Goal: Task Accomplishment & Management: Use online tool/utility

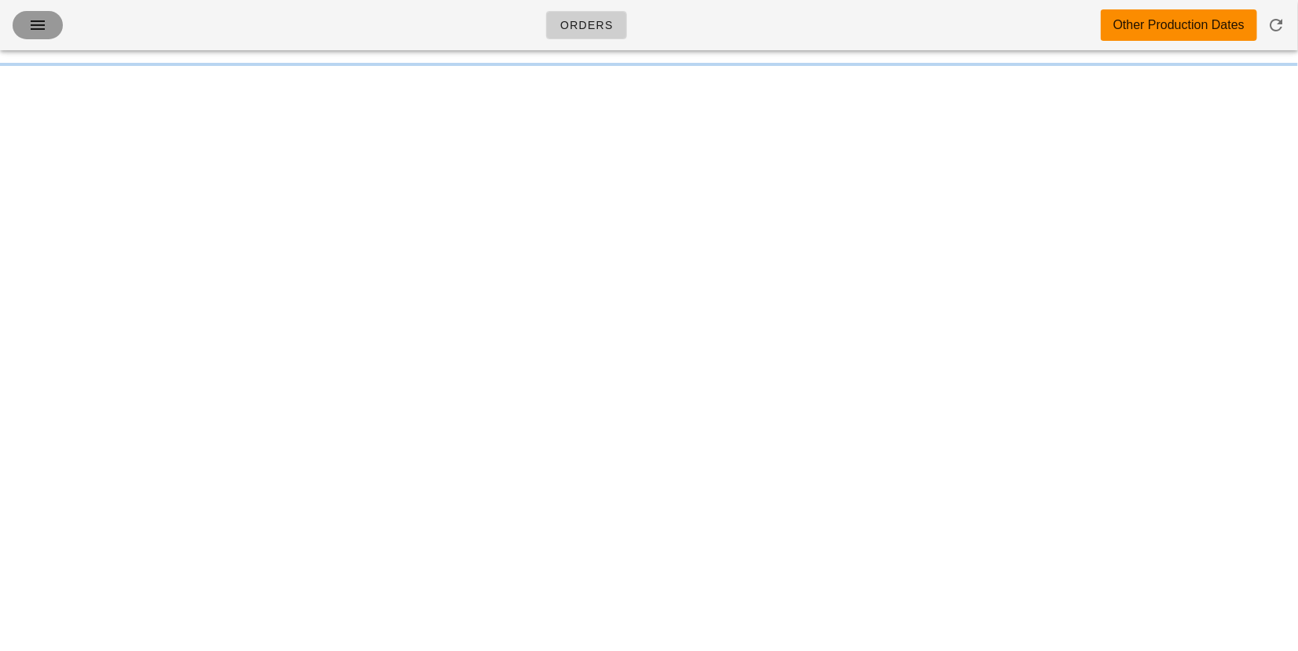
click at [55, 15] on button "button" at bounding box center [38, 25] width 50 height 28
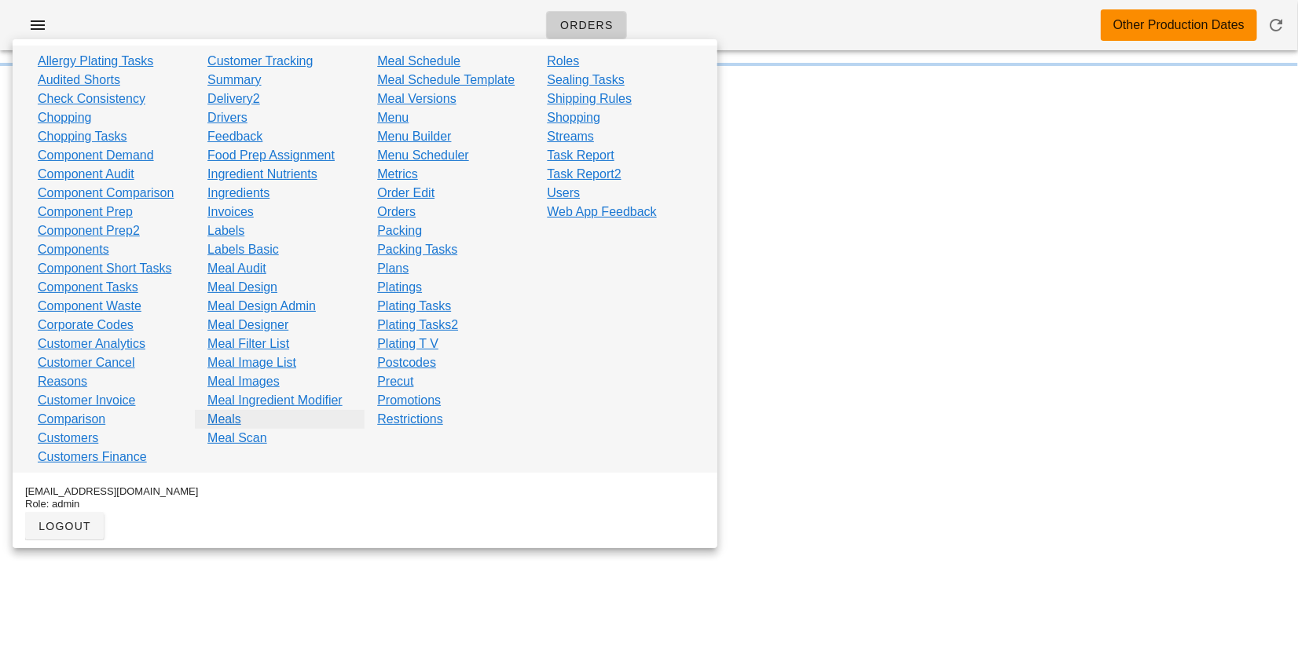
click at [232, 419] on link "Meals" at bounding box center [224, 419] width 34 height 19
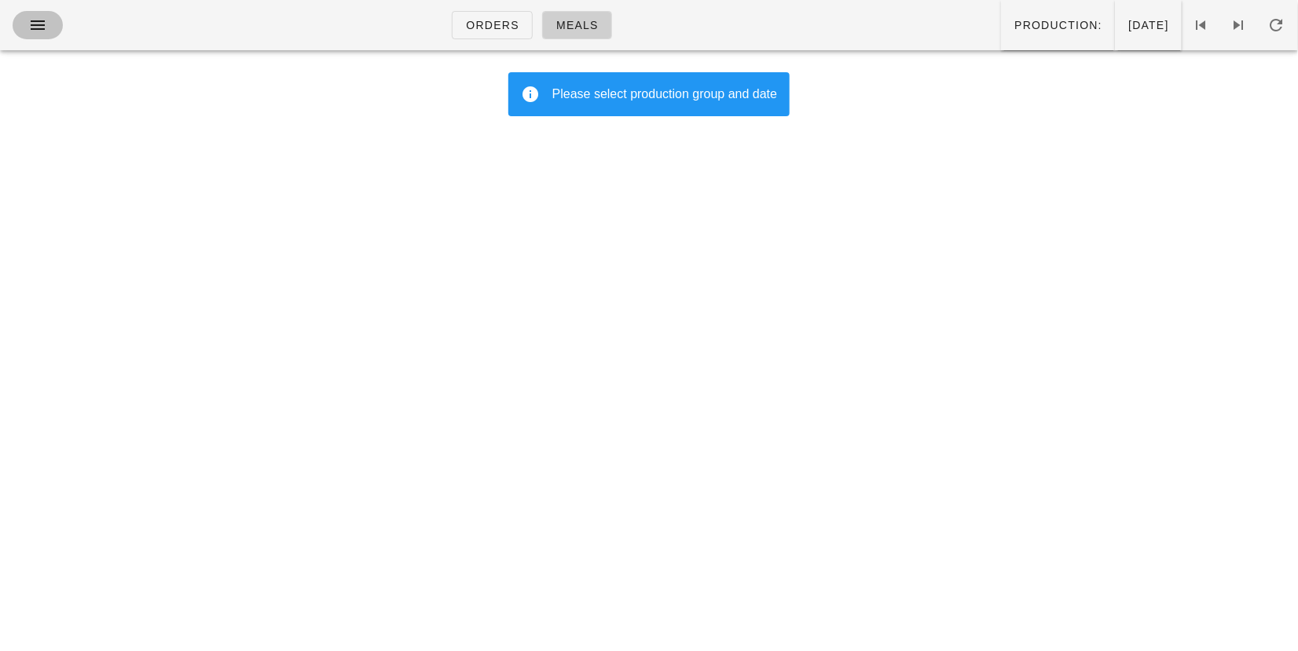
click at [26, 38] on button "button" at bounding box center [38, 25] width 50 height 28
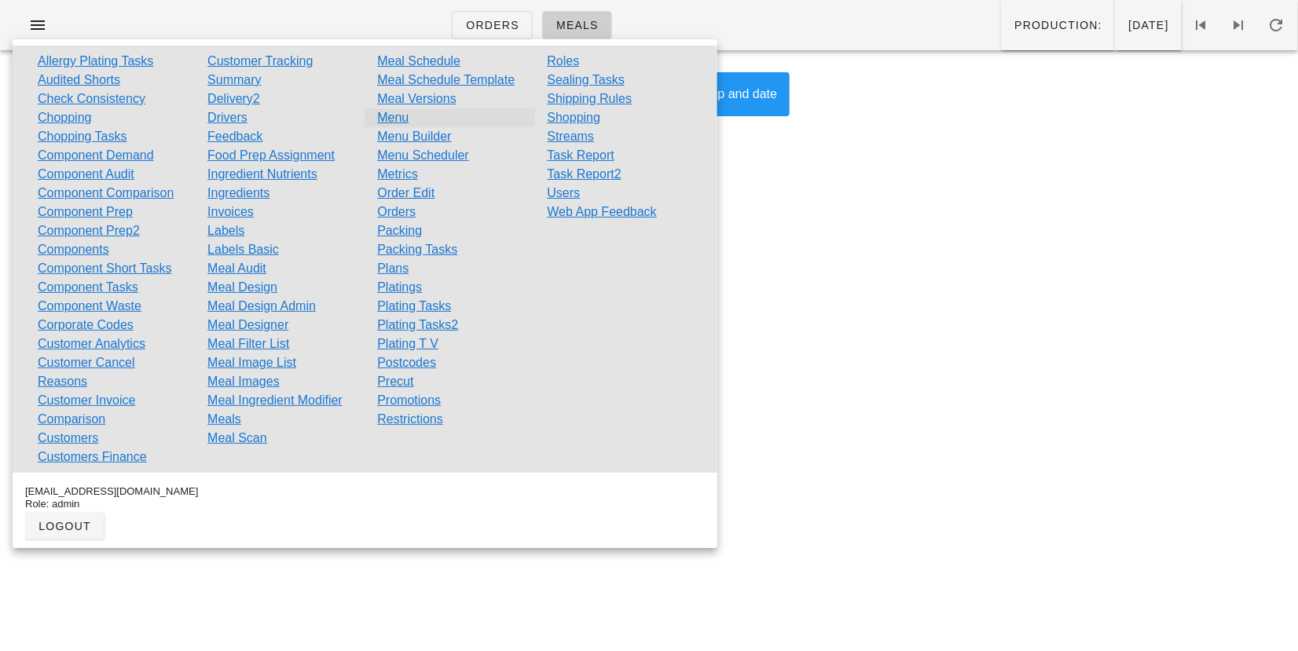
click at [397, 115] on link "Menu" at bounding box center [392, 117] width 31 height 19
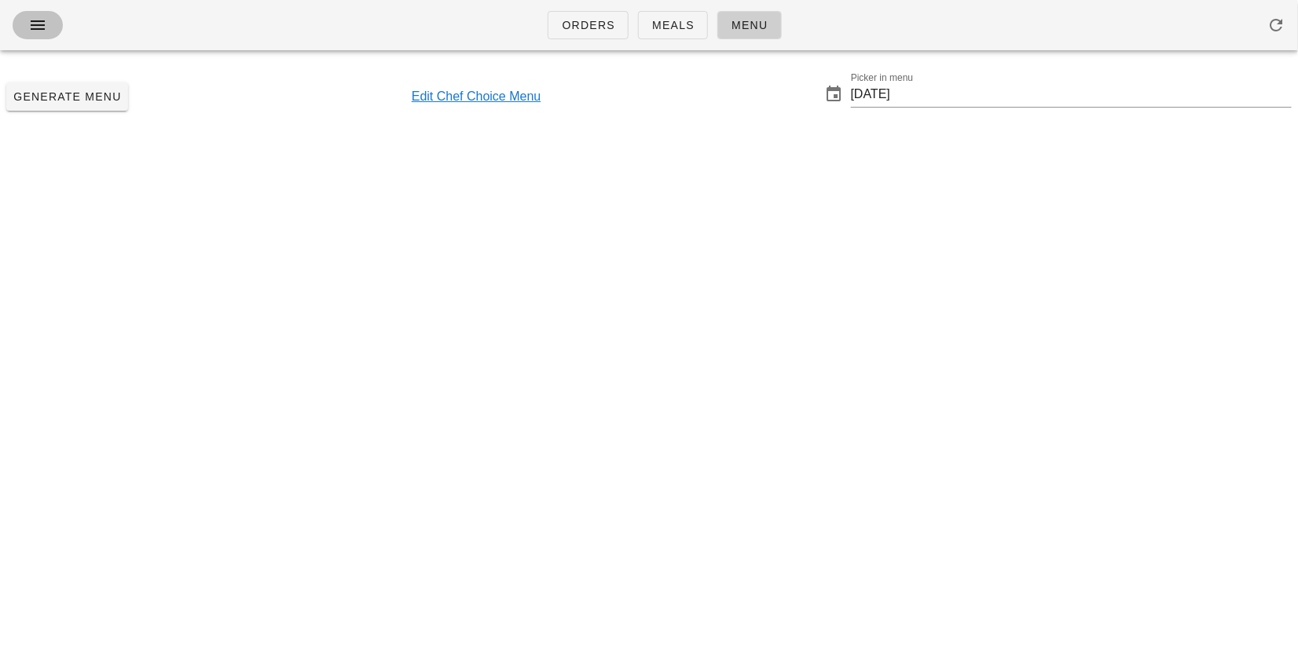
click at [29, 25] on icon "button" at bounding box center [37, 25] width 19 height 19
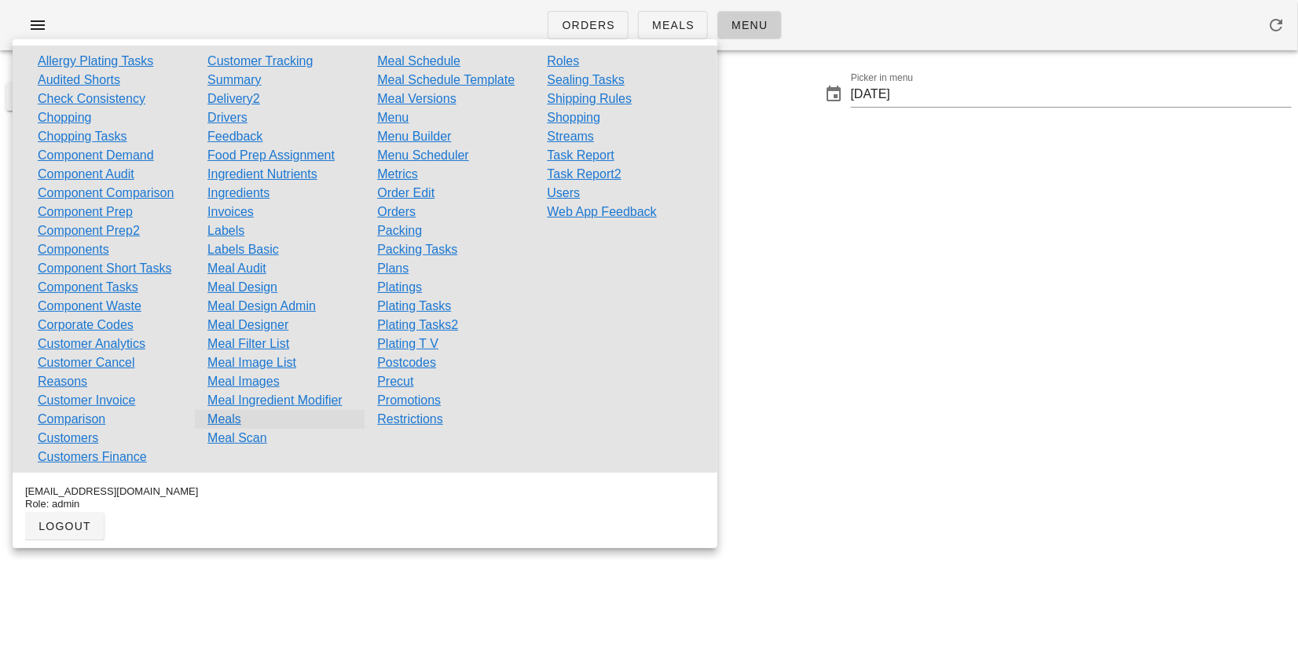
click at [235, 422] on link "Meals" at bounding box center [224, 419] width 34 height 19
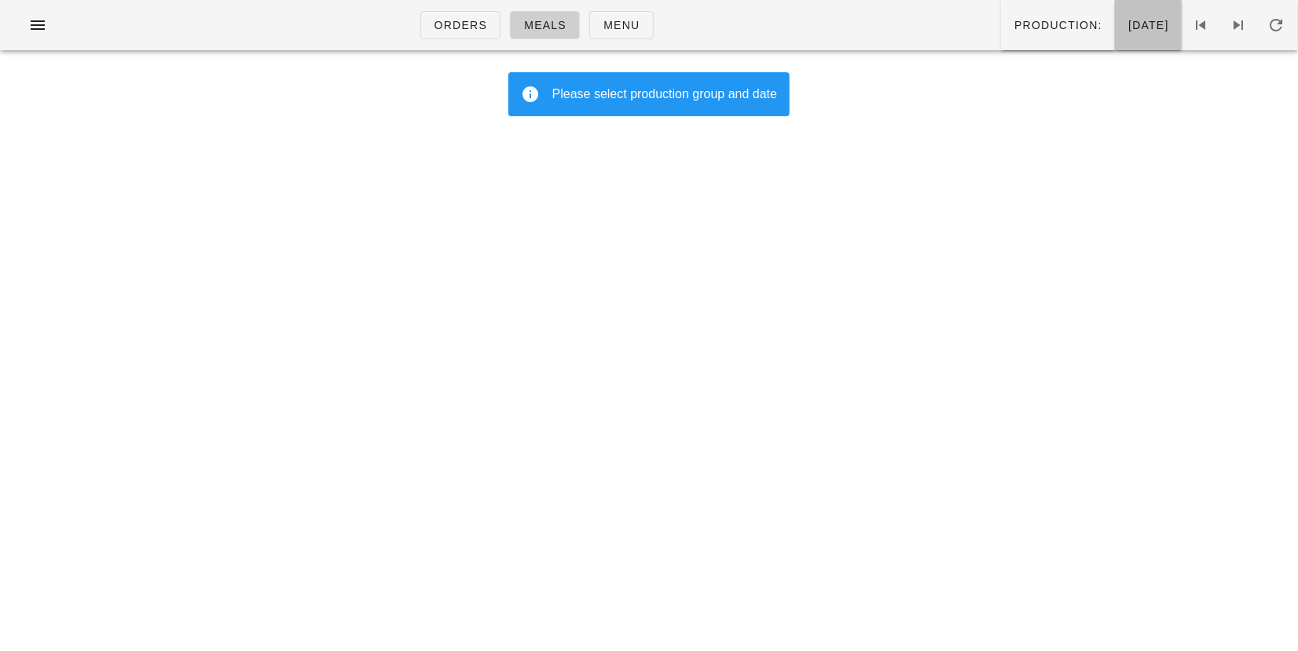
click at [1127, 30] on span "Monday Sep 15" at bounding box center [1148, 25] width 42 height 13
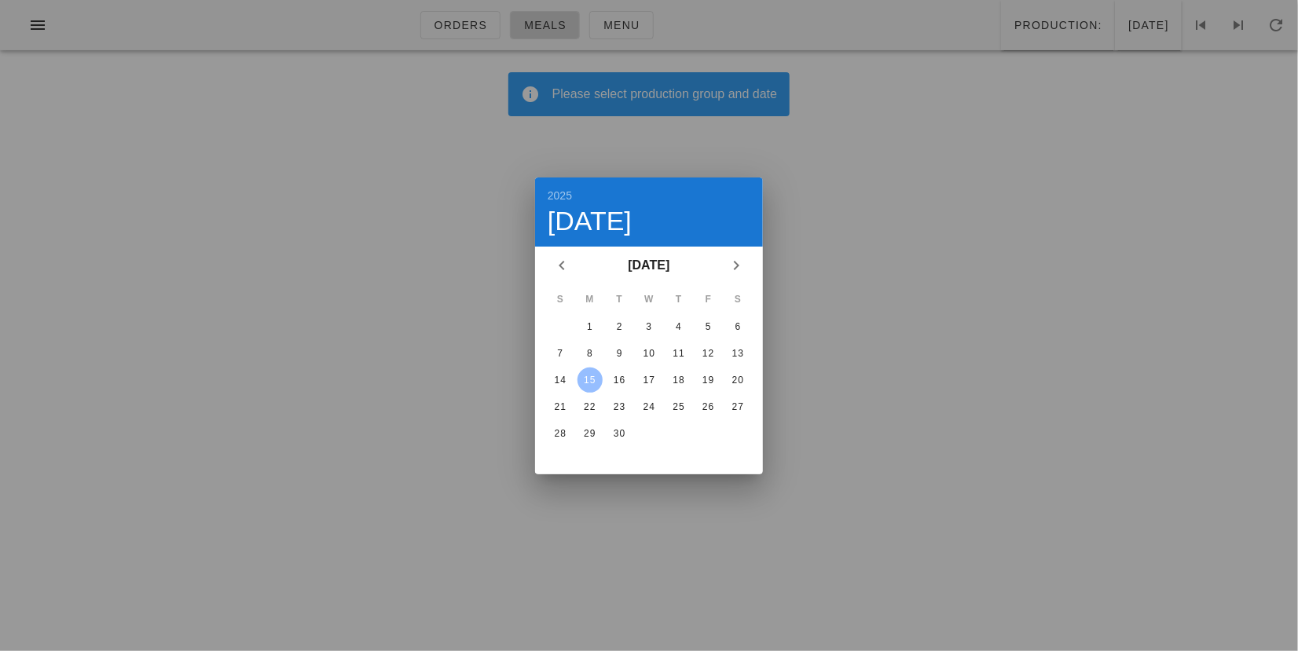
click at [595, 372] on button "15" at bounding box center [589, 380] width 25 height 25
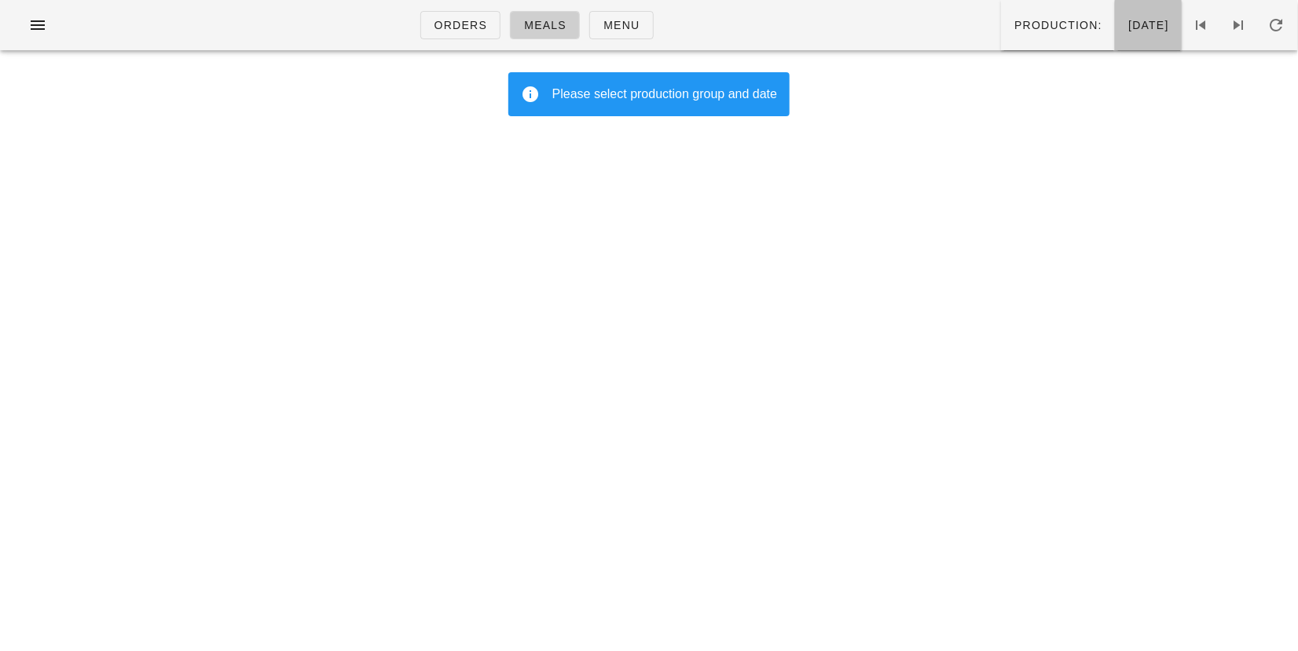
click at [1127, 30] on span "Monday Sep 15" at bounding box center [1148, 25] width 42 height 13
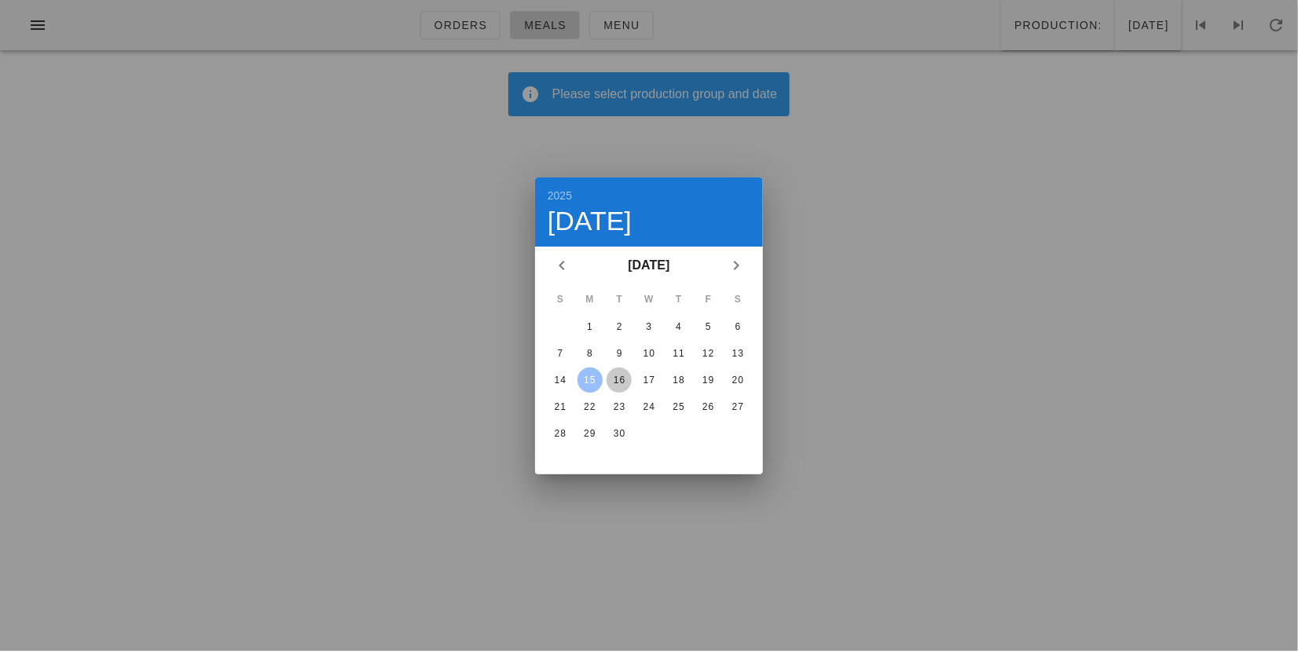
click at [620, 375] on div "16" at bounding box center [618, 380] width 25 height 11
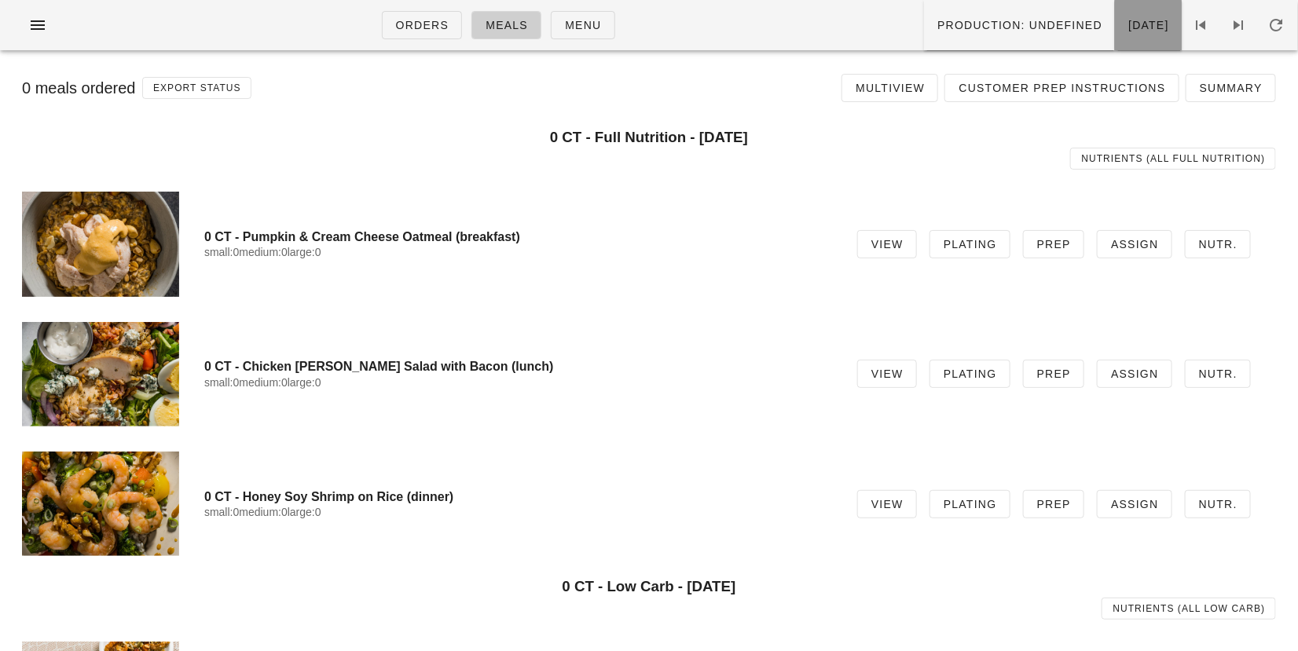
click at [1127, 23] on span "Tuesday Sep 16" at bounding box center [1148, 25] width 42 height 13
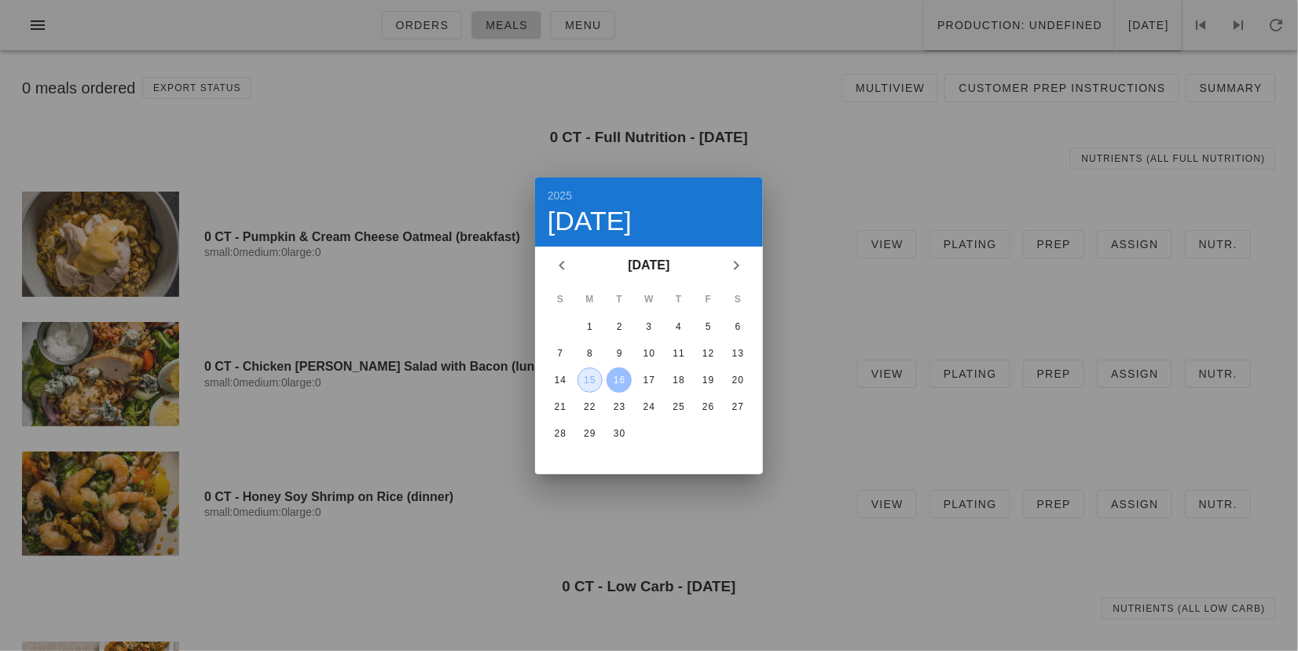
click at [587, 377] on div "15" at bounding box center [590, 380] width 24 height 11
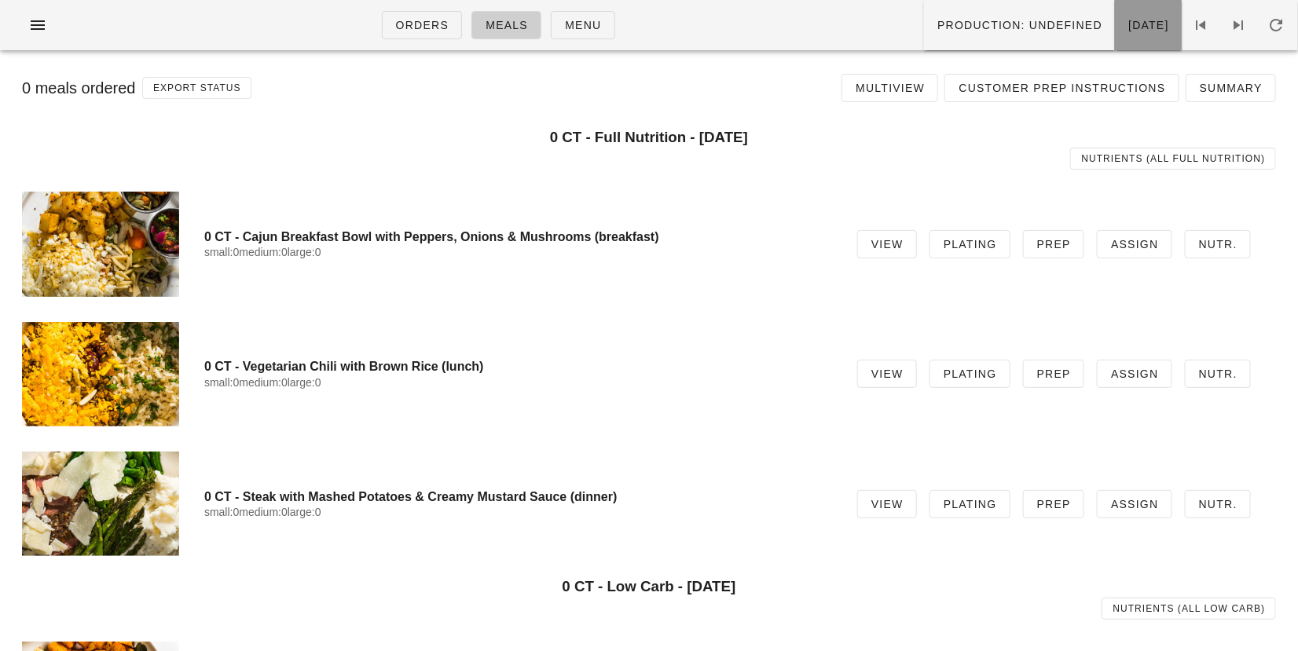
click at [1127, 21] on span "Monday Sep 15" at bounding box center [1148, 25] width 42 height 13
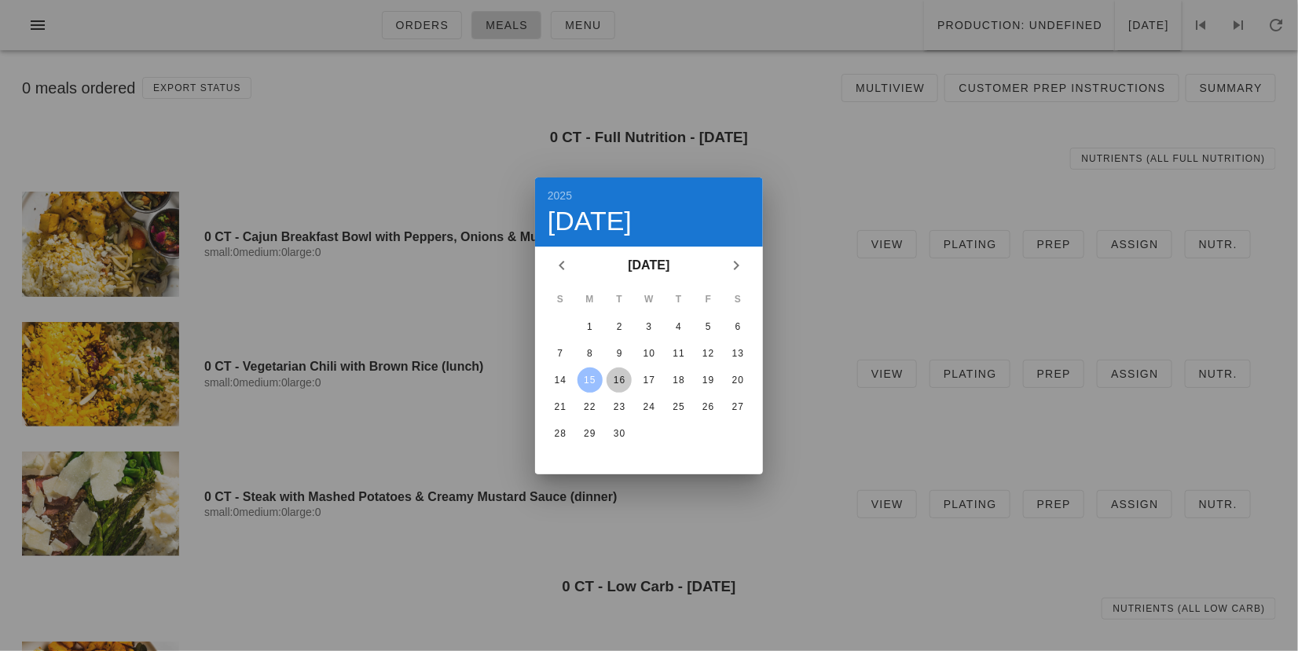
click at [620, 372] on button "16" at bounding box center [618, 380] width 25 height 25
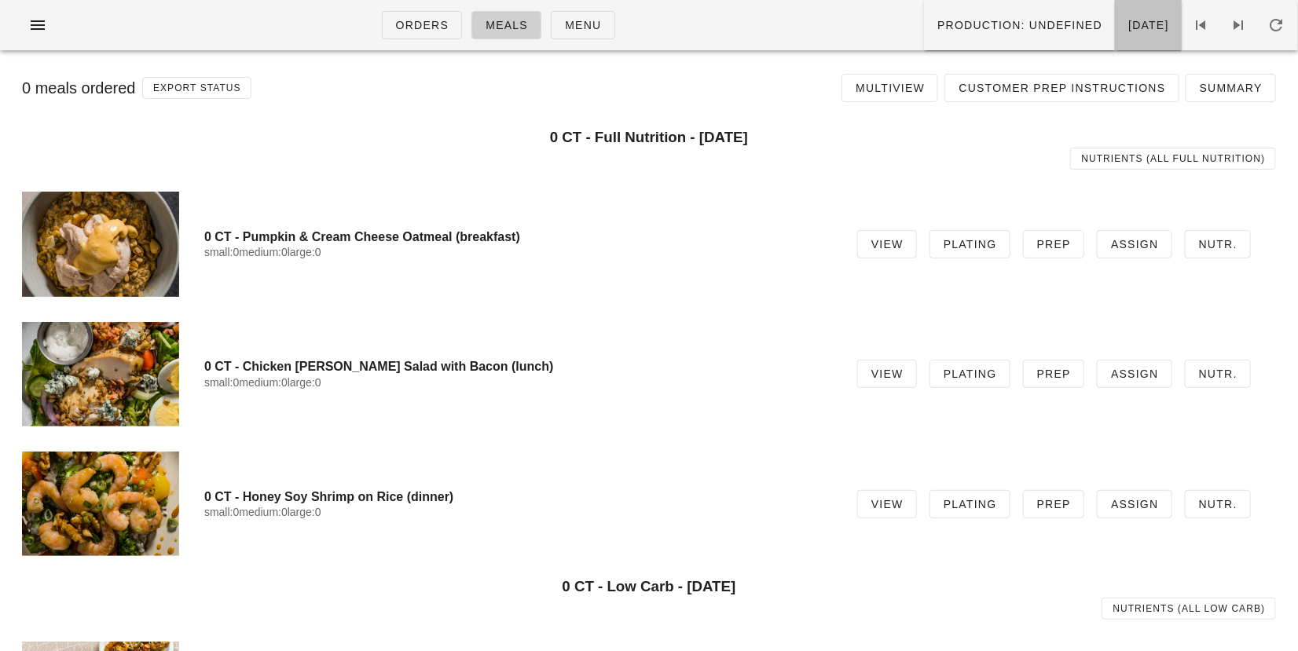
click at [1127, 30] on span "Tuesday Sep 16" at bounding box center [1148, 25] width 42 height 13
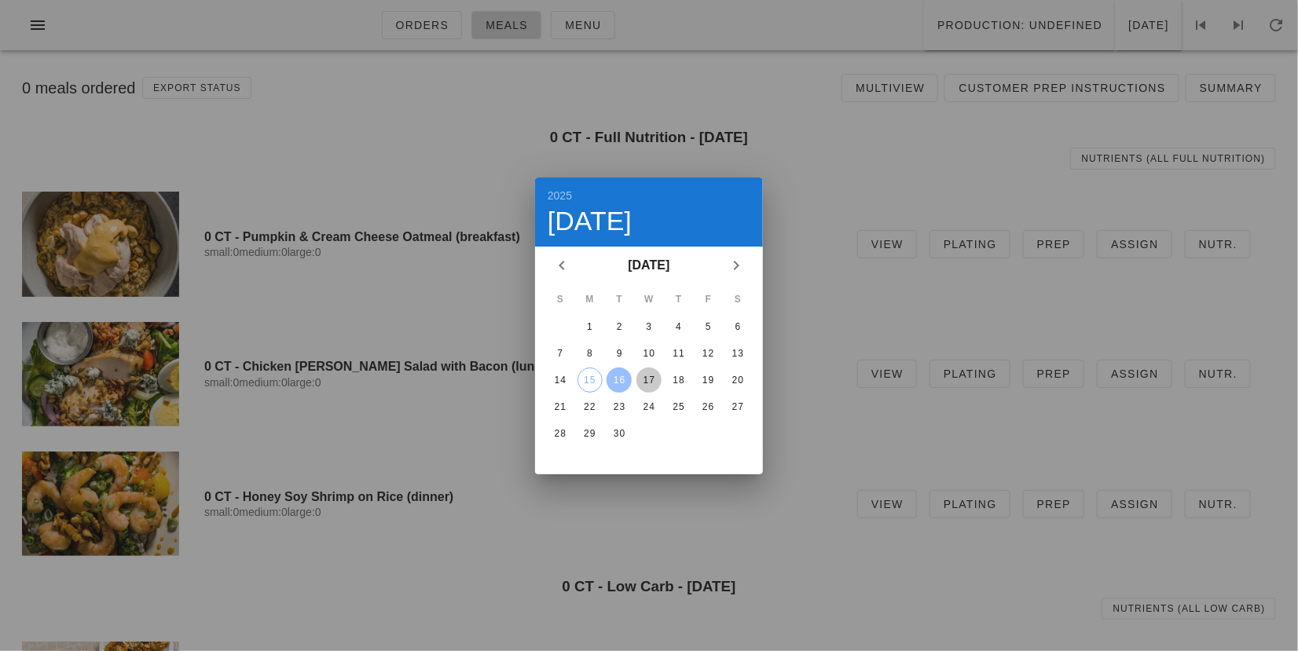
click at [651, 377] on div "17" at bounding box center [648, 380] width 25 height 11
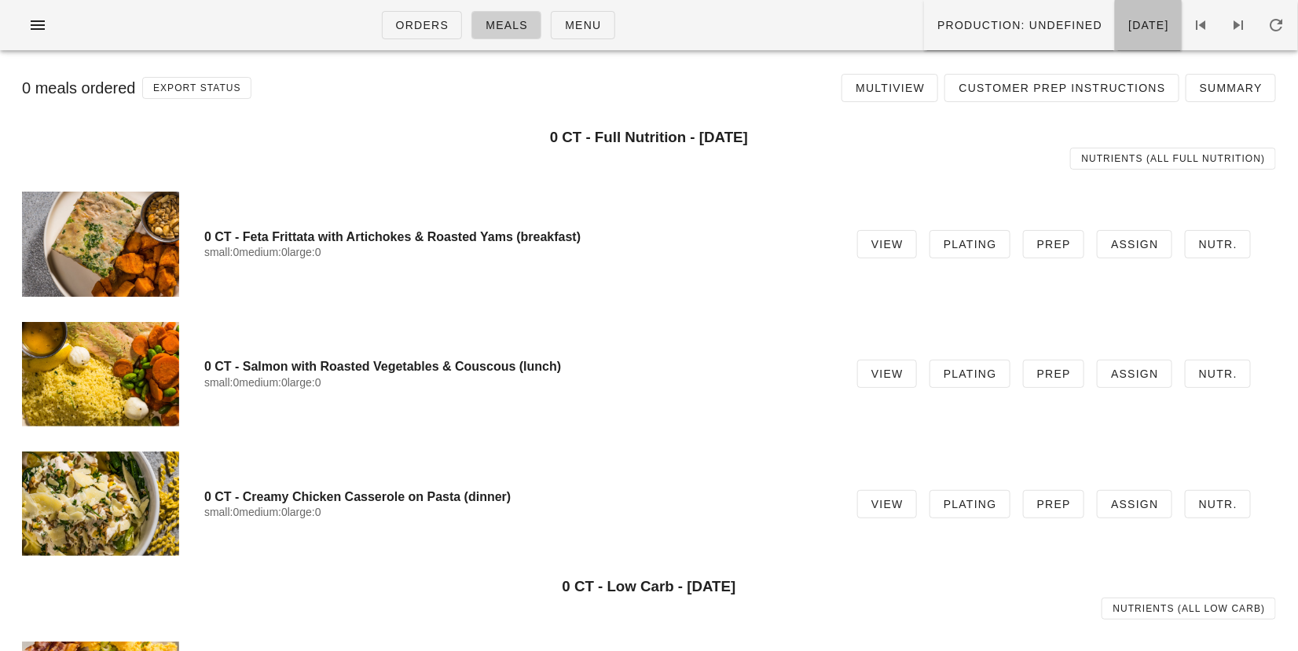
click at [1127, 20] on span "Wednesday Sep 17" at bounding box center [1148, 25] width 42 height 13
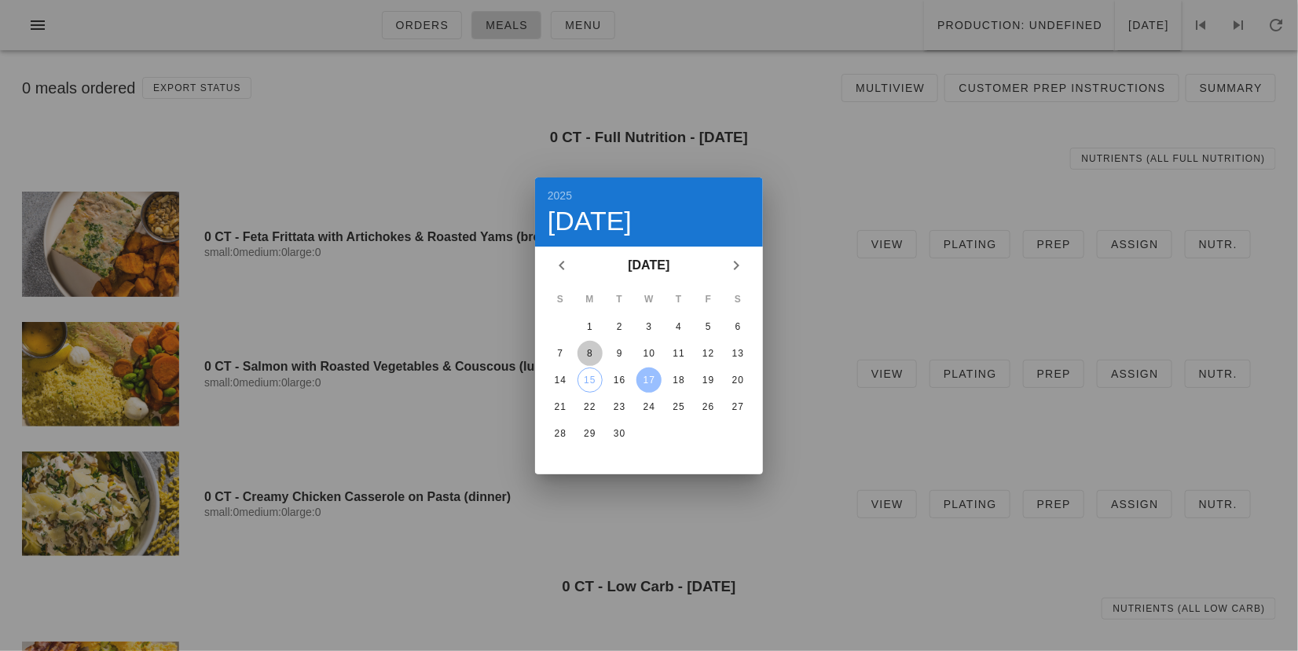
click at [596, 351] on div "8" at bounding box center [589, 353] width 25 height 11
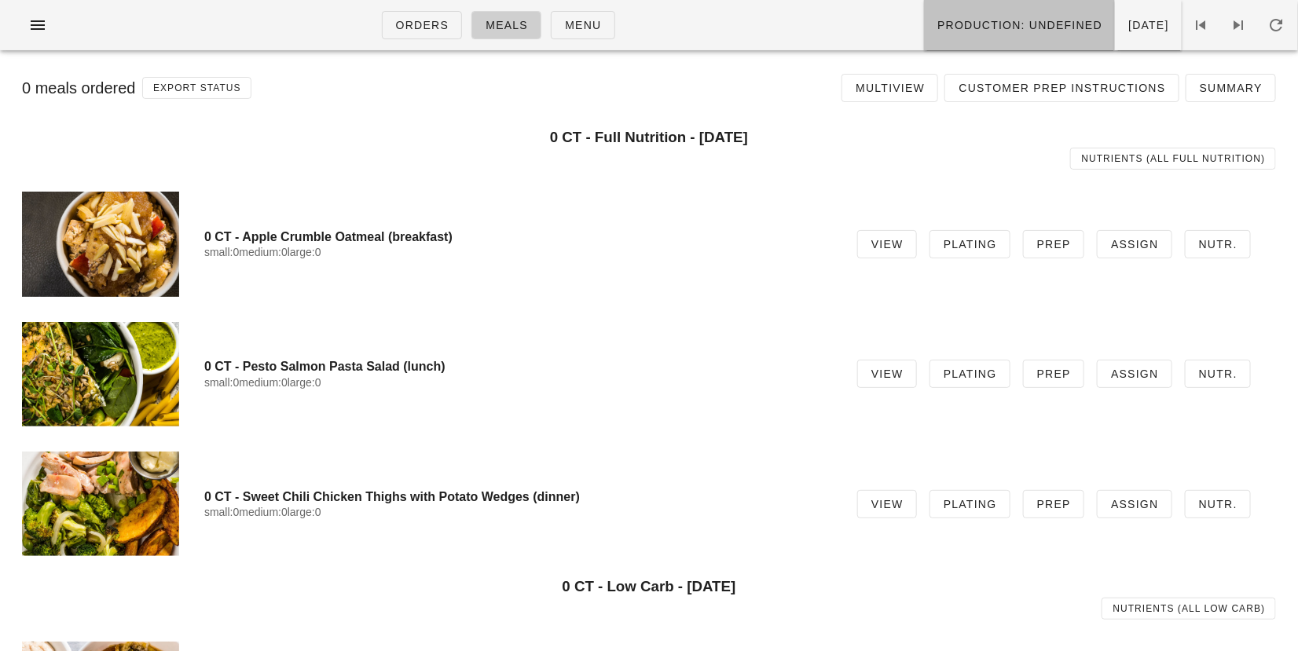
click at [944, 19] on span "Production: undefined" at bounding box center [1019, 25] width 166 height 13
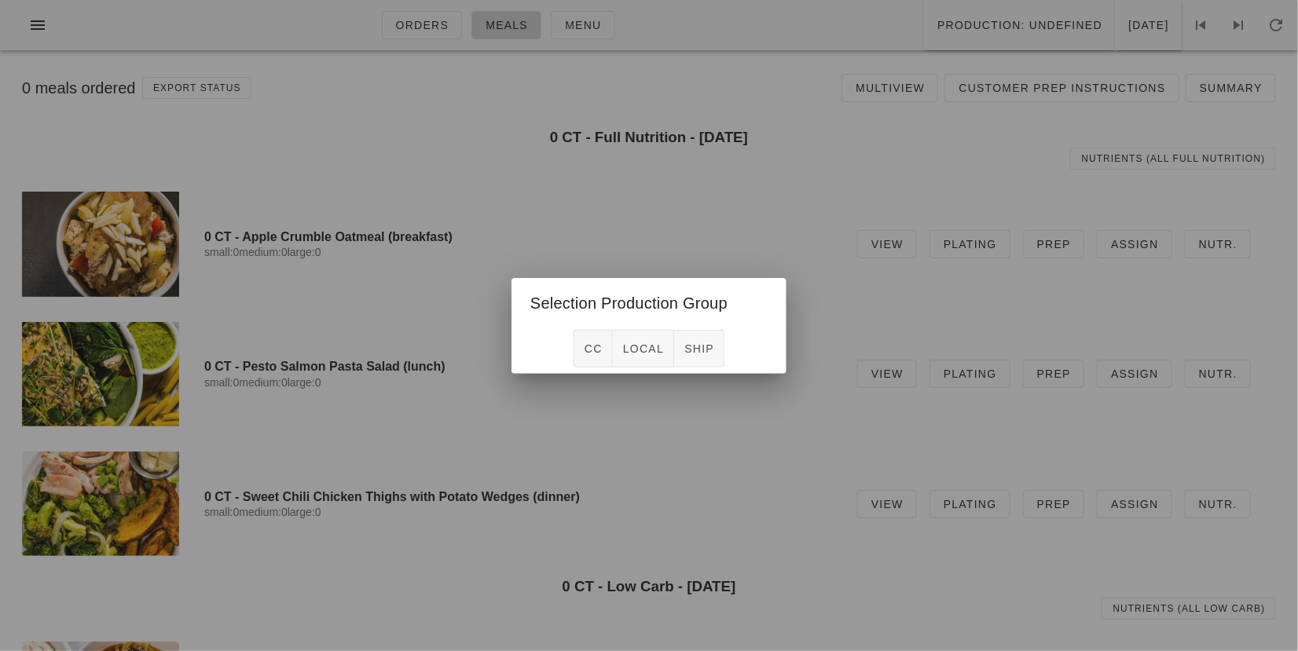
click at [701, 244] on div at bounding box center [649, 325] width 1298 height 651
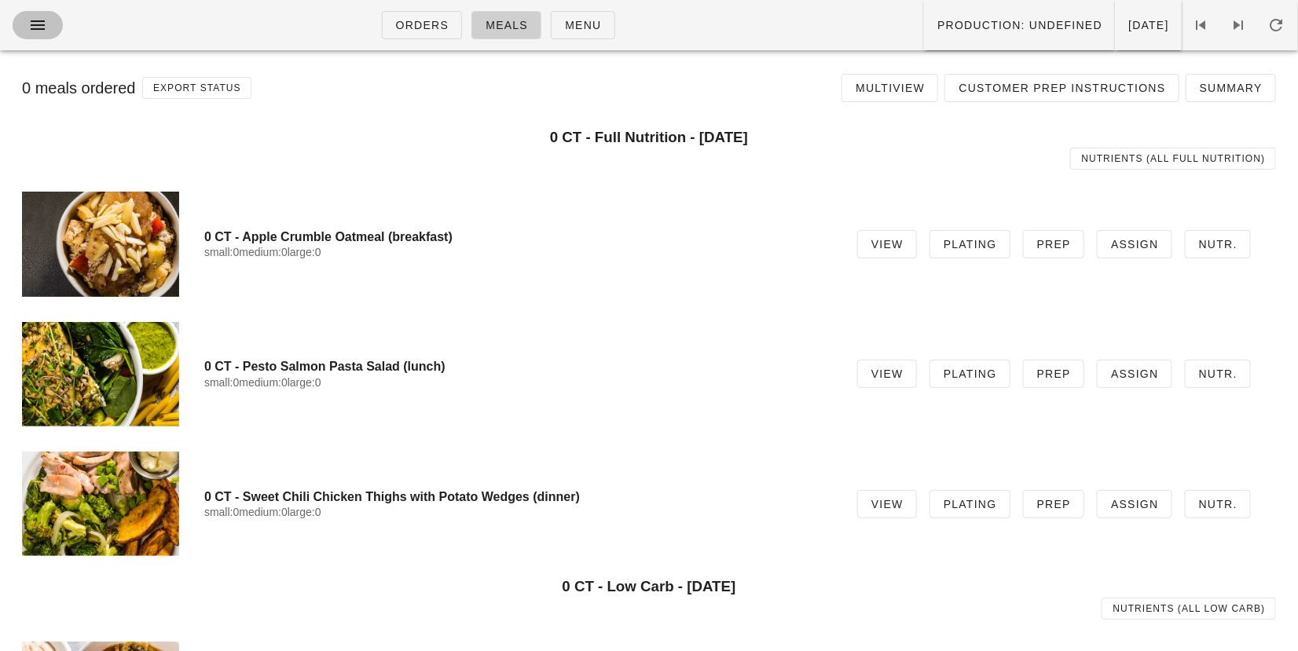
click at [40, 13] on button "button" at bounding box center [38, 25] width 50 height 28
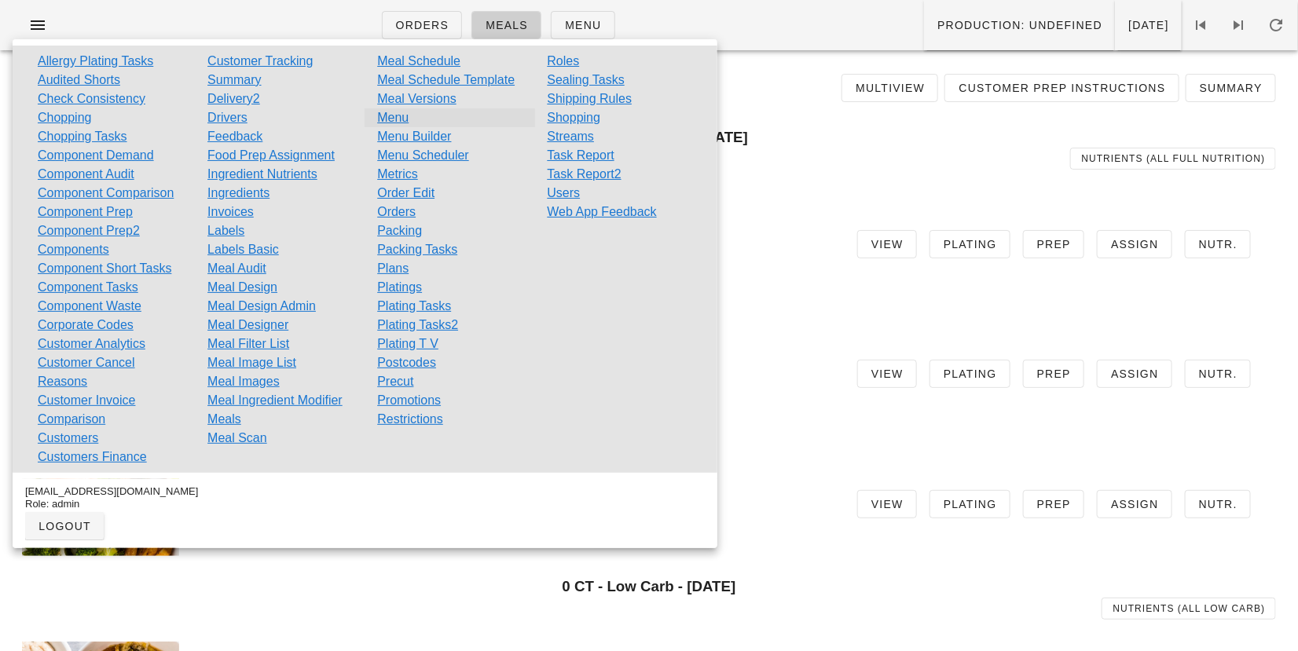
click at [382, 109] on link "Menu" at bounding box center [392, 117] width 31 height 19
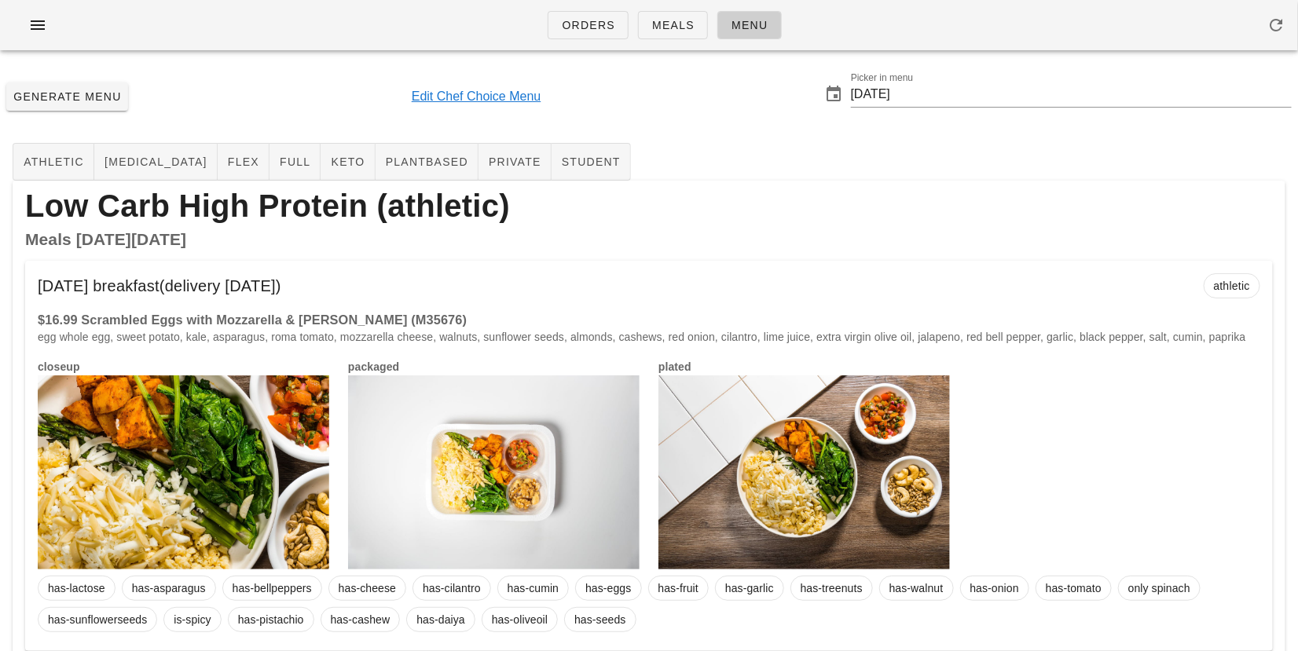
click at [452, 104] on link "Edit Chef Choice Menu" at bounding box center [477, 96] width 130 height 19
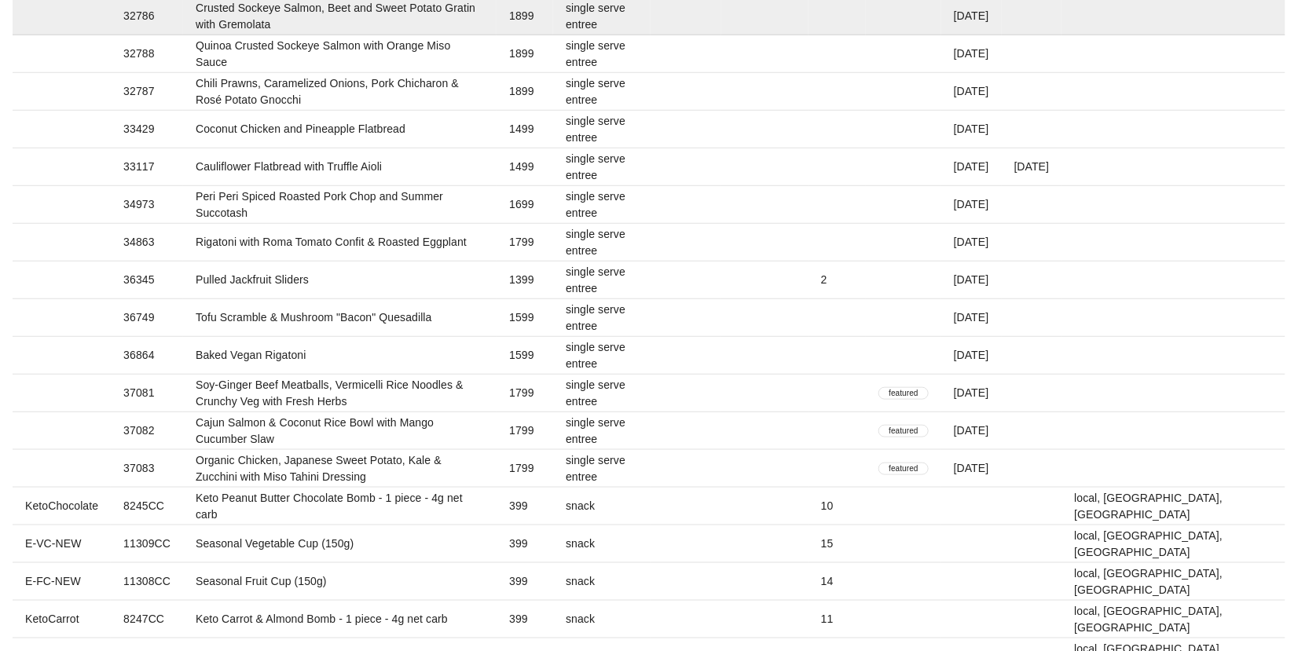
scroll to position [3179, 0]
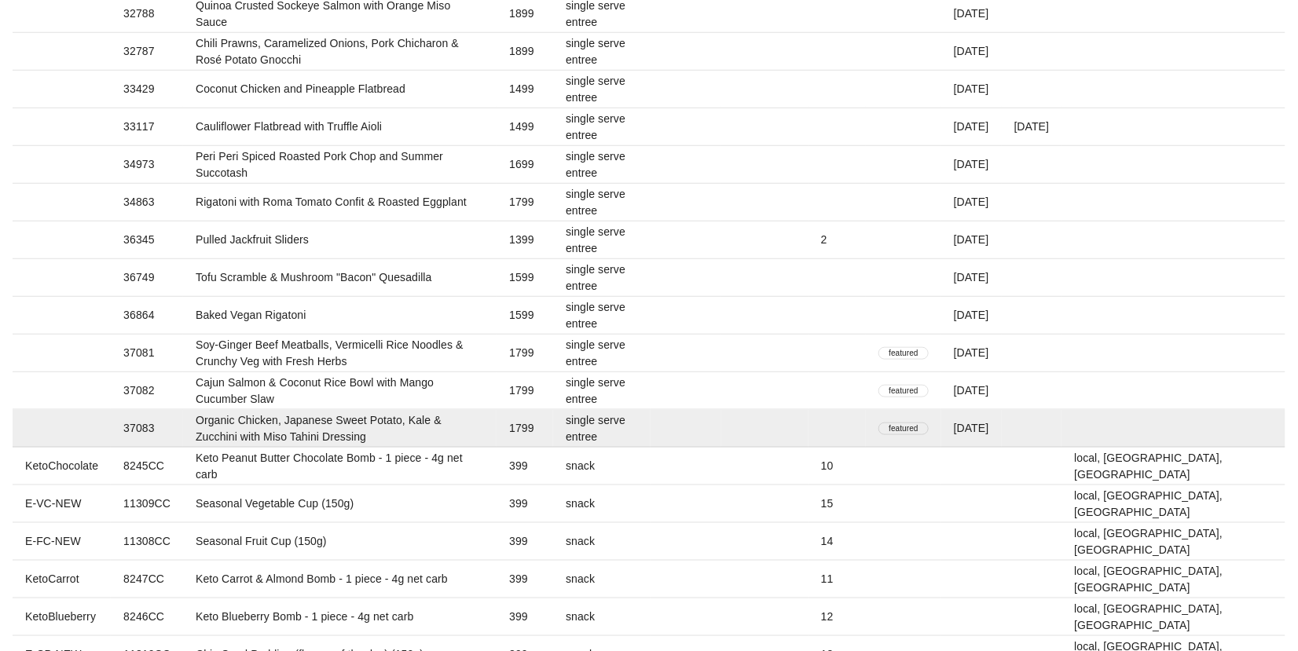
click at [371, 425] on td "Organic Chicken, Japanese Sweet Potato, Kale & Zucchini with Miso Tahini Dressi…" at bounding box center [339, 429] width 313 height 38
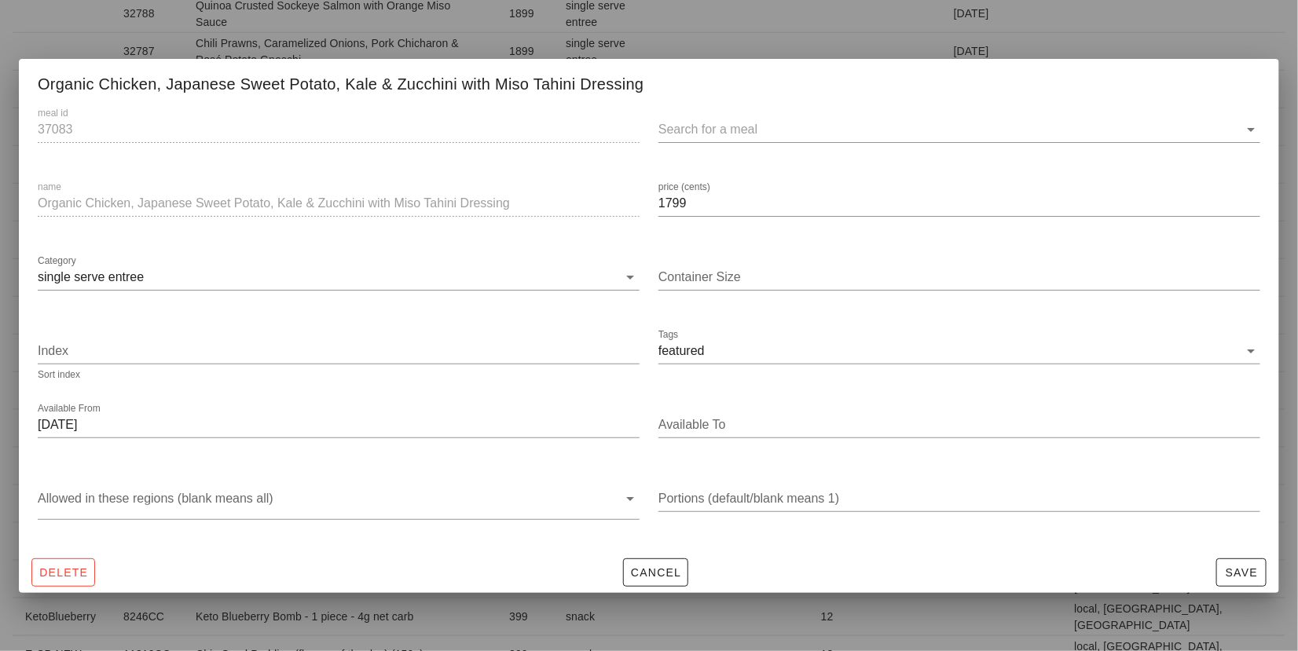
click at [1039, 25] on div at bounding box center [649, 325] width 1298 height 651
click at [1239, 575] on span "Save" at bounding box center [1241, 572] width 36 height 13
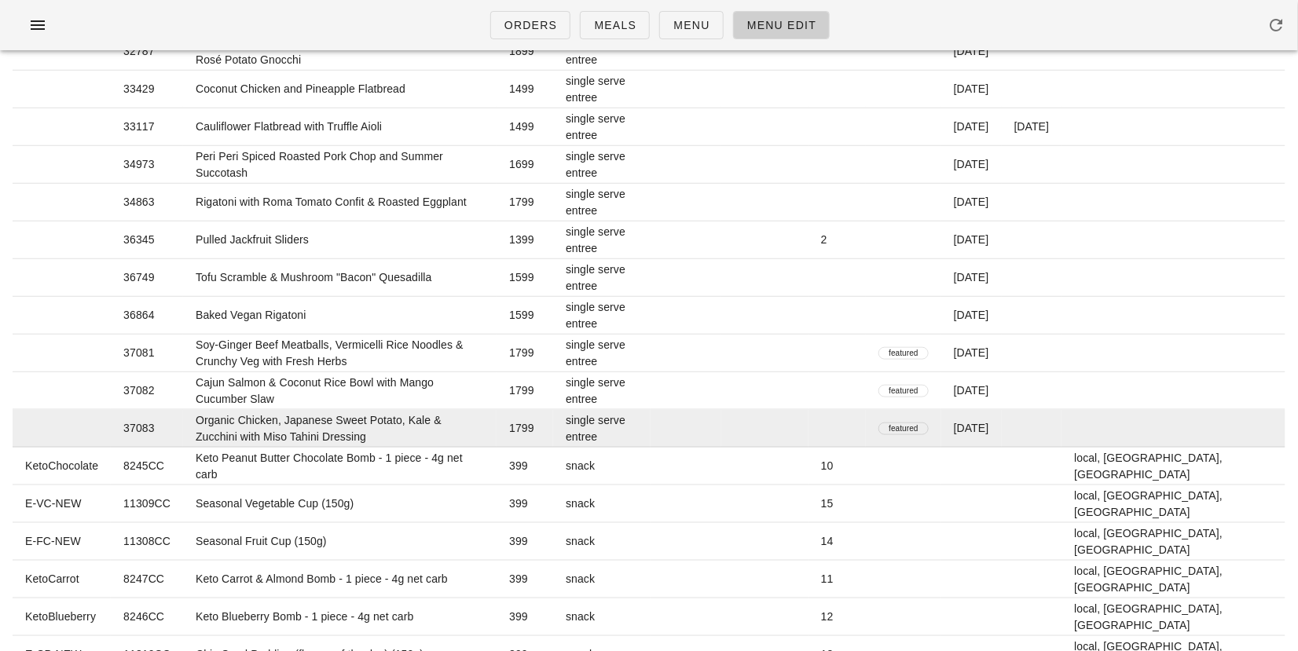
scroll to position [3135, 0]
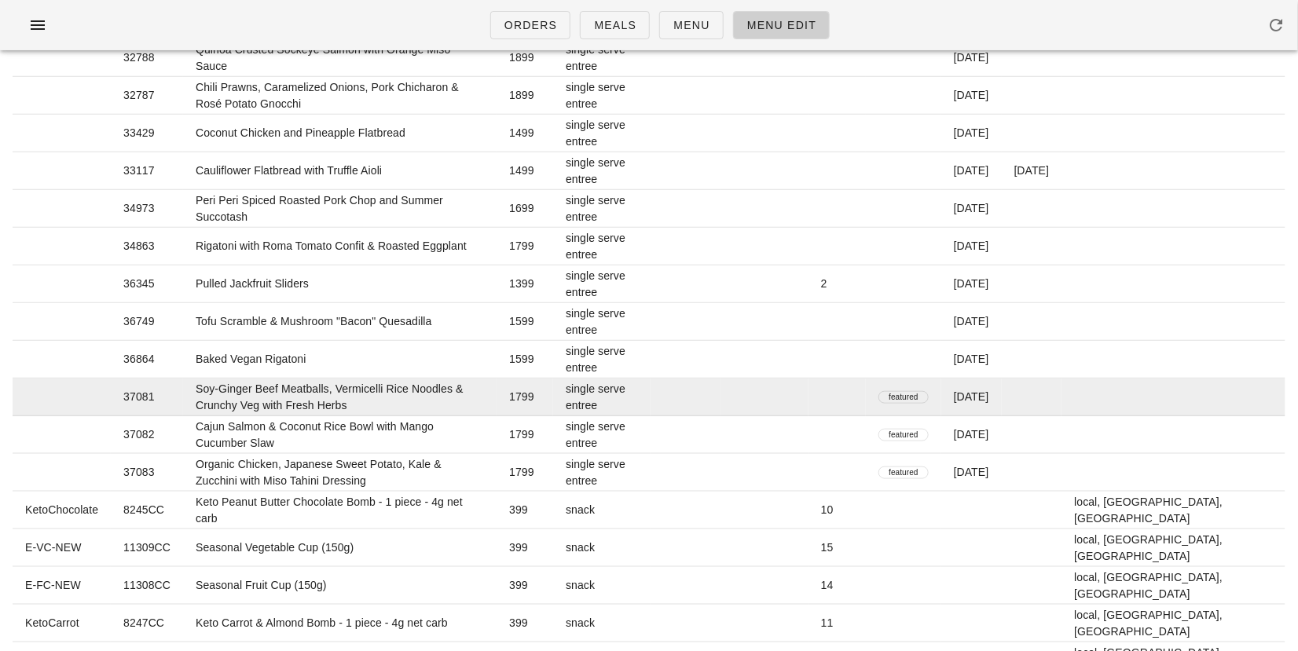
click at [297, 393] on td "Soy-Ginger Beef Meatballs, Vermicelli Rice Noodles & Crunchy Veg with Fresh Her…" at bounding box center [339, 398] width 313 height 38
type input "37081"
type input "Soy-Ginger Beef Meatballs, Vermicelli Rice Noodles & Crunchy Veg with Fresh Her…"
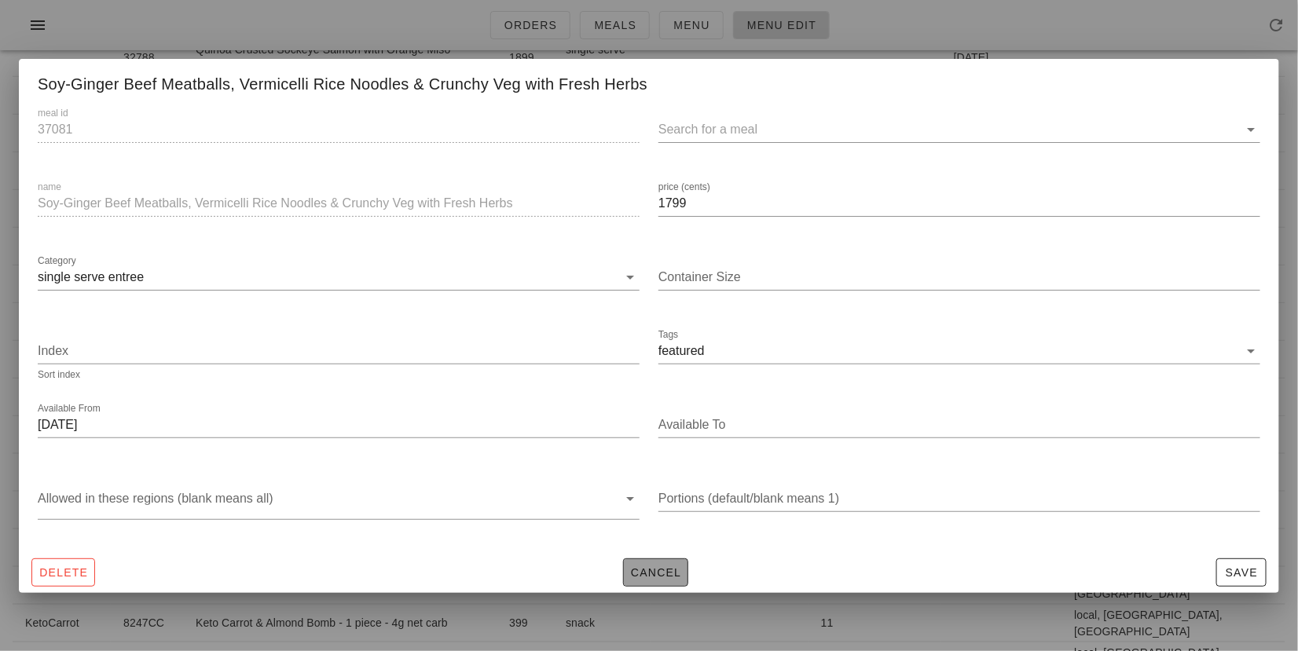
click at [668, 570] on span "Cancel" at bounding box center [656, 572] width 52 height 13
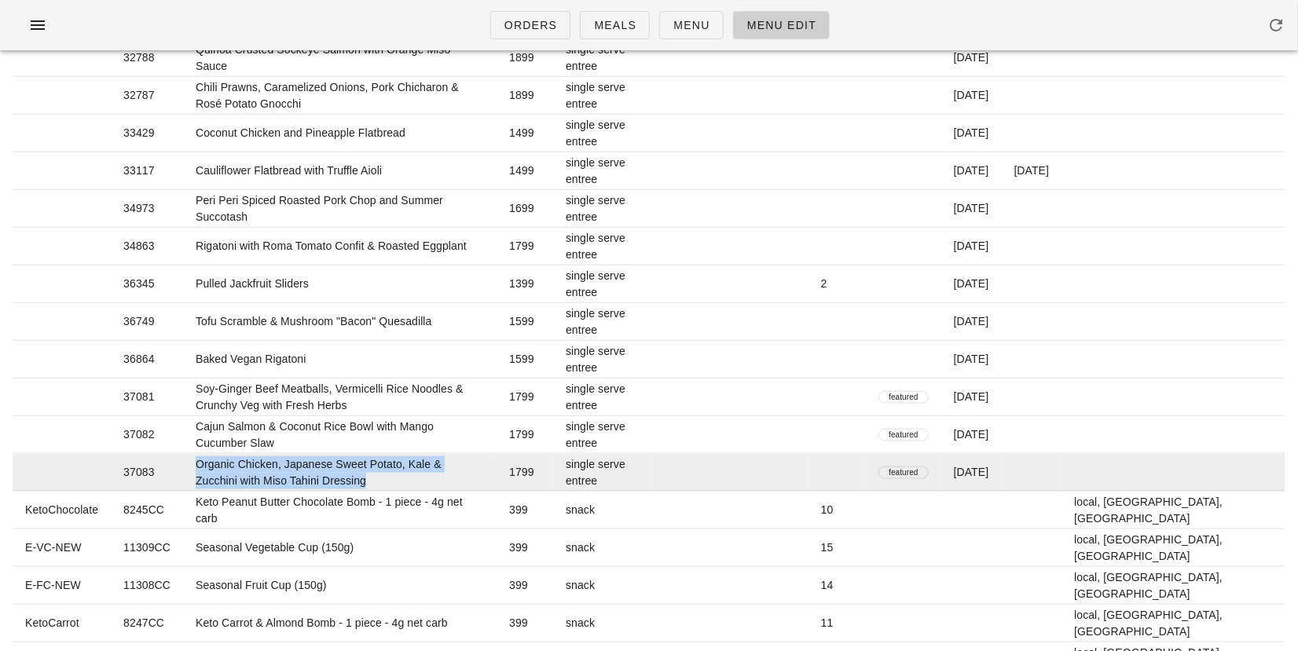
drag, startPoint x: 345, startPoint y: 476, endPoint x: 185, endPoint y: 460, distance: 161.0
click at [185, 460] on td "Organic Chicken, Japanese Sweet Potato, Kale & Zucchini with Miso Tahini Dressi…" at bounding box center [339, 473] width 313 height 38
type input "37083"
type input "Organic Chicken, Japanese Sweet Potato, Kale & Zucchini with Miso Tahini Dressi…"
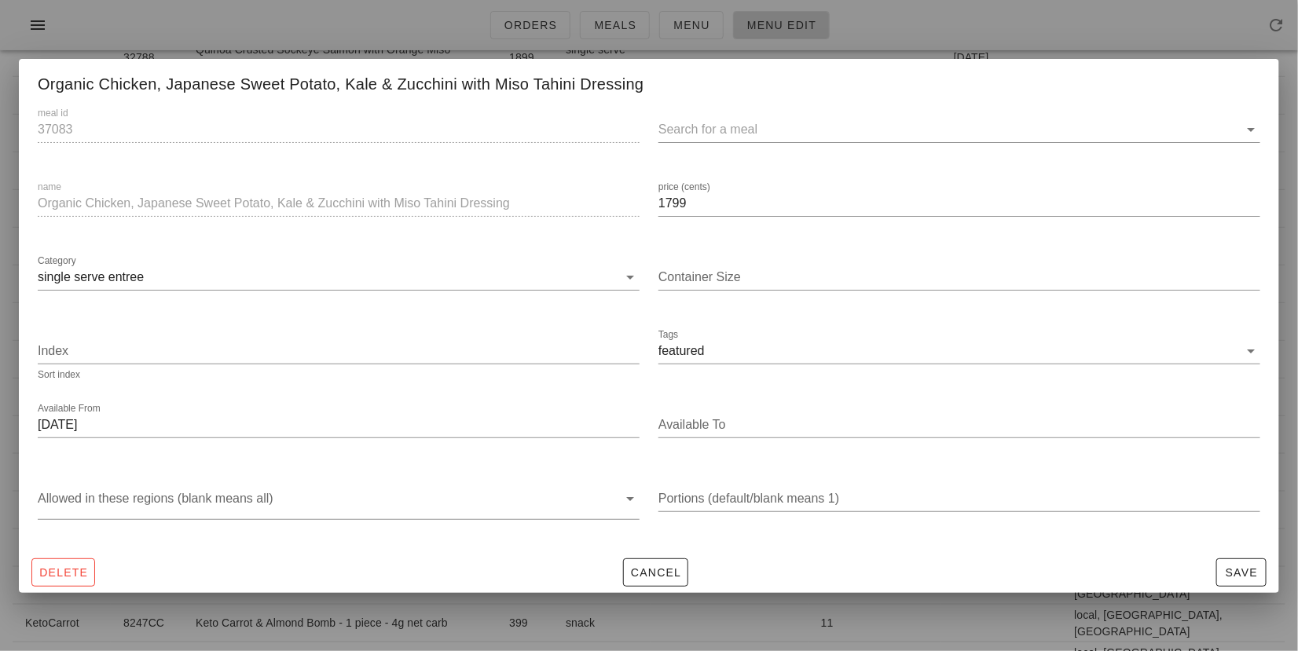
click at [1197, 29] on div at bounding box center [649, 325] width 1298 height 651
click at [668, 568] on span "Cancel" at bounding box center [656, 572] width 52 height 13
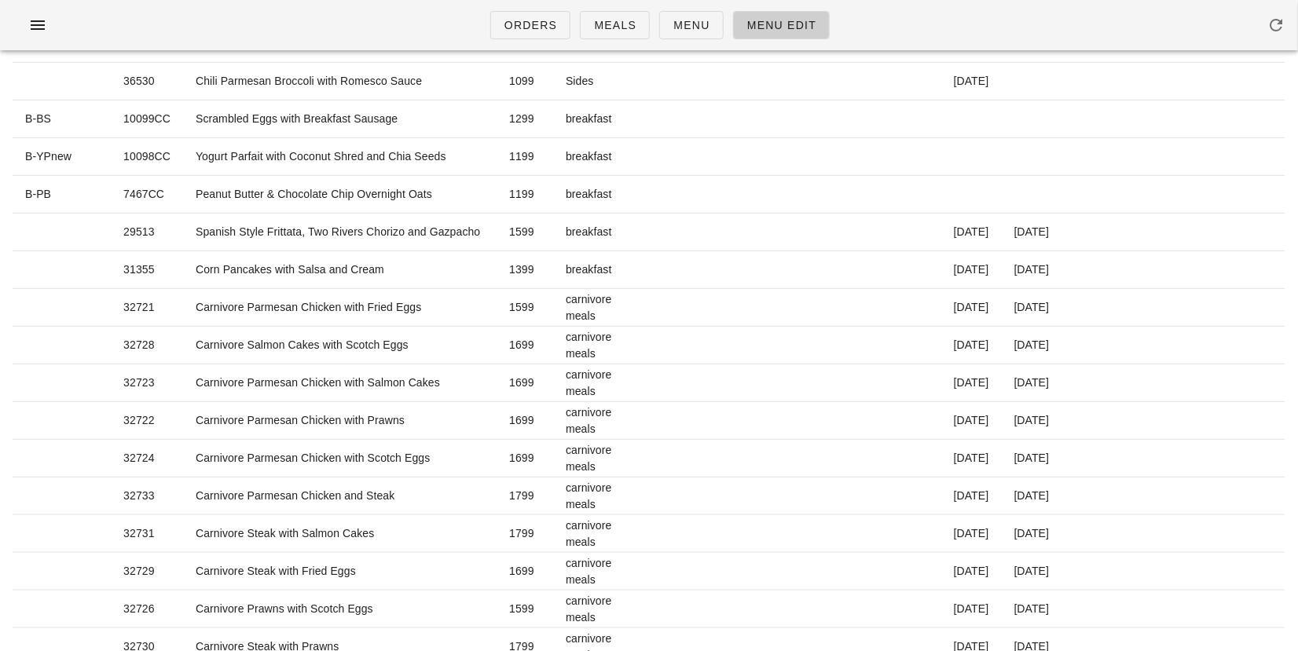
scroll to position [0, 0]
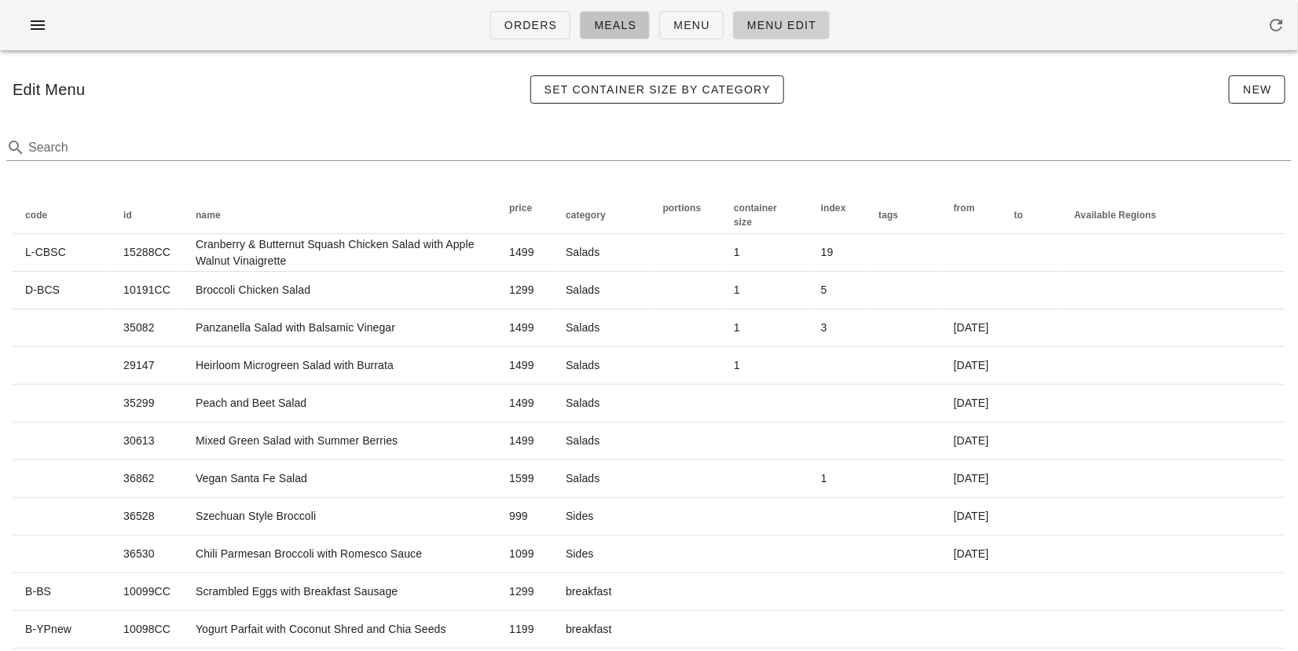
click at [614, 27] on span "Meals" at bounding box center [614, 25] width 43 height 13
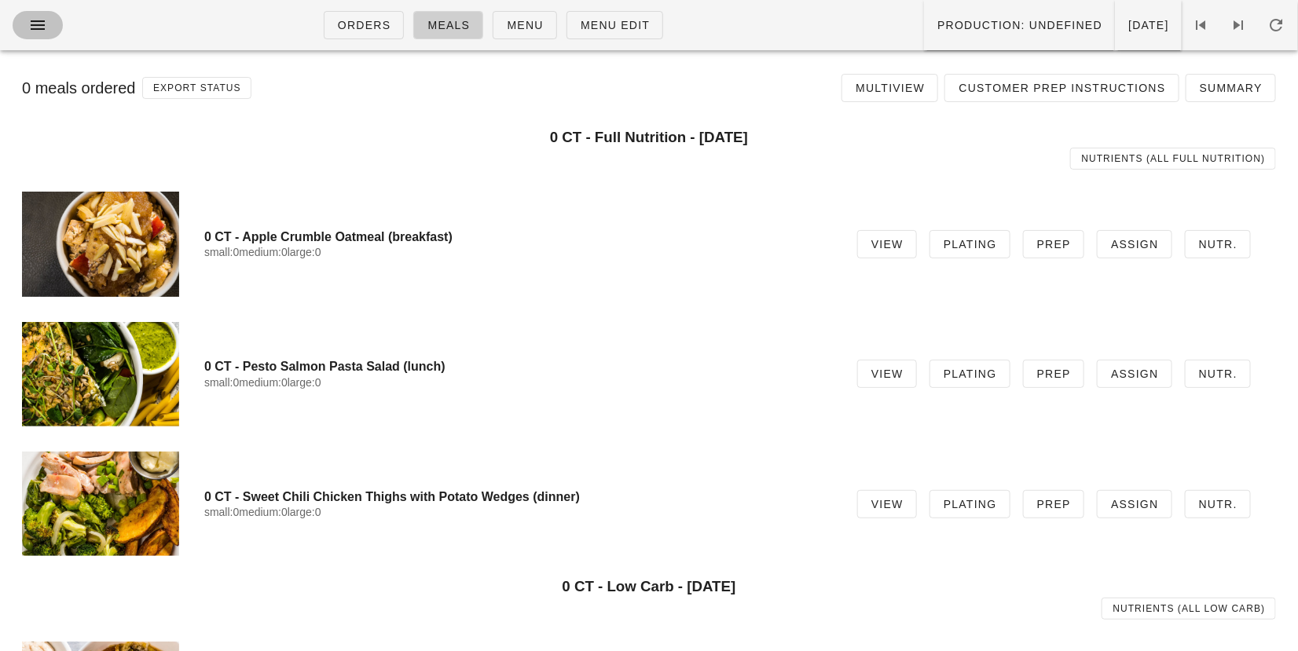
click at [32, 33] on icon "button" at bounding box center [37, 25] width 19 height 19
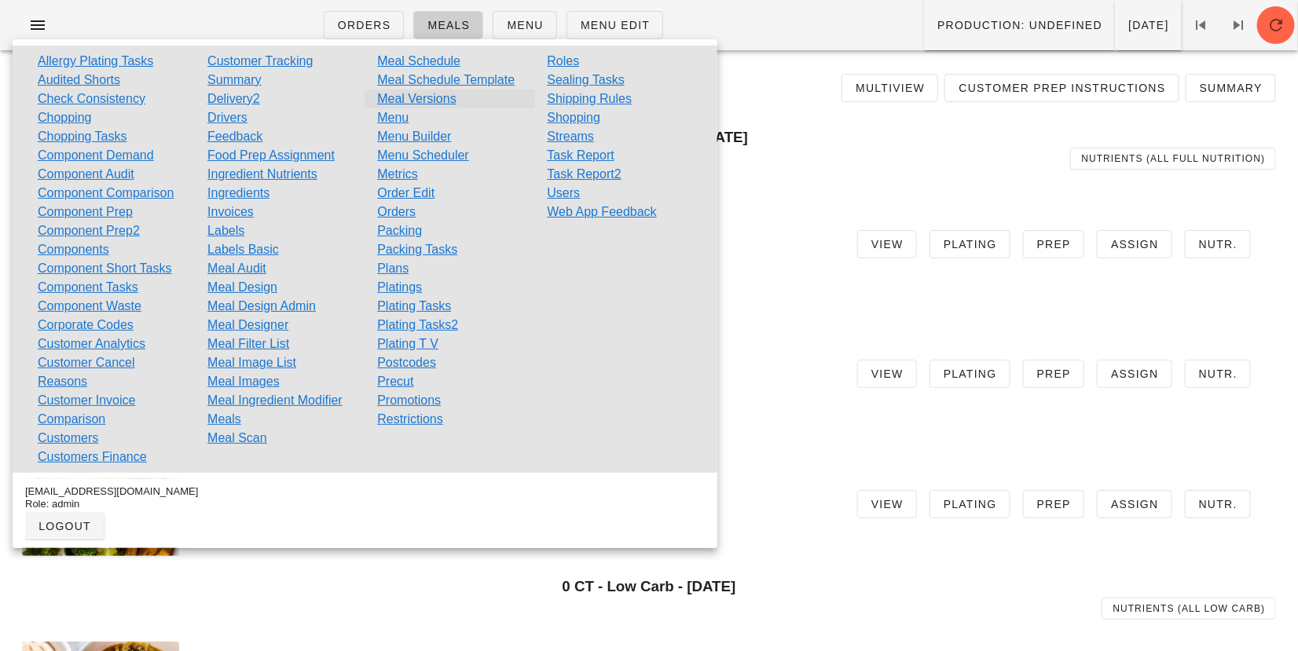
click at [410, 96] on link "Meal Versions" at bounding box center [416, 99] width 79 height 19
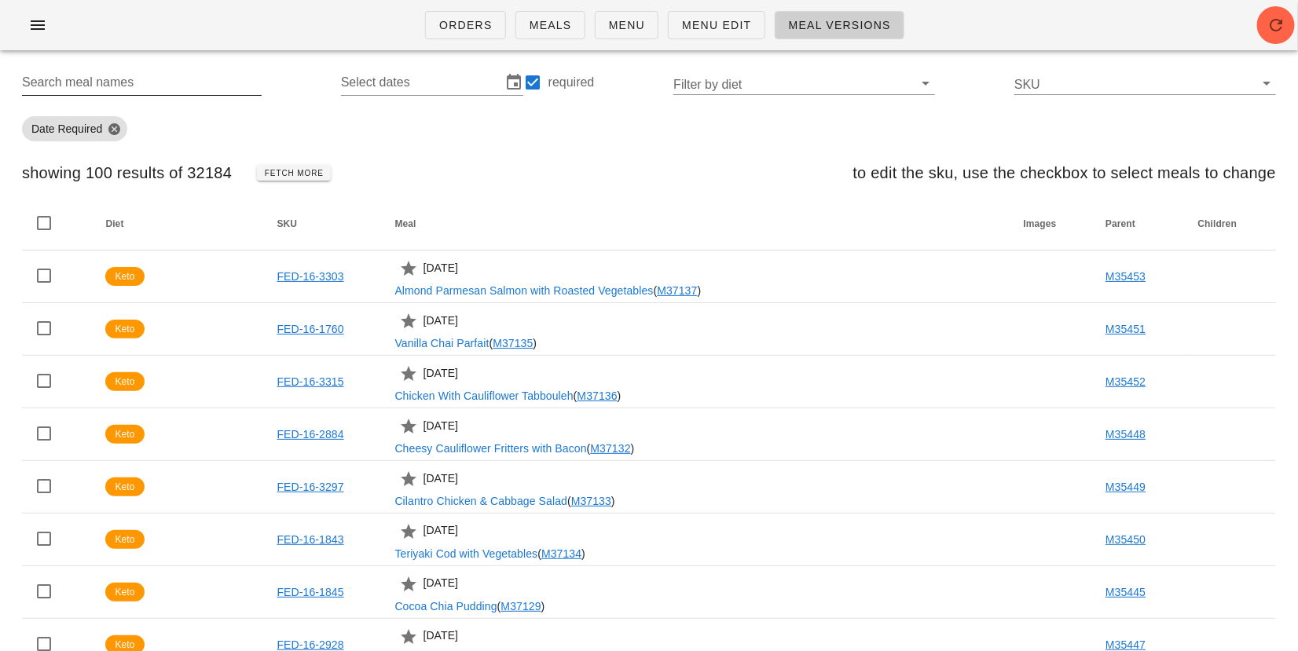
click at [192, 82] on input "Search meal names" at bounding box center [140, 82] width 236 height 25
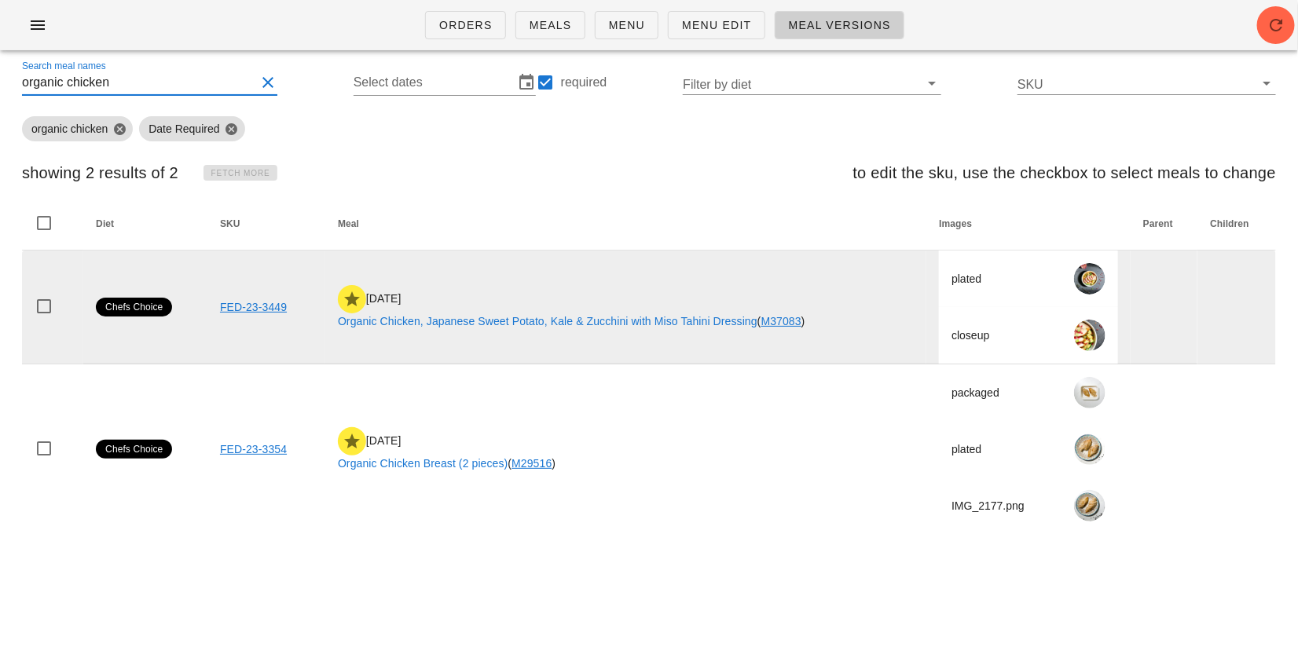
click at [407, 319] on link "Organic Chicken, Japanese Sweet Potato, Kale & Zucchini with Miso Tahini Dressi…" at bounding box center [547, 321] width 419 height 13
type input "Organic Chicken, Japanese Sweet Potato, Kale & Zucchini with Miso Tahini Dressi…"
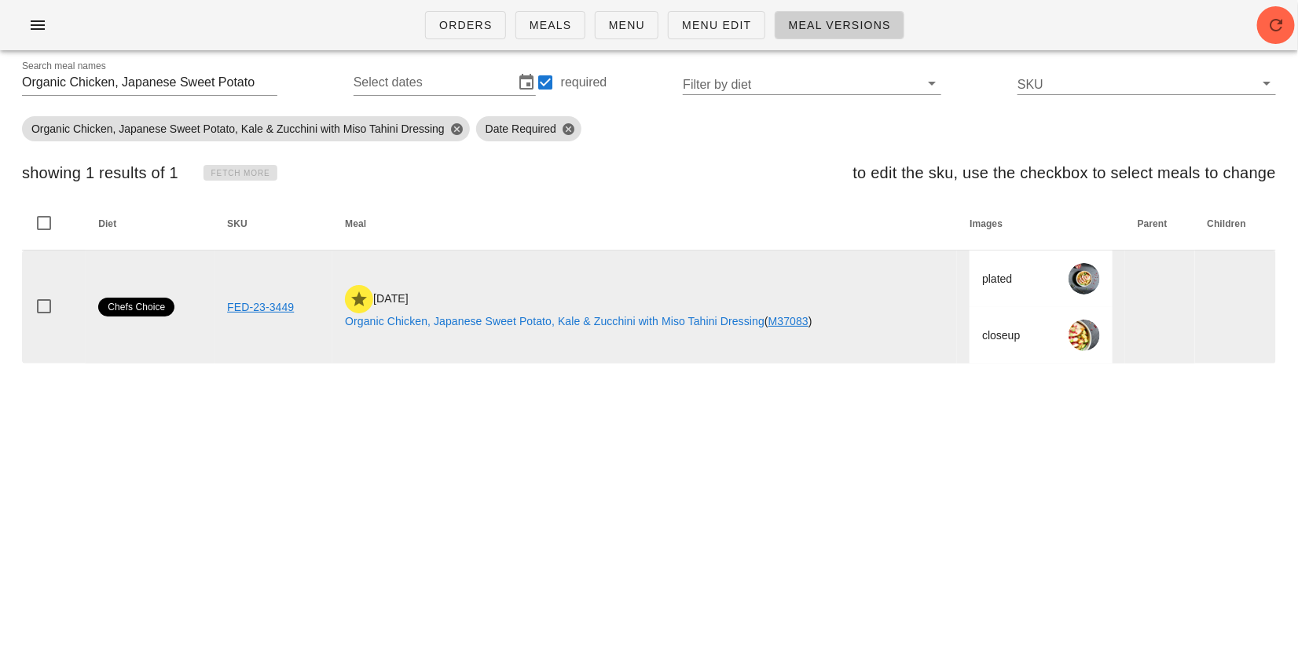
click at [257, 302] on link "FED-23-3449" at bounding box center [260, 307] width 67 height 13
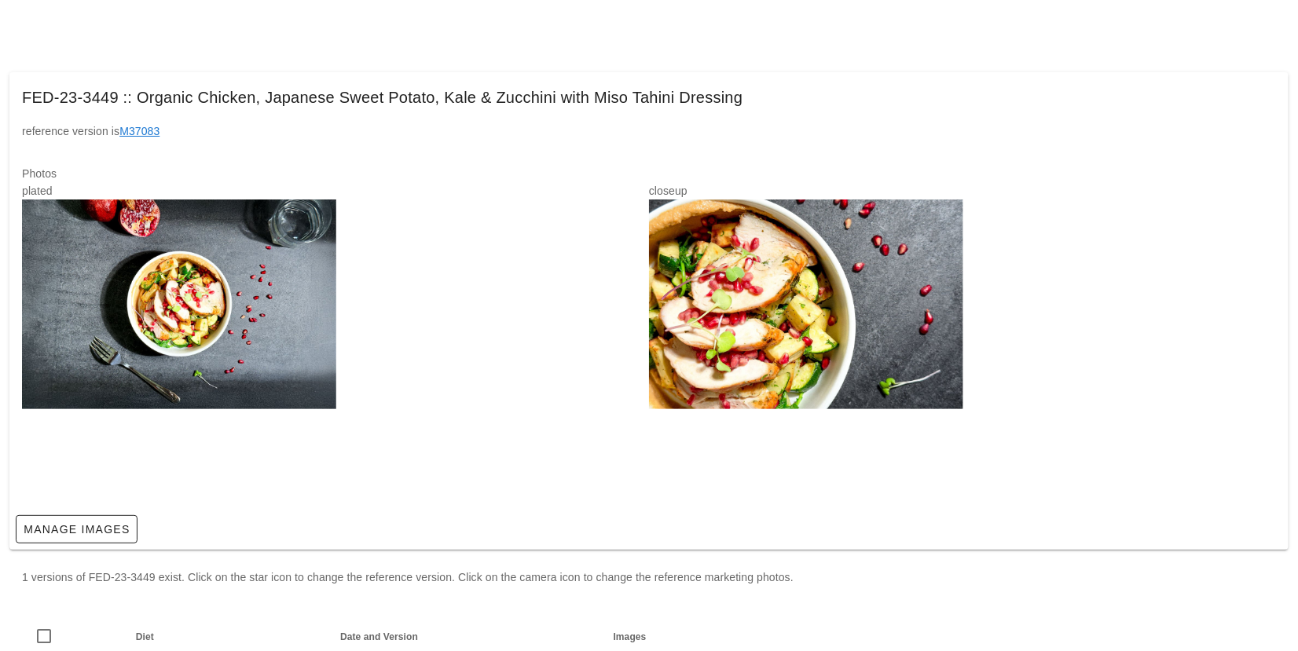
scroll to position [147, 0]
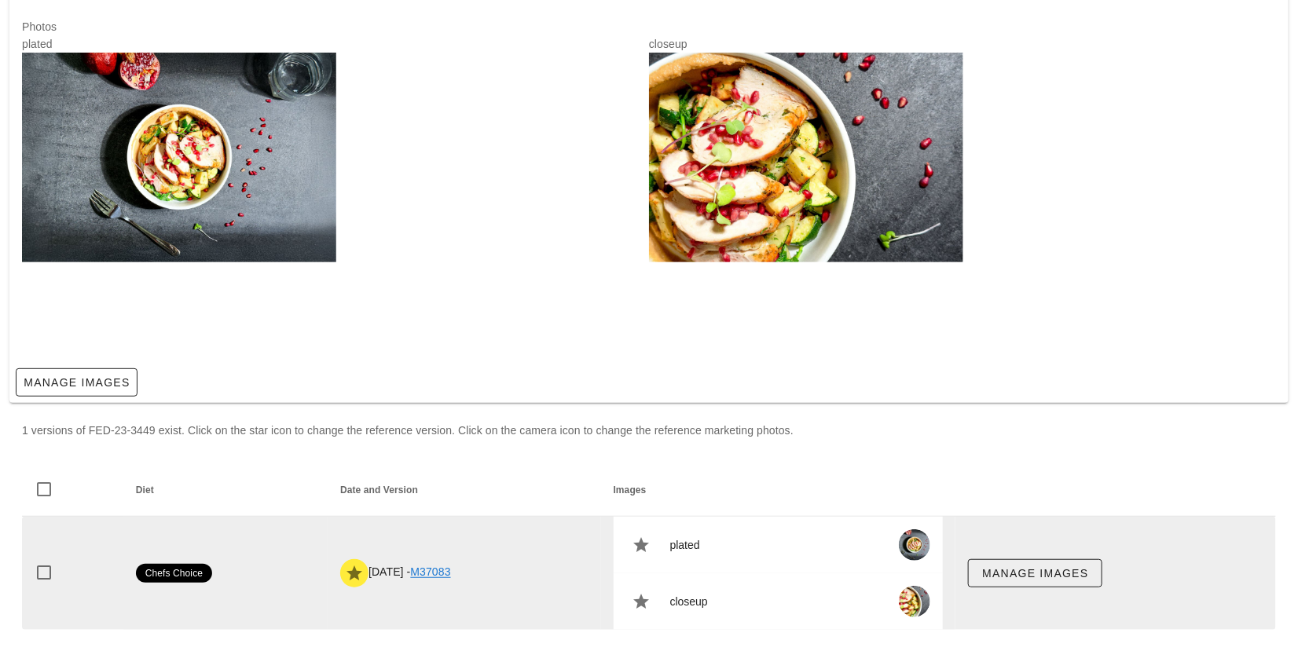
click at [441, 570] on link "M37083" at bounding box center [431, 572] width 40 height 13
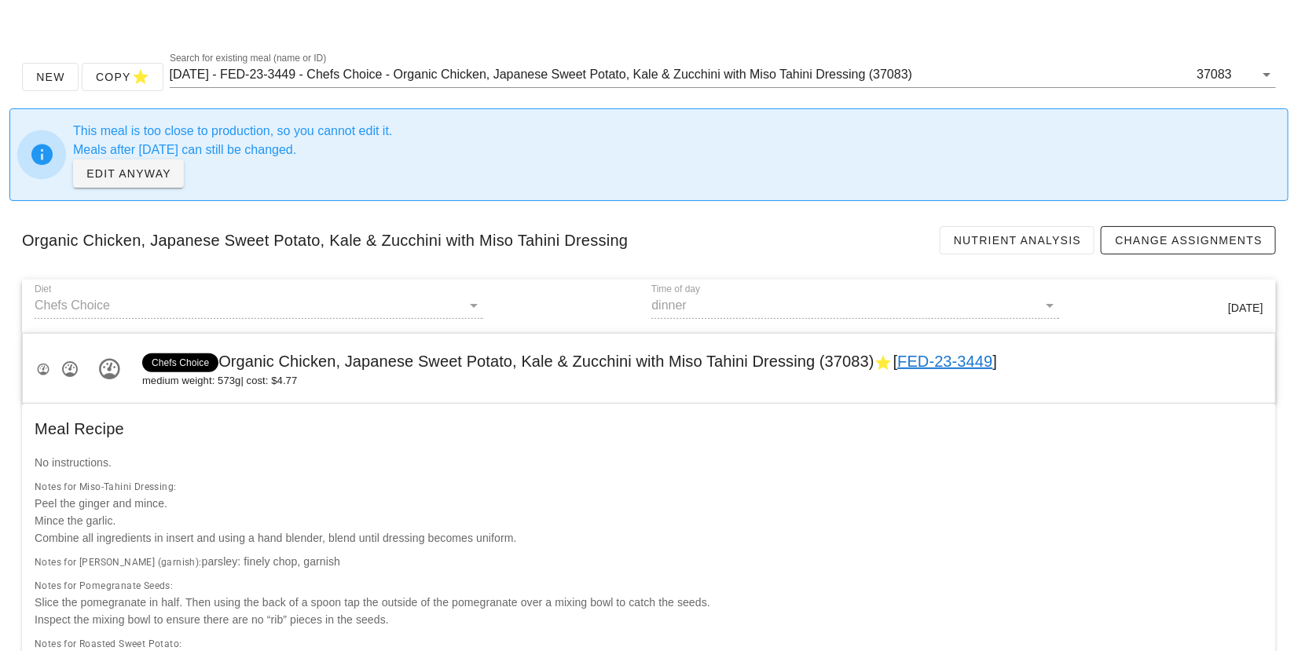
scroll to position [16, 0]
click at [1001, 240] on span "Nutrient Analysis" at bounding box center [1017, 238] width 129 height 13
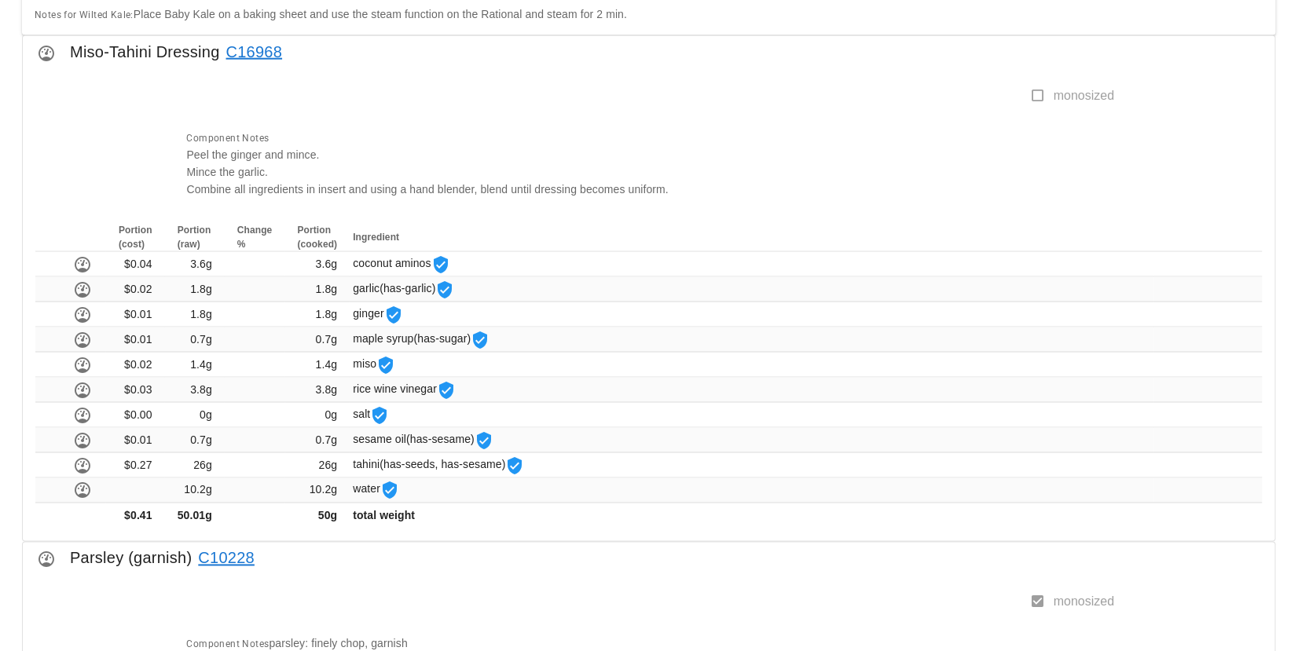
scroll to position [821, 0]
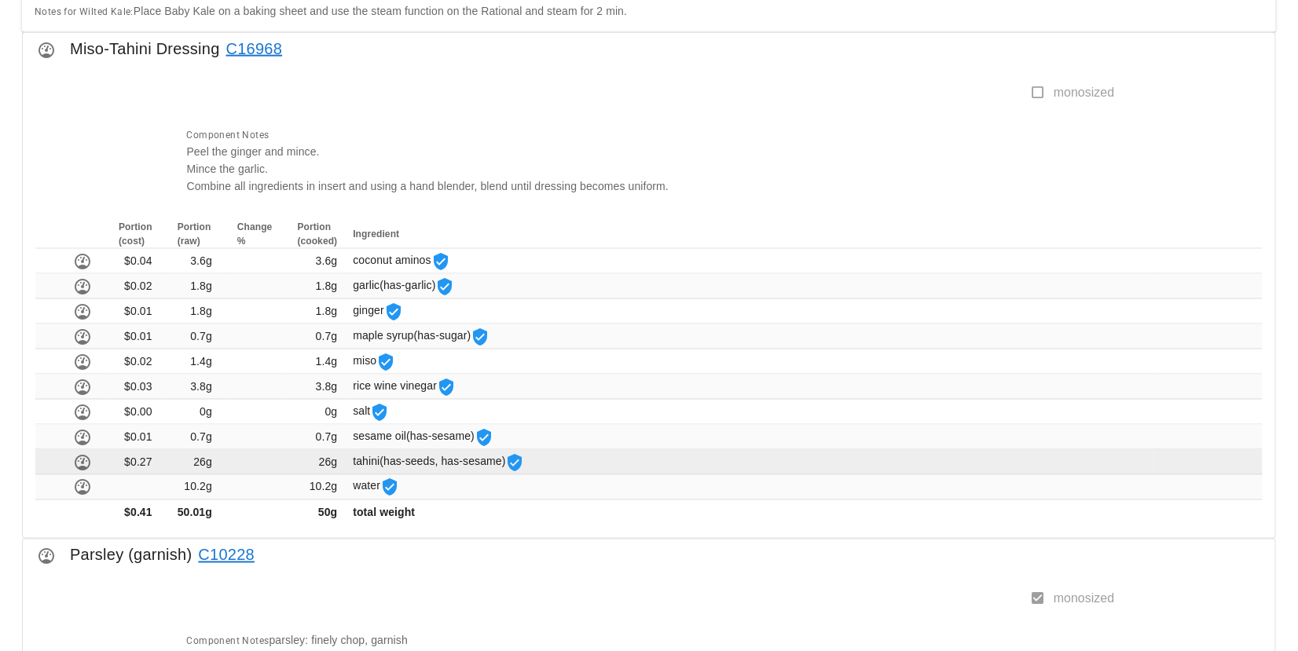
click at [306, 460] on td "26g" at bounding box center [317, 462] width 65 height 25
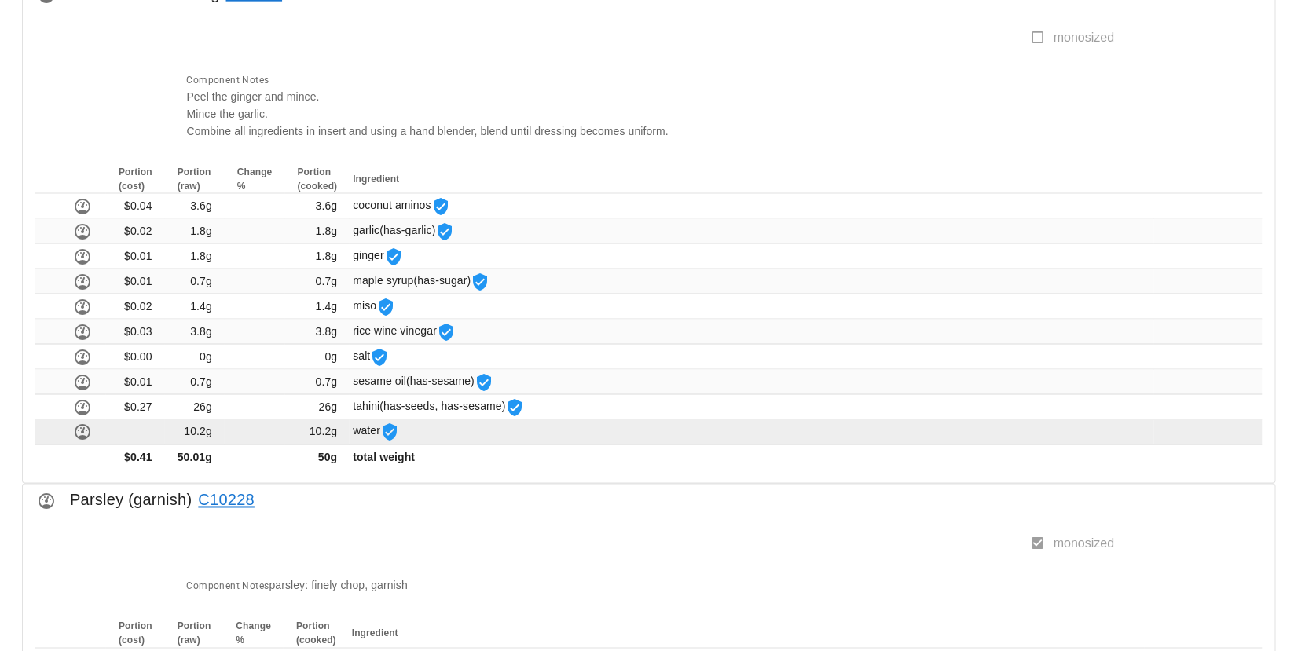
scroll to position [924, 0]
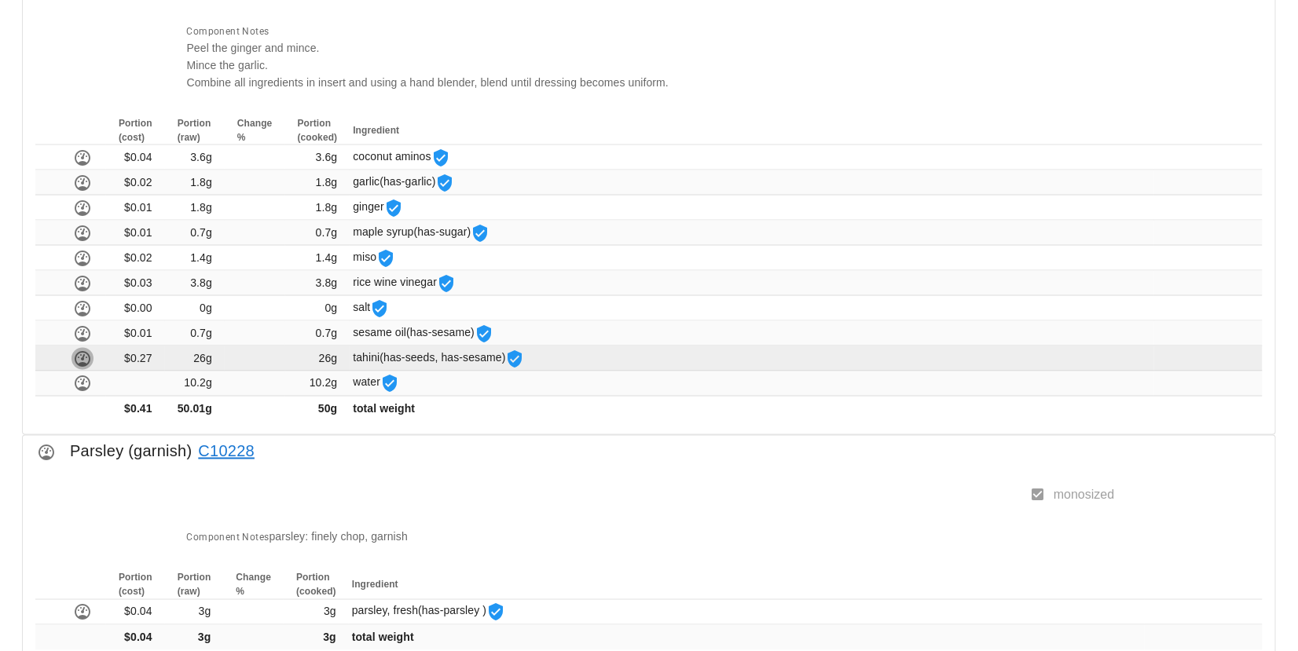
click at [79, 358] on icon "button" at bounding box center [82, 359] width 19 height 19
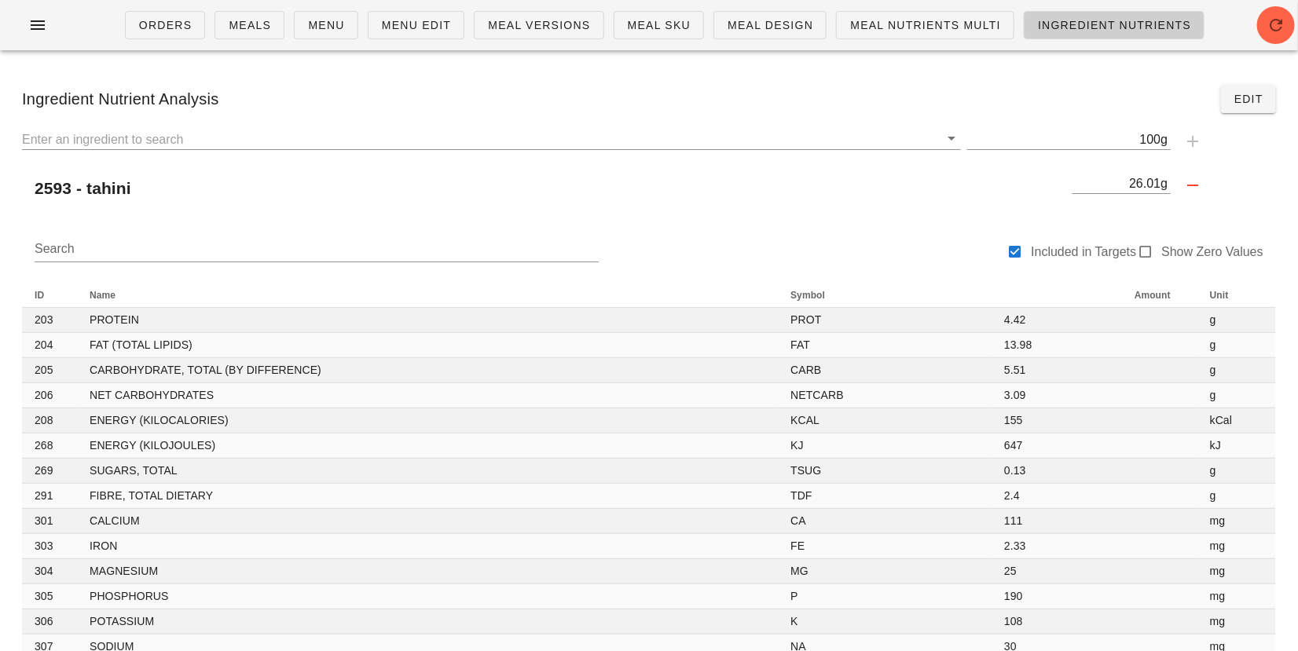
scroll to position [924, 0]
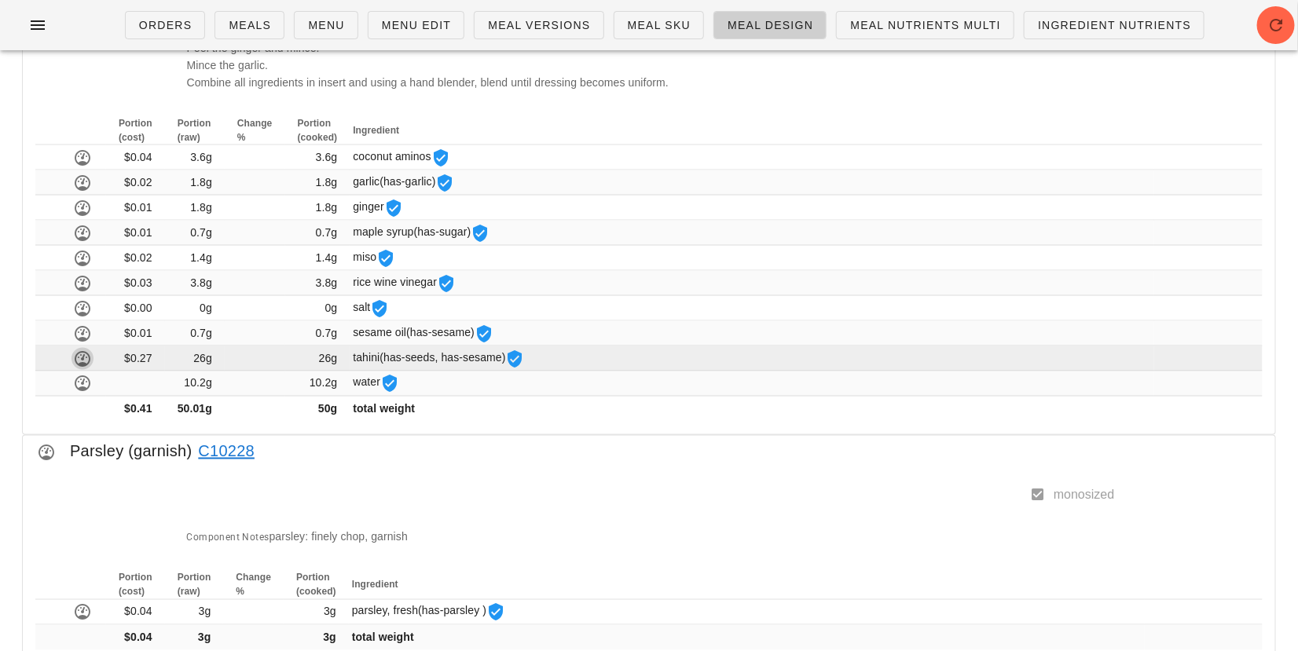
click at [82, 356] on icon "button" at bounding box center [82, 359] width 19 height 19
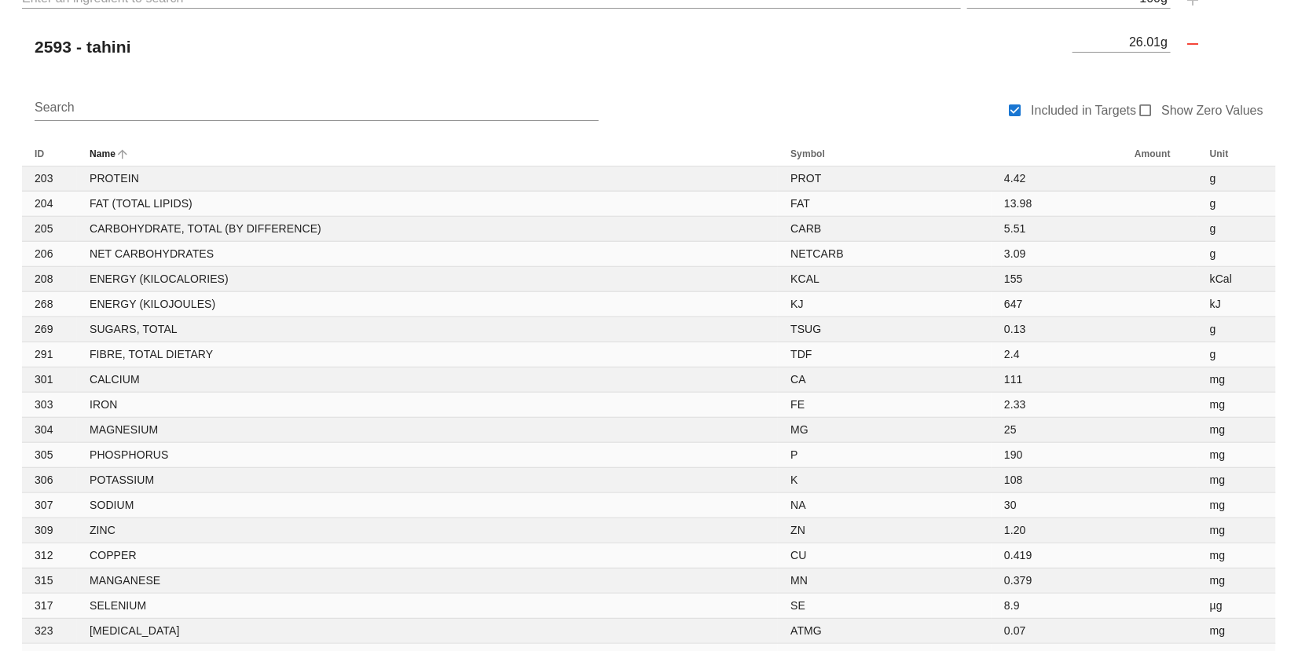
scroll to position [146, 0]
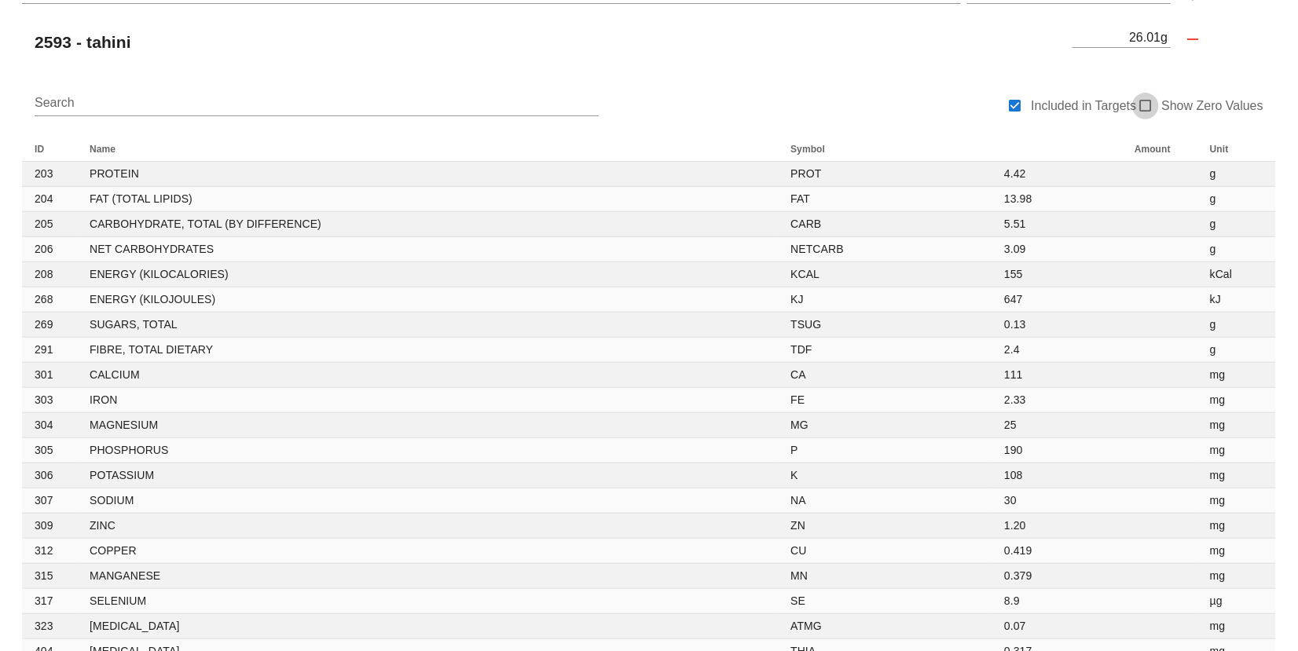
click at [1147, 108] on div at bounding box center [1145, 106] width 22 height 22
checkbox input "true"
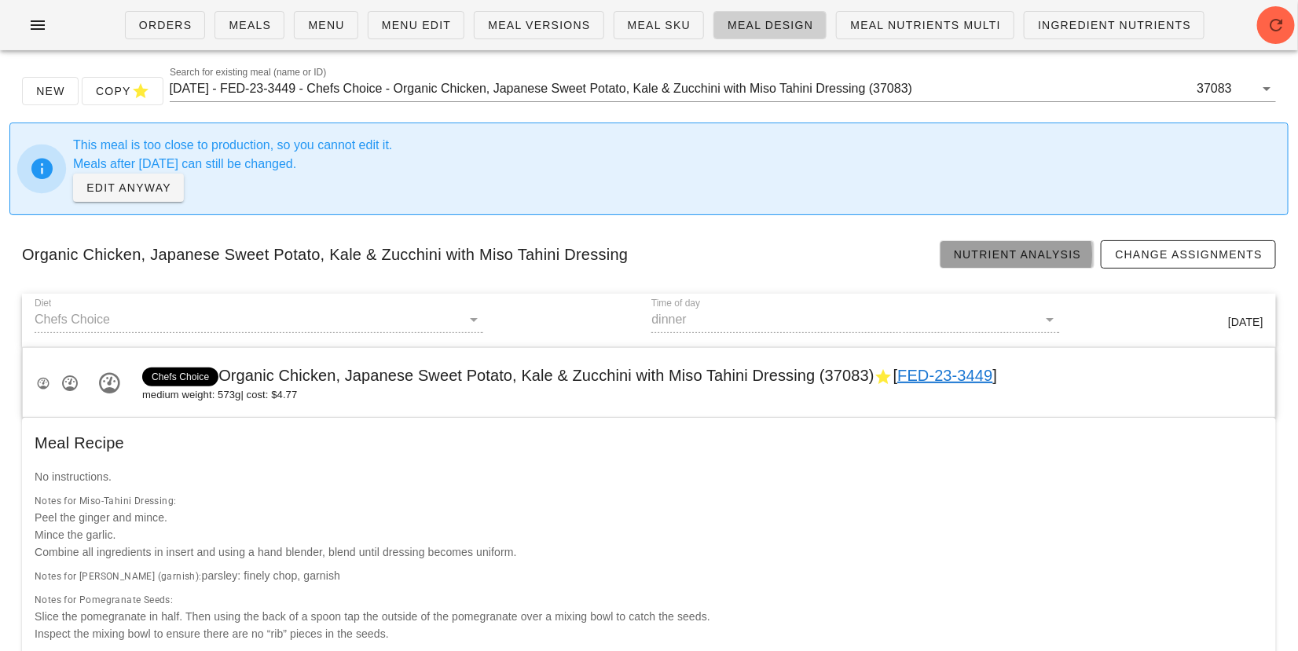
click at [1012, 249] on span "Nutrient Analysis" at bounding box center [1017, 254] width 129 height 13
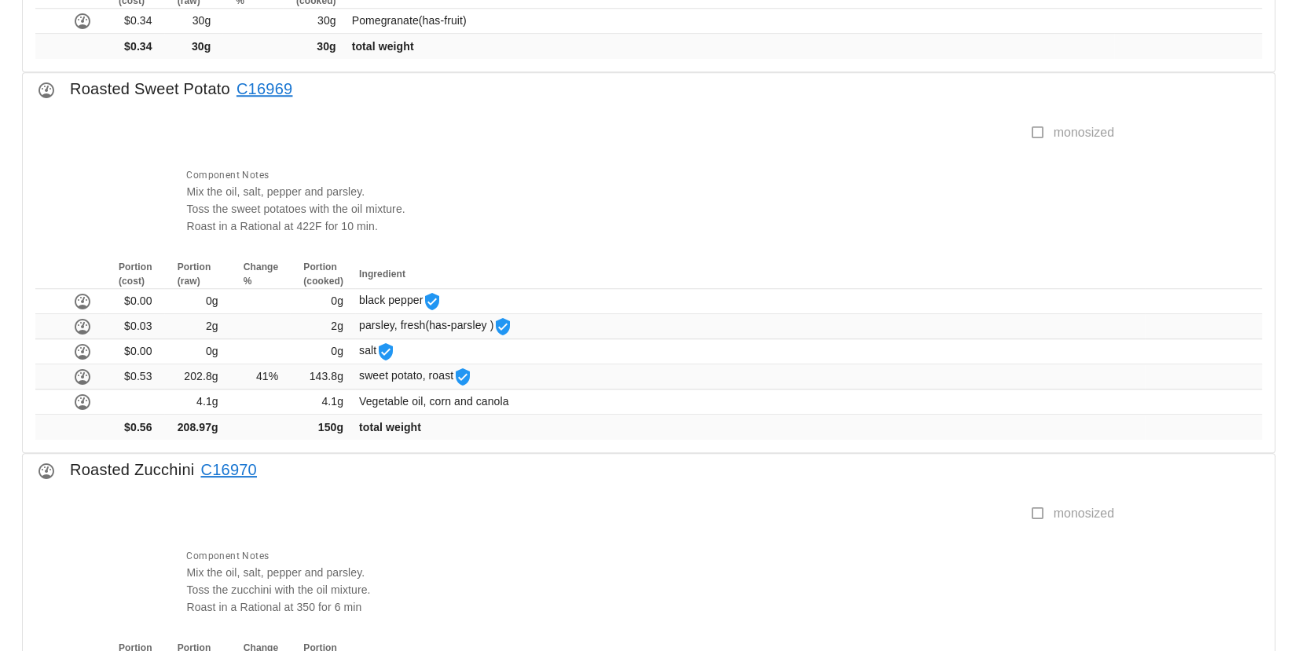
scroll to position [1812, 0]
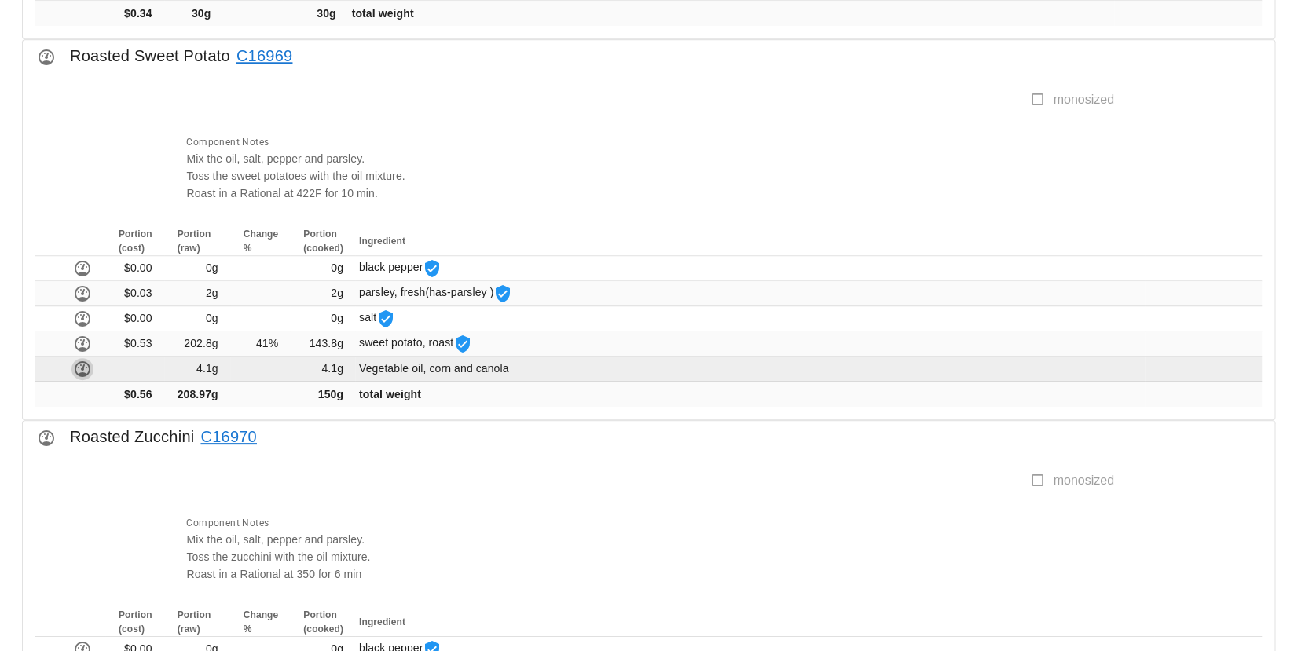
click at [75, 362] on icon "button" at bounding box center [82, 369] width 19 height 19
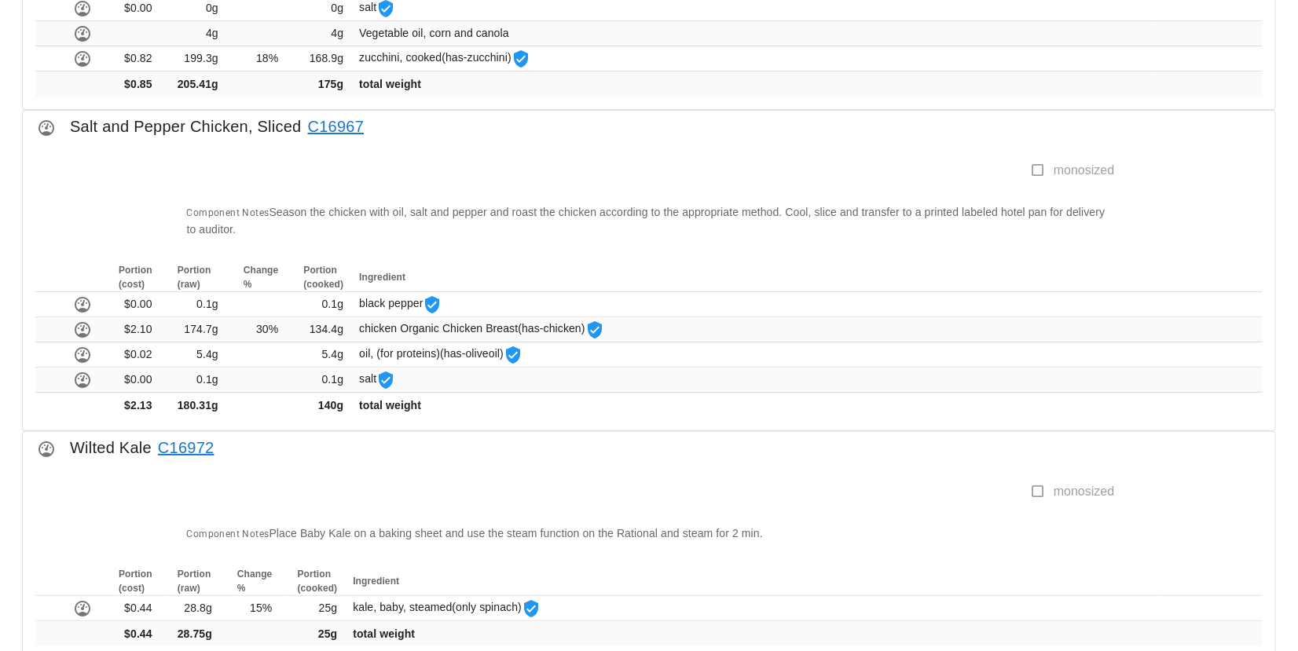
scroll to position [2526, 0]
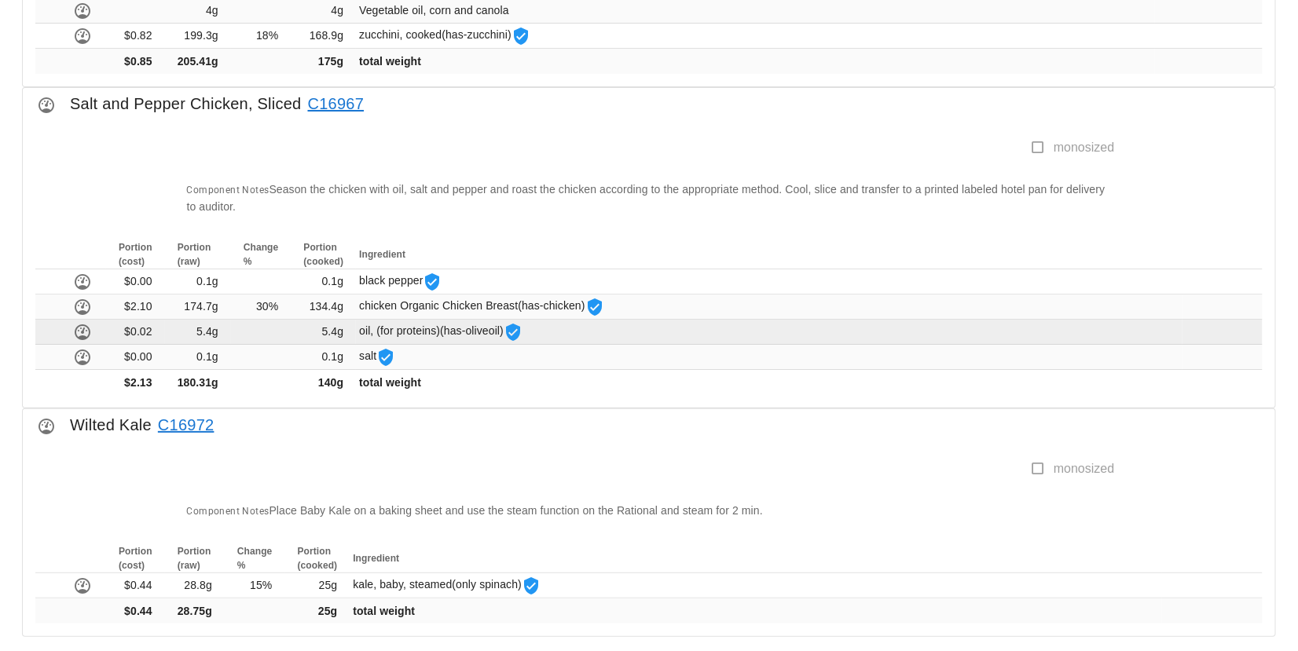
click at [108, 325] on td "$0.02" at bounding box center [135, 332] width 59 height 25
click at [87, 325] on icon "button" at bounding box center [82, 332] width 19 height 19
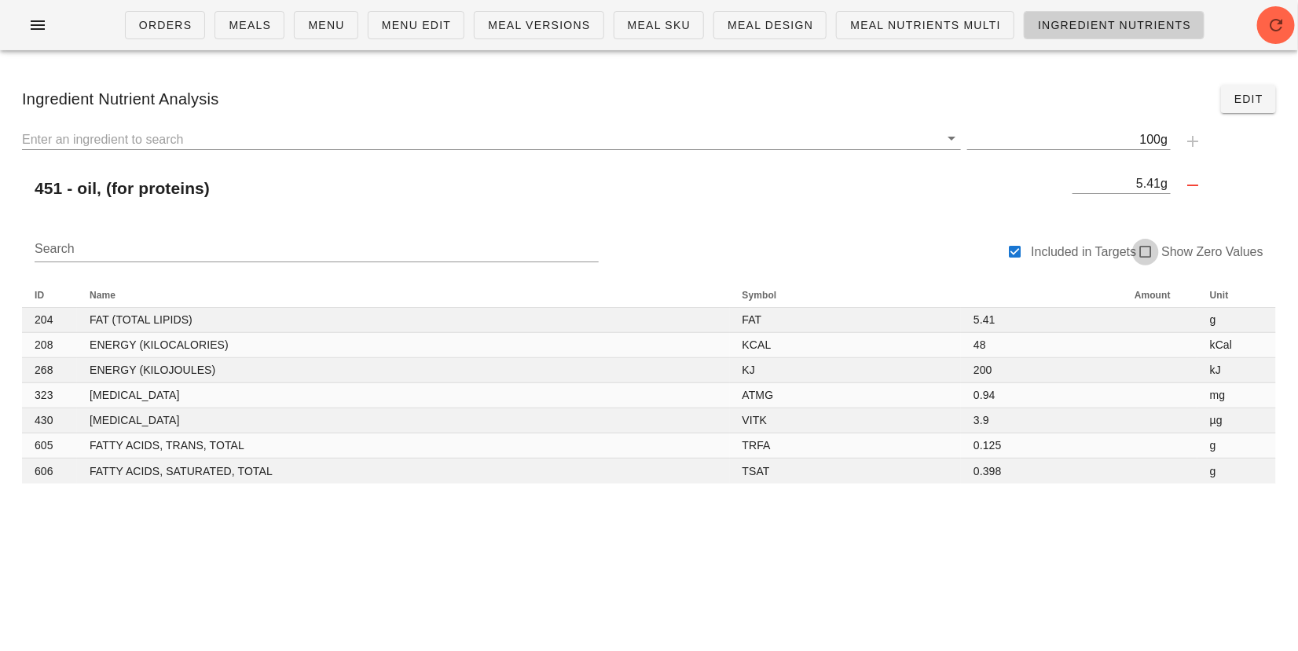
click at [1150, 246] on div at bounding box center [1145, 252] width 22 height 22
checkbox input "true"
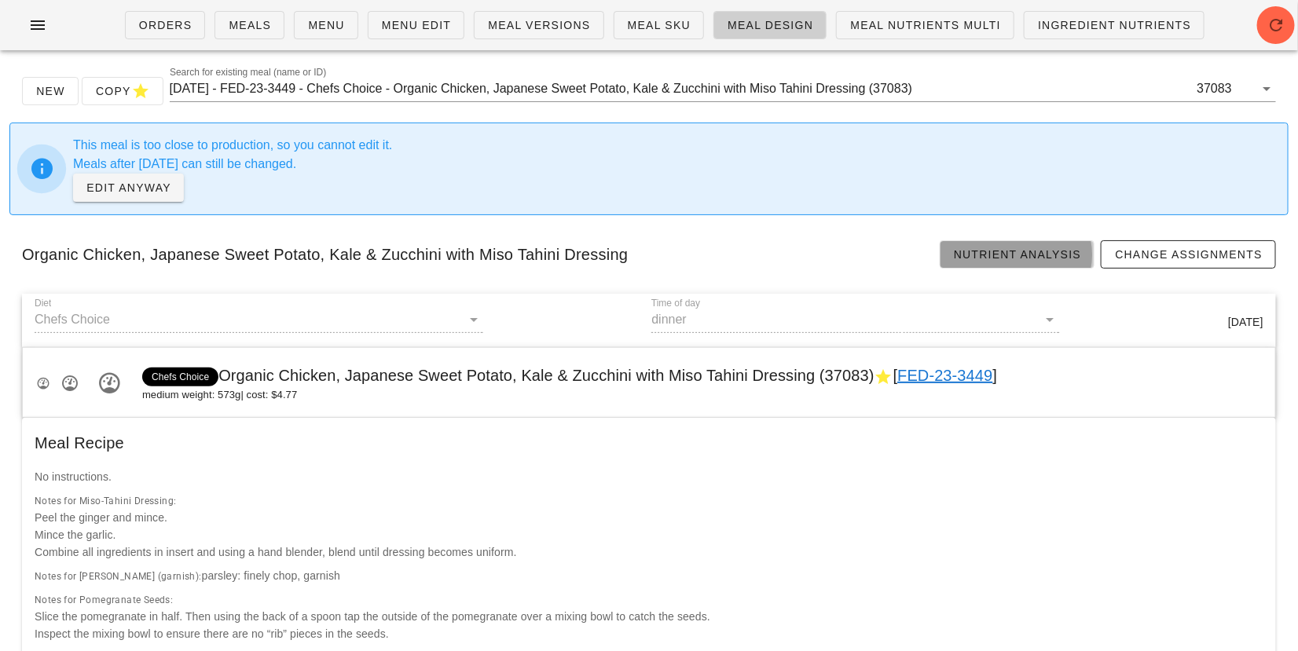
click at [999, 251] on span "Nutrient Analysis" at bounding box center [1017, 254] width 129 height 13
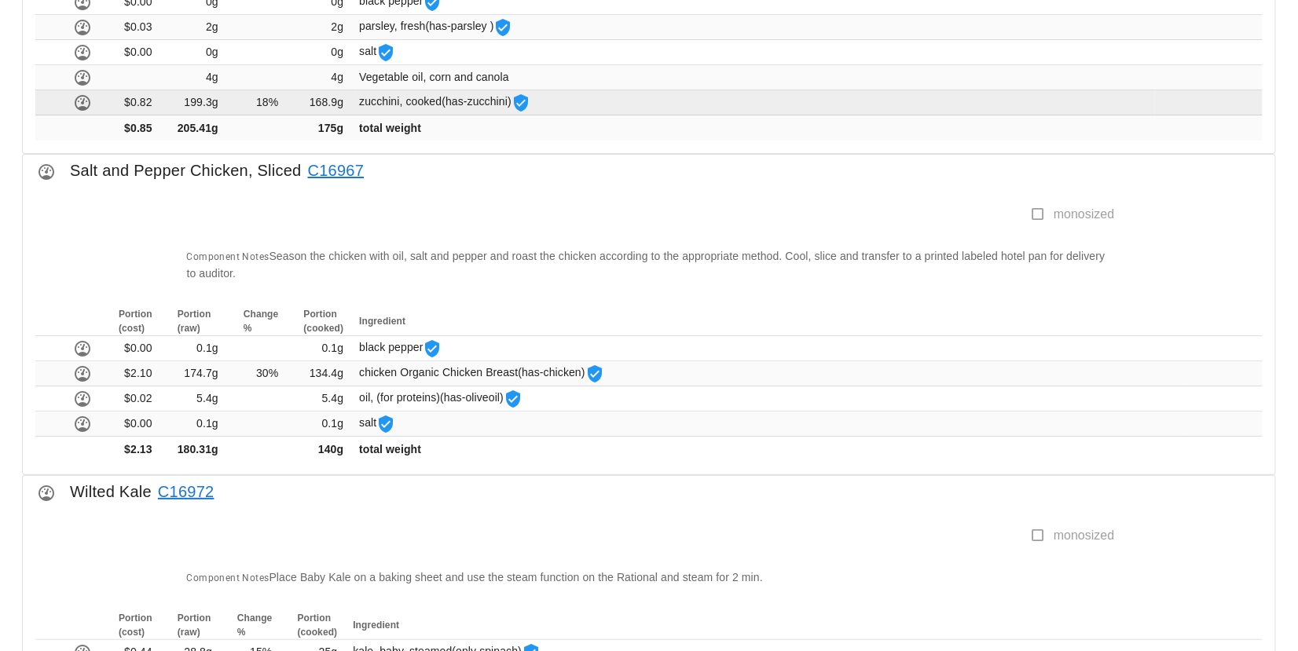
scroll to position [2483, 0]
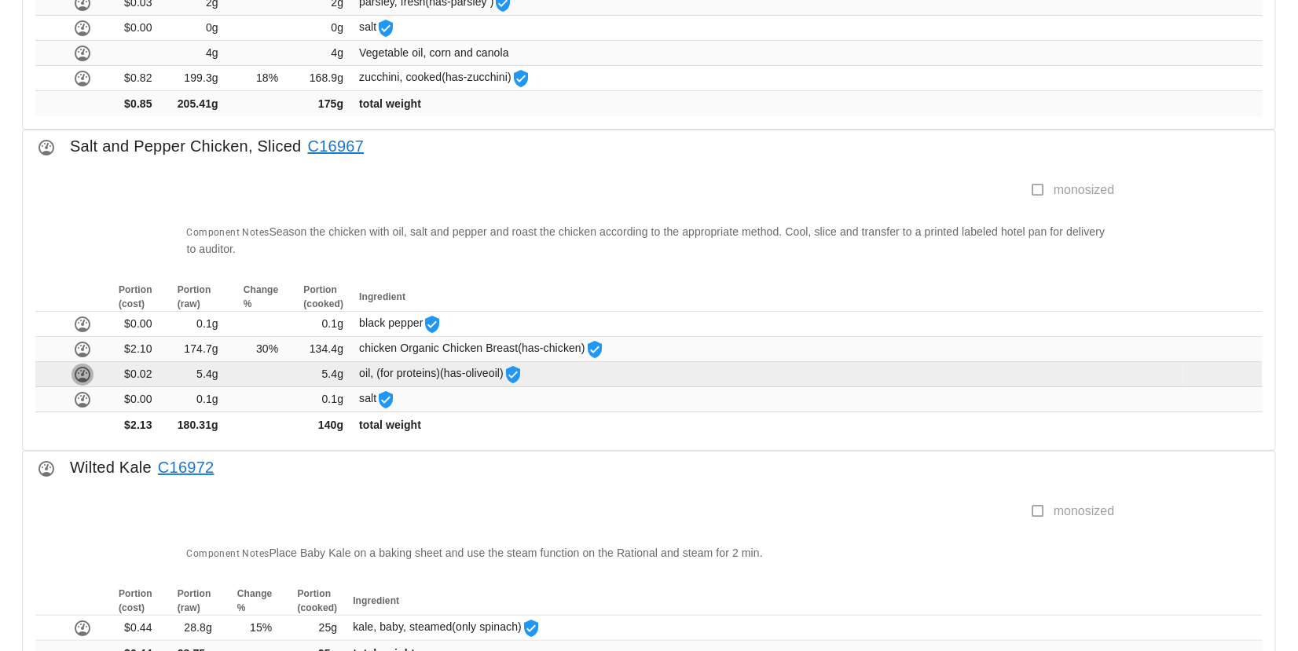
click at [76, 368] on icon "button" at bounding box center [82, 374] width 19 height 19
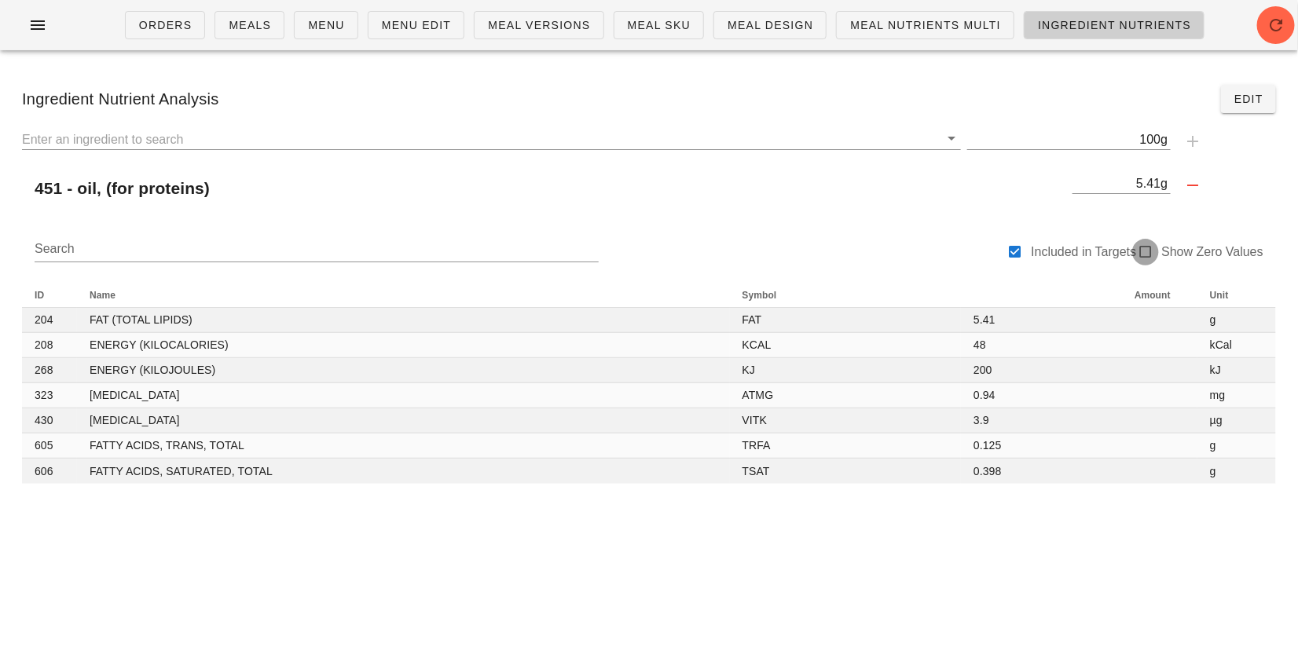
click at [1144, 252] on div at bounding box center [1145, 252] width 22 height 22
checkbox input "true"
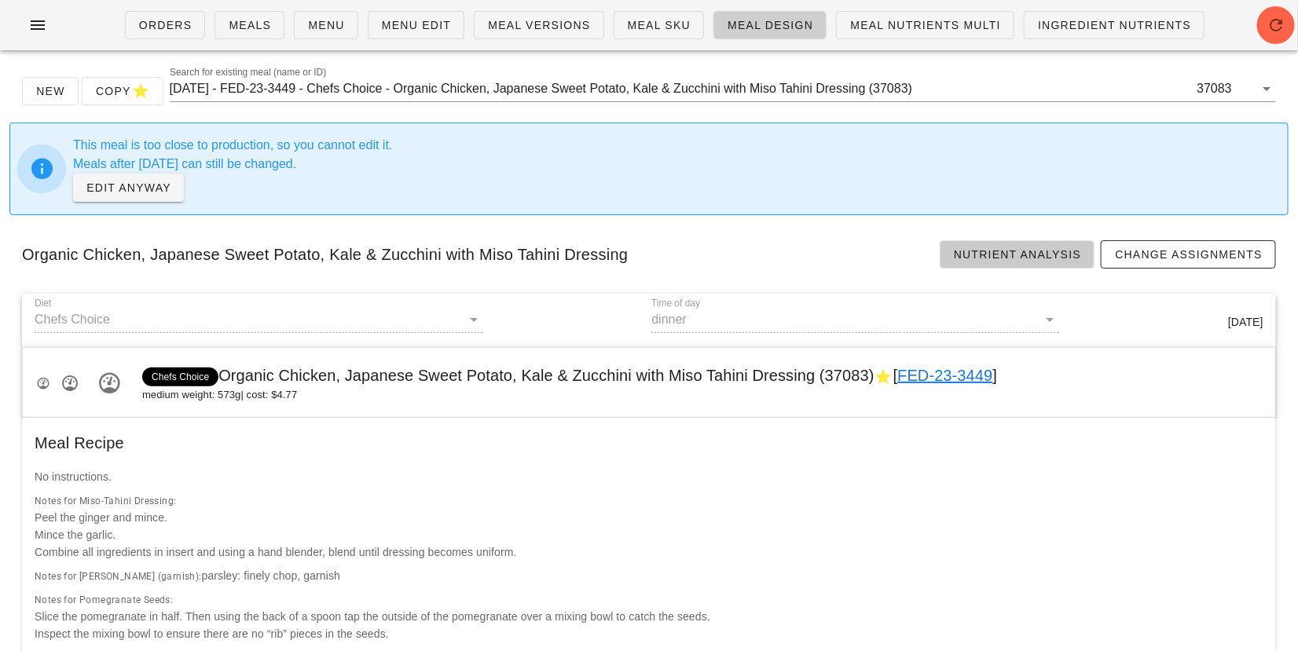
click at [1040, 252] on span "Nutrient Analysis" at bounding box center [1017, 254] width 129 height 13
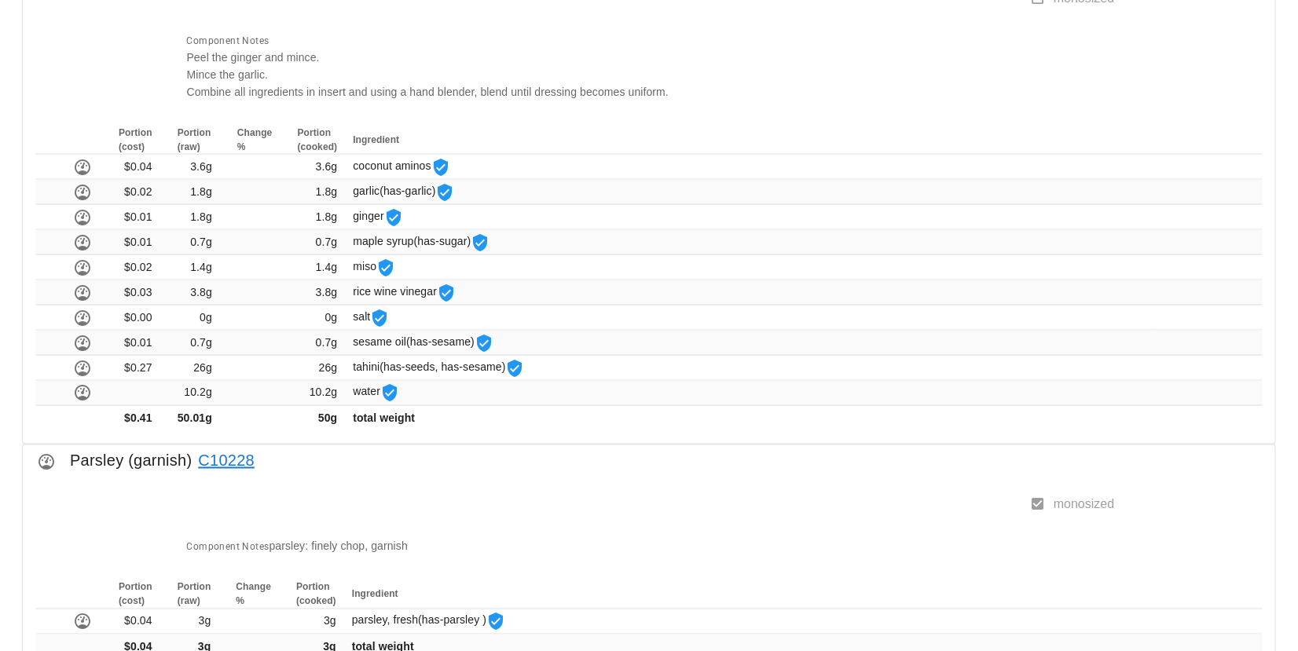
scroll to position [921, 0]
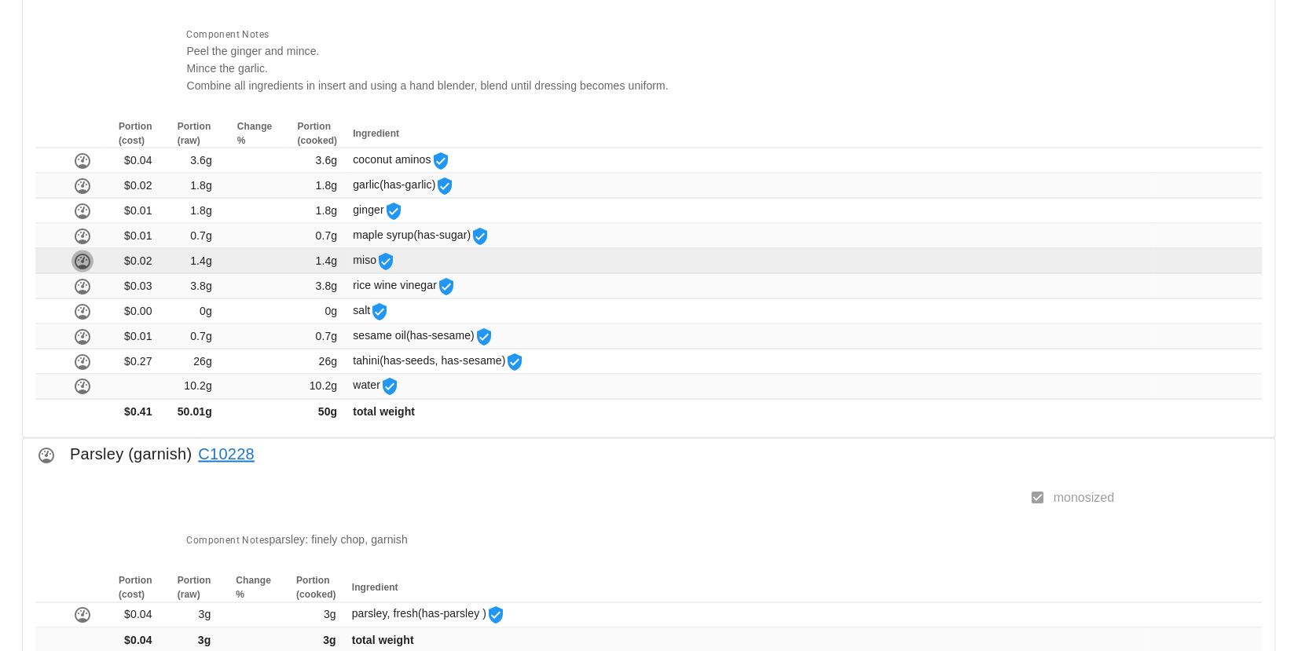
click at [79, 258] on icon "button" at bounding box center [82, 261] width 19 height 19
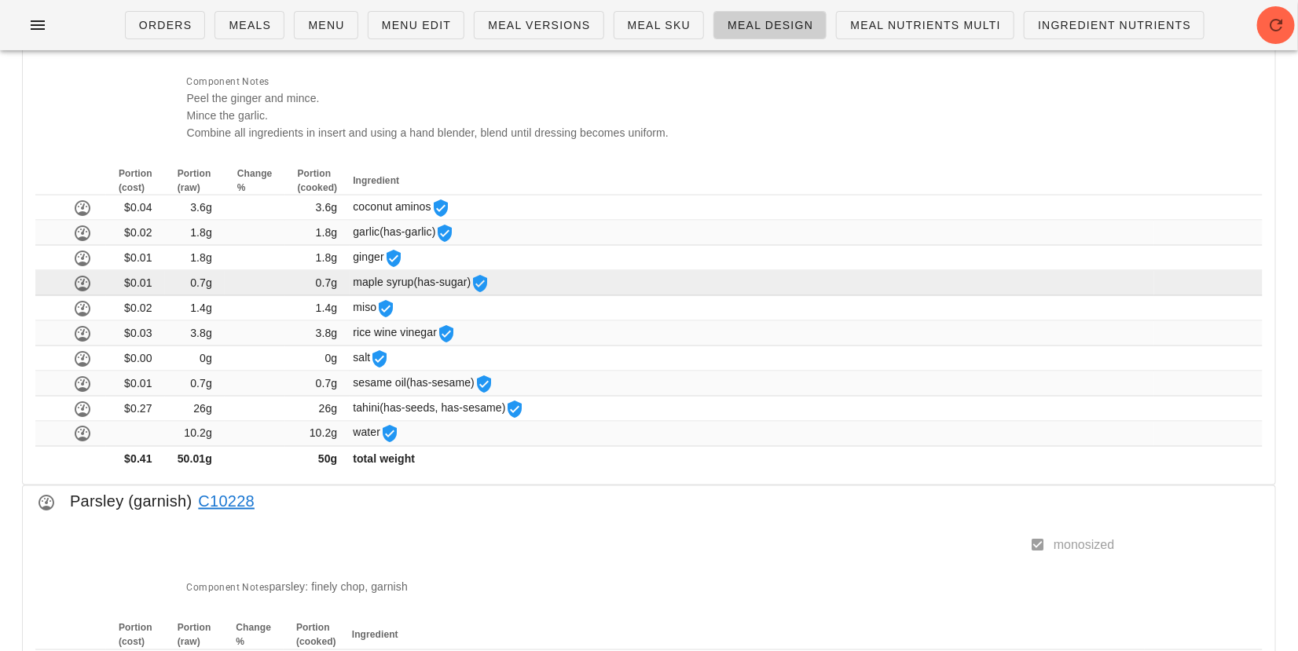
scroll to position [873, 0]
click at [78, 276] on icon "button" at bounding box center [82, 285] width 19 height 19
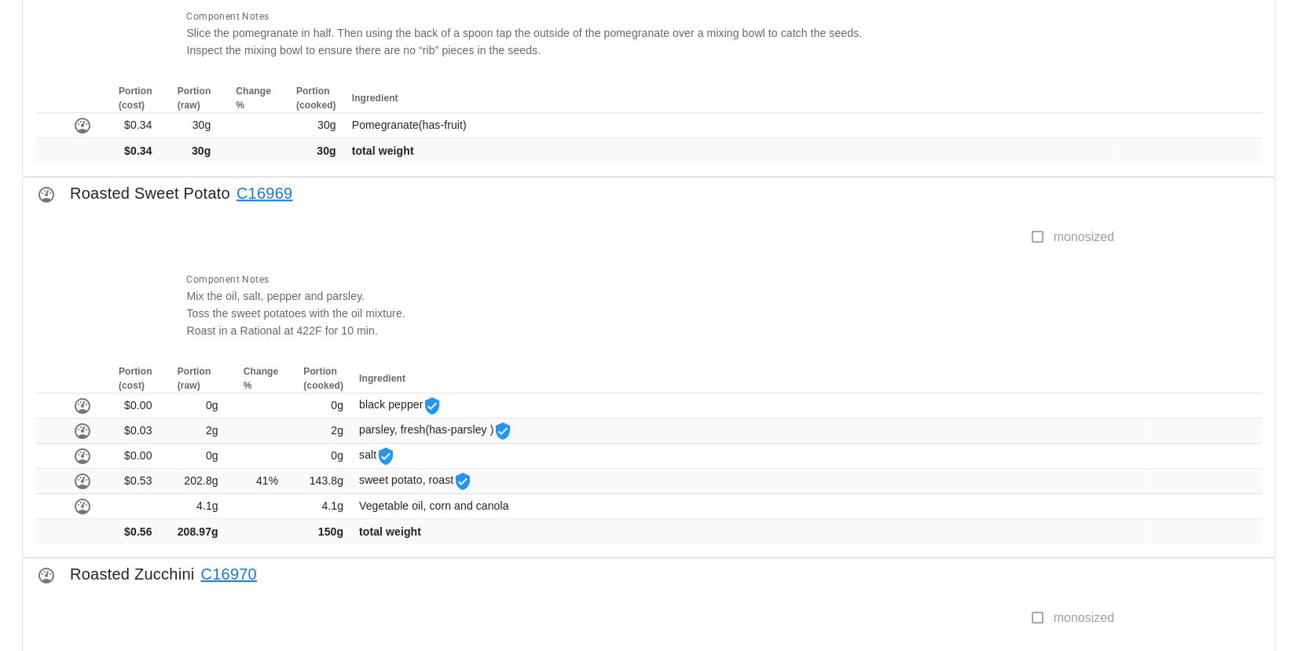
scroll to position [1686, 0]
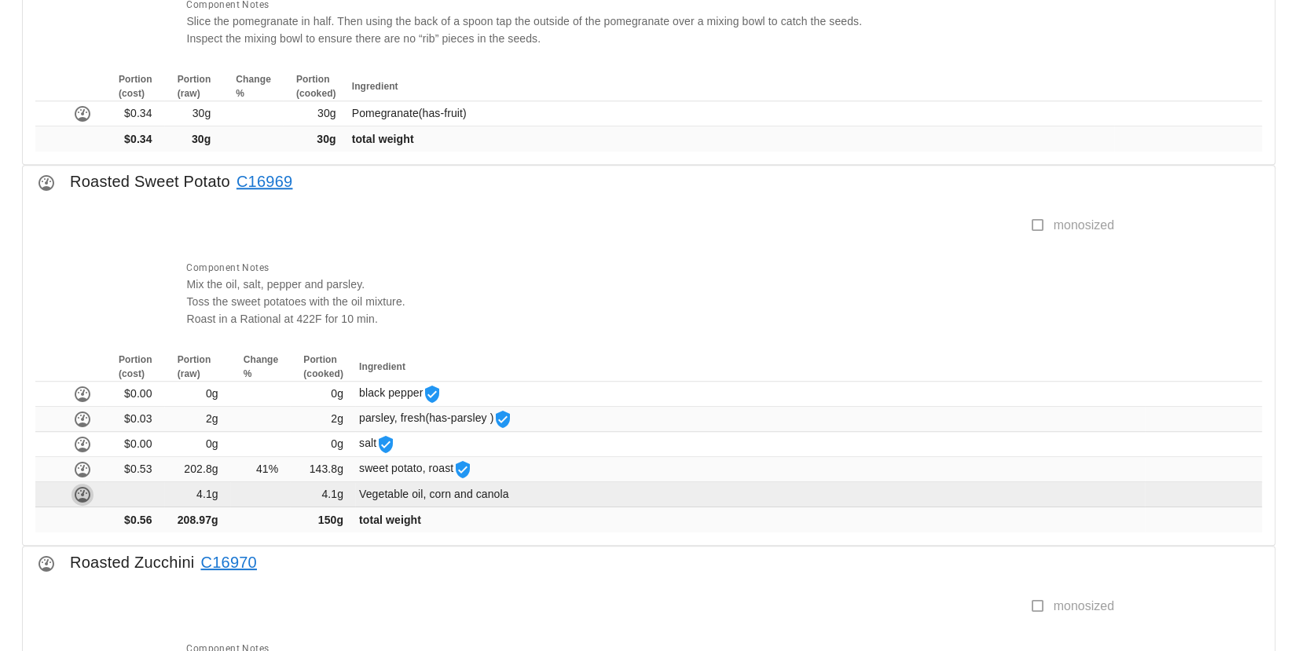
click at [79, 489] on icon "button" at bounding box center [82, 494] width 19 height 19
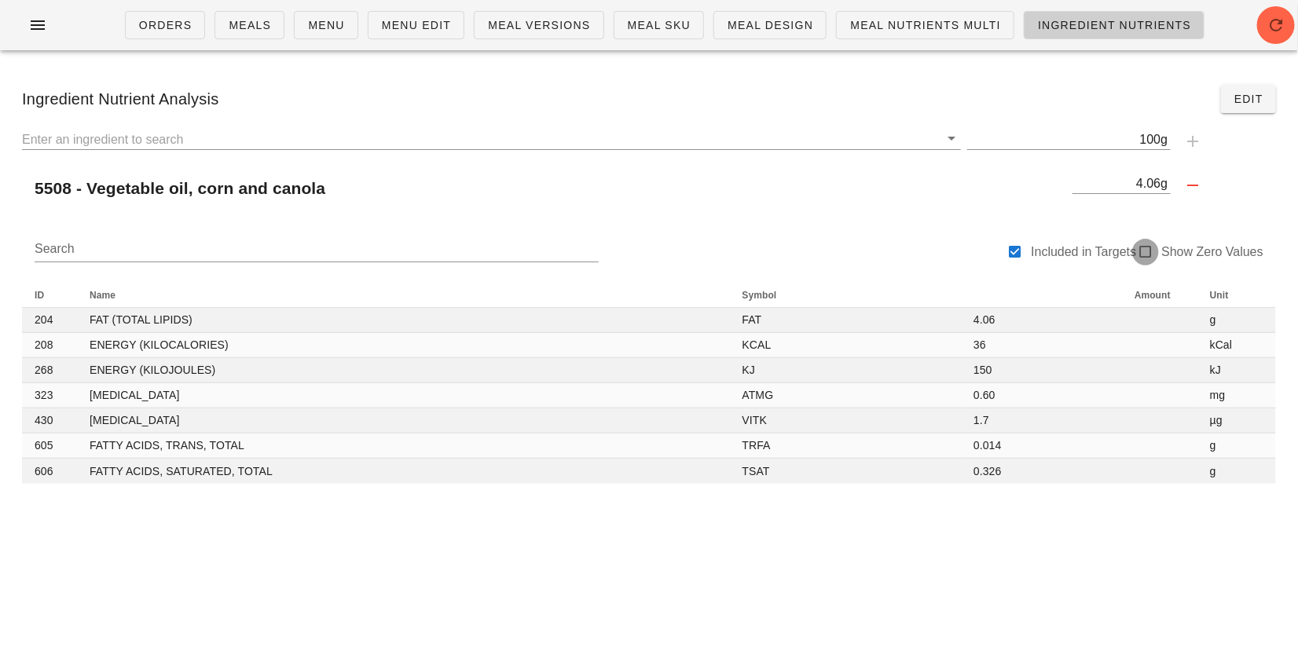
click at [1148, 261] on div at bounding box center [1145, 252] width 22 height 22
checkbox input "true"
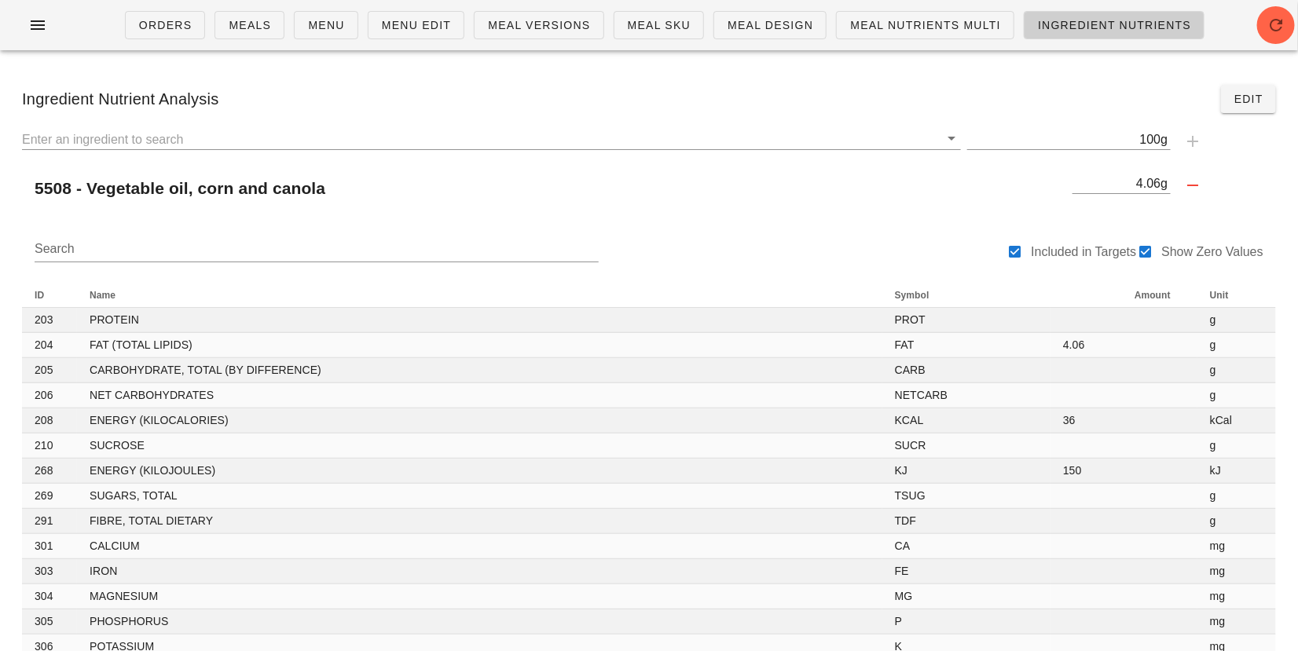
click at [825, 186] on div "5508 - Vegetable oil, corn and canola" at bounding box center [544, 189] width 1044 height 38
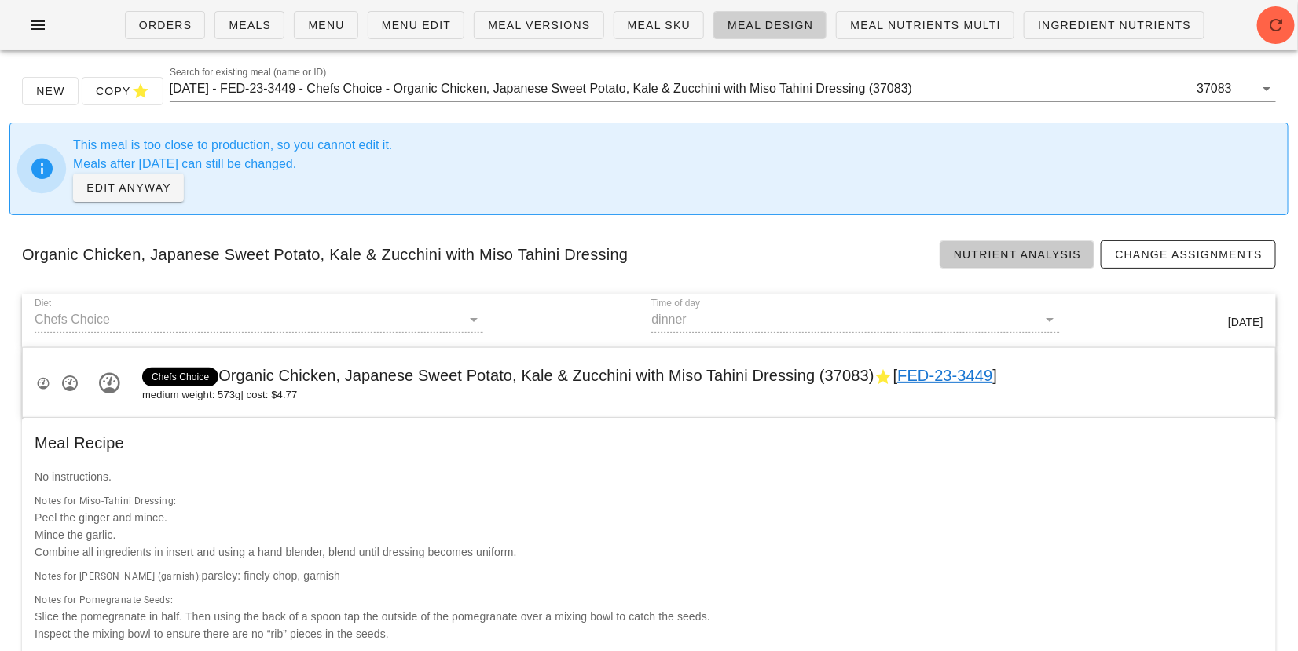
click at [1045, 259] on span "Nutrient Analysis" at bounding box center [1017, 254] width 129 height 13
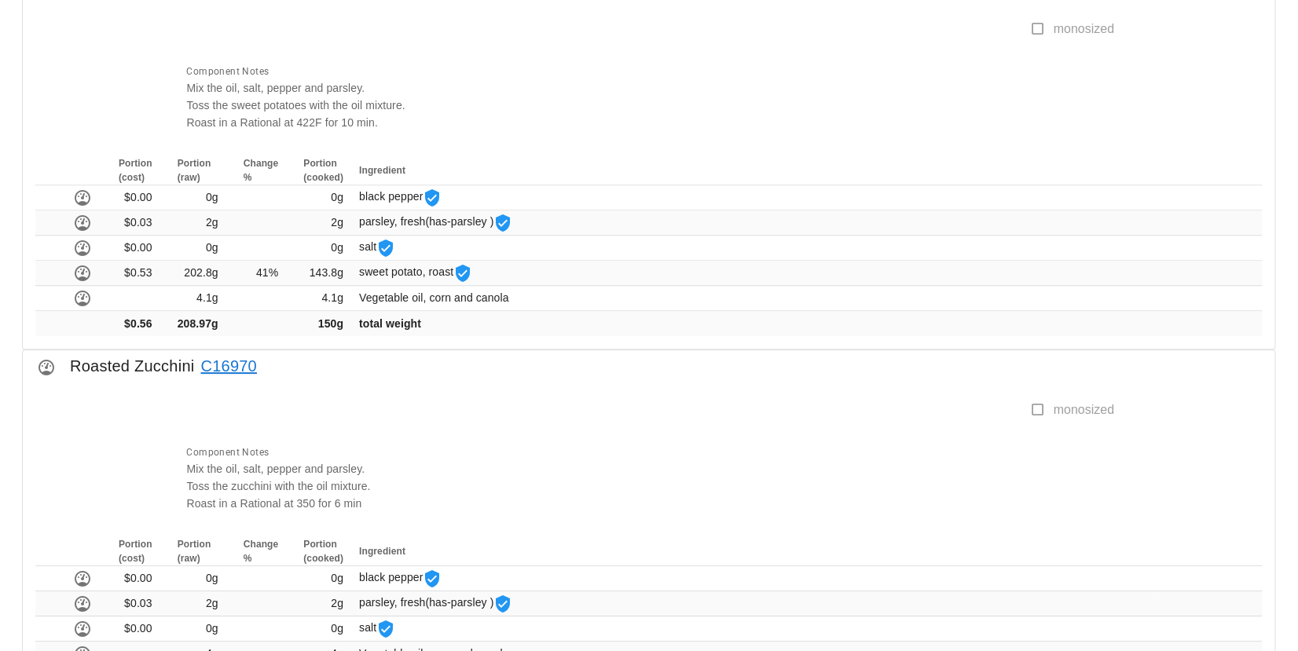
scroll to position [1883, 0]
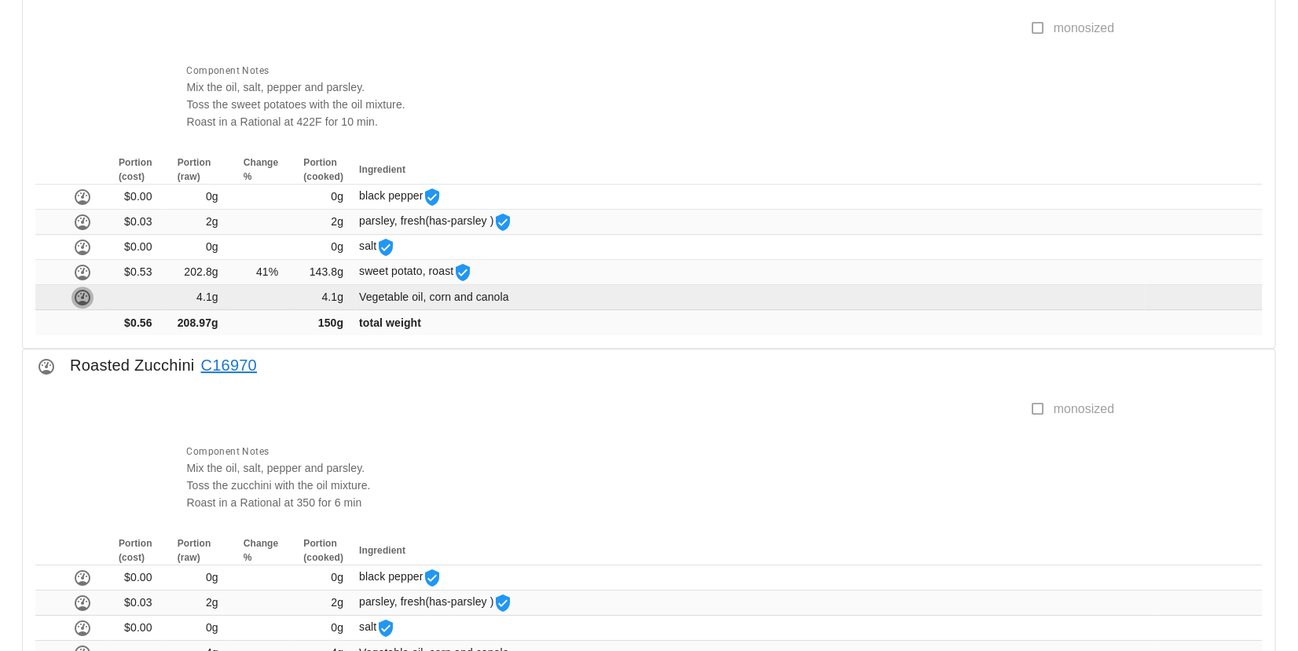
click at [77, 294] on icon "button" at bounding box center [82, 297] width 19 height 19
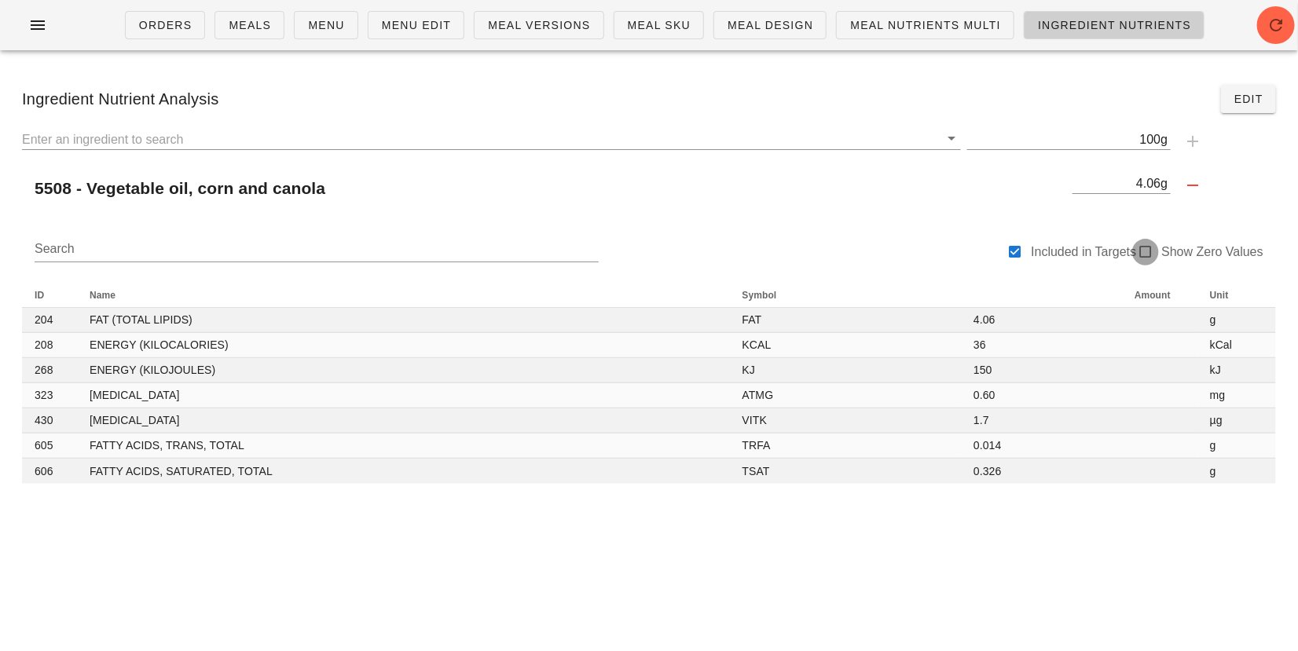
click at [1152, 253] on div at bounding box center [1145, 252] width 22 height 22
checkbox input "true"
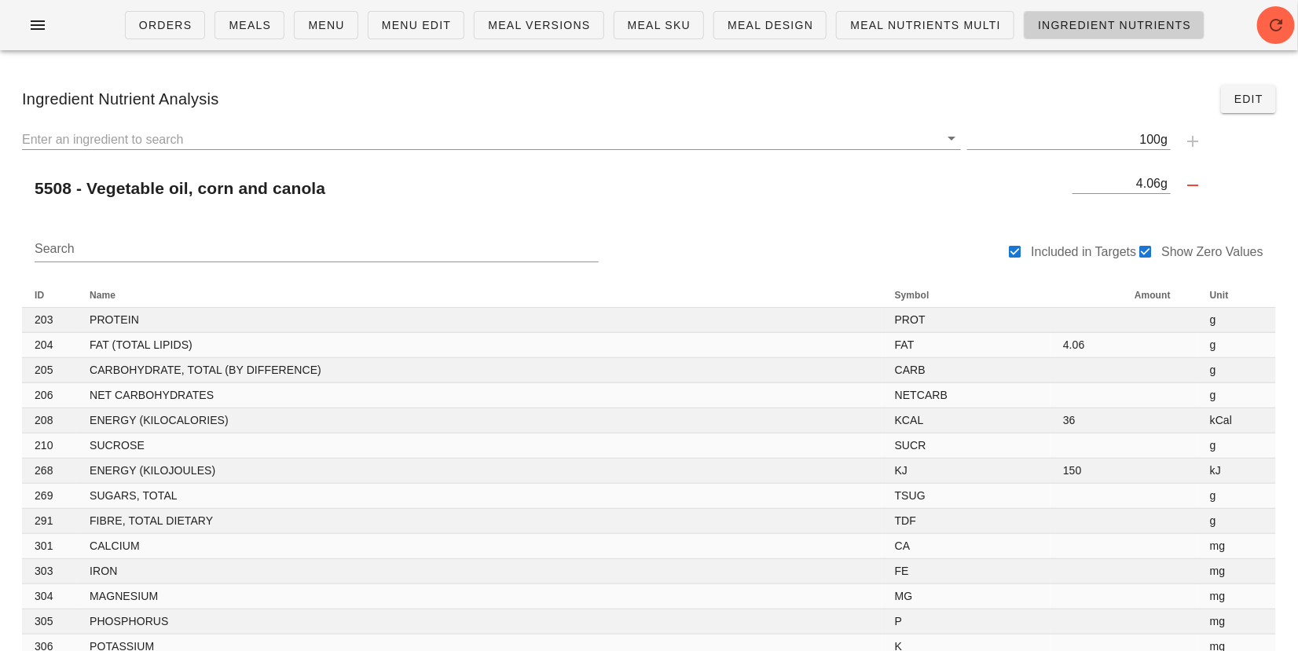
click at [790, 218] on div "g 100 5508 - Vegetable oil, corn and canola g 4.06" at bounding box center [648, 171] width 1279 height 97
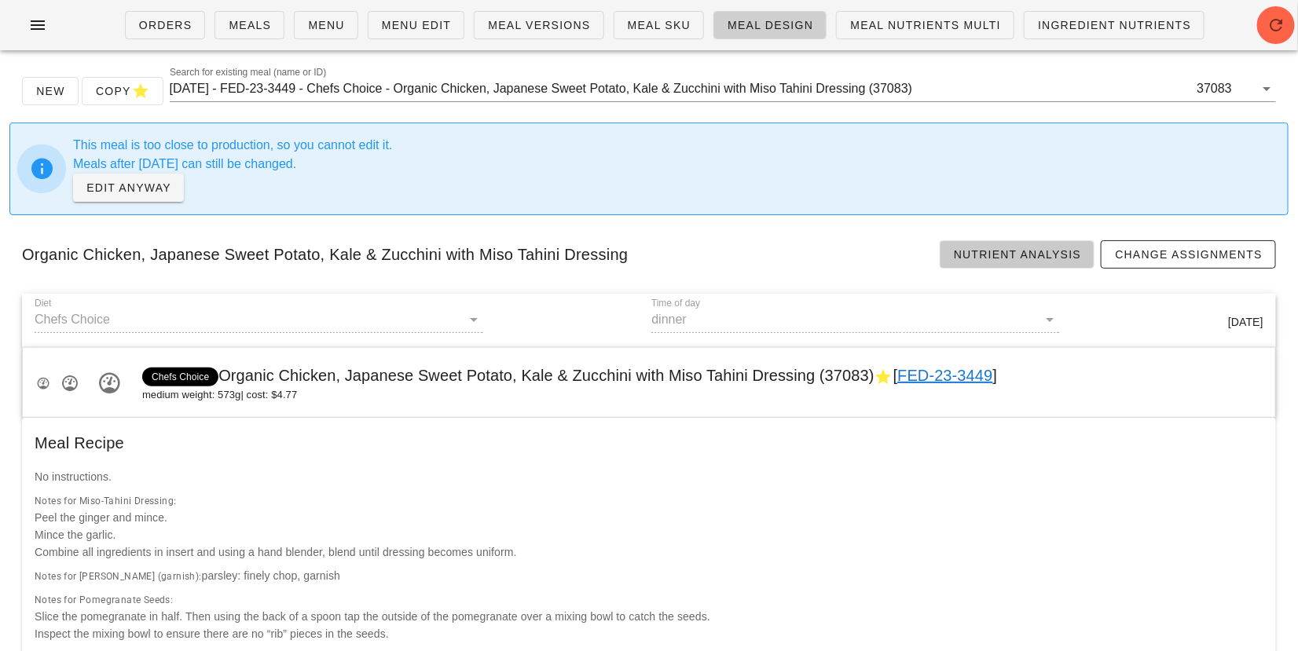
click at [957, 251] on span "Nutrient Analysis" at bounding box center [1017, 254] width 129 height 13
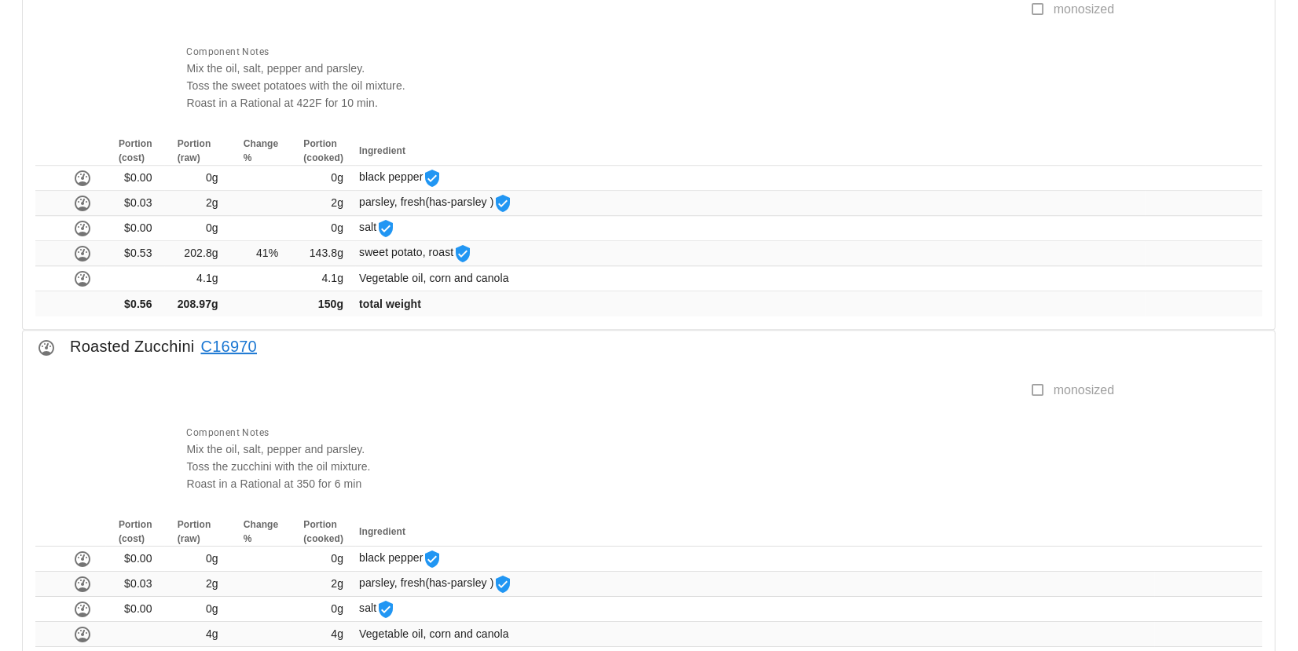
scroll to position [1911, 0]
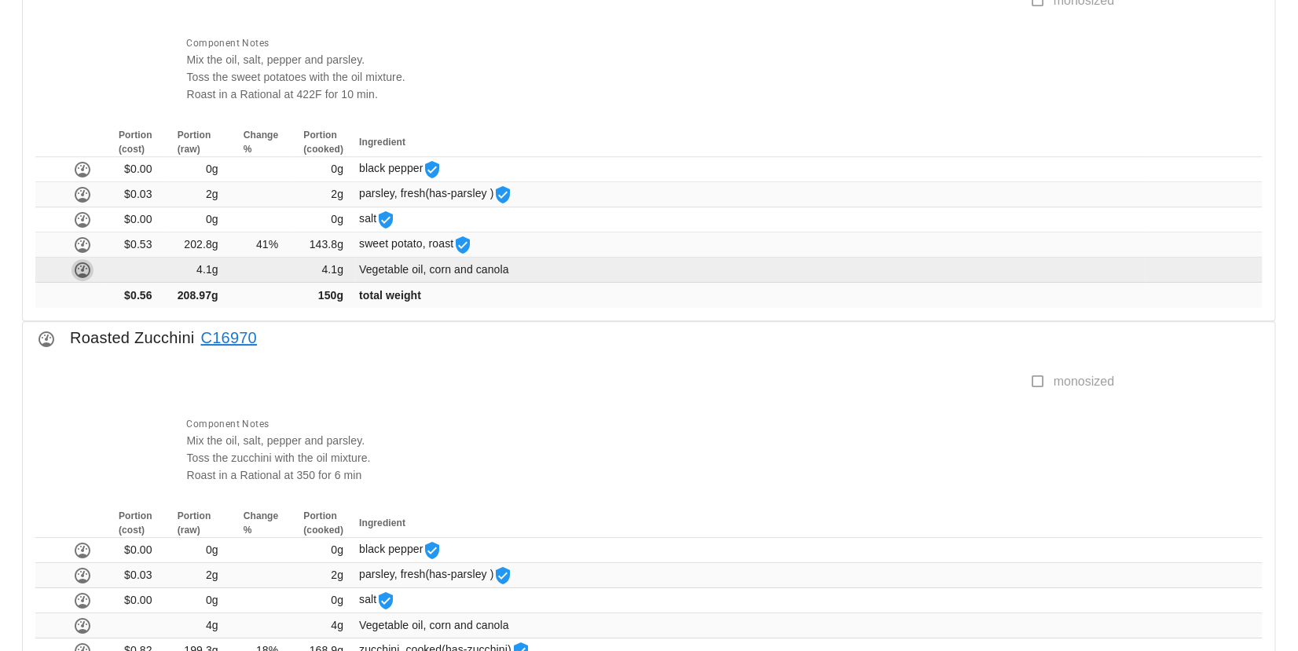
click at [82, 261] on icon "button" at bounding box center [82, 270] width 19 height 19
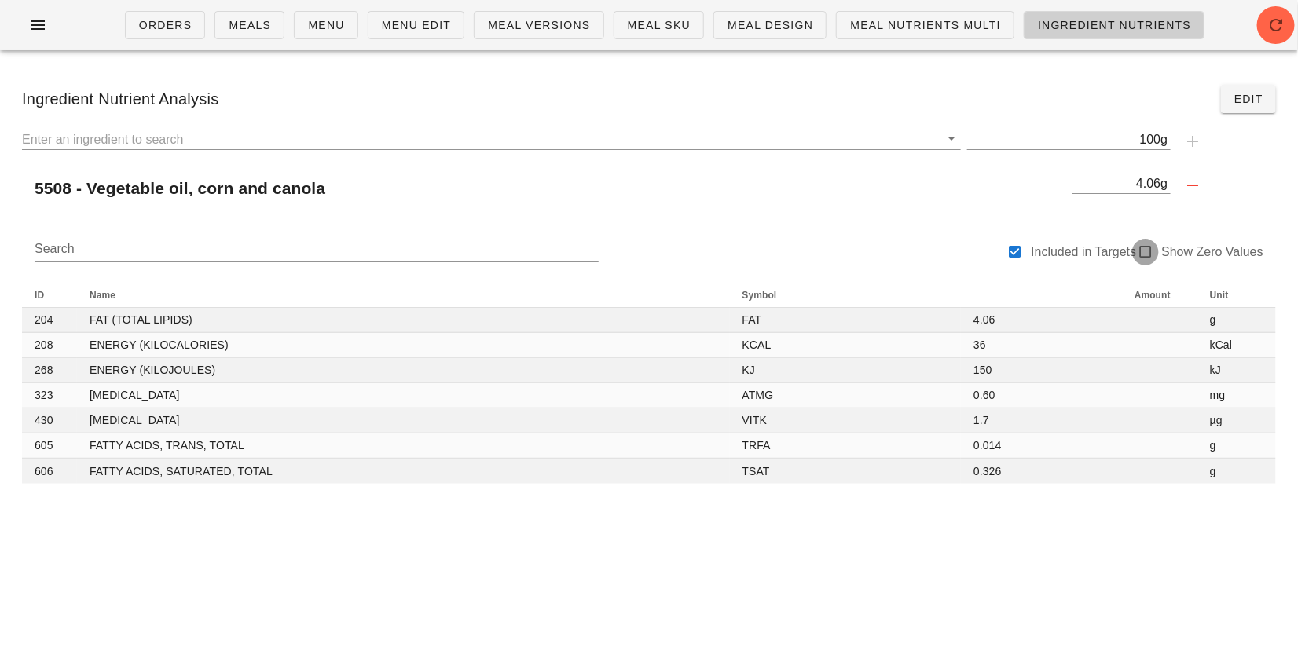
click at [1138, 248] on div at bounding box center [1145, 252] width 22 height 22
checkbox input "true"
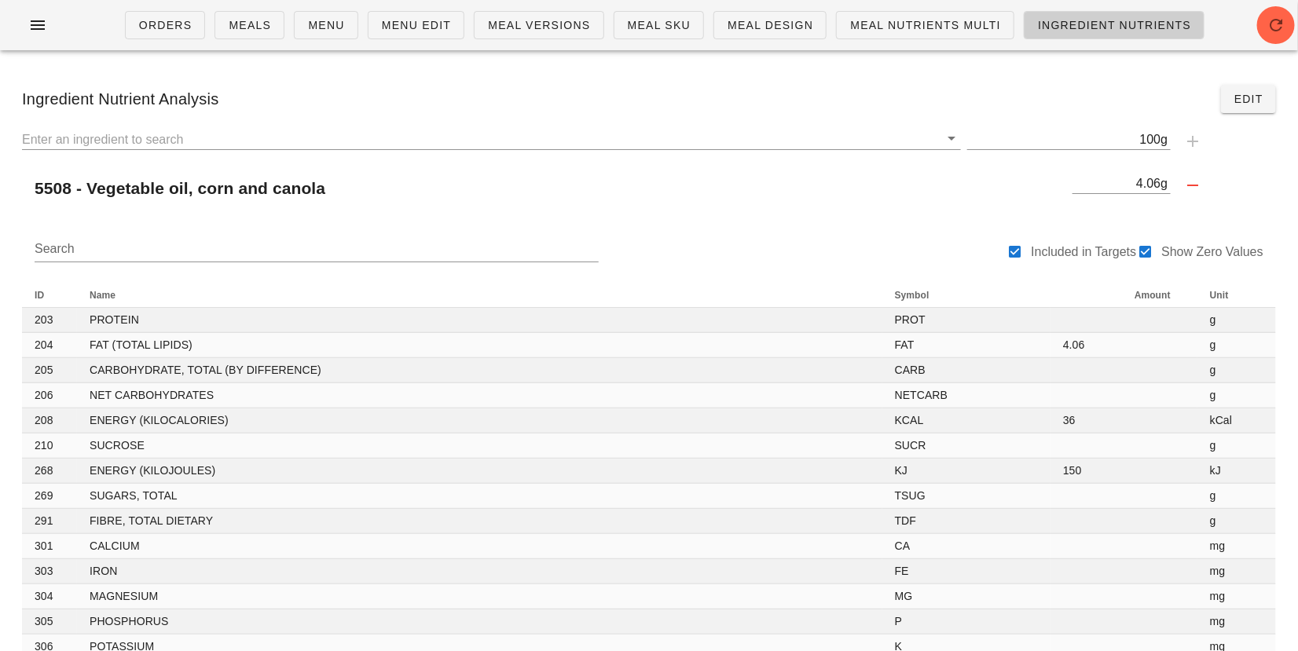
click at [1245, 90] on button "Edit" at bounding box center [1248, 99] width 55 height 28
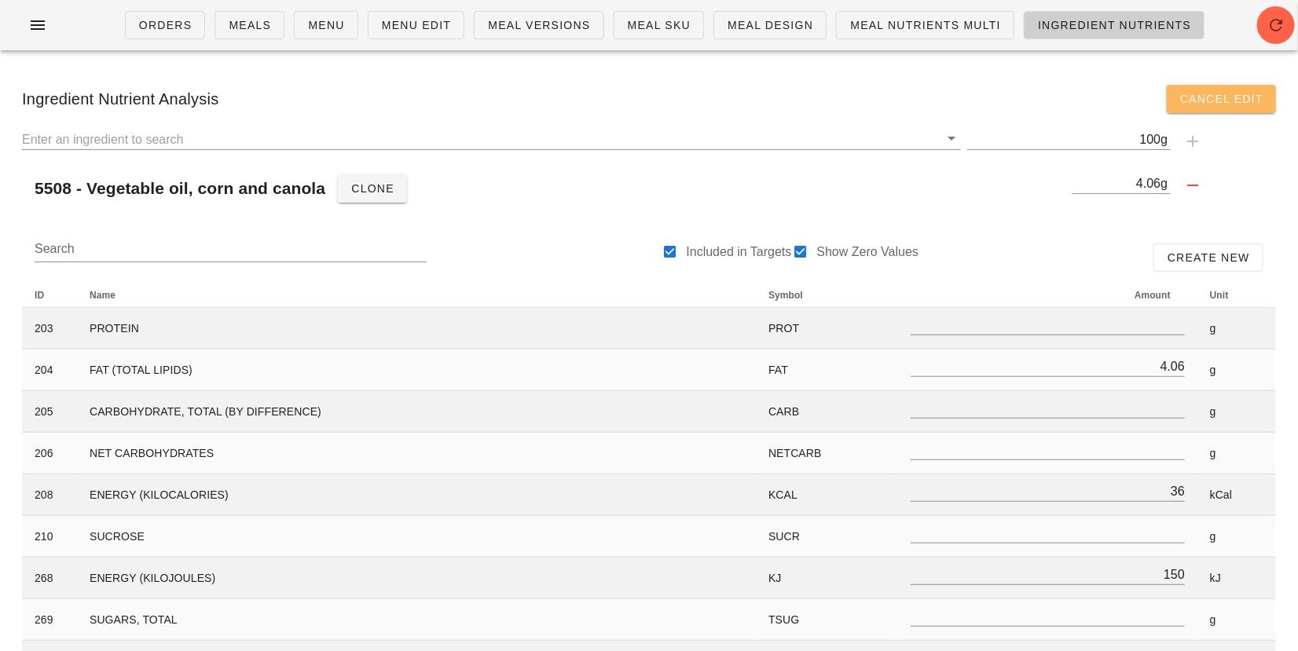
click at [1245, 90] on button "Cancel Edit" at bounding box center [1220, 99] width 109 height 28
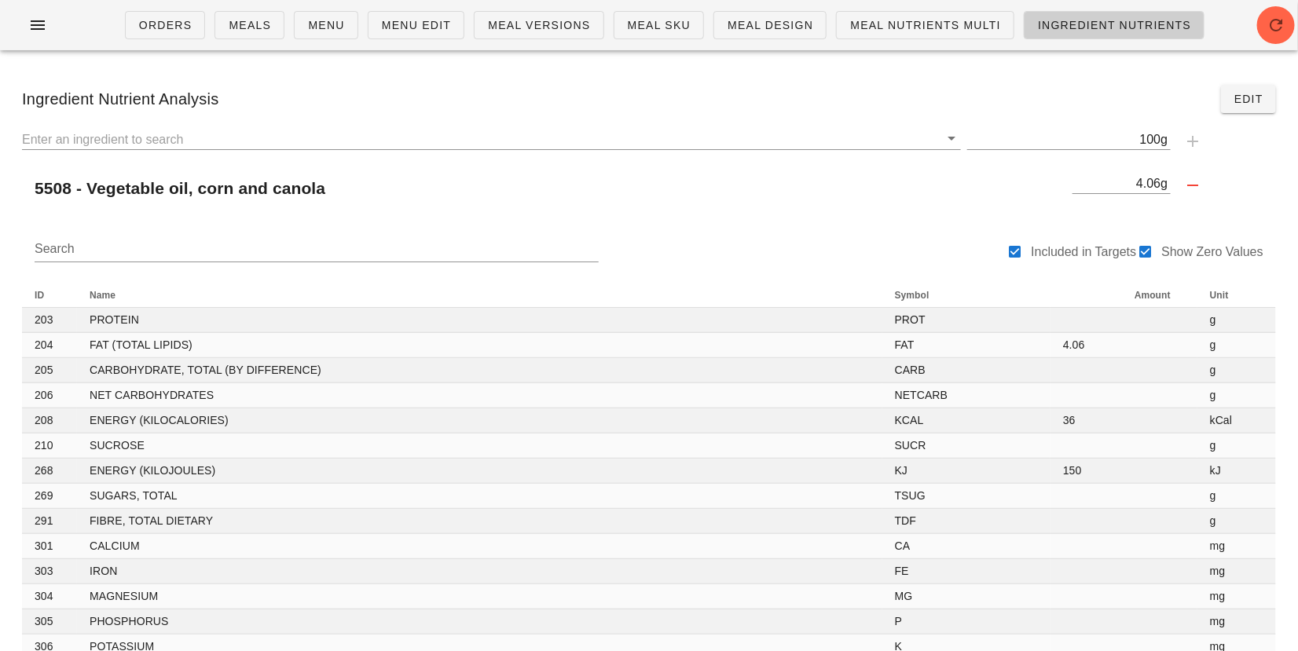
click at [846, 251] on div "Search Included in Targets Show Zero Values" at bounding box center [649, 257] width 1254 height 50
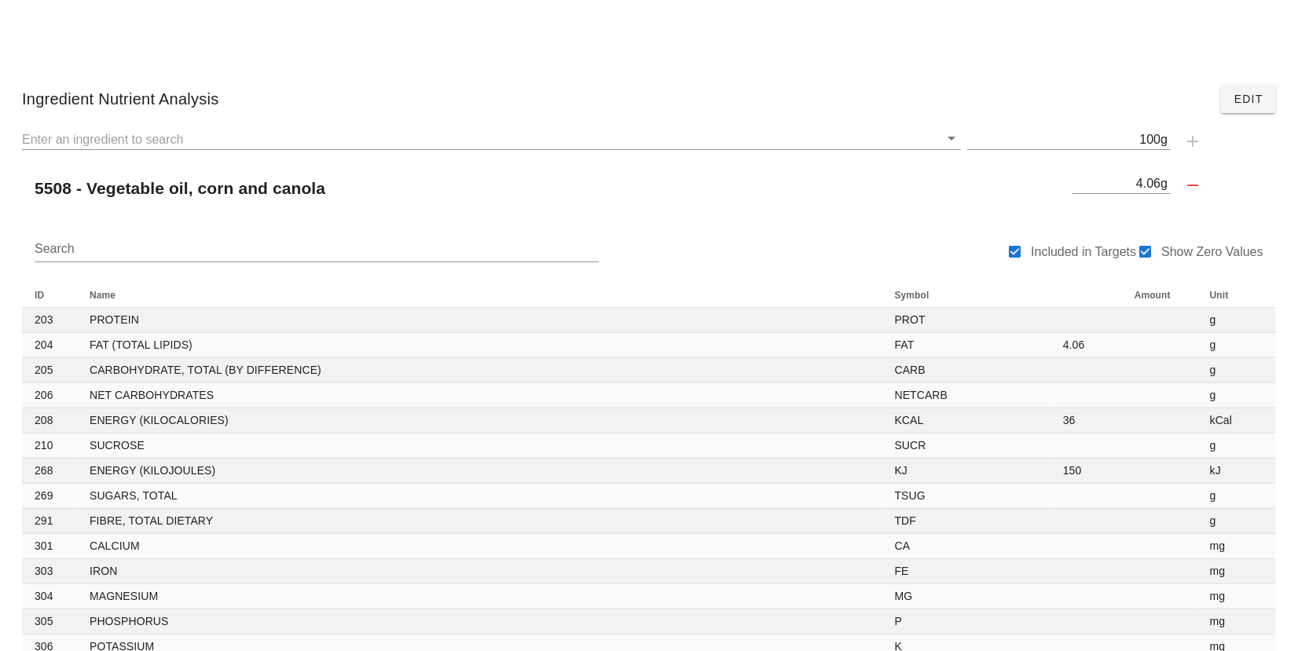
scroll to position [584, 0]
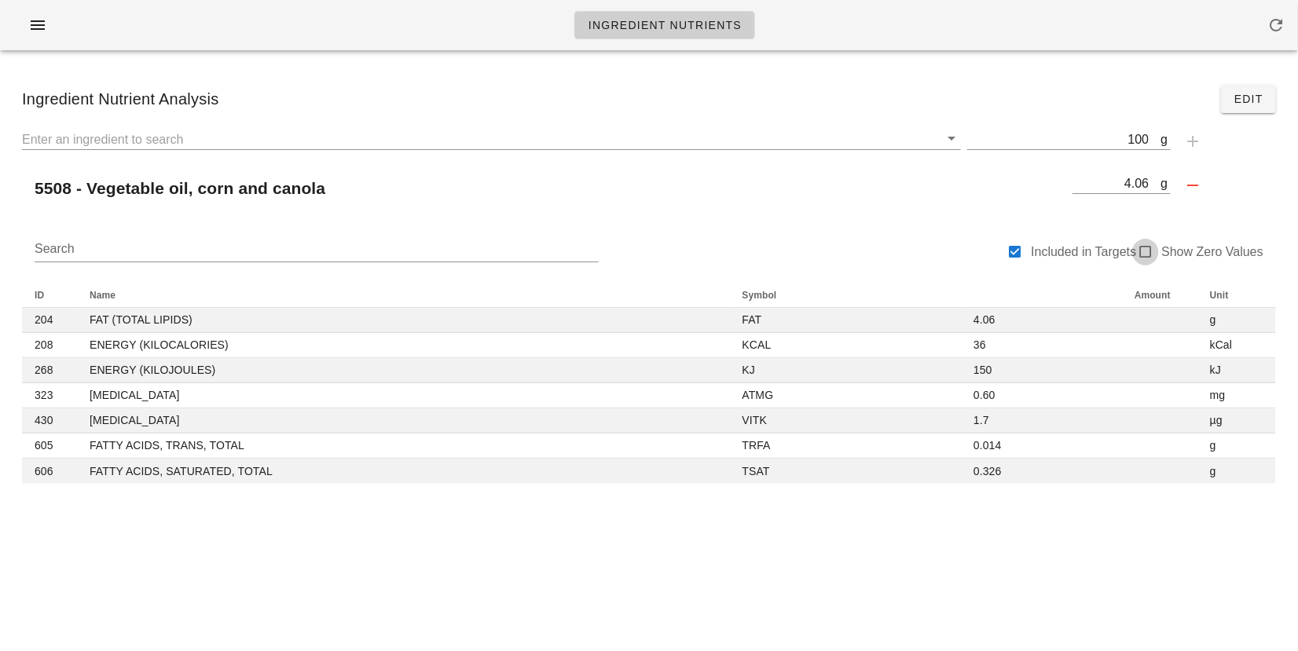
click at [1144, 254] on div at bounding box center [1145, 252] width 22 height 22
checkbox input "true"
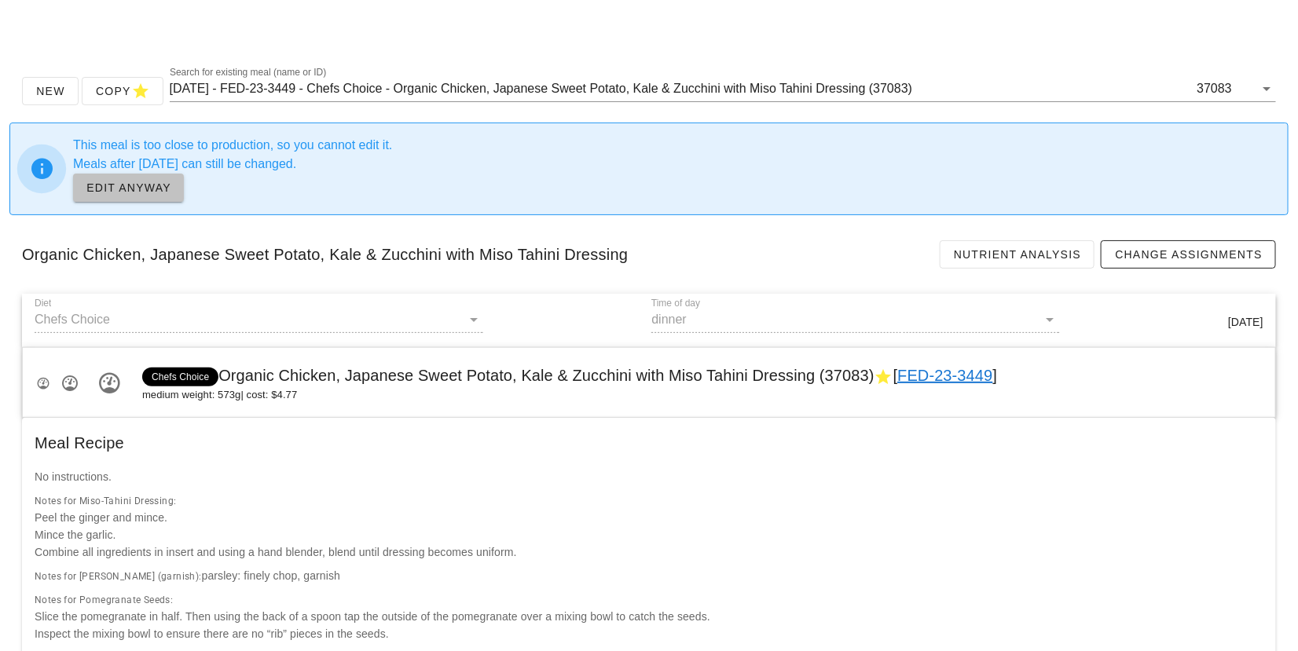
click at [139, 188] on span "EDIT ANYWAY" at bounding box center [129, 187] width 86 height 13
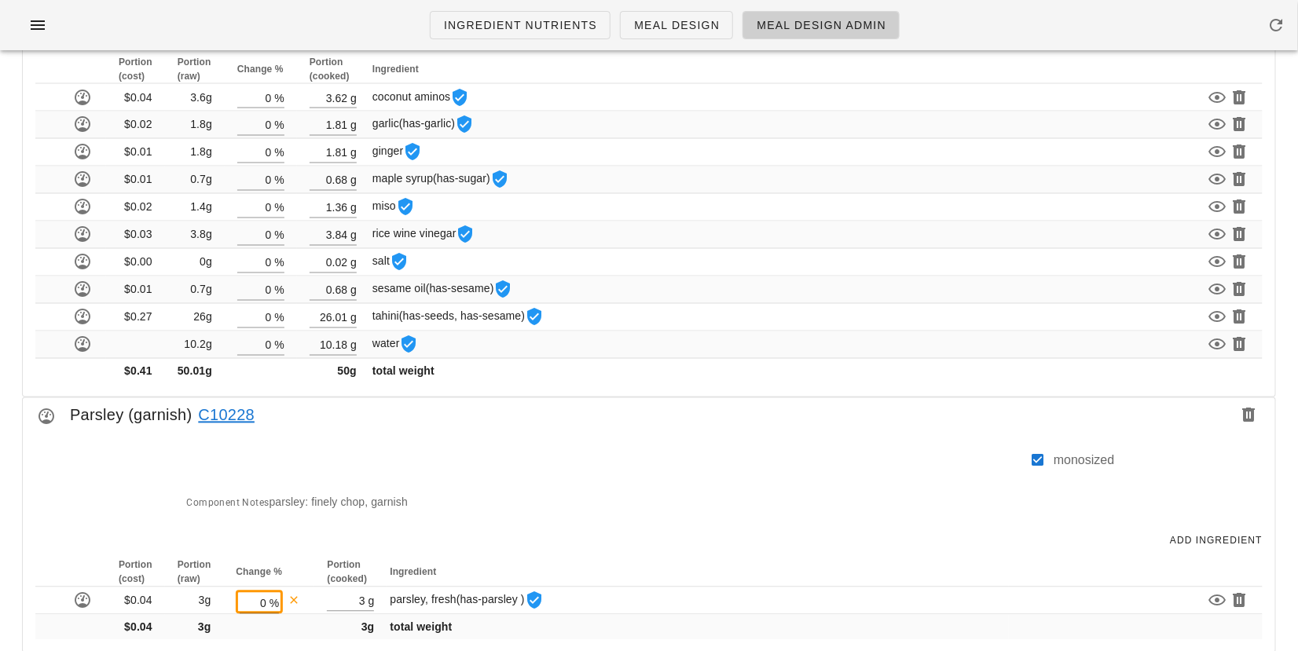
scroll to position [1167, 0]
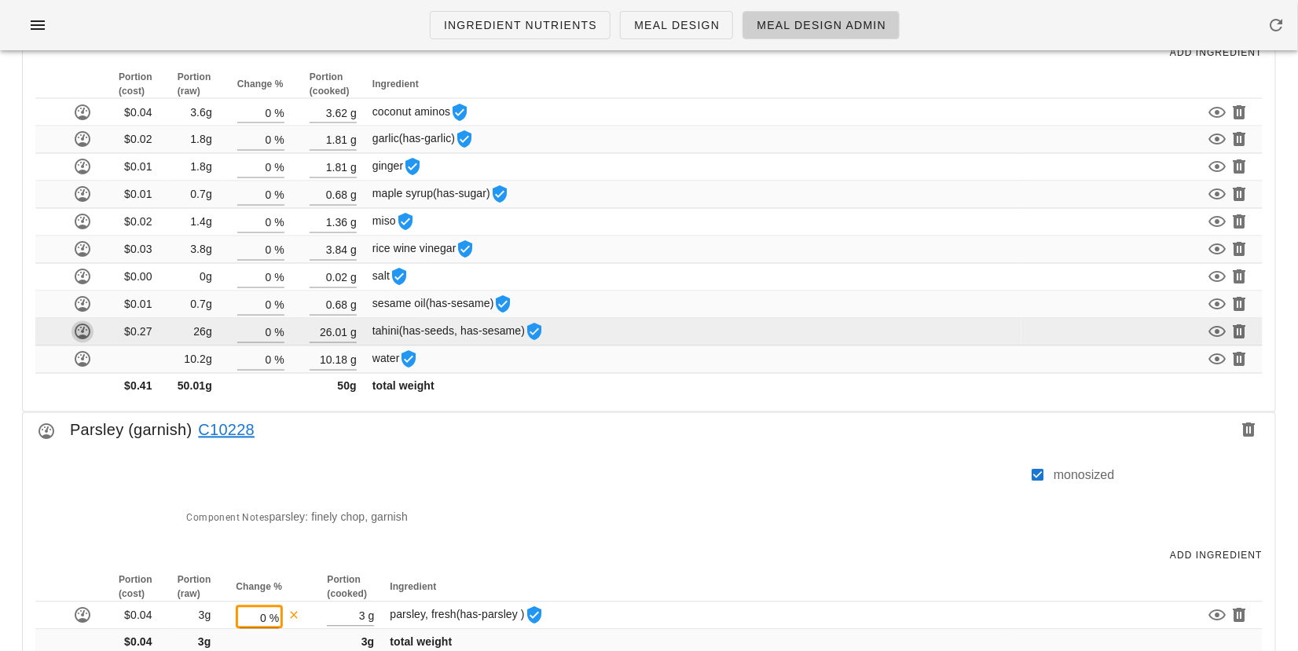
click at [73, 324] on icon "button" at bounding box center [82, 332] width 19 height 19
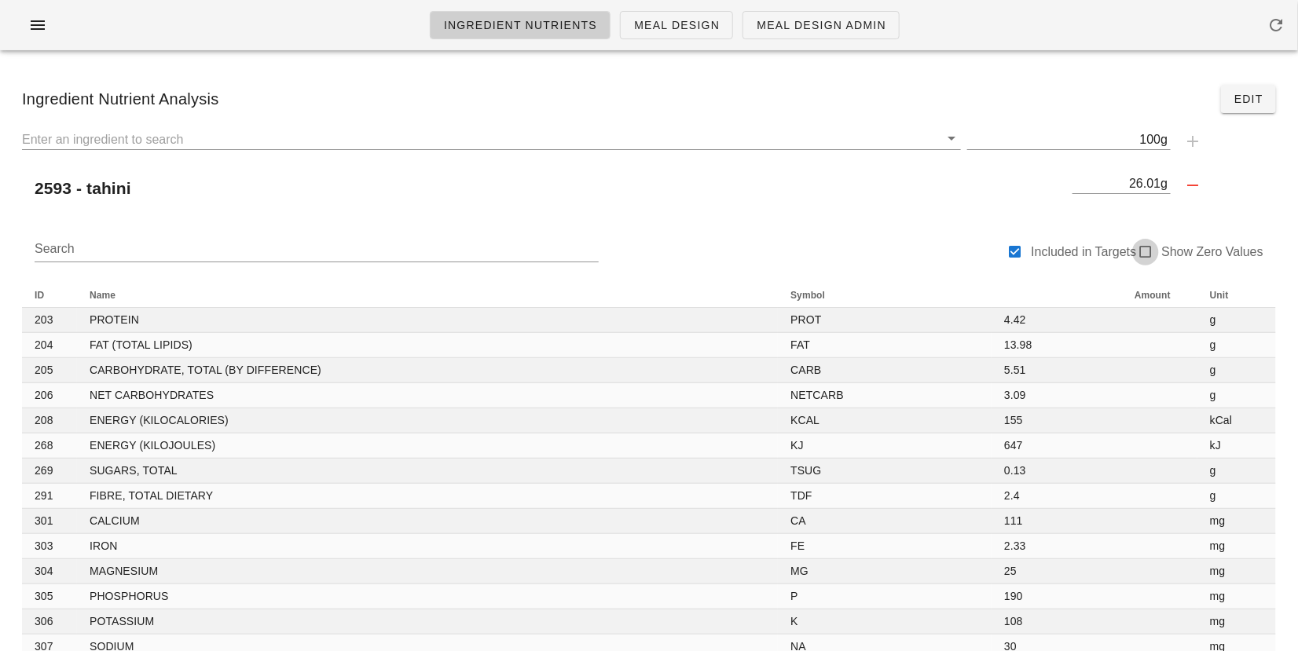
click at [1145, 259] on div at bounding box center [1145, 252] width 22 height 22
checkbox input "true"
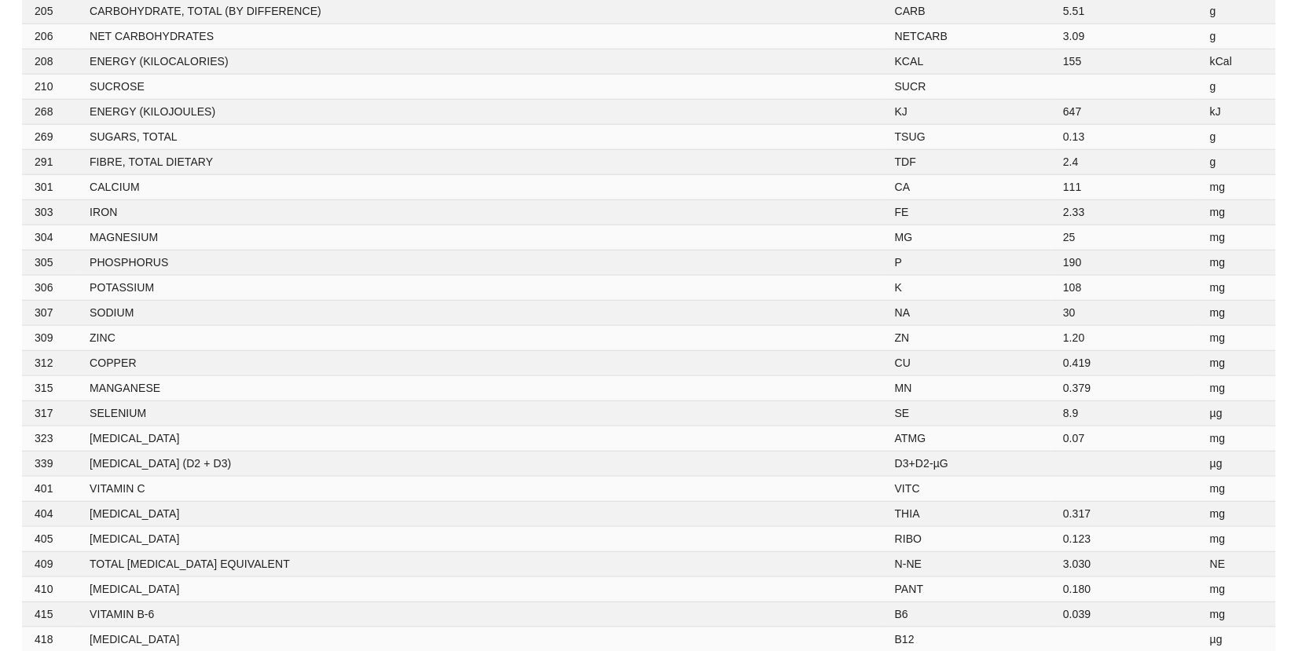
scroll to position [584, 0]
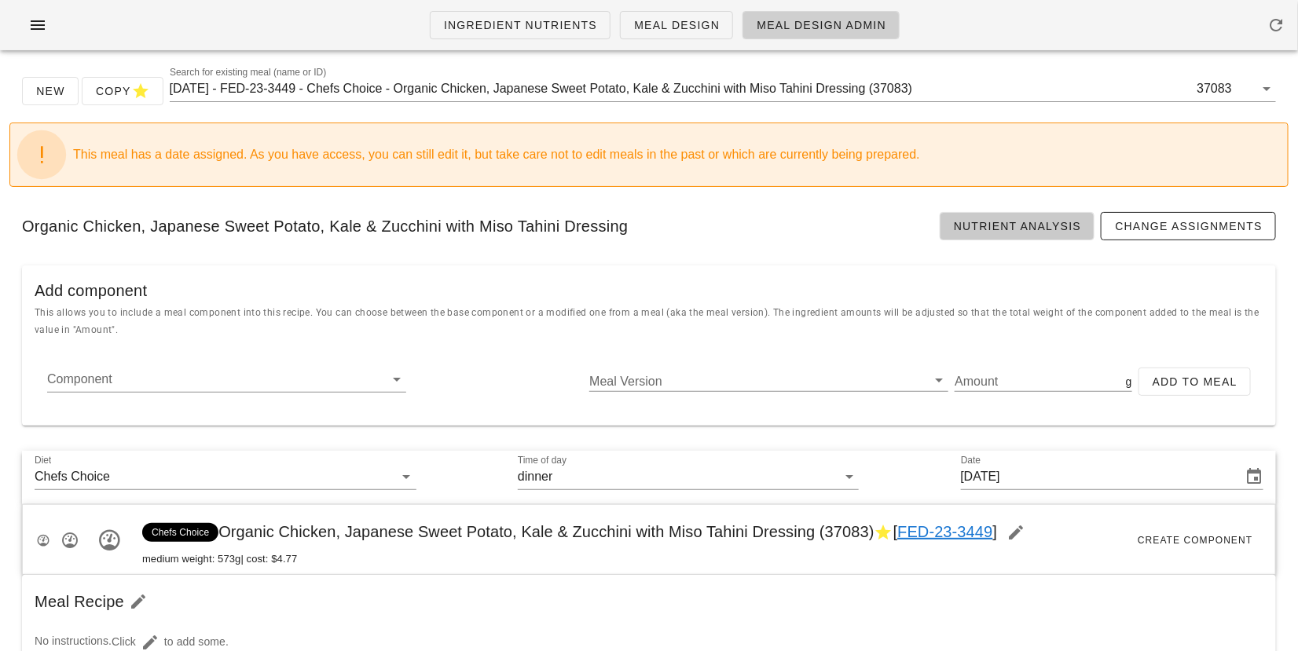
click at [1002, 220] on span "Nutrient Analysis" at bounding box center [1017, 226] width 129 height 13
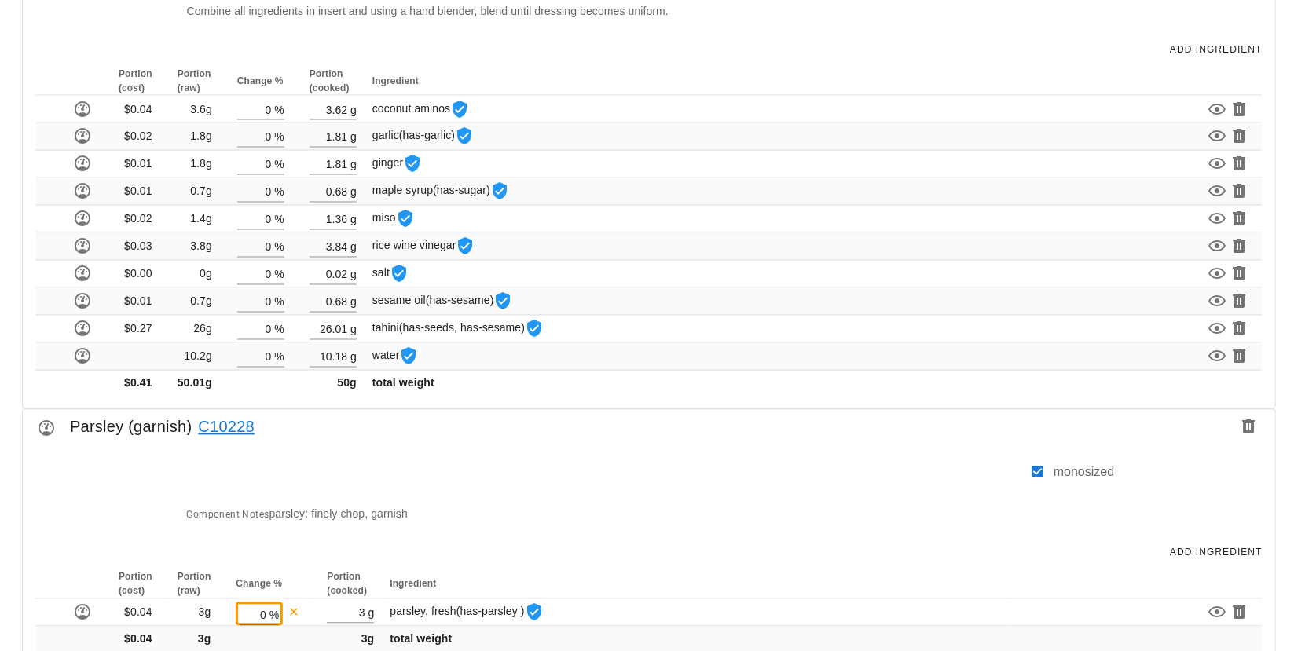
scroll to position [1177, 0]
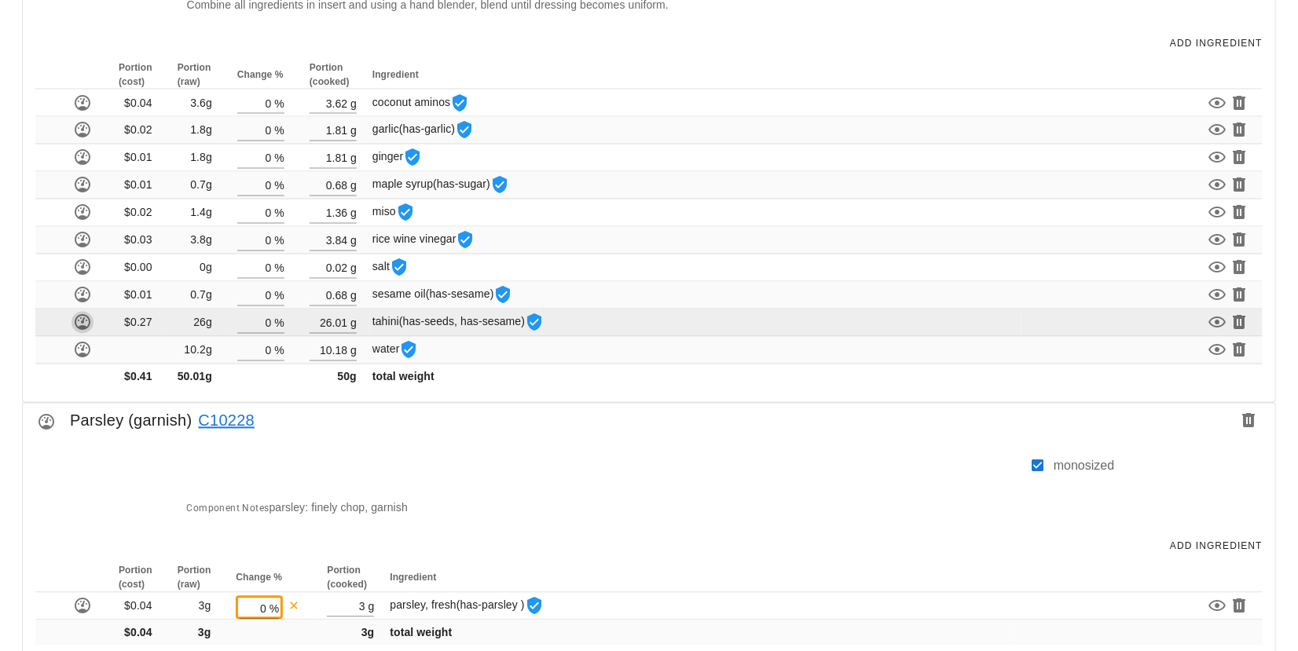
click at [78, 317] on icon "button" at bounding box center [82, 322] width 19 height 19
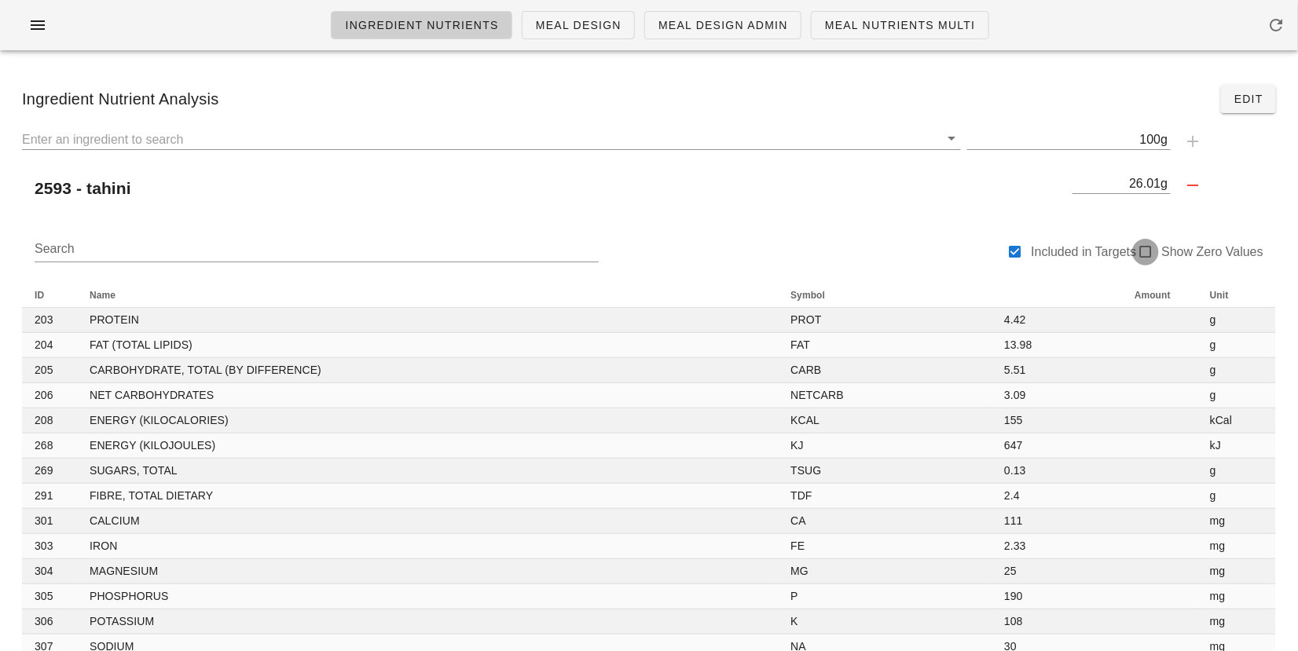
click at [1155, 247] on div at bounding box center [1145, 252] width 22 height 22
checkbox input "true"
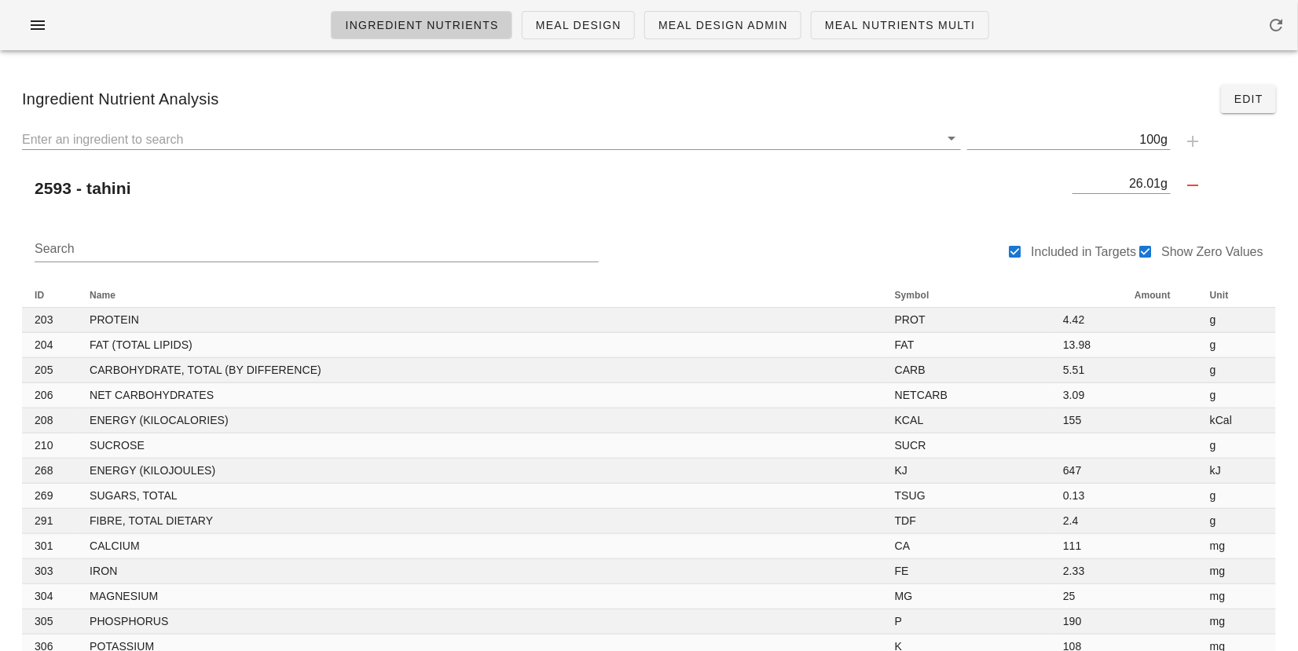
click at [931, 251] on div "Search Included in Targets Show Zero Values" at bounding box center [649, 257] width 1254 height 50
click at [613, 202] on div "2593 - tahini" at bounding box center [544, 189] width 1044 height 38
click at [1234, 97] on span "Edit" at bounding box center [1248, 99] width 30 height 13
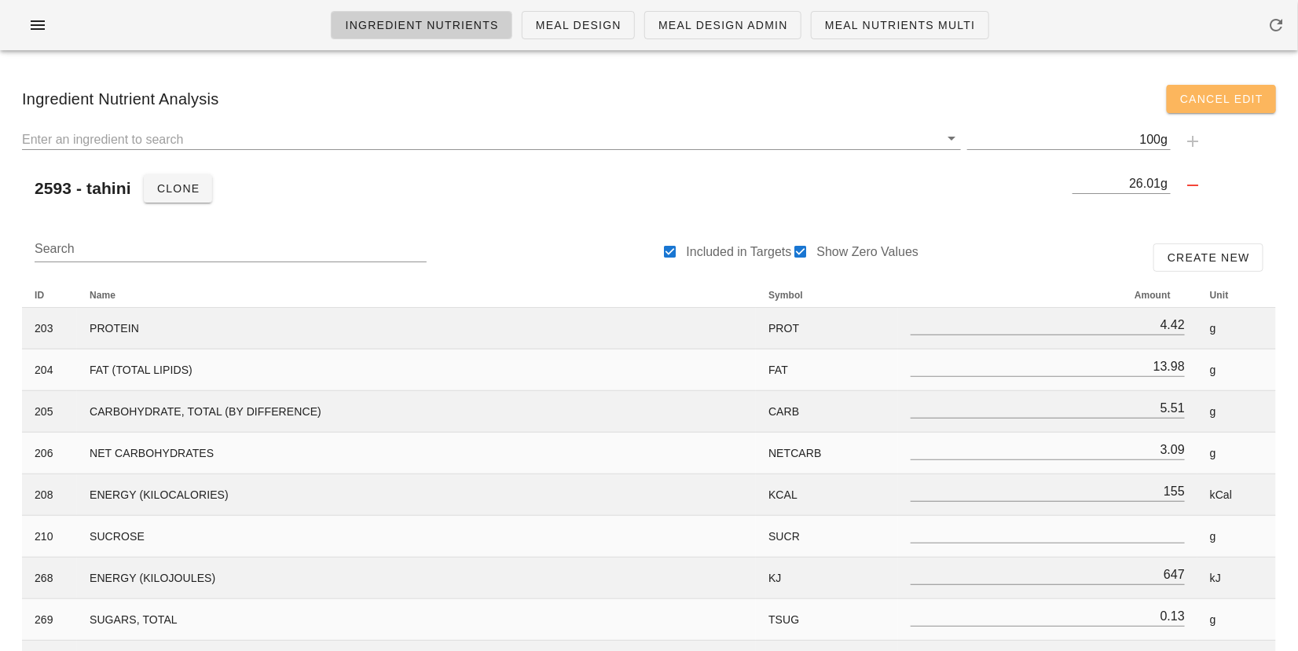
click at [1199, 102] on span "Cancel Edit" at bounding box center [1221, 99] width 84 height 13
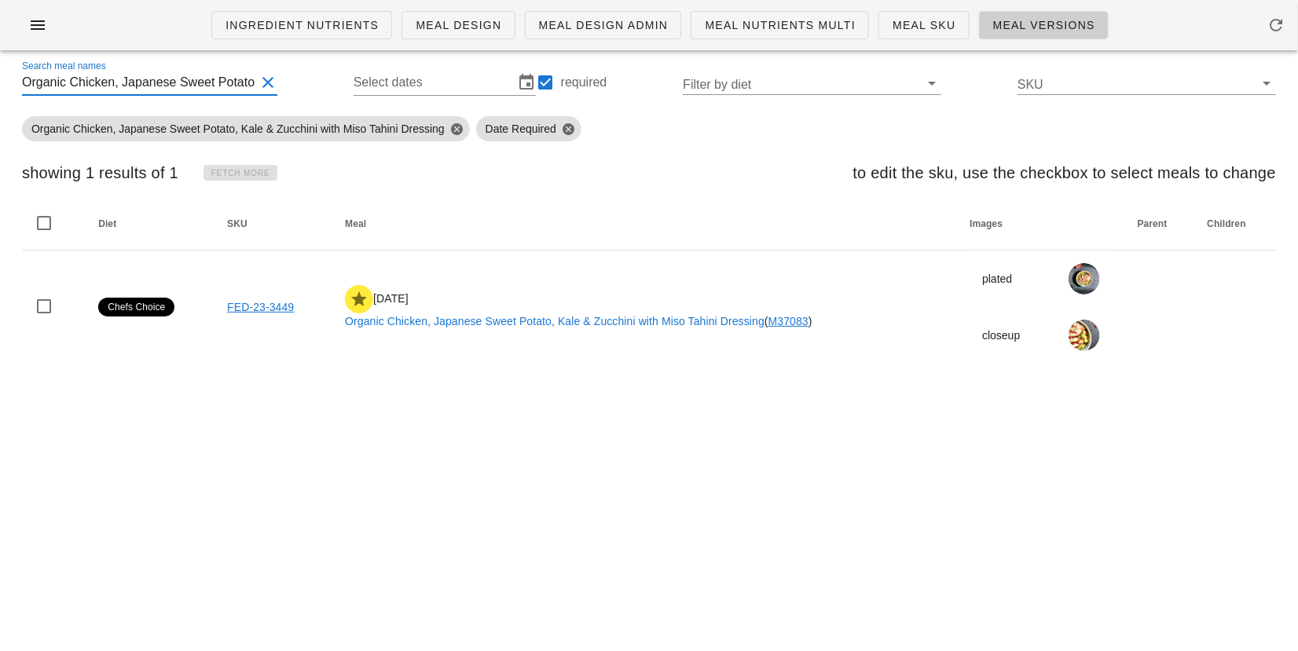
click at [93, 84] on input "Organic Chicken, Japanese Sweet Potato, Kale & Zucchini with Miso Tahini Dressi…" at bounding box center [138, 82] width 233 height 25
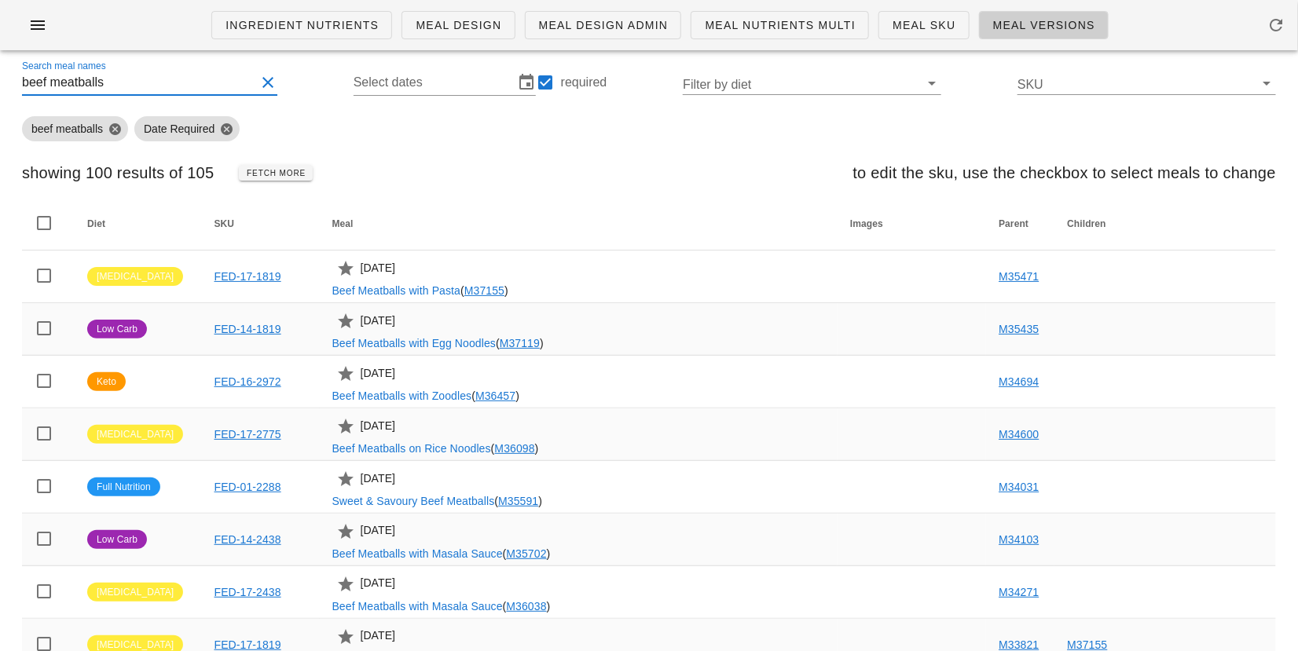
click at [137, 70] on input "beef meatballs" at bounding box center [138, 82] width 233 height 25
click at [130, 93] on input "beef meatballs" at bounding box center [138, 82] width 233 height 25
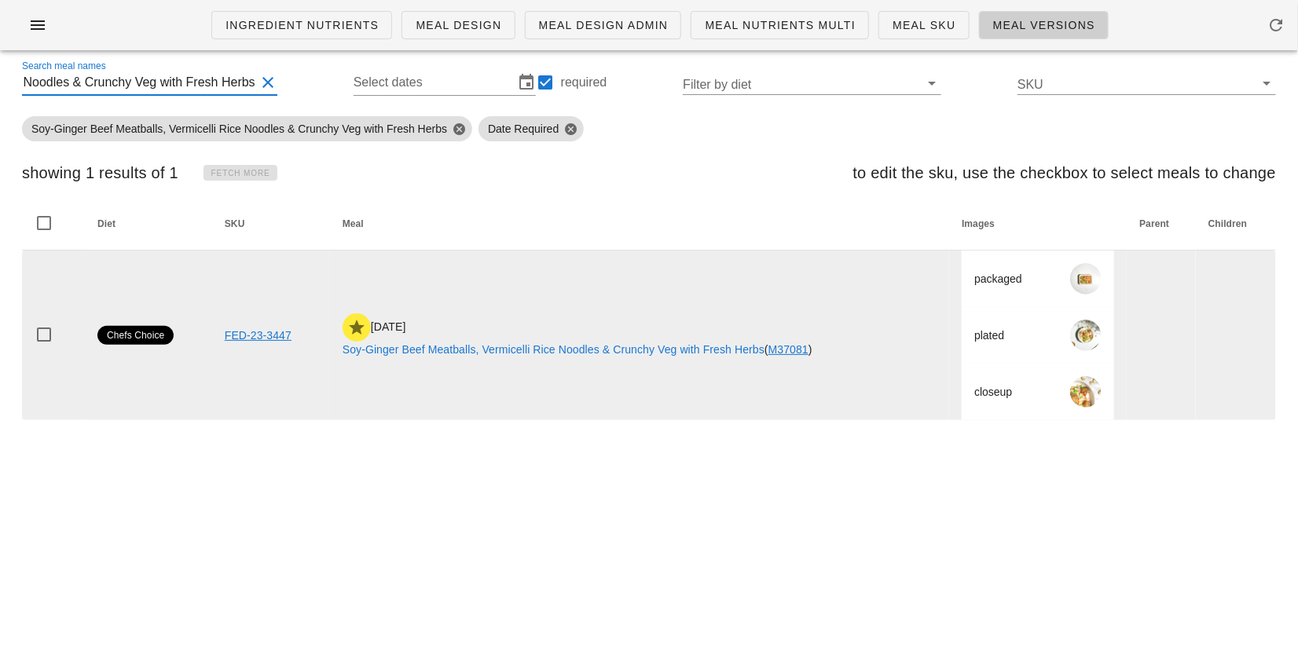
type input "Soy-Ginger Beef Meatballs, Vermicelli Rice Noodles & Crunchy Veg with Fresh Her…"
click at [411, 350] on link "Soy-Ginger Beef Meatballs, Vermicelli Rice Noodles & Crunchy Veg with Fresh Her…" at bounding box center [553, 349] width 422 height 13
click at [273, 338] on link "FED-23-3447" at bounding box center [258, 335] width 67 height 13
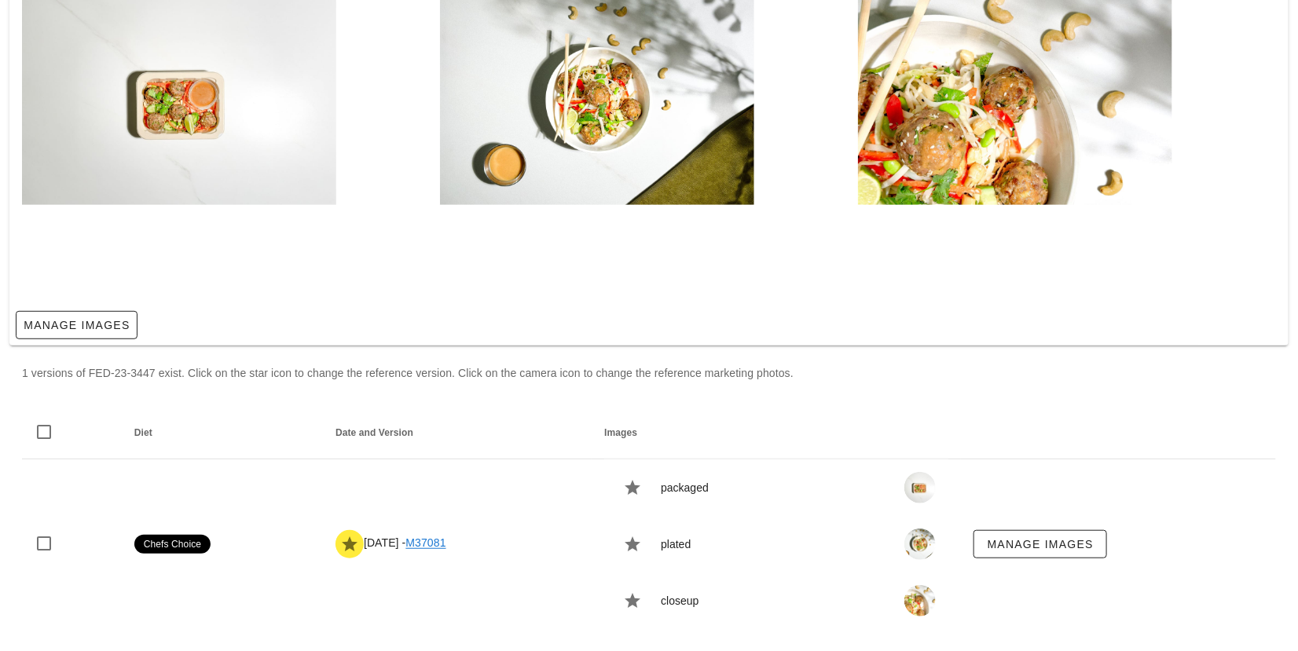
scroll to position [197, 0]
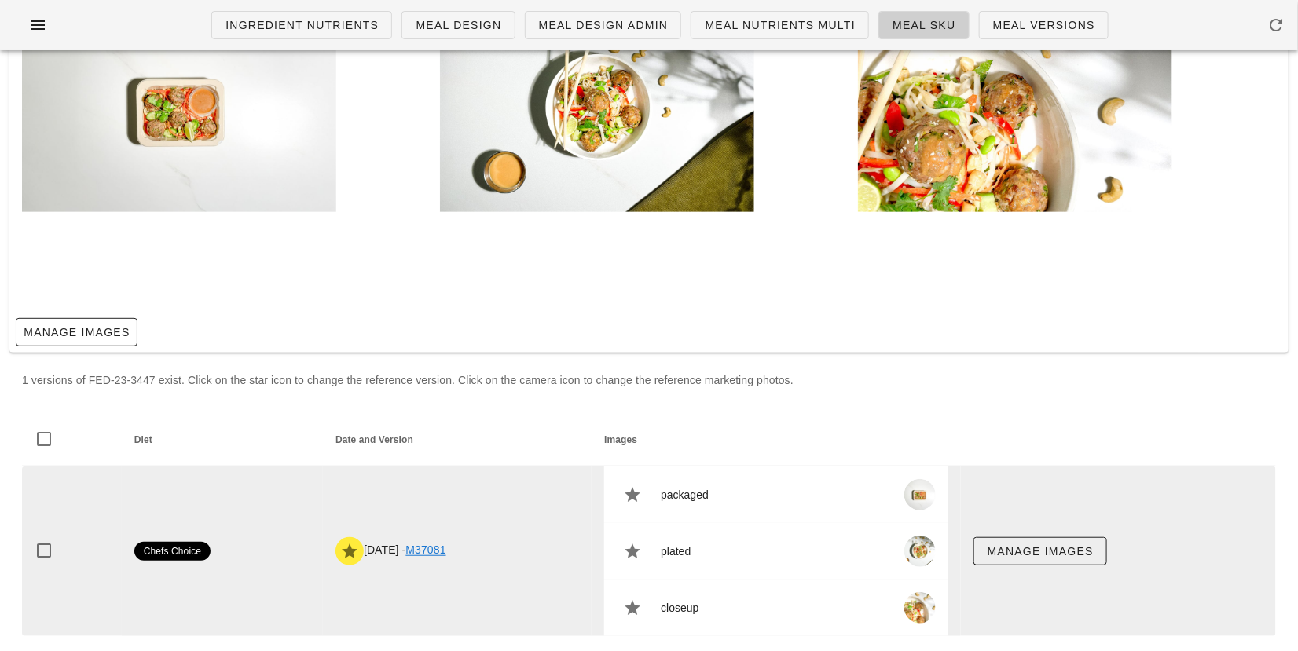
click at [436, 540] on td "2025-01-05 - M37081" at bounding box center [457, 552] width 269 height 170
click at [436, 548] on link "M37081" at bounding box center [426, 550] width 40 height 13
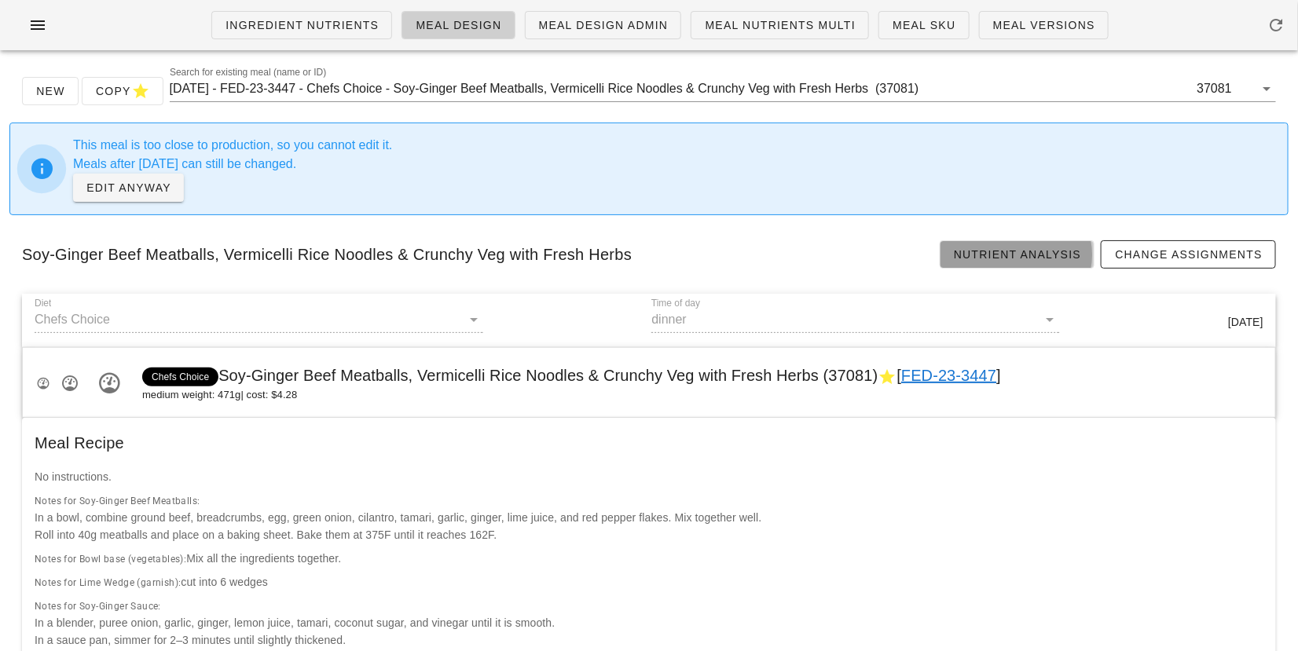
click at [997, 252] on span "Nutrient Analysis" at bounding box center [1017, 254] width 129 height 13
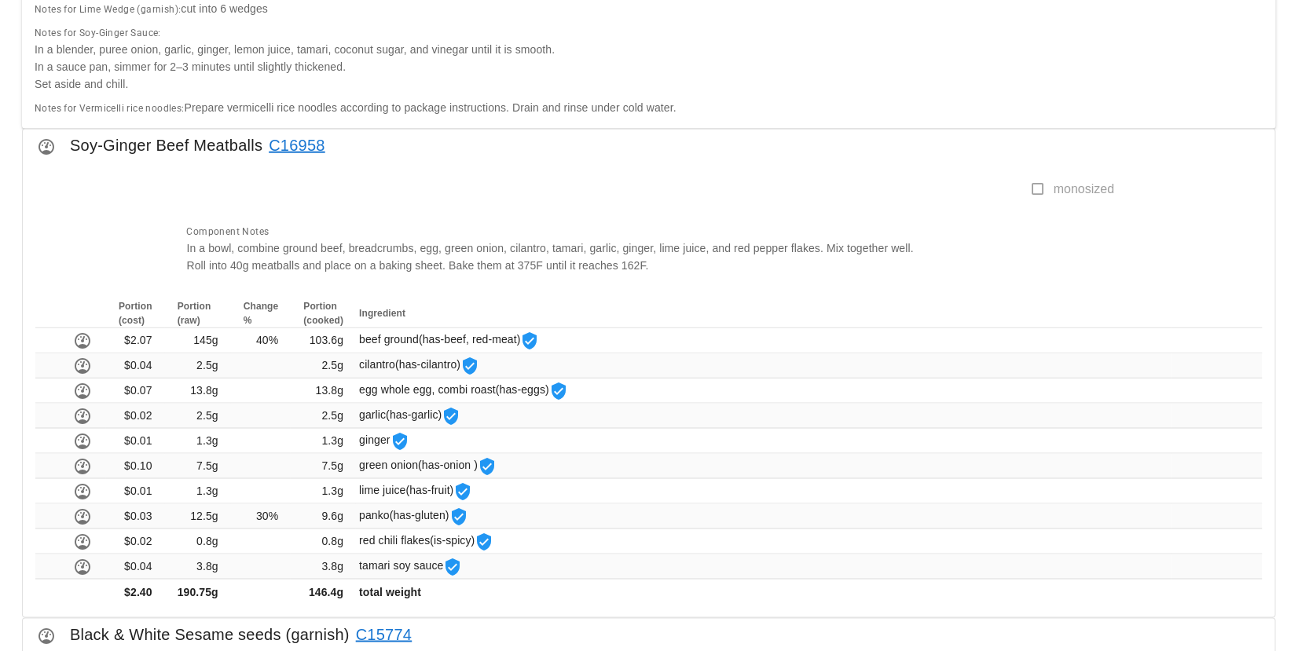
scroll to position [578, 0]
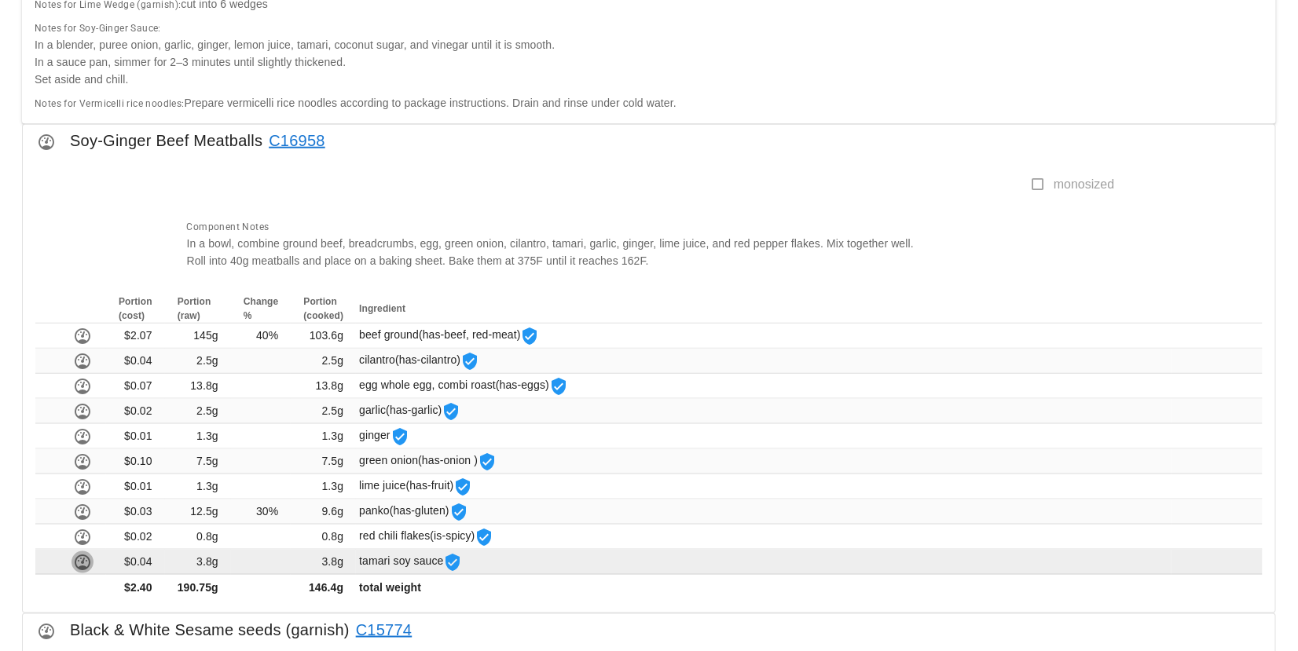
click at [78, 561] on icon "button" at bounding box center [82, 562] width 19 height 19
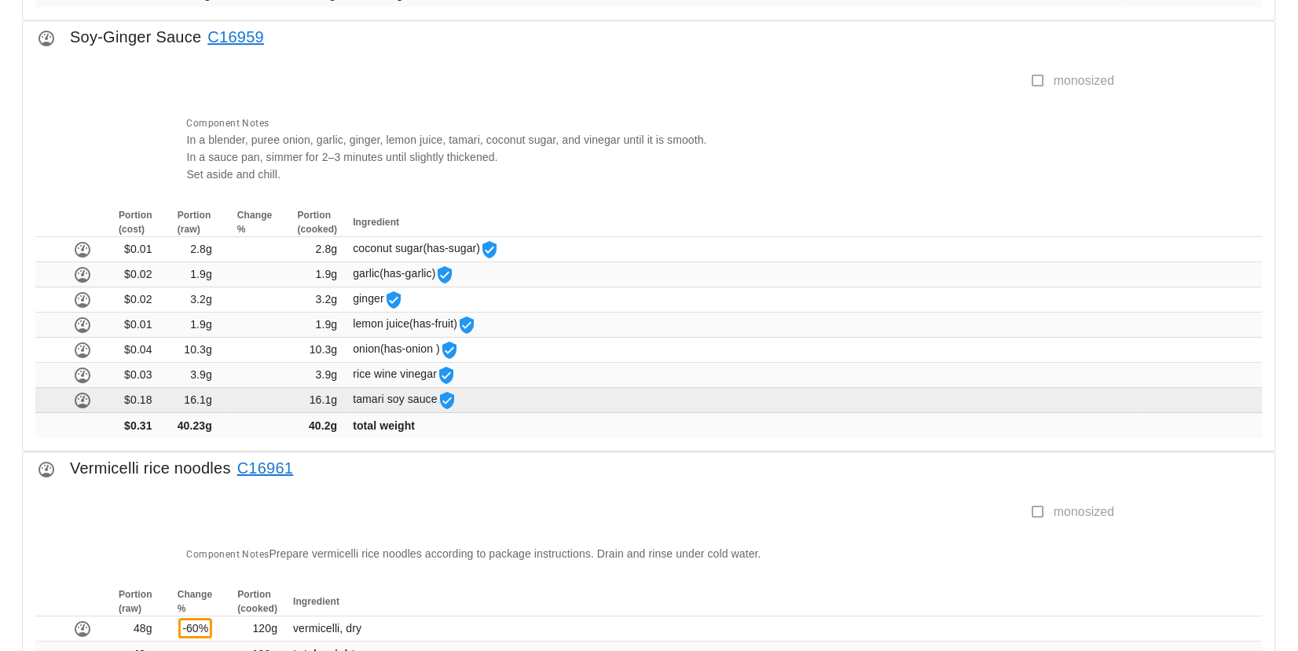
scroll to position [2232, 0]
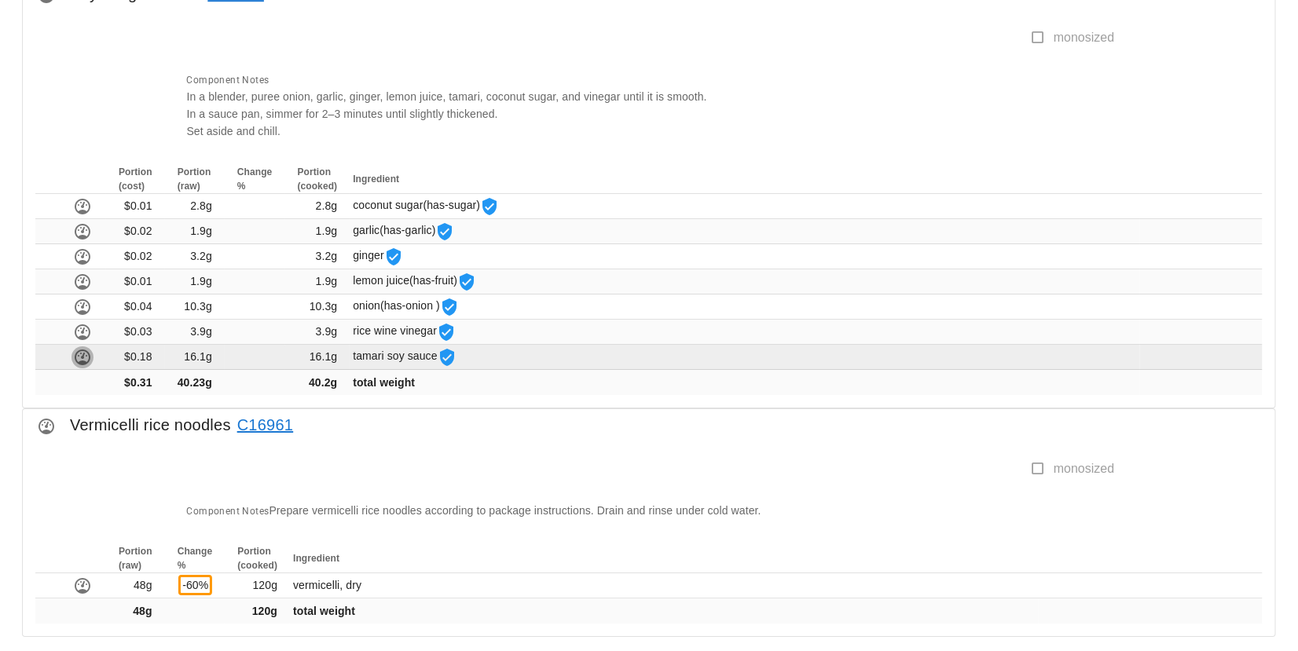
click at [81, 348] on icon "button" at bounding box center [82, 357] width 19 height 19
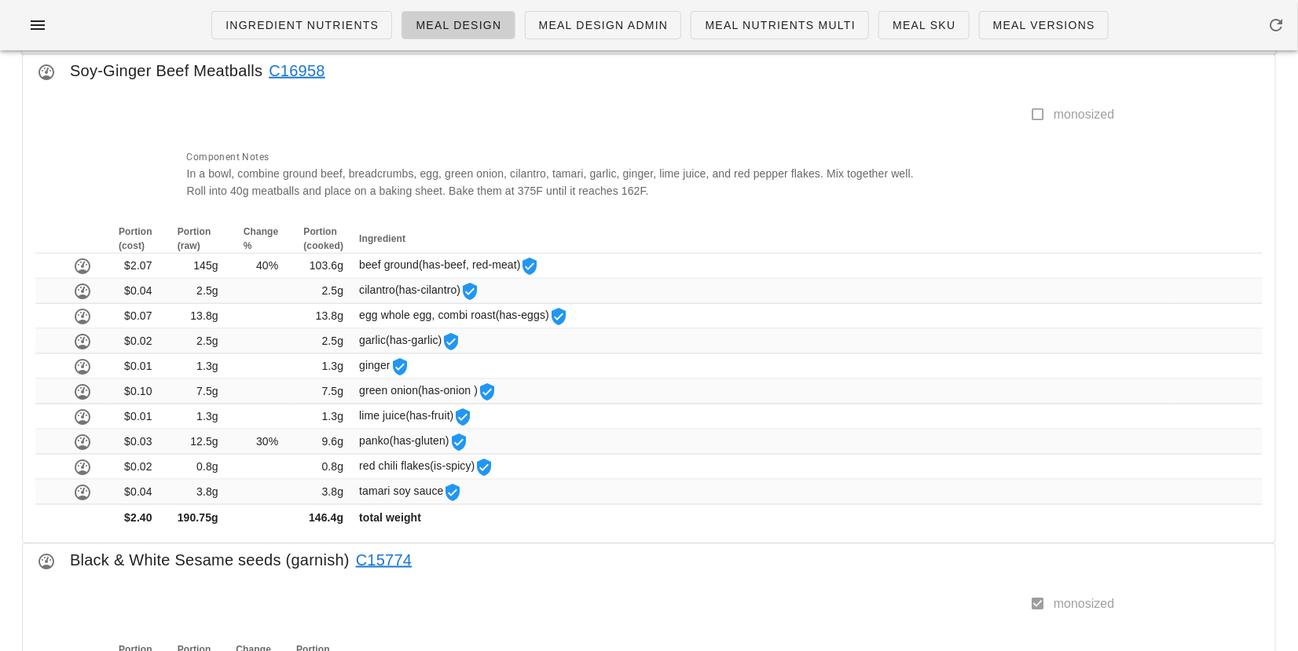
scroll to position [633, 0]
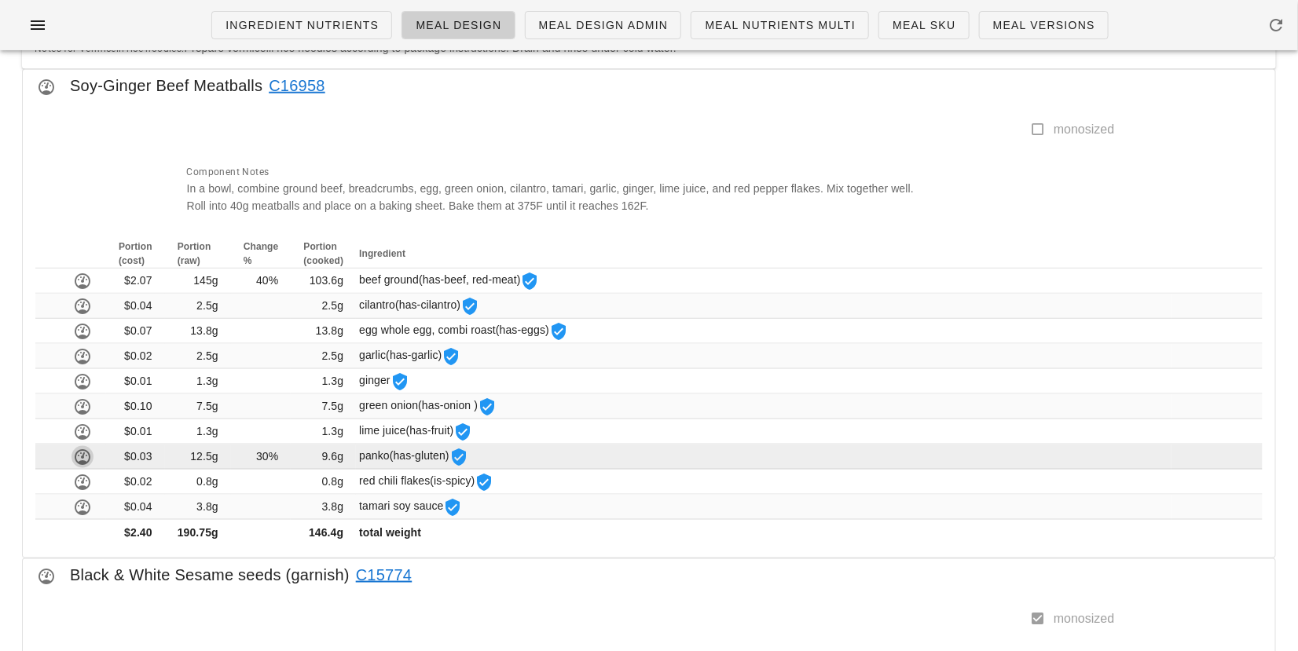
click at [81, 448] on icon "button" at bounding box center [82, 457] width 19 height 19
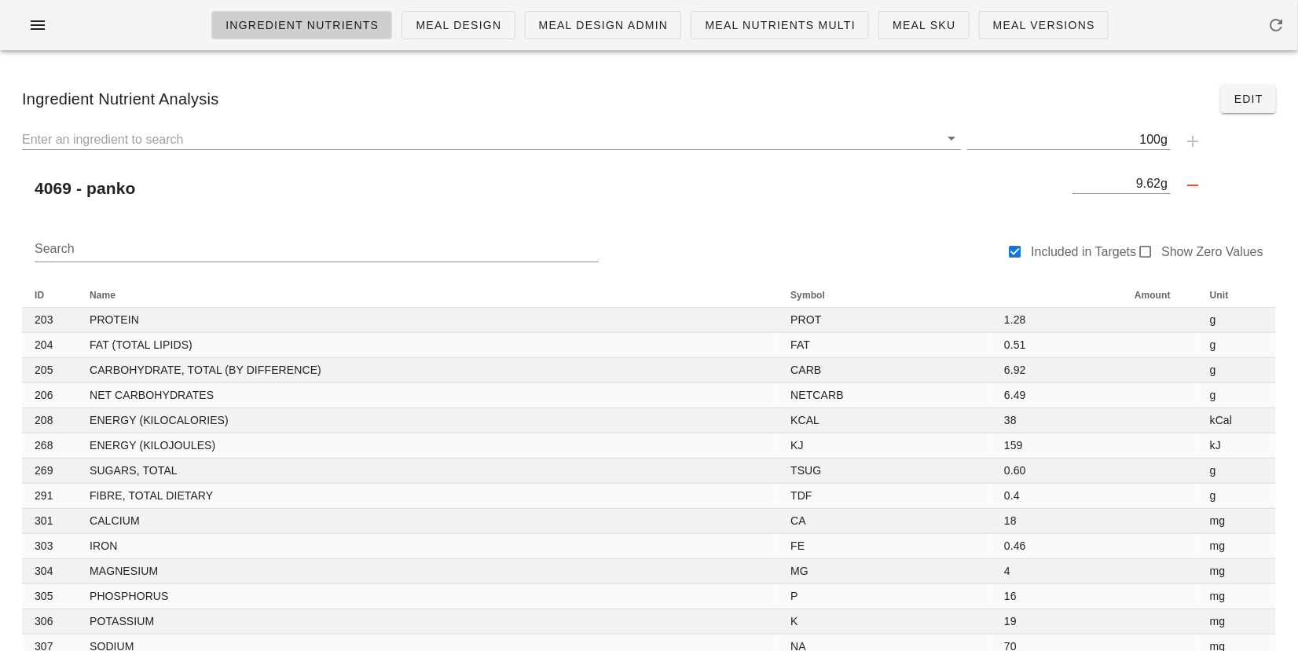
scroll to position [633, 0]
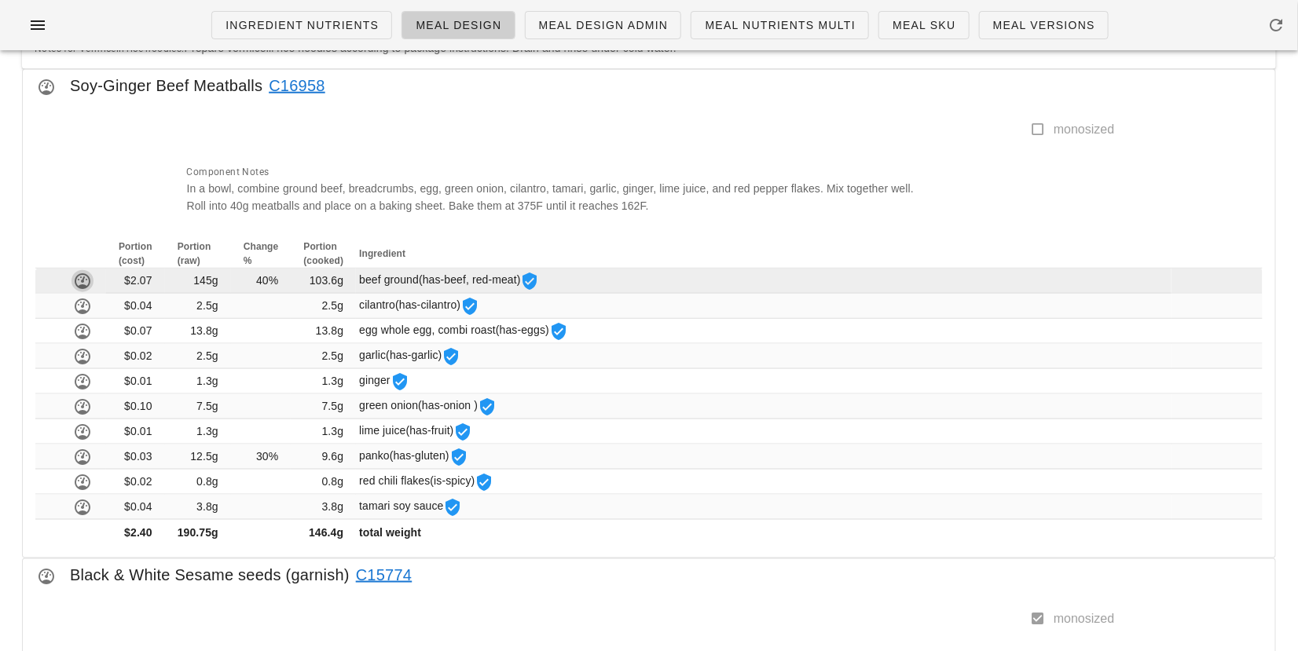
click at [79, 278] on icon "button" at bounding box center [82, 281] width 19 height 19
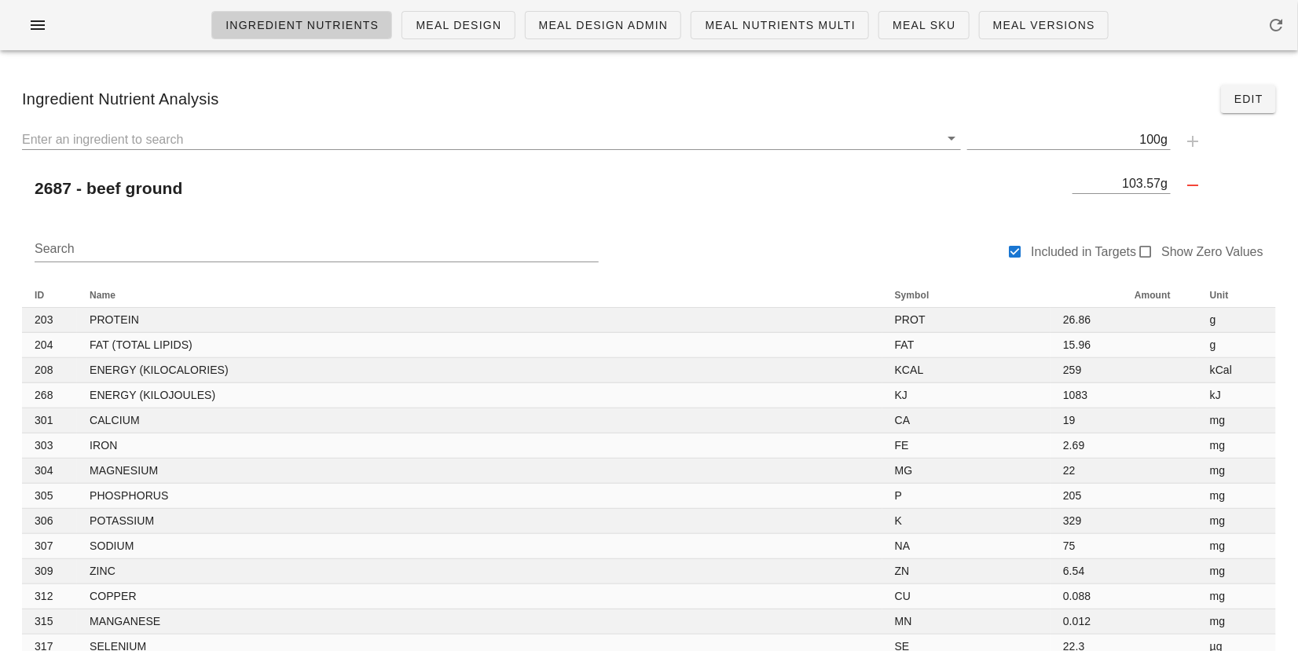
scroll to position [633, 0]
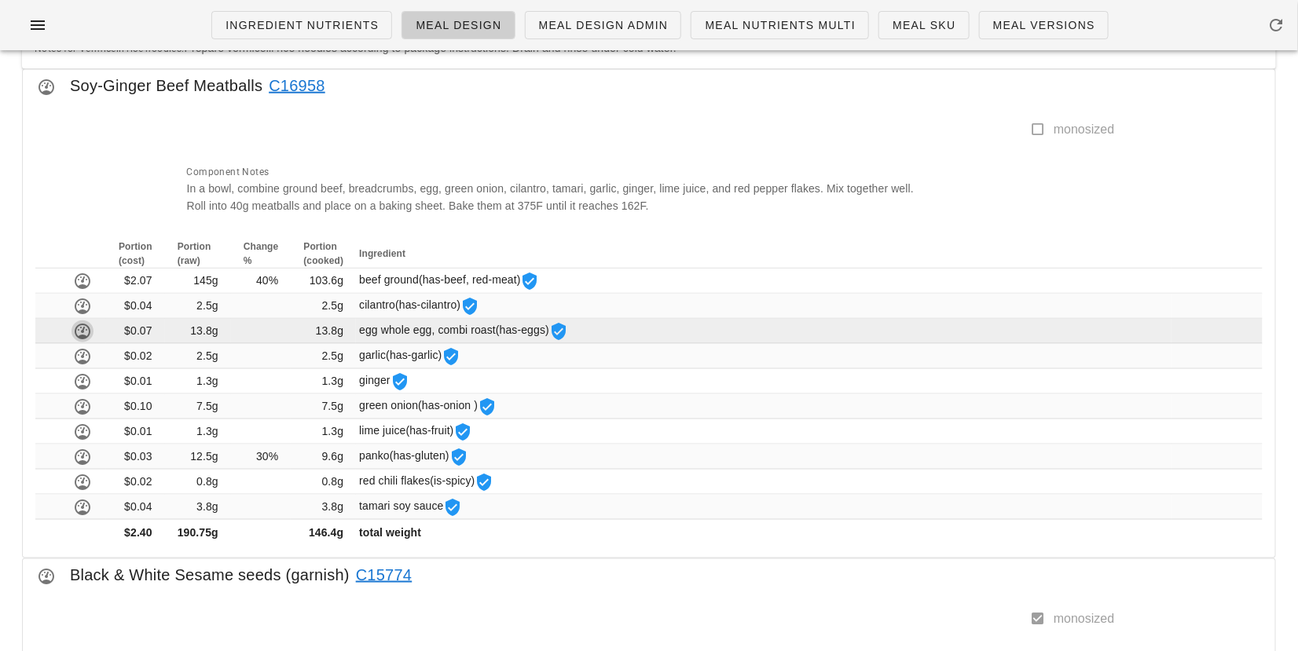
click at [80, 332] on icon "button" at bounding box center [82, 331] width 19 height 19
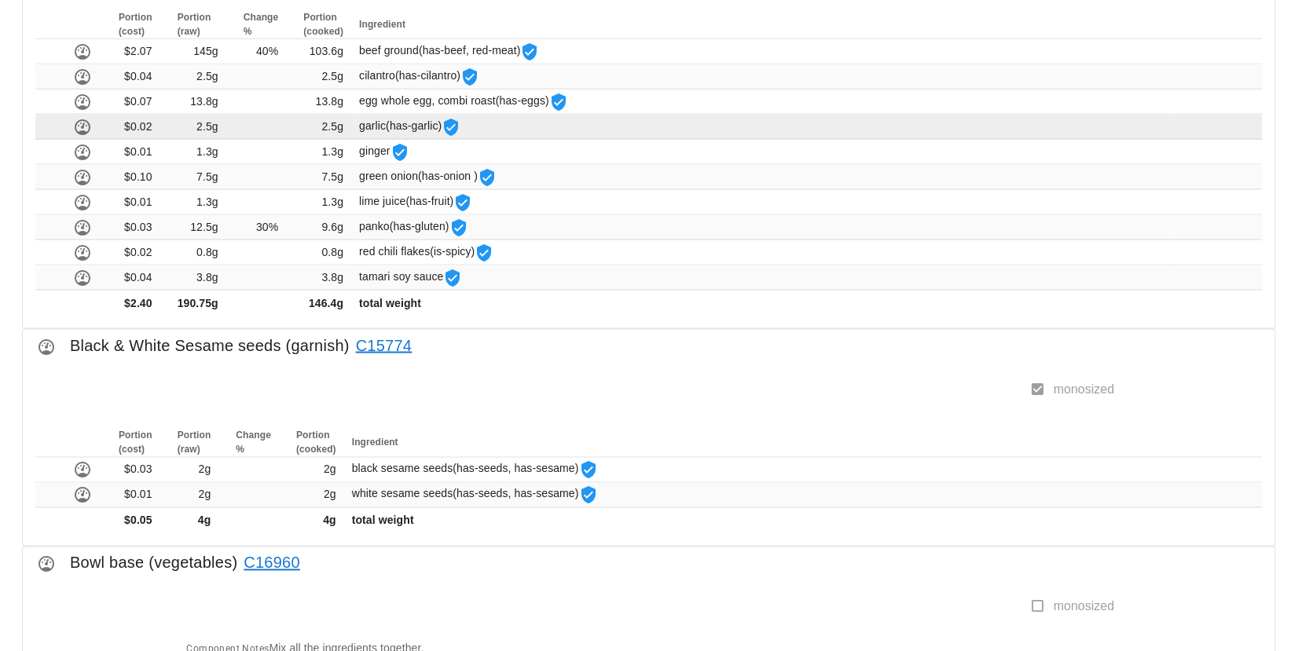
scroll to position [866, 0]
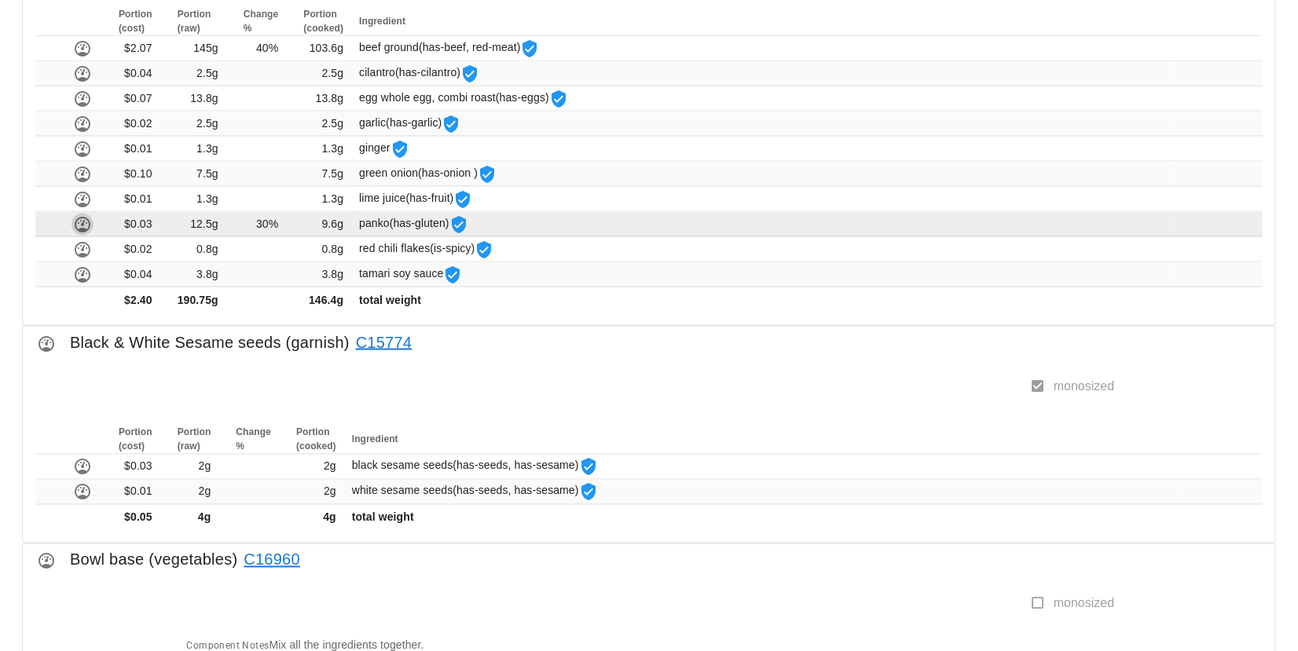
click at [79, 222] on icon "button" at bounding box center [82, 224] width 19 height 19
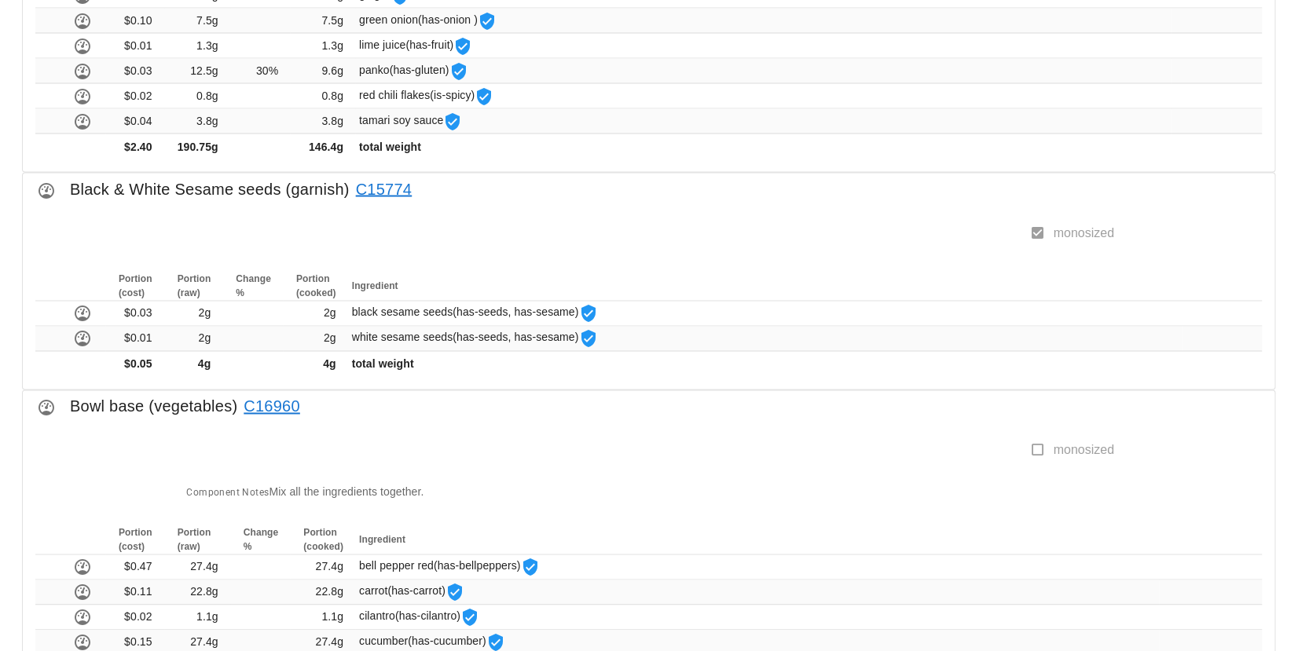
scroll to position [1029, 0]
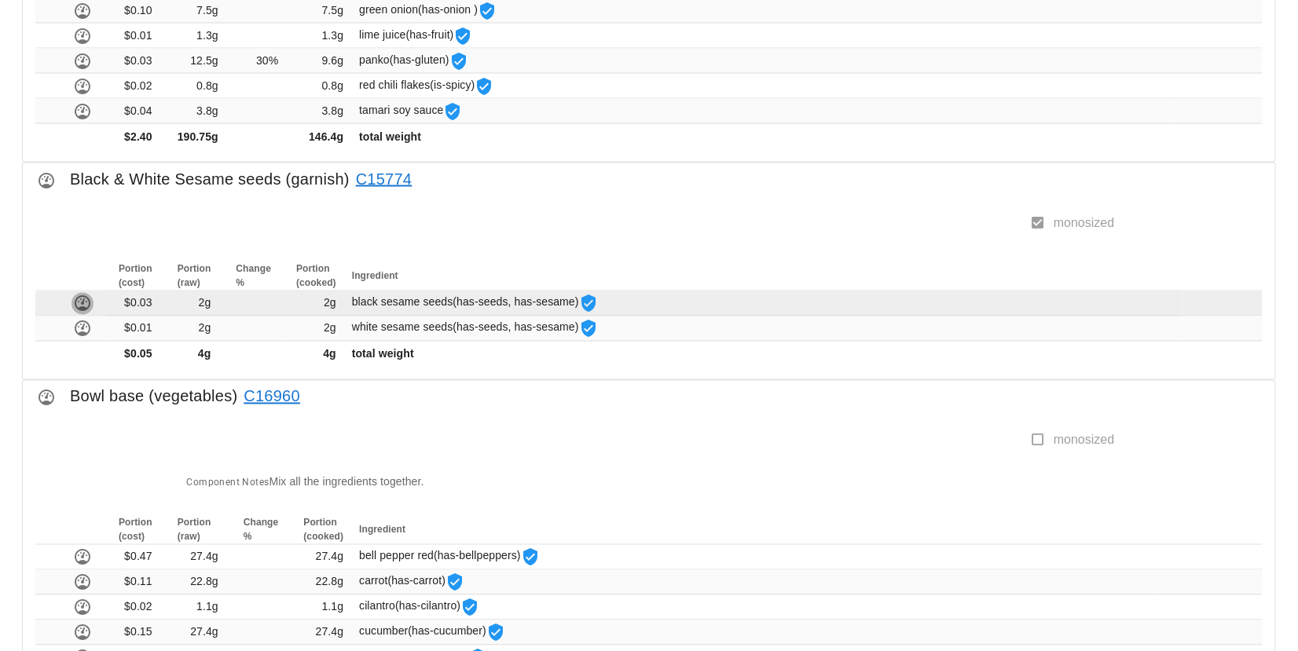
click at [80, 298] on icon "button" at bounding box center [82, 304] width 19 height 19
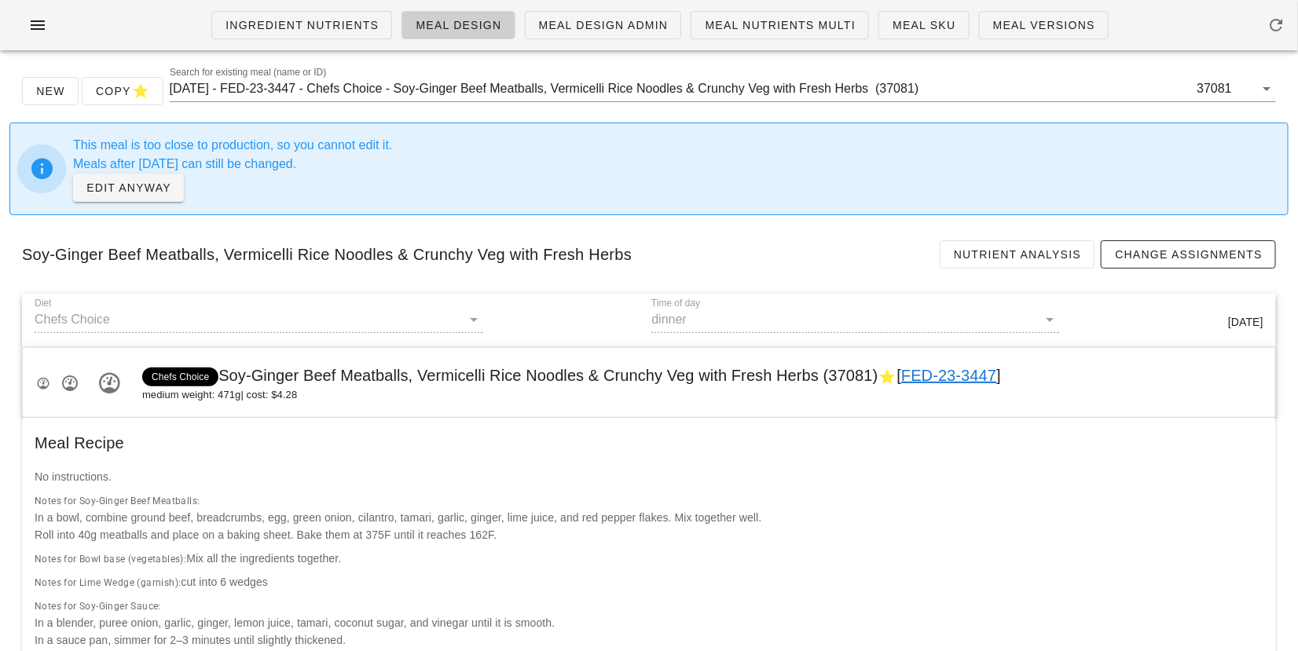
scroll to position [1029, 0]
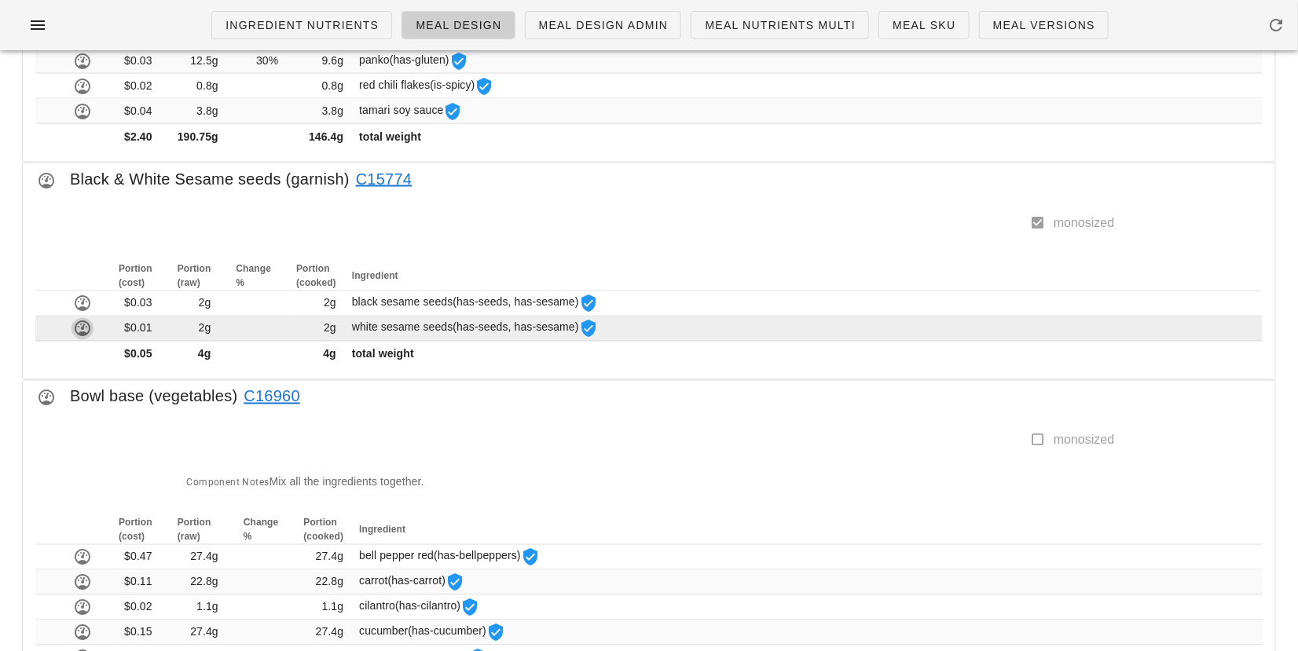
click at [83, 323] on icon "button" at bounding box center [82, 329] width 19 height 19
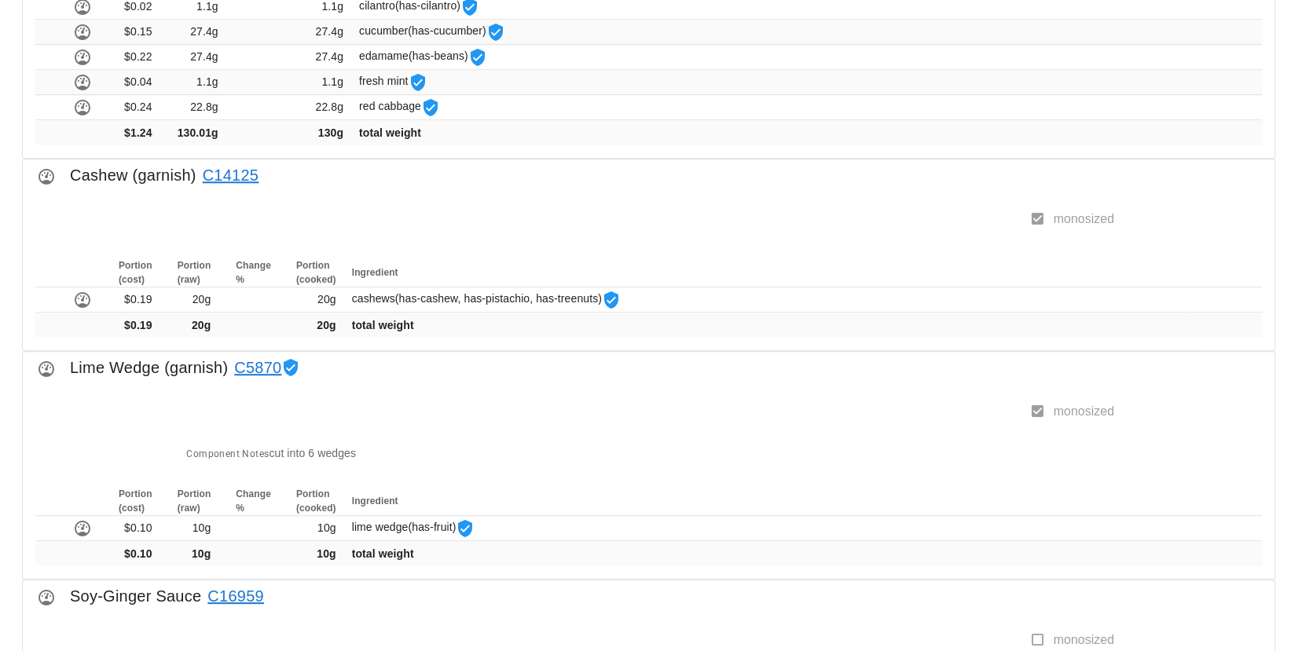
scroll to position [1642, 0]
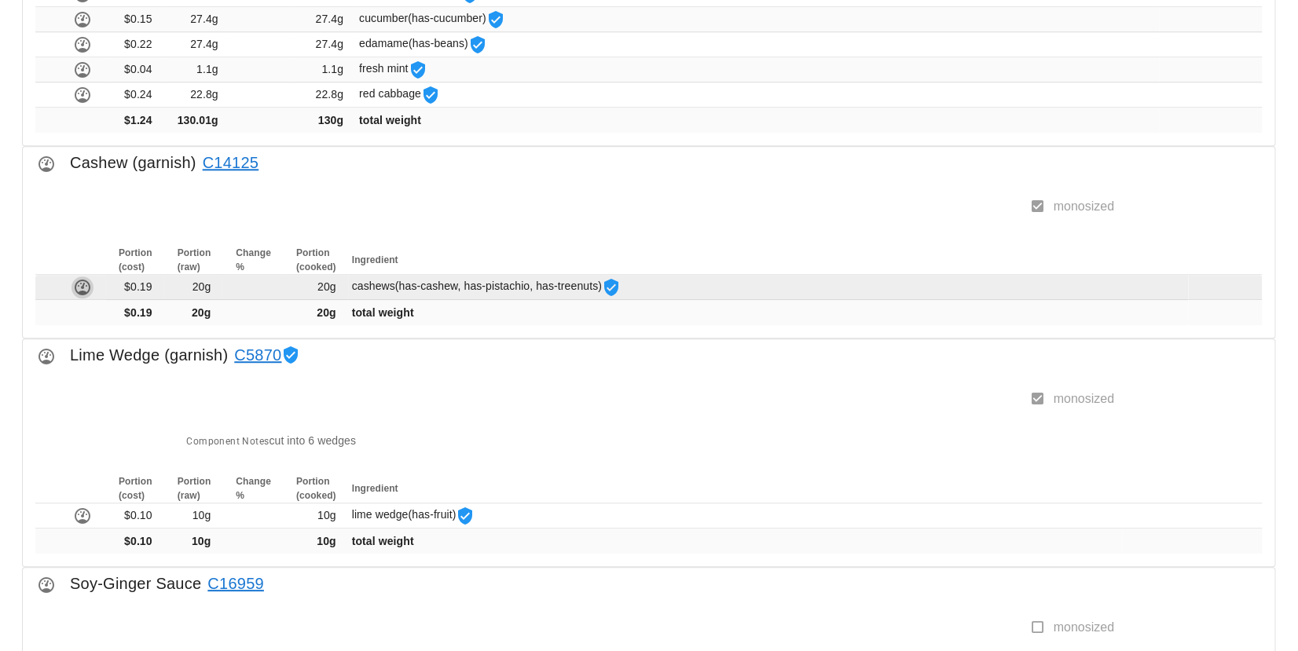
click at [79, 278] on icon "button" at bounding box center [82, 287] width 19 height 19
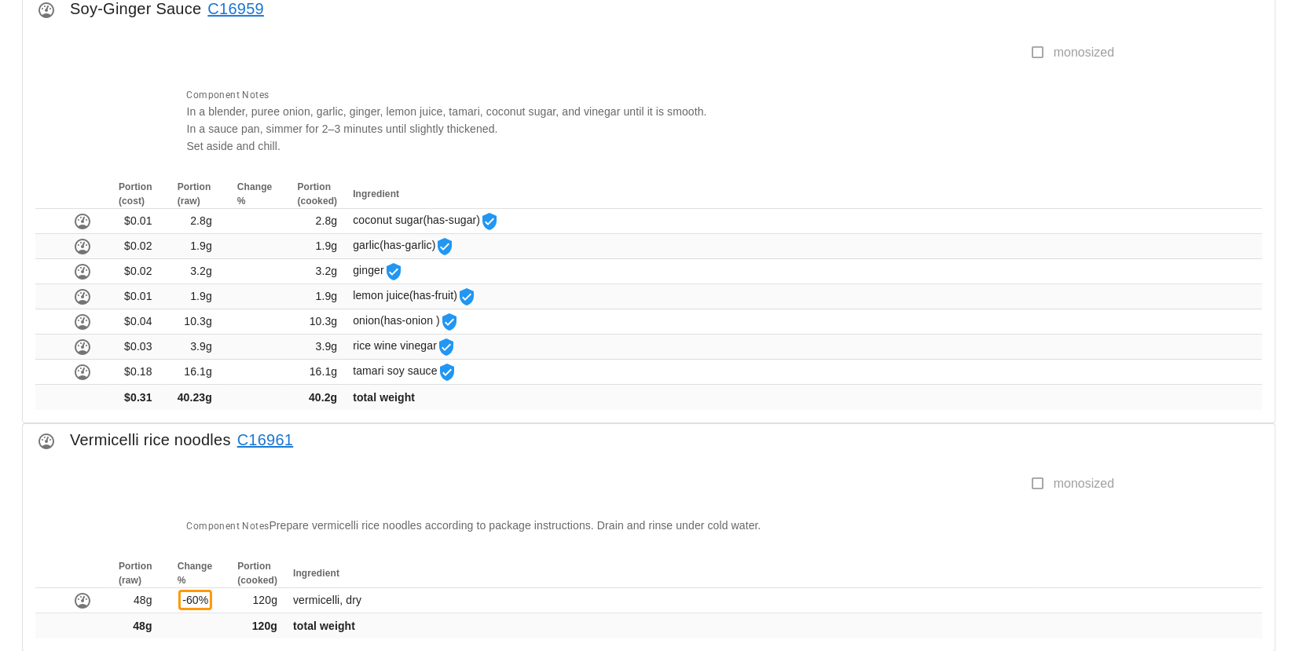
scroll to position [2232, 0]
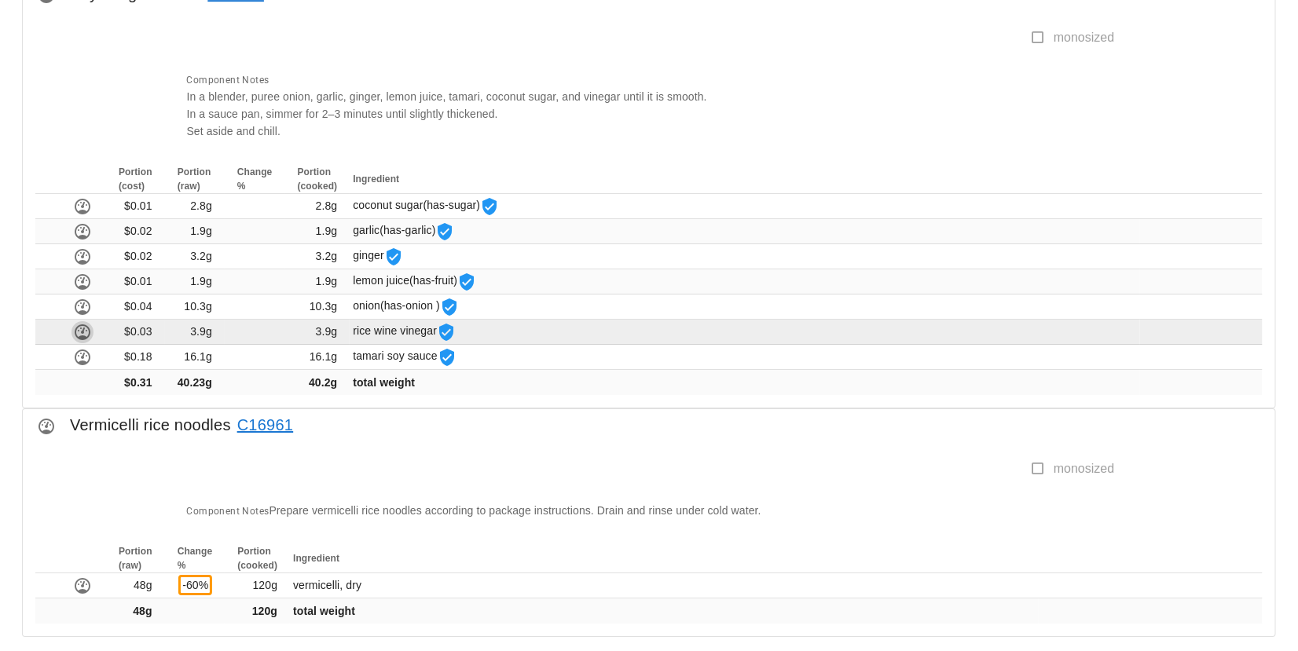
click at [80, 323] on icon "button" at bounding box center [82, 332] width 19 height 19
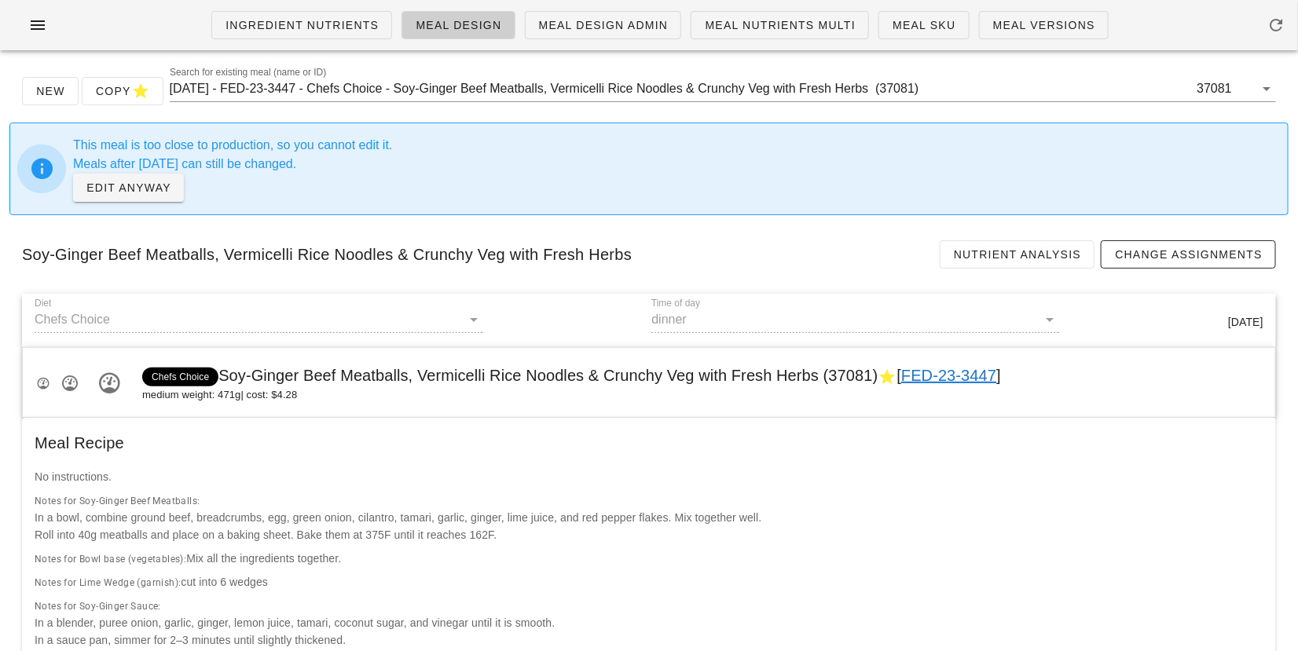
scroll to position [2232, 0]
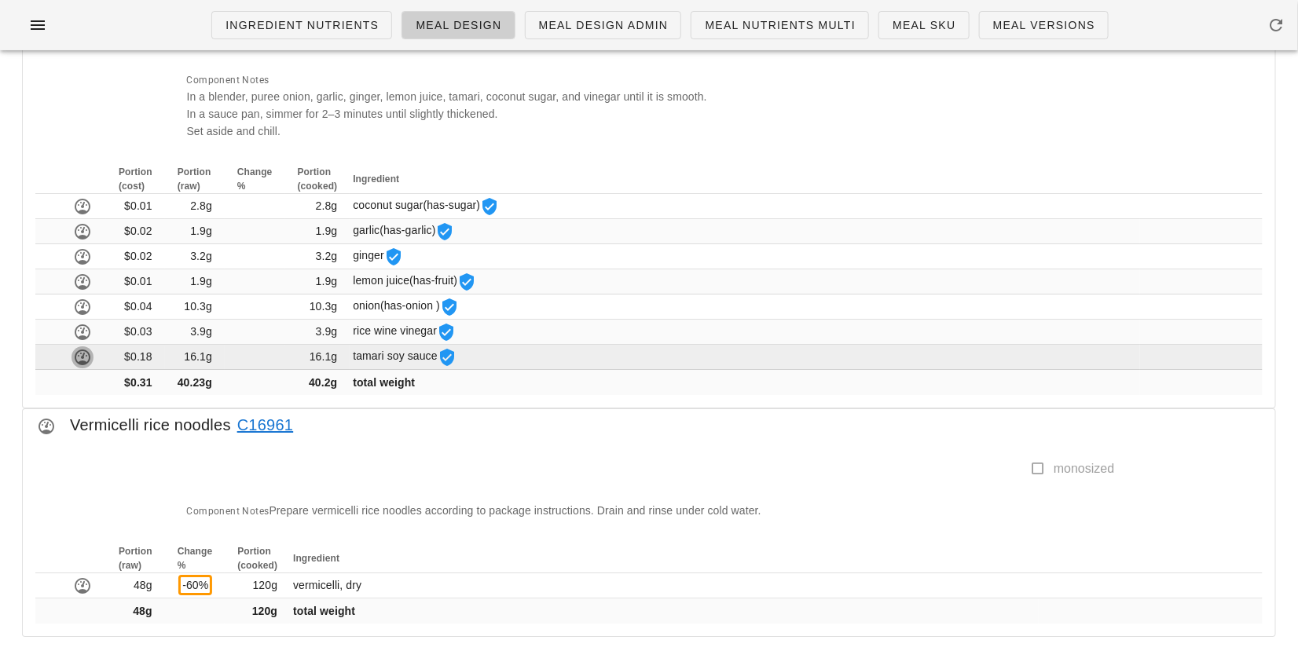
click at [82, 348] on icon "button" at bounding box center [82, 357] width 19 height 19
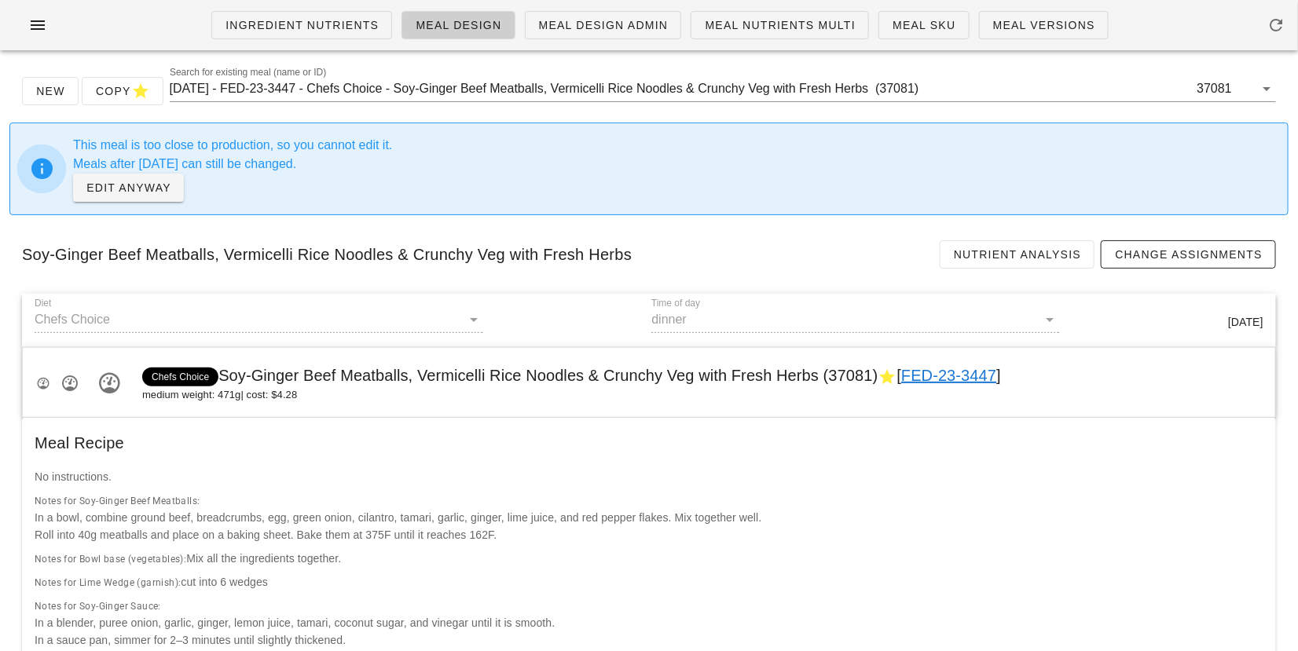
scroll to position [2232, 0]
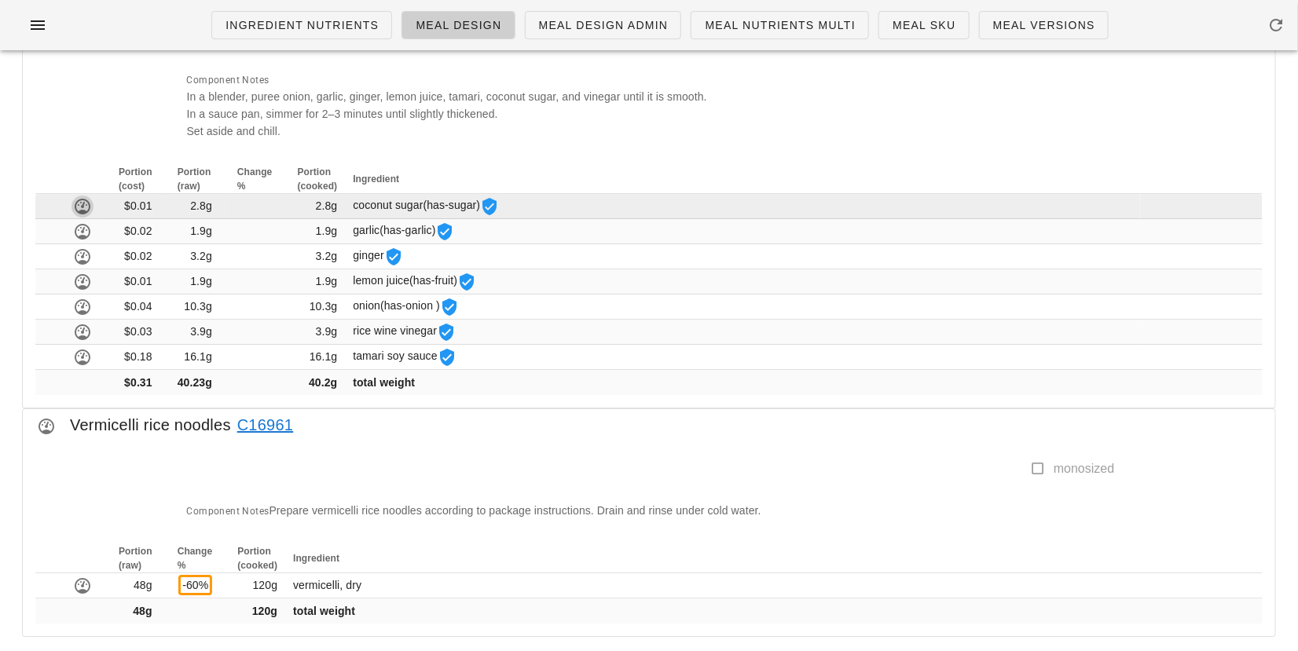
click at [84, 197] on icon "button" at bounding box center [82, 206] width 19 height 19
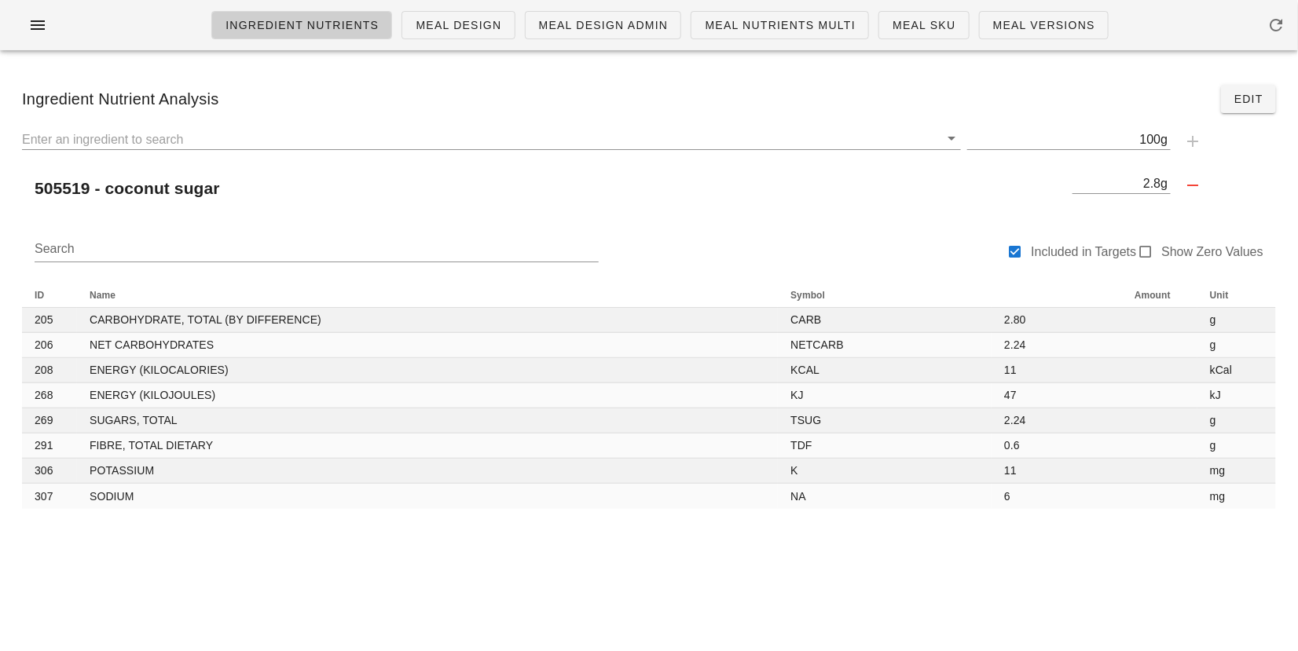
scroll to position [2232, 0]
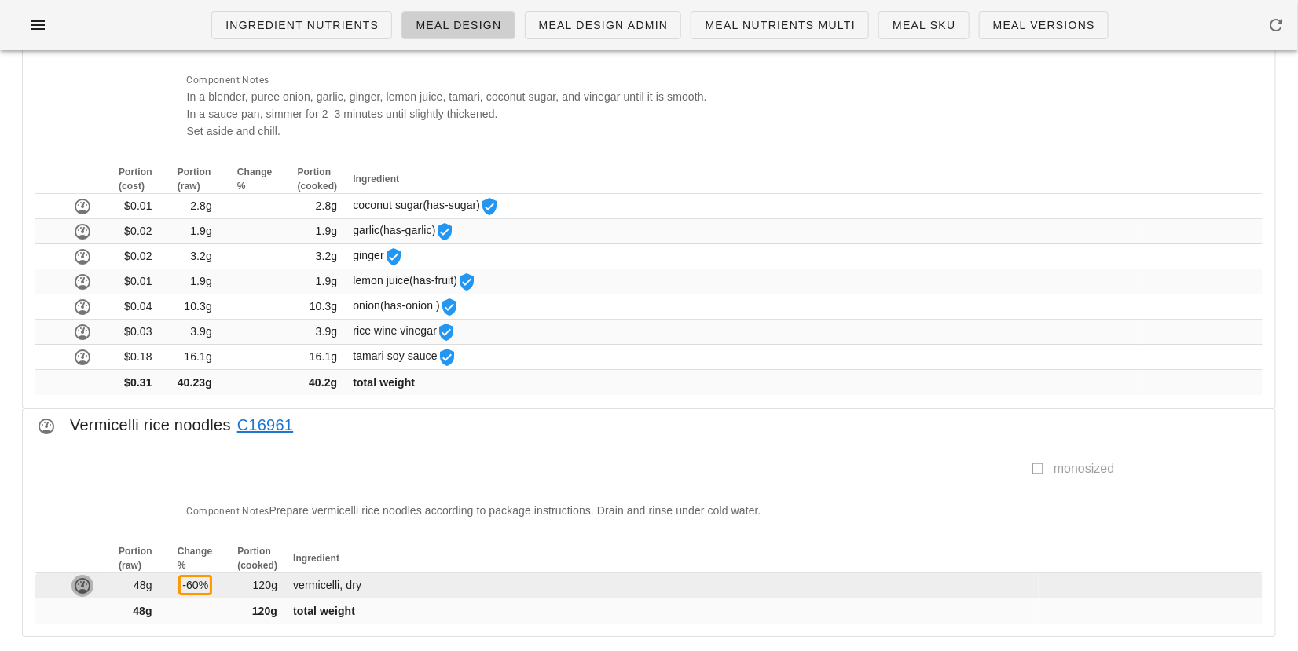
click at [79, 576] on icon "button" at bounding box center [82, 585] width 19 height 19
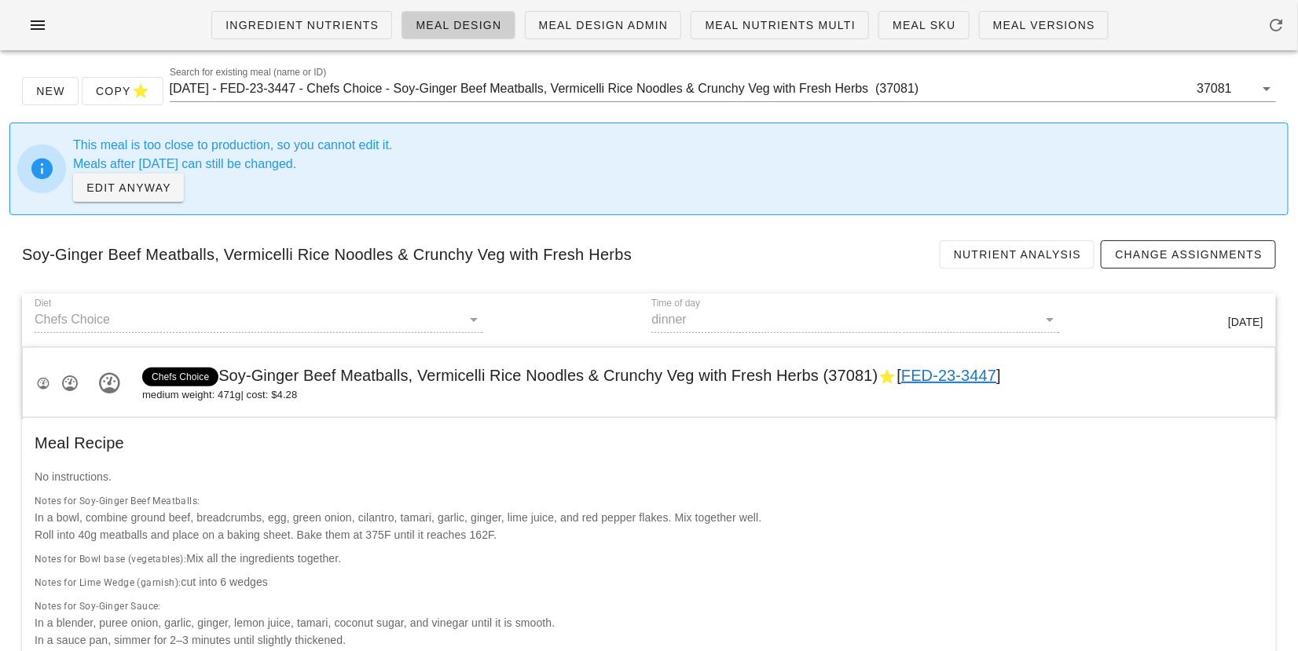
scroll to position [2232, 0]
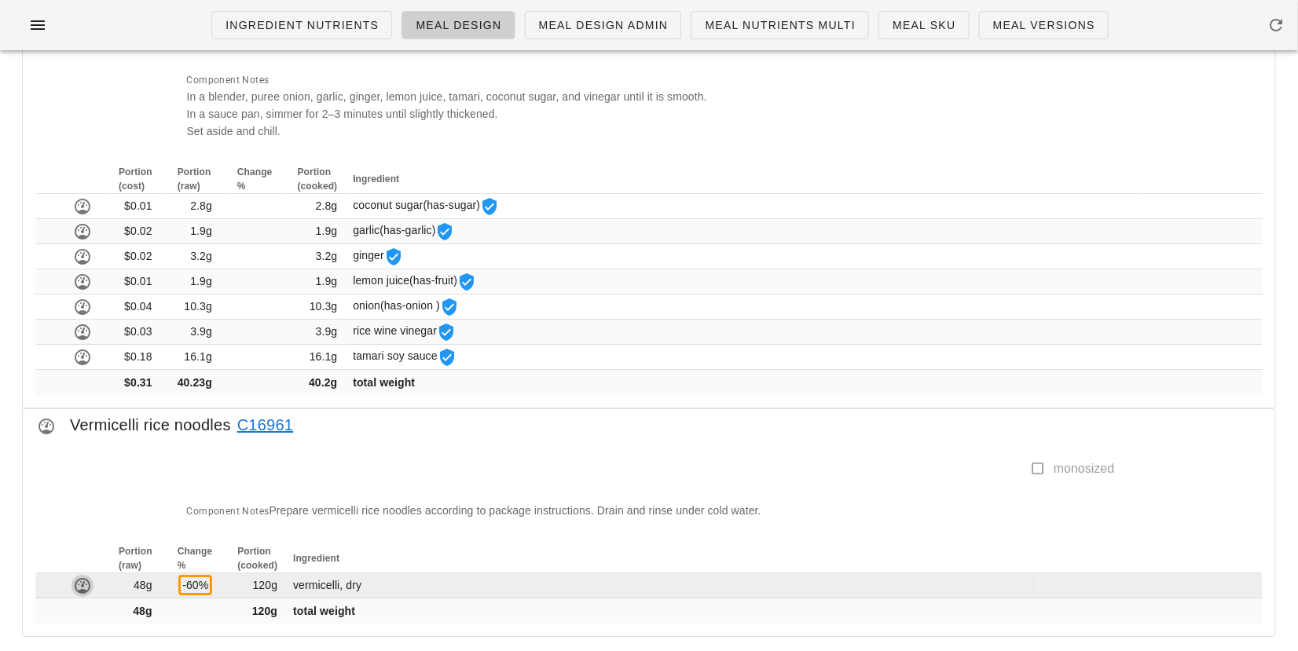
click at [88, 576] on icon "button" at bounding box center [82, 585] width 19 height 19
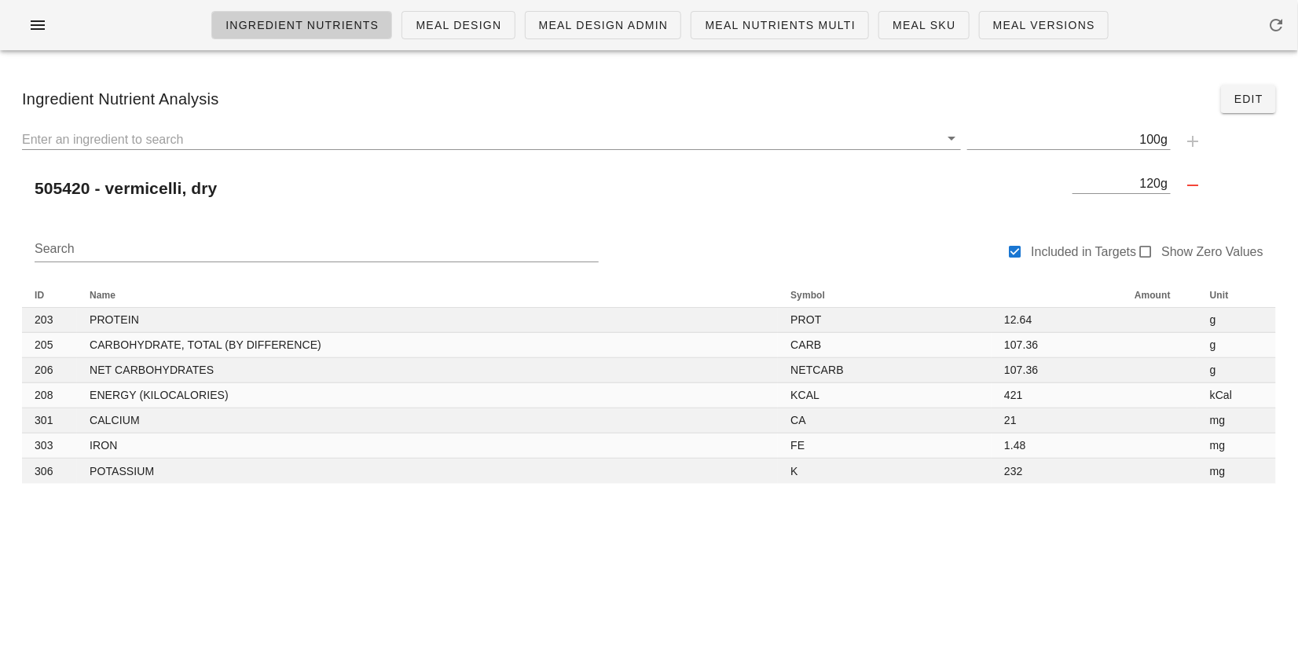
scroll to position [2232, 0]
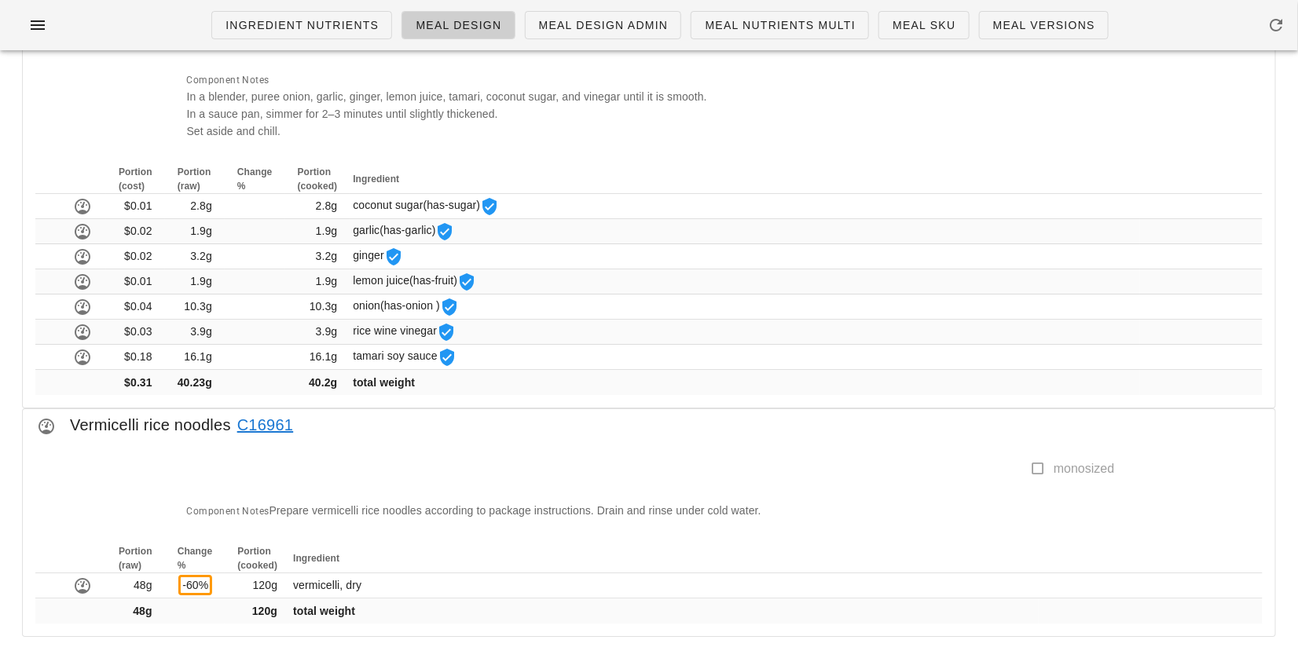
click at [1039, 459] on div "monosized" at bounding box center [646, 475] width 937 height 33
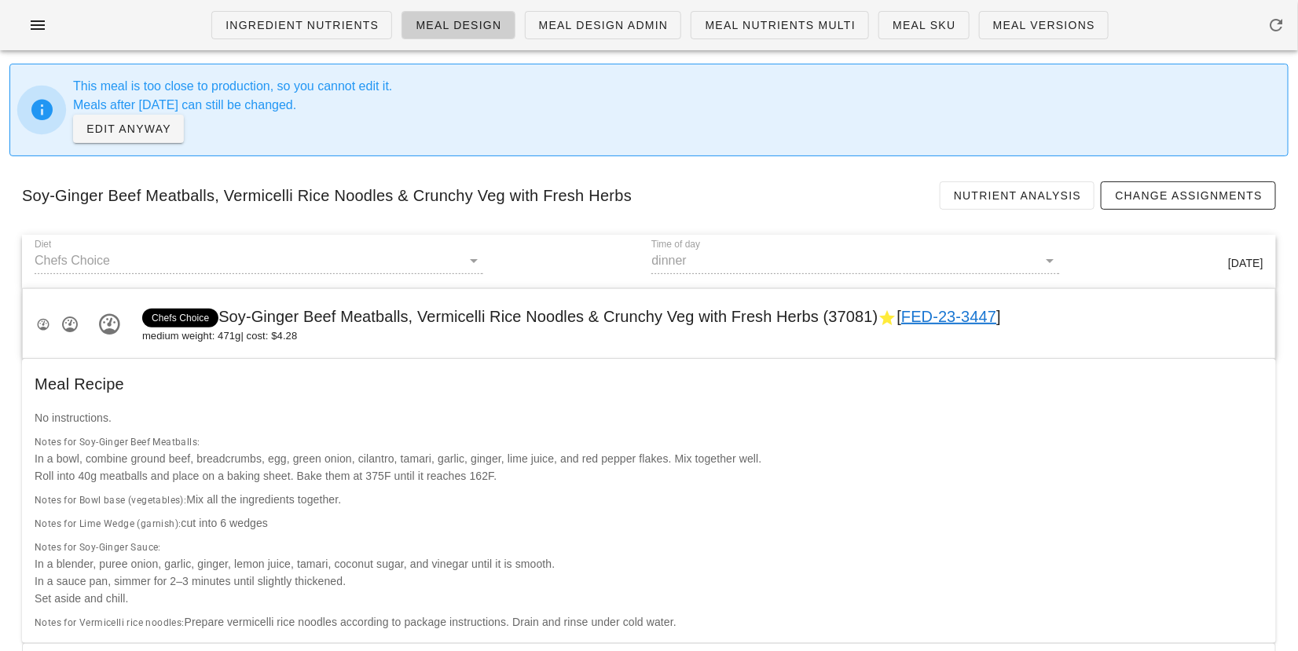
scroll to position [0, 0]
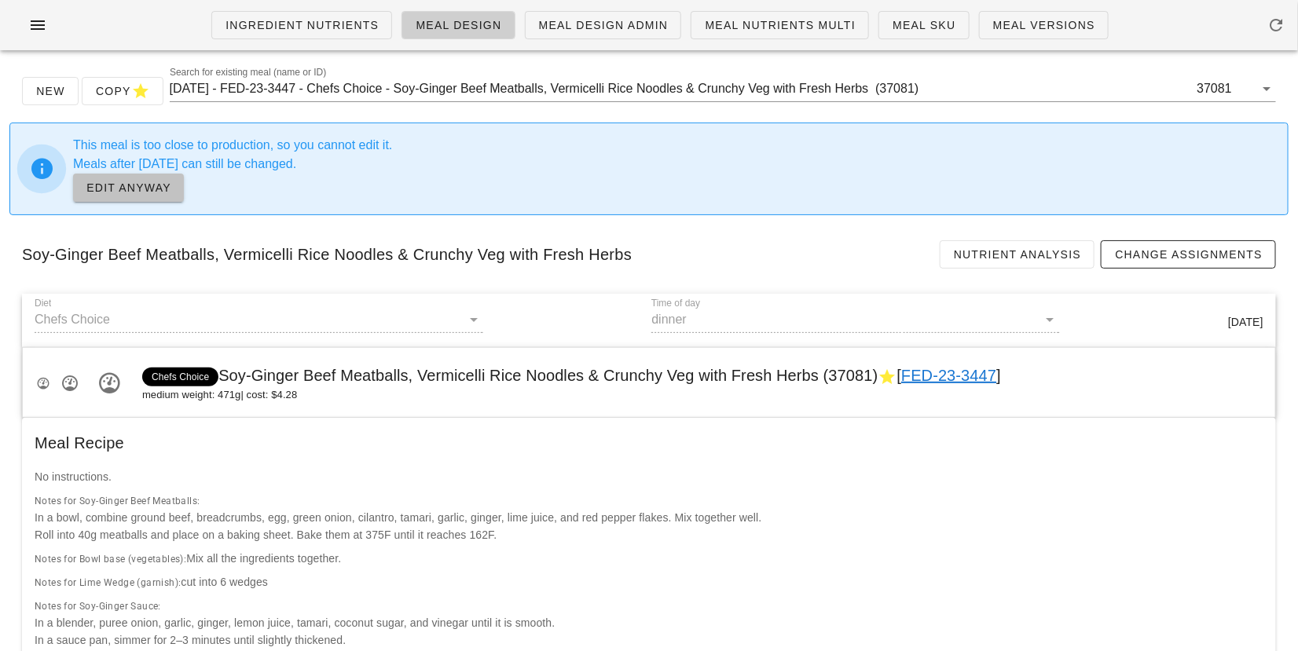
click at [134, 190] on span "EDIT ANYWAY" at bounding box center [129, 187] width 86 height 13
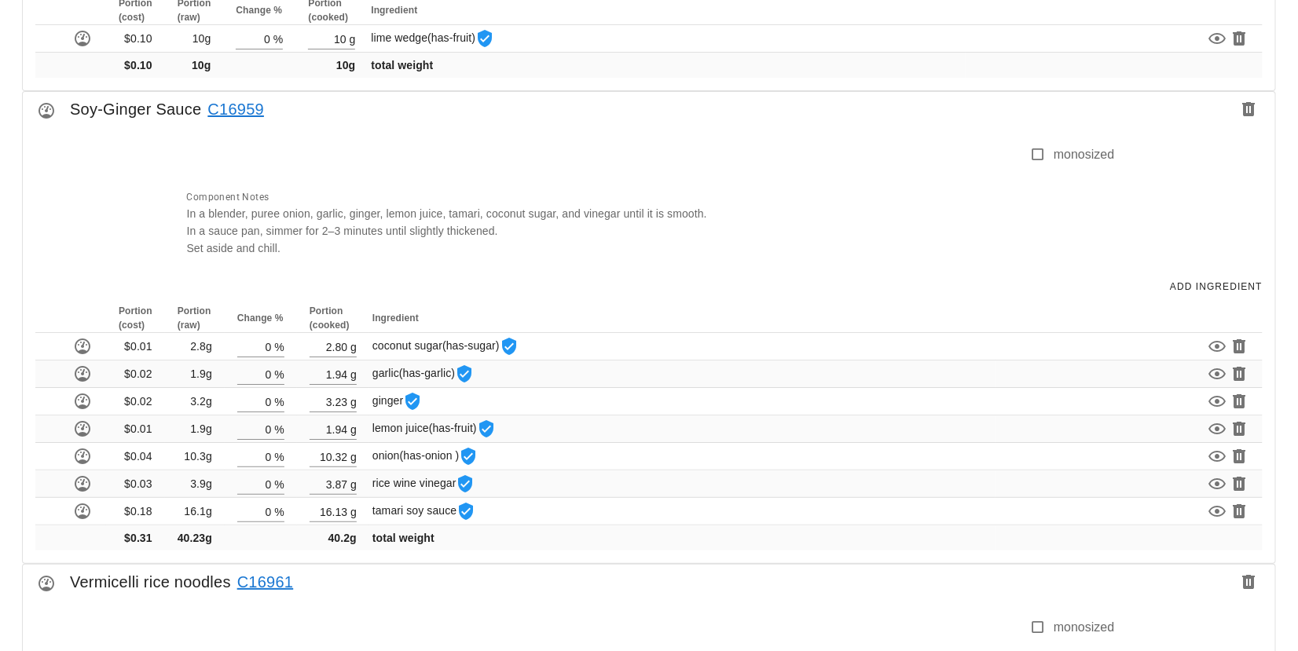
scroll to position [2639, 0]
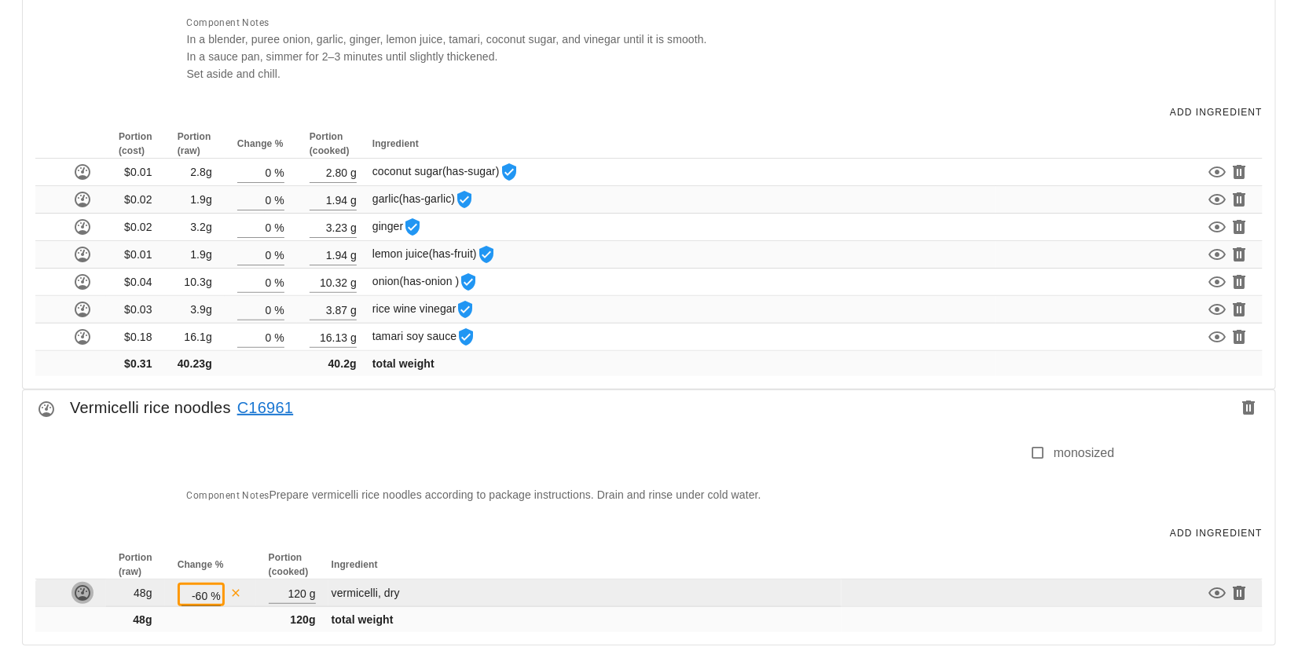
click at [79, 584] on icon "button" at bounding box center [82, 593] width 19 height 19
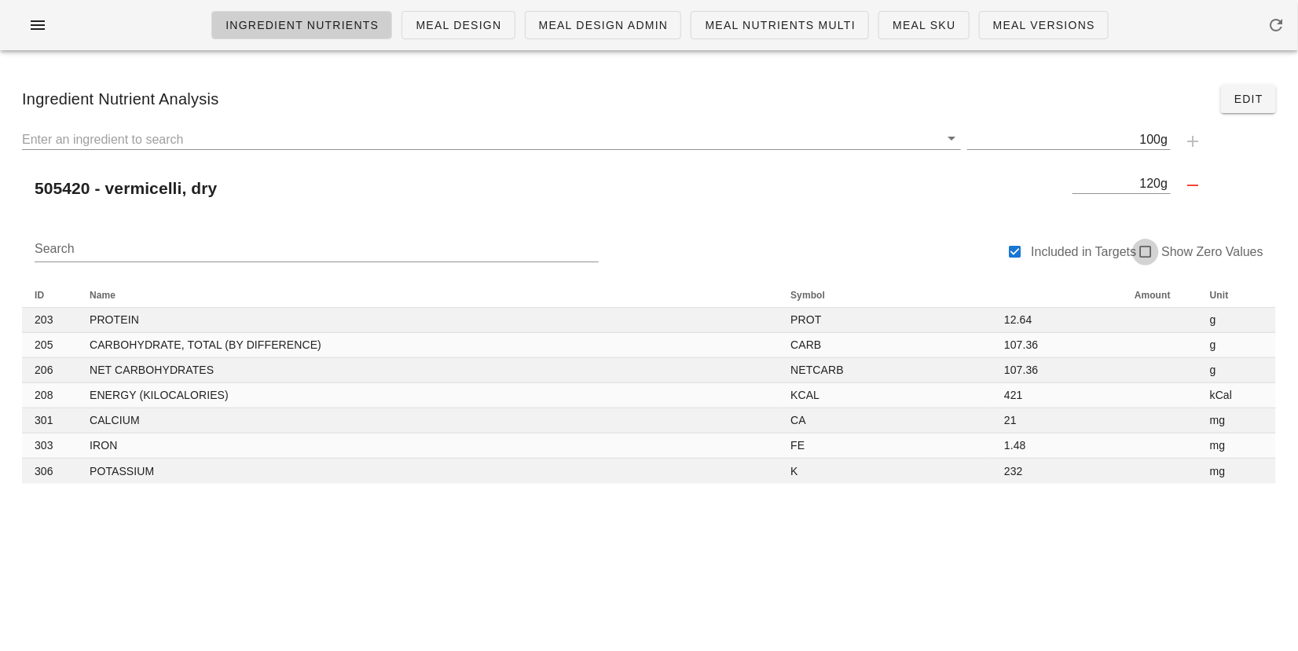
click at [1139, 258] on div at bounding box center [1145, 252] width 22 height 22
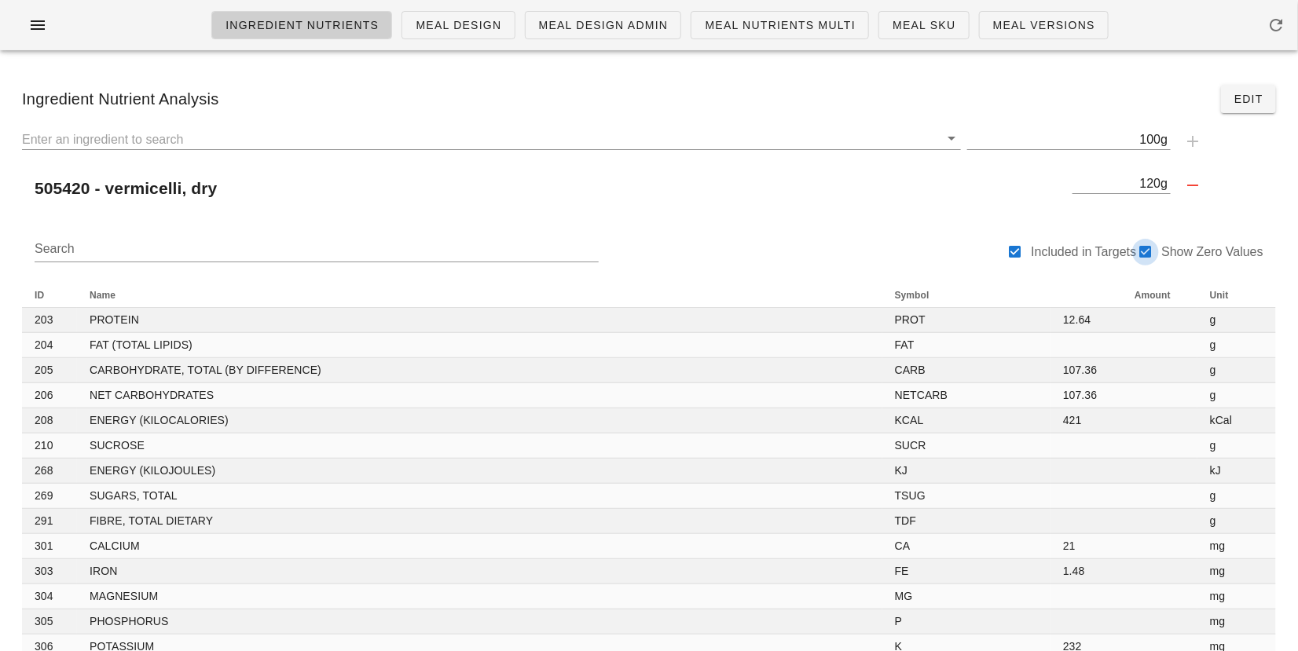
click at [1151, 253] on div at bounding box center [1145, 252] width 22 height 22
checkbox input "false"
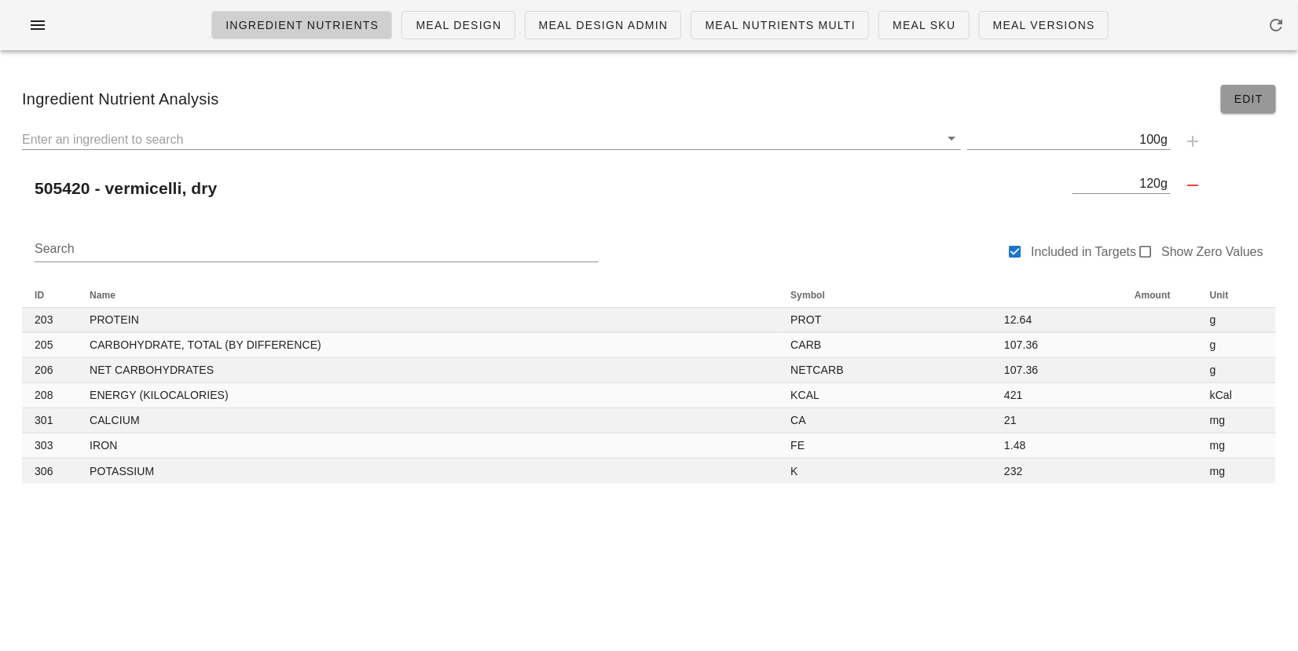
click at [1244, 100] on span "Edit" at bounding box center [1248, 99] width 30 height 13
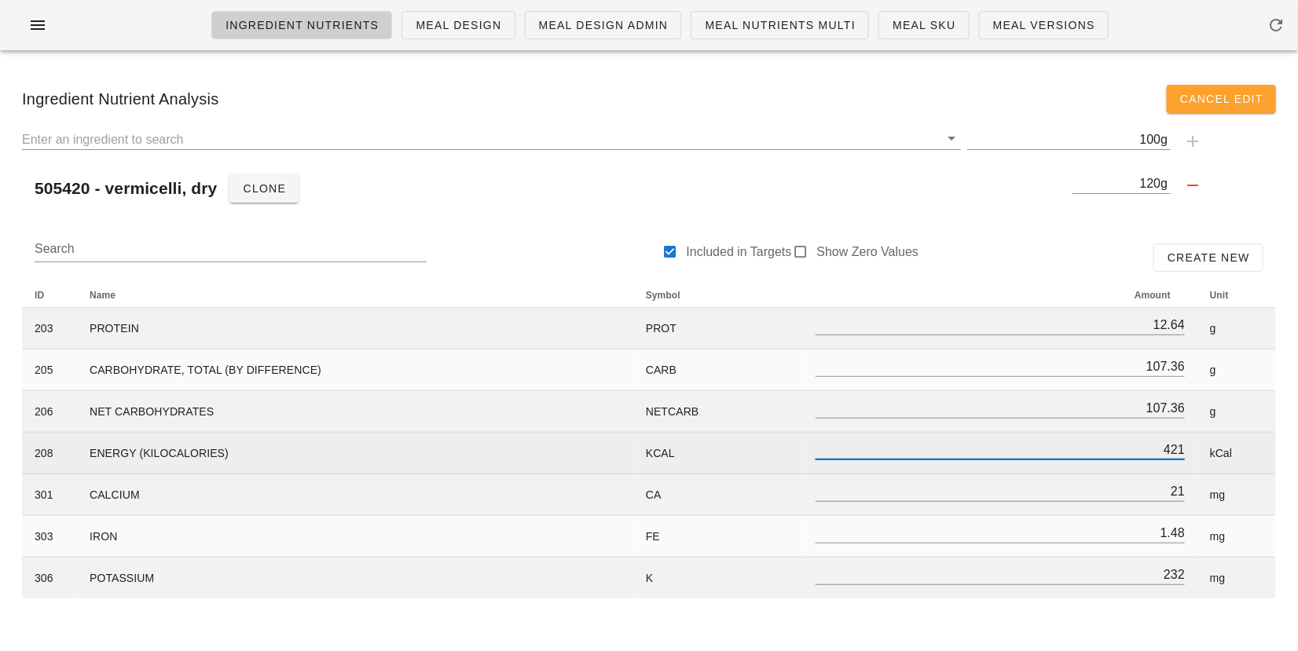
drag, startPoint x: 1168, startPoint y: 452, endPoint x: 1192, endPoint y: 452, distance: 24.3
click at [1192, 452] on td "421" at bounding box center [1000, 454] width 394 height 42
click at [1169, 450] on input "421" at bounding box center [999, 449] width 369 height 20
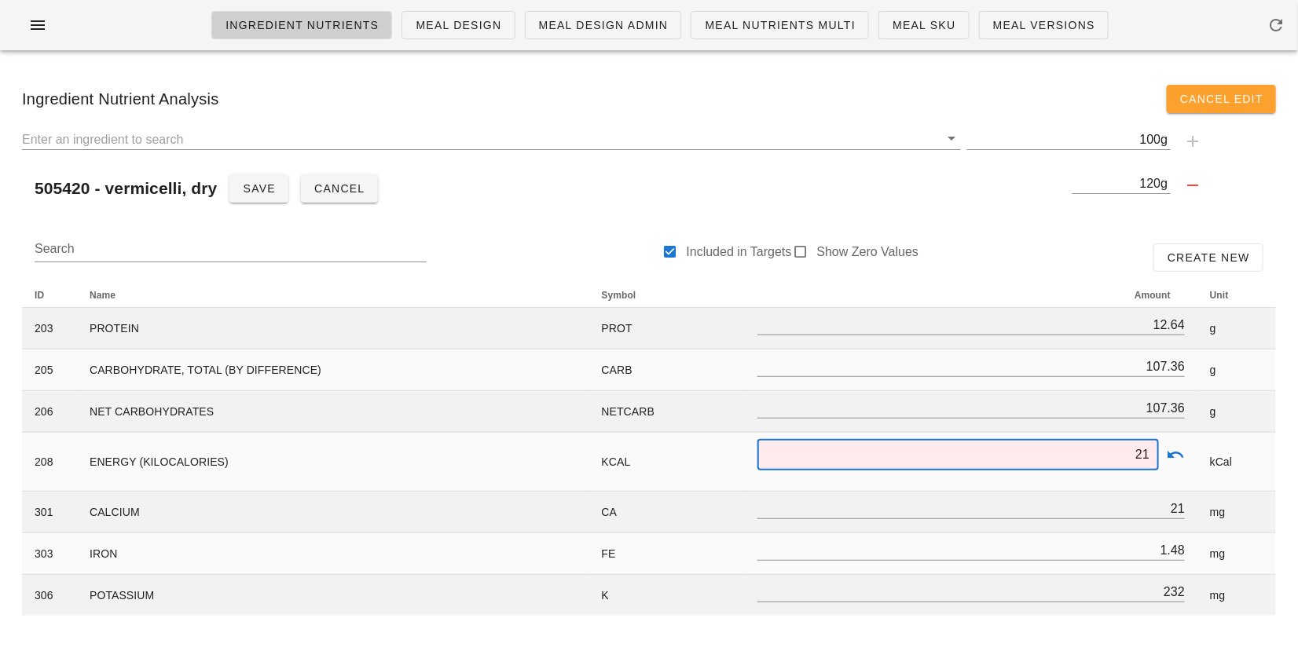
click at [998, 269] on div "Search Included in Targets Show Zero Values Create New" at bounding box center [649, 257] width 1254 height 50
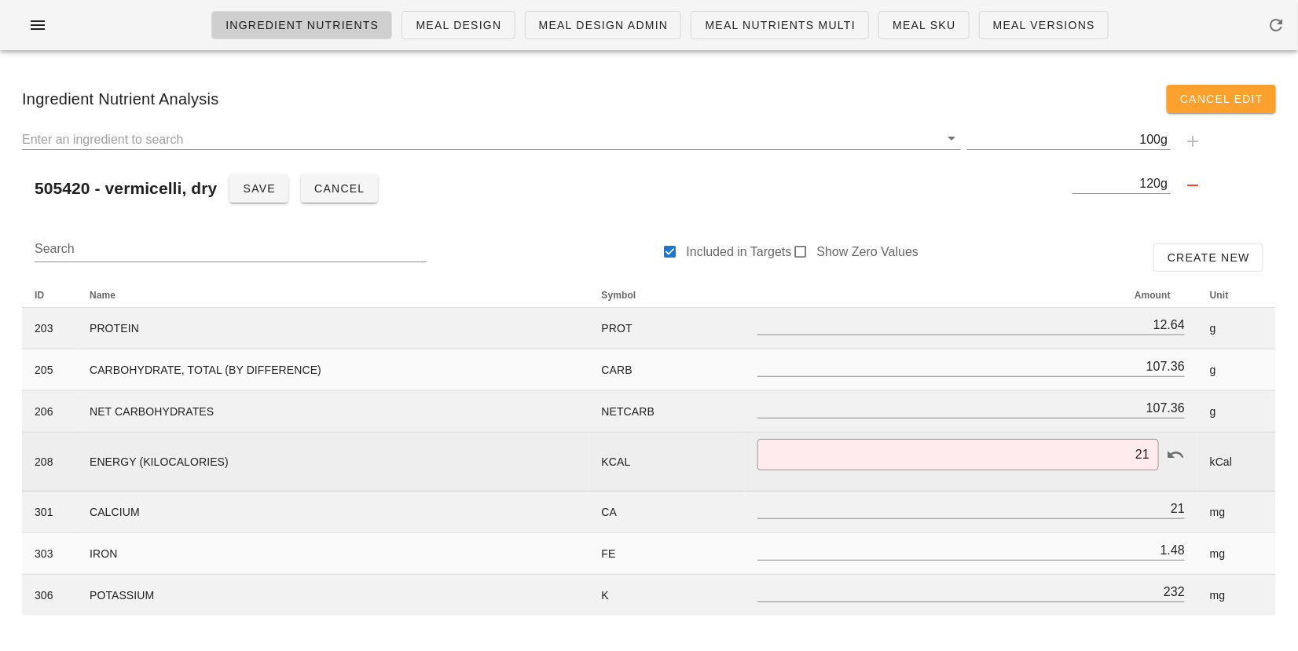
click at [683, 461] on td "KCAL" at bounding box center [667, 462] width 156 height 59
click at [237, 460] on td "ENERGY (KILOCALORIES)" at bounding box center [333, 462] width 512 height 59
click at [1173, 452] on button "appended action" at bounding box center [1175, 454] width 19 height 19
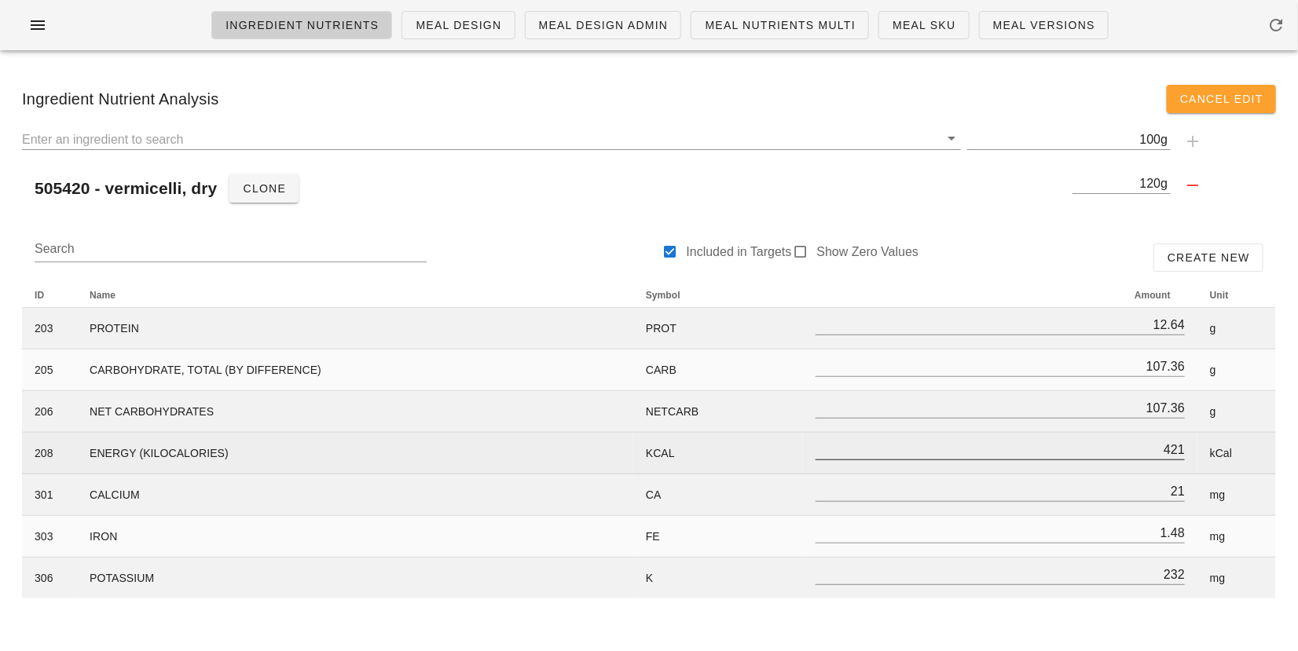
click at [1166, 446] on input "421" at bounding box center [999, 449] width 369 height 20
click at [1171, 446] on input "421" at bounding box center [999, 449] width 369 height 20
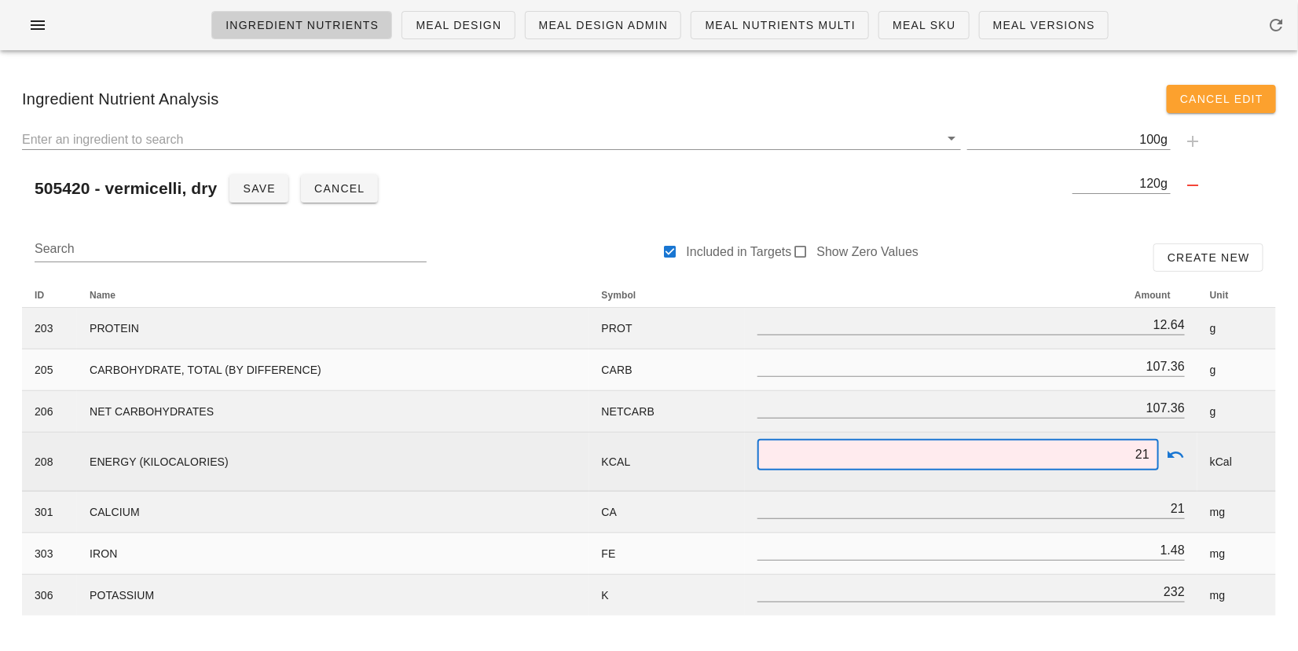
type input "21"
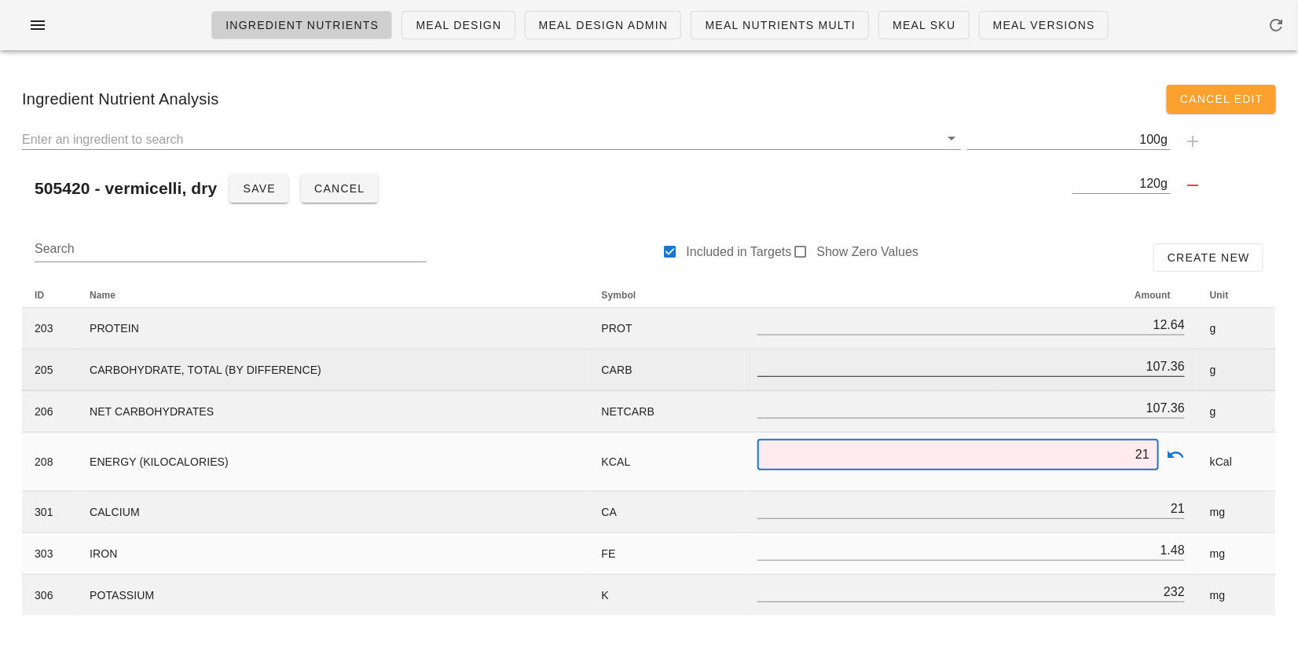
click at [987, 370] on input "107.36" at bounding box center [970, 366] width 427 height 20
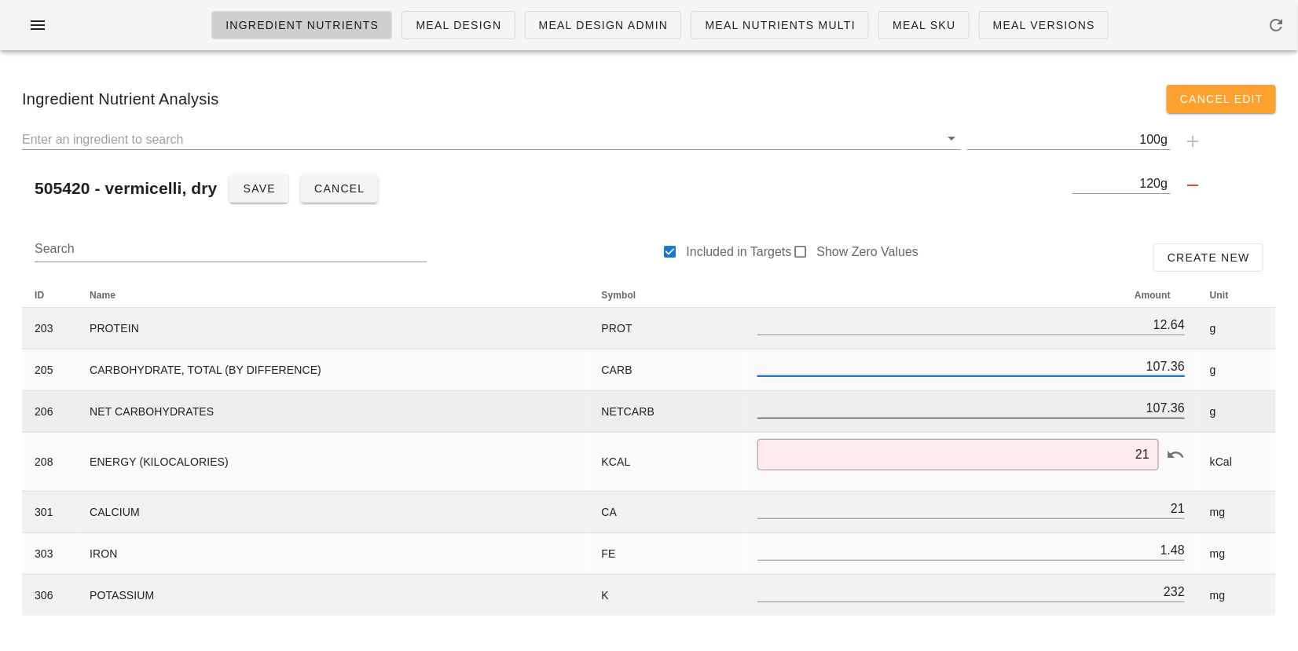
click at [999, 411] on input "107.36" at bounding box center [970, 407] width 427 height 20
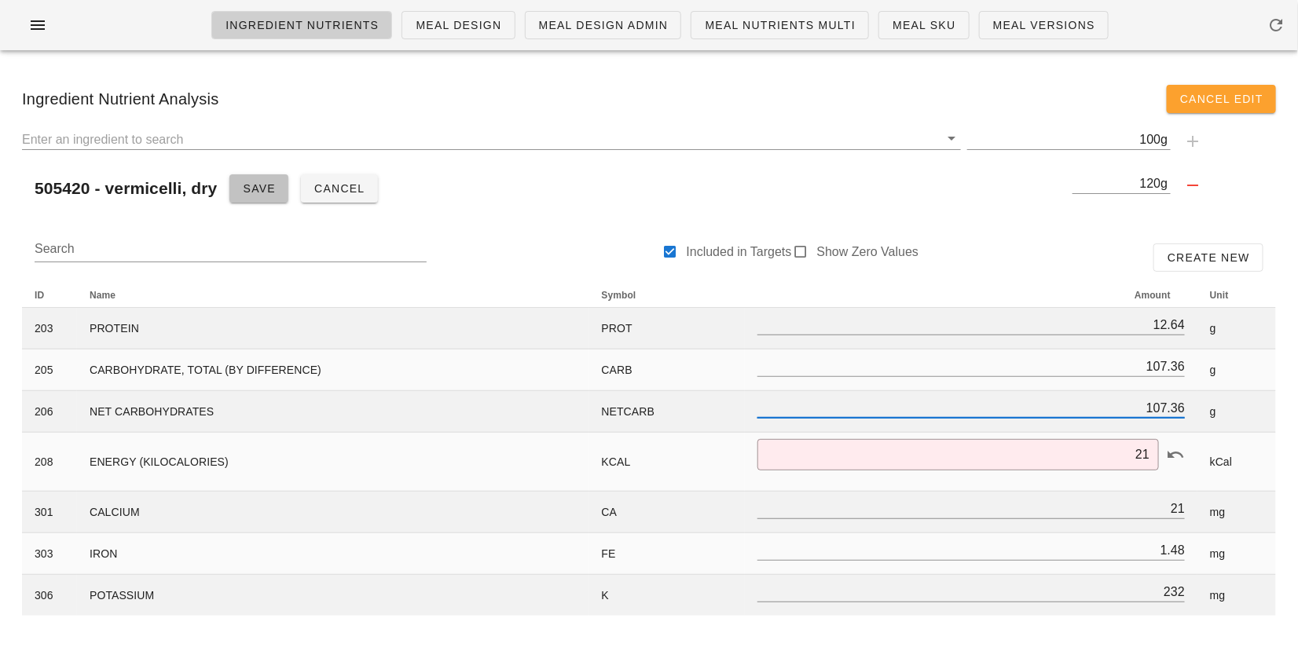
click at [254, 193] on span "Save" at bounding box center [259, 188] width 34 height 13
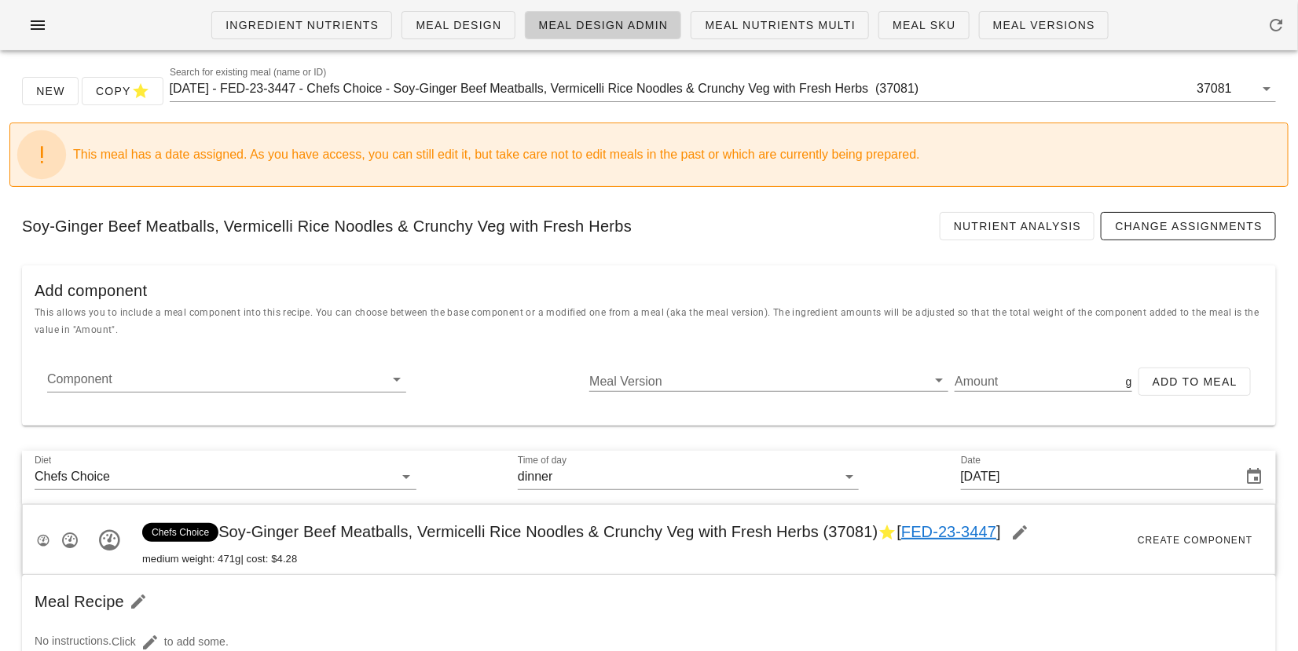
scroll to position [2639, 0]
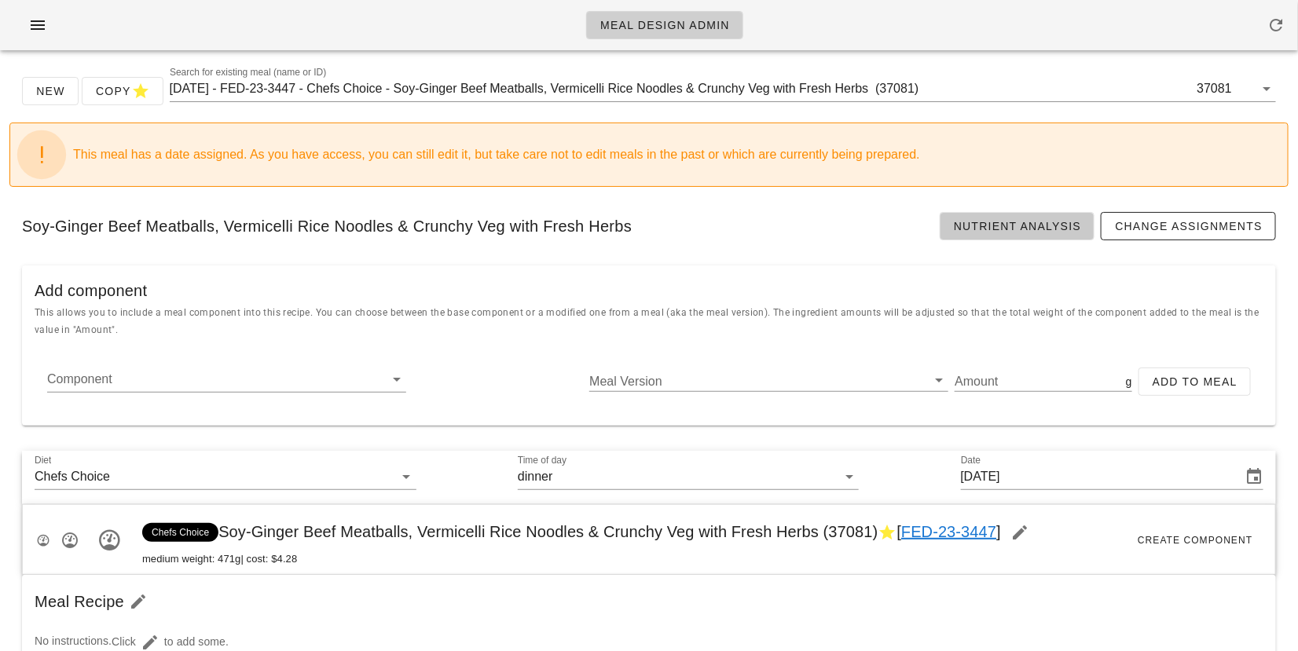
click at [968, 226] on span "Nutrient Analysis" at bounding box center [1017, 226] width 129 height 13
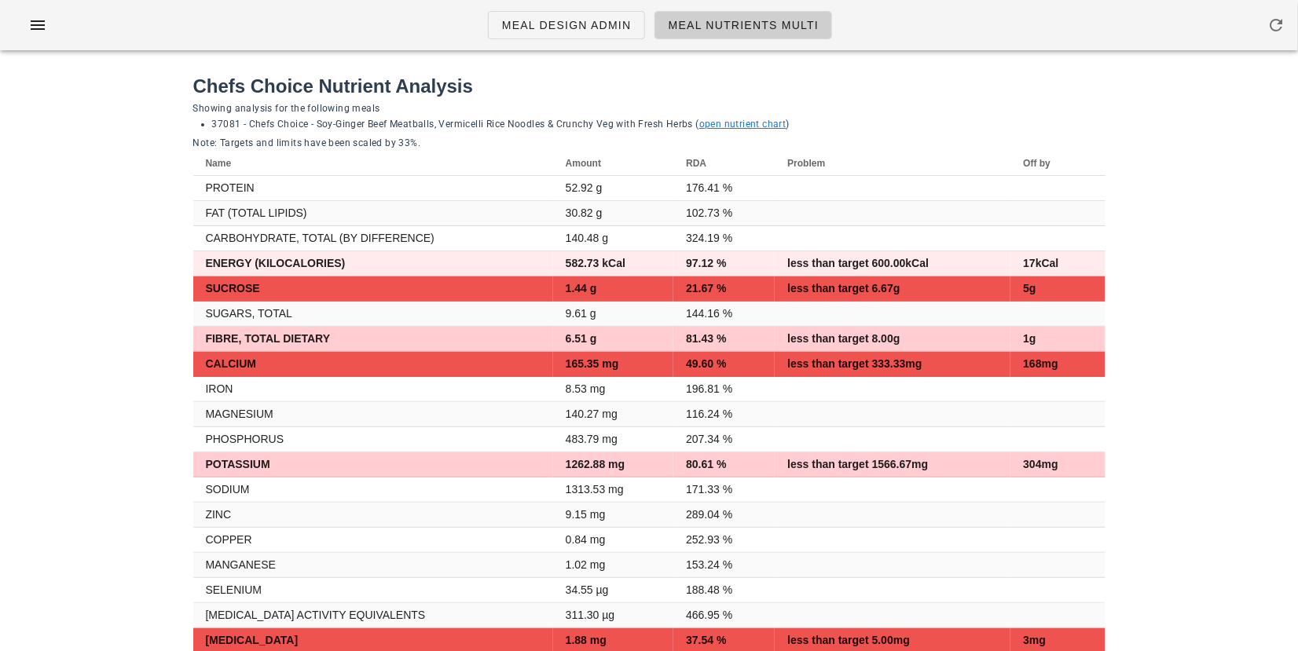
scroll to position [2639, 0]
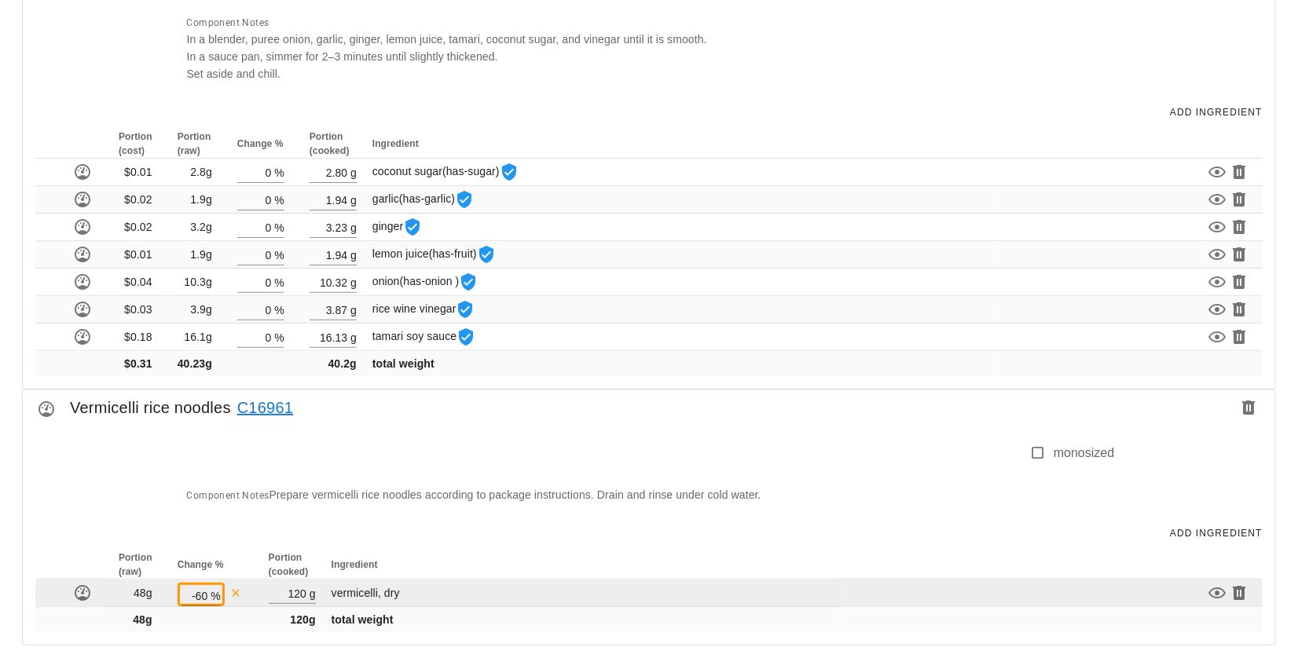
drag, startPoint x: 407, startPoint y: 576, endPoint x: 330, endPoint y: 578, distance: 77.0
click at [330, 580] on td "vermicelli, dry" at bounding box center [584, 593] width 513 height 27
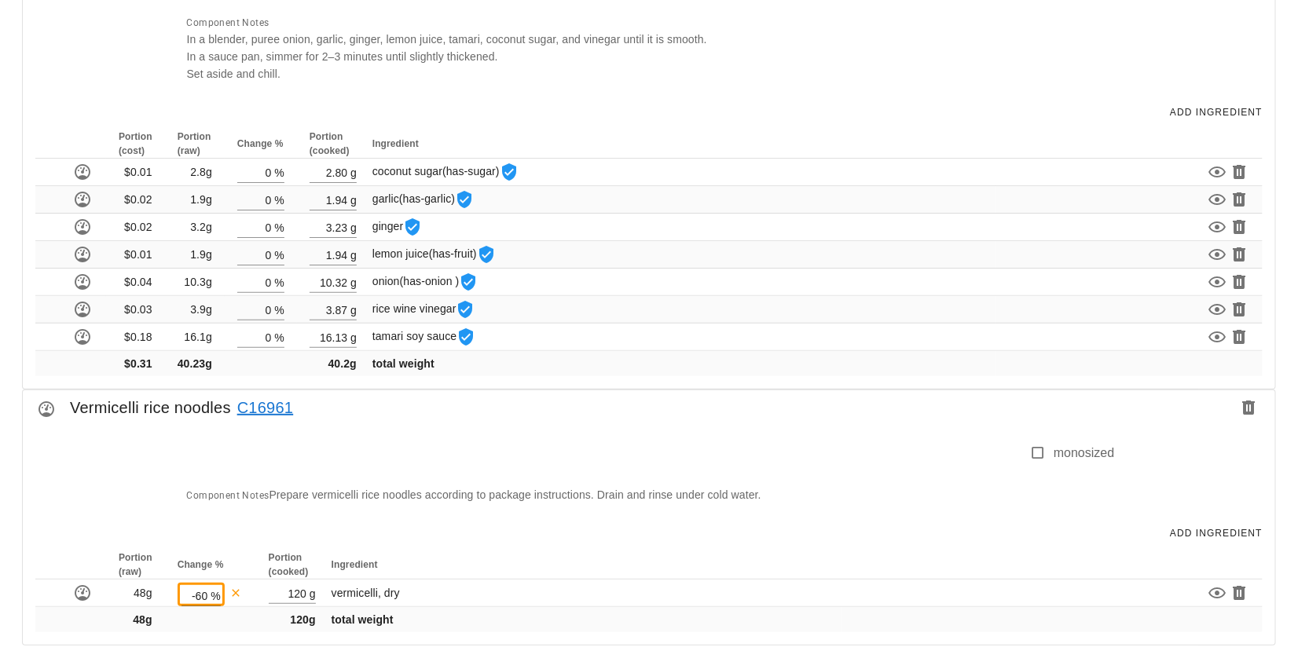
copy span "vermicelli, dry"
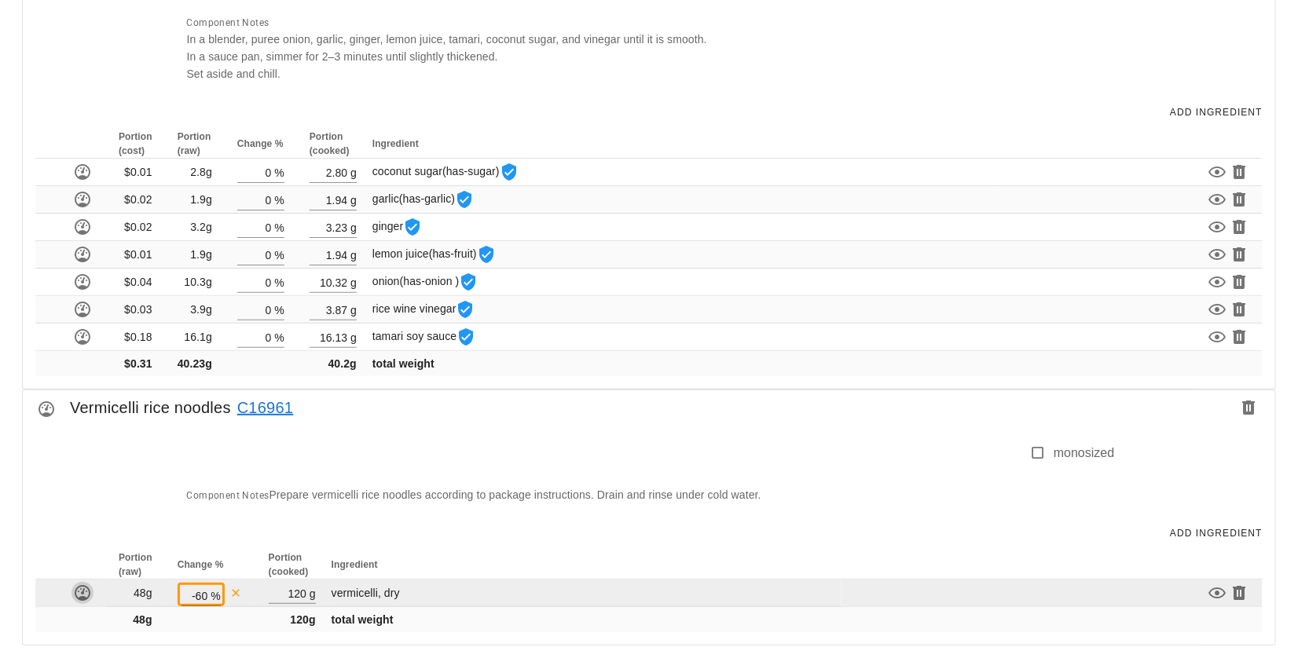
click at [81, 584] on icon "button" at bounding box center [82, 593] width 19 height 19
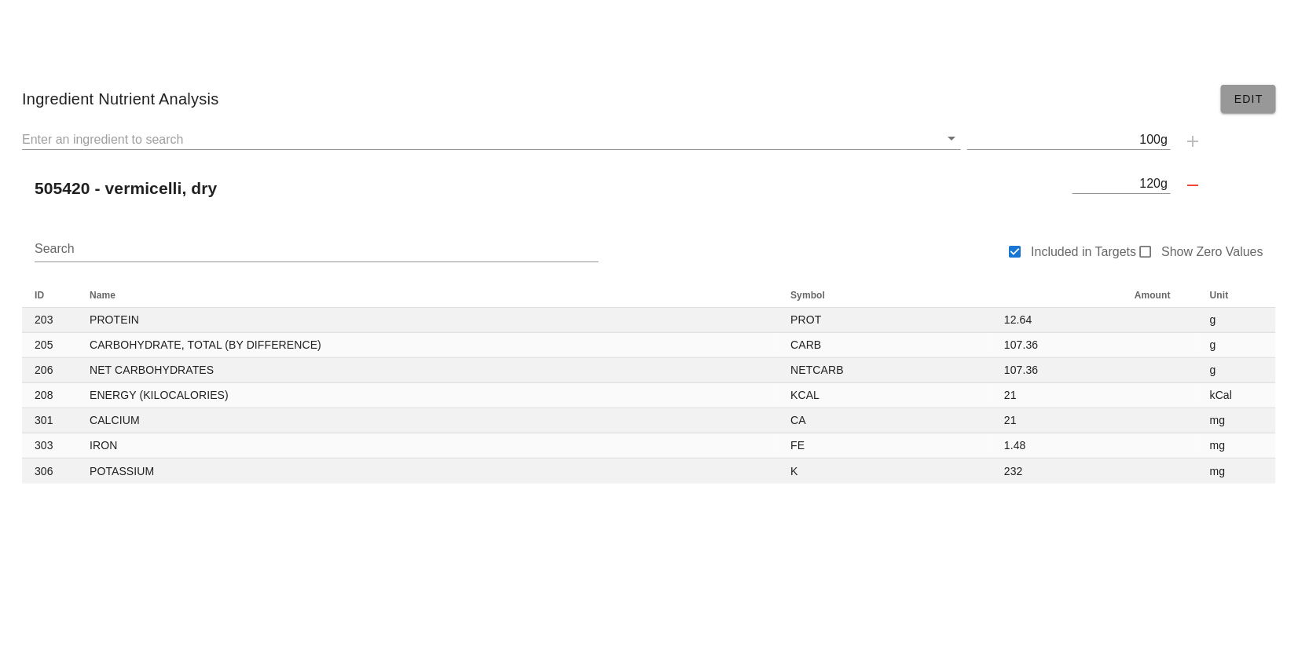
click at [1245, 103] on span "Edit" at bounding box center [1248, 99] width 30 height 13
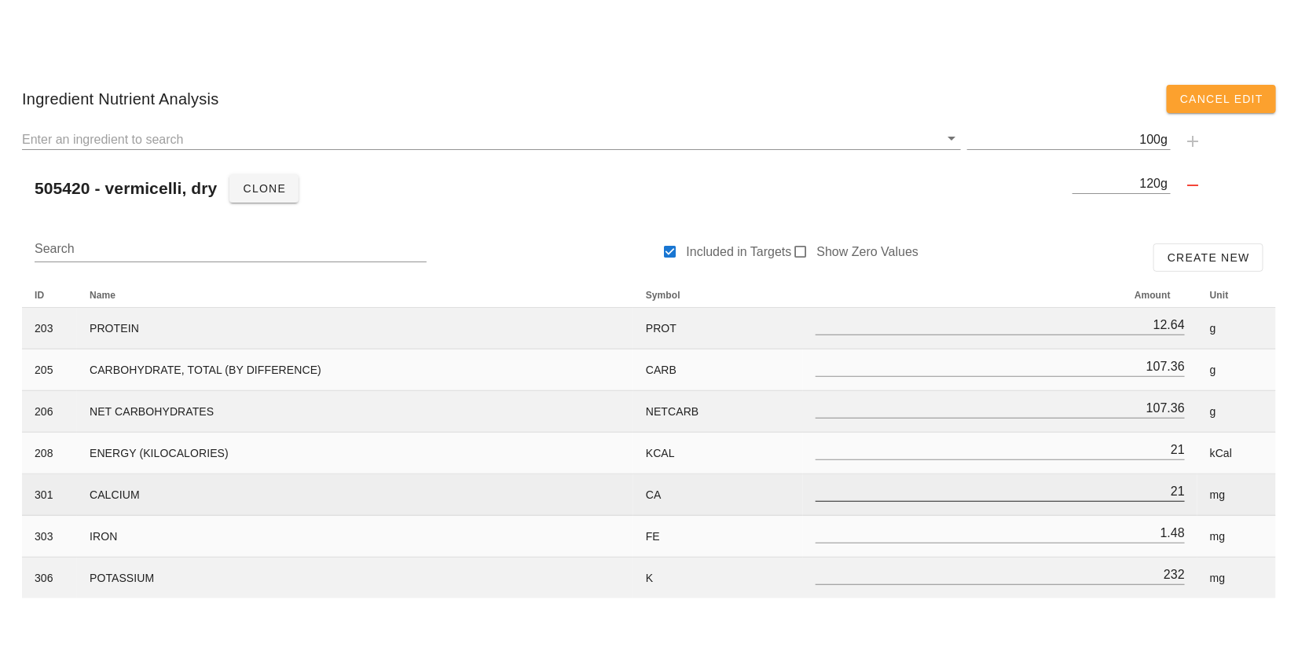
click at [1162, 488] on input "21" at bounding box center [999, 491] width 369 height 20
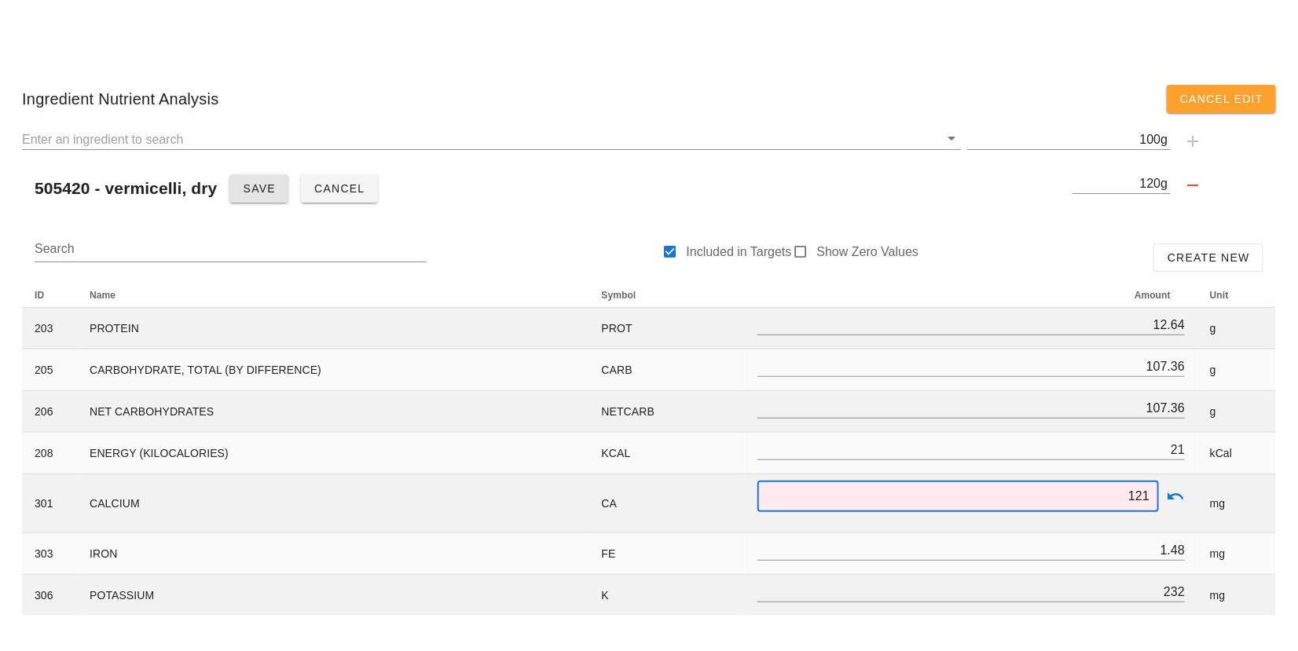
type input "121"
click at [265, 188] on span "Save" at bounding box center [259, 188] width 34 height 13
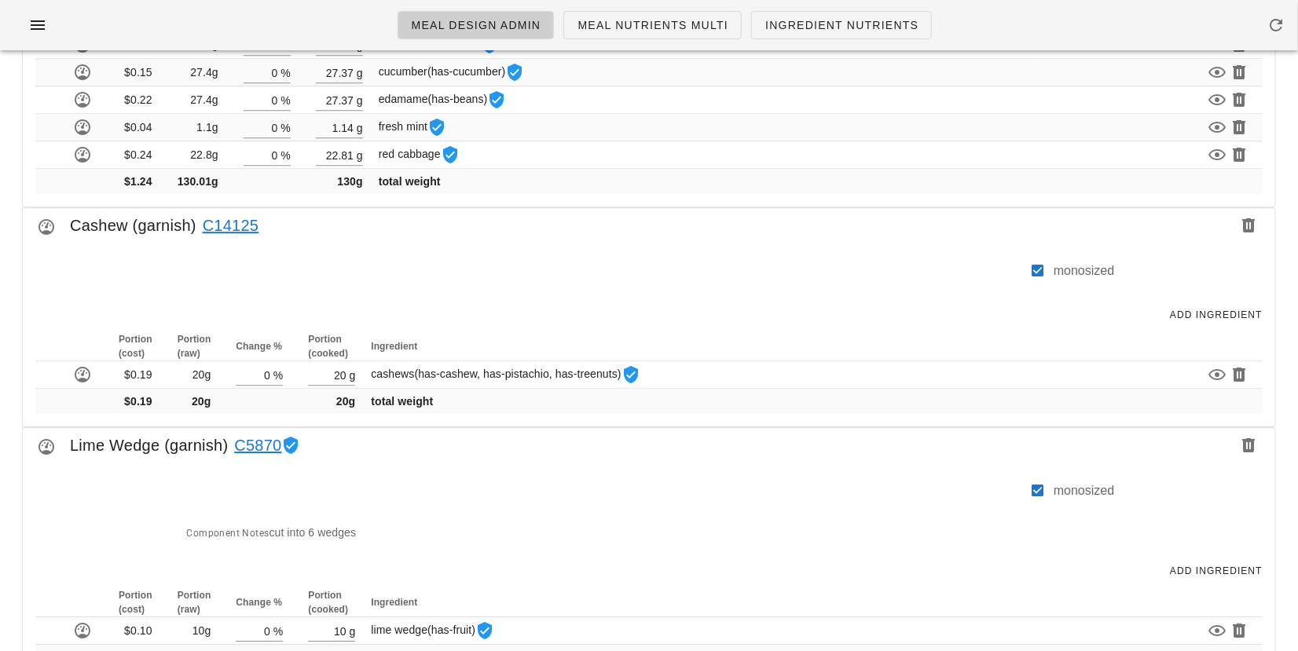
scroll to position [1839, 0]
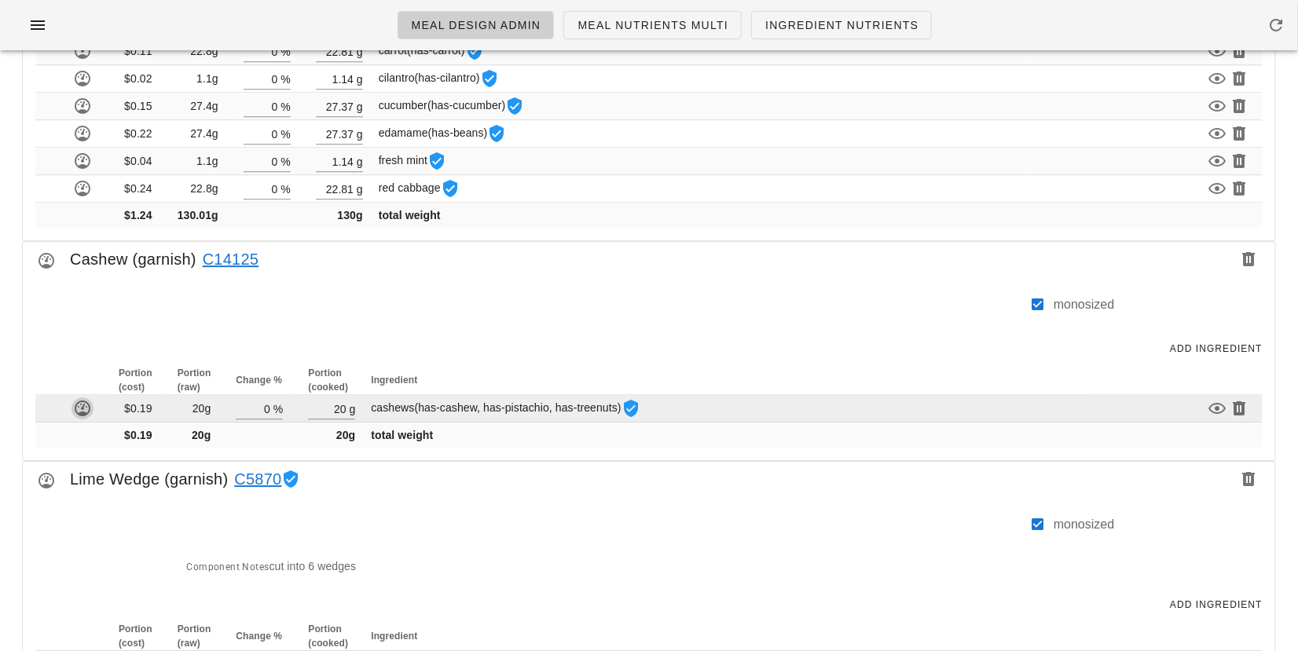
click at [76, 399] on icon "button" at bounding box center [82, 408] width 19 height 19
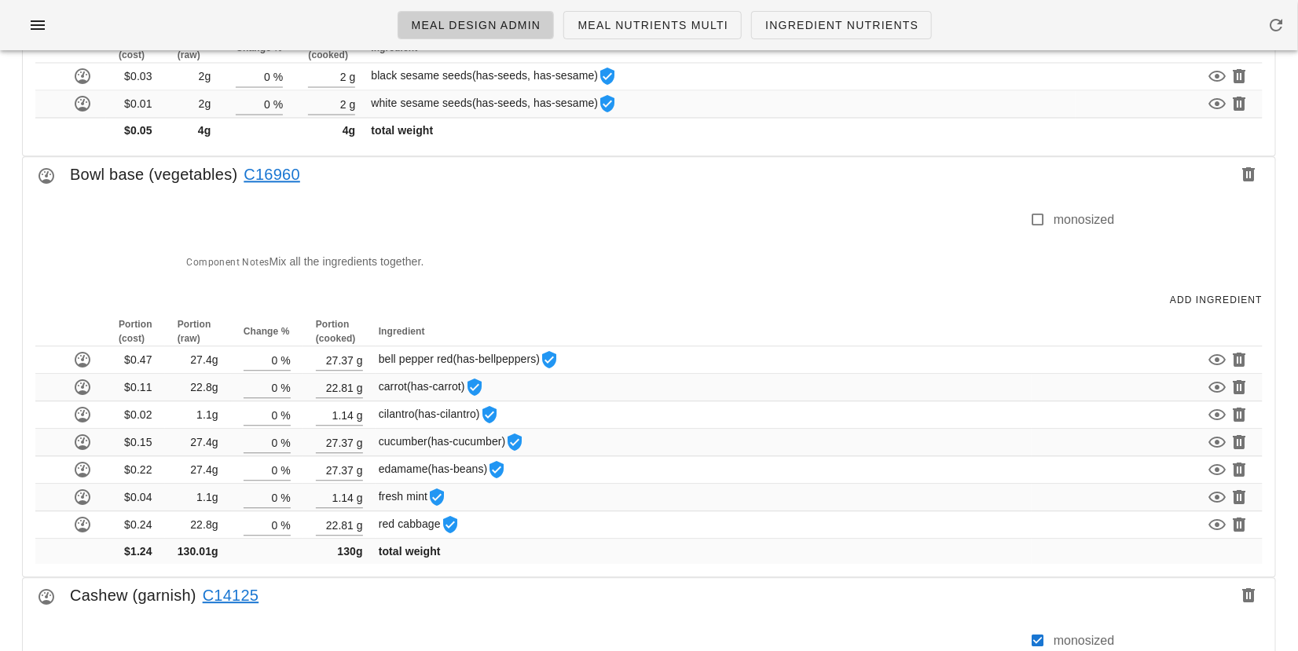
scroll to position [1499, 0]
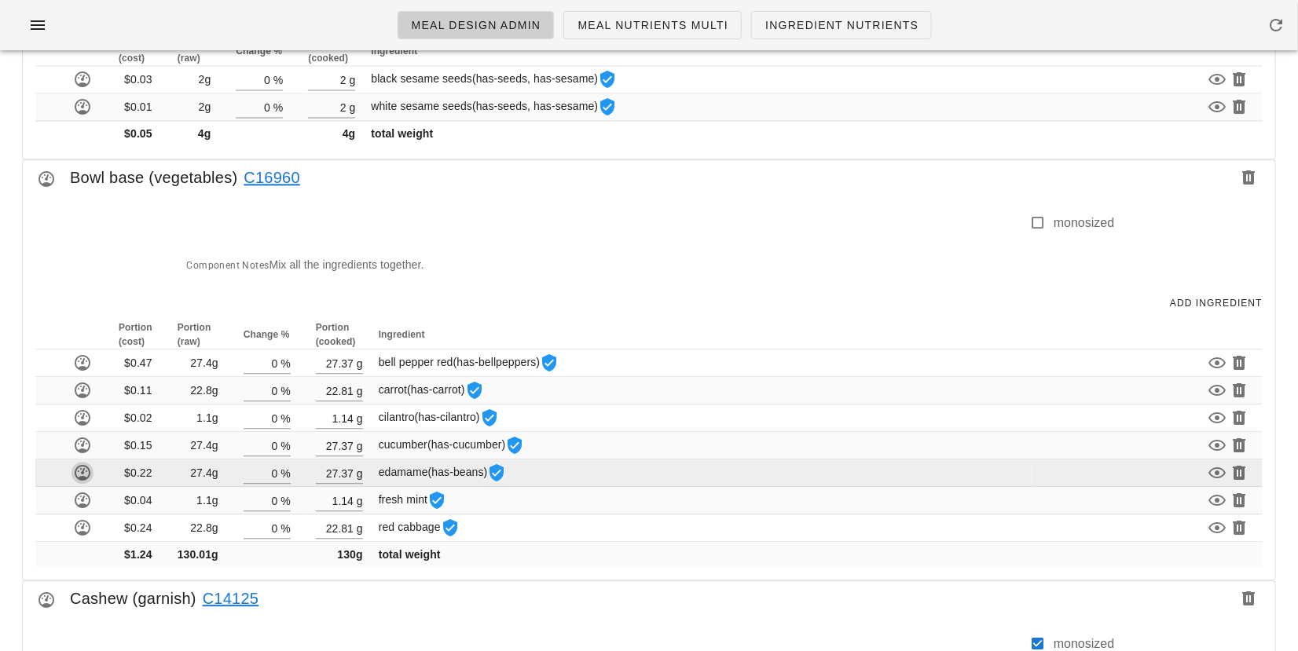
click at [83, 467] on icon "button" at bounding box center [82, 472] width 19 height 19
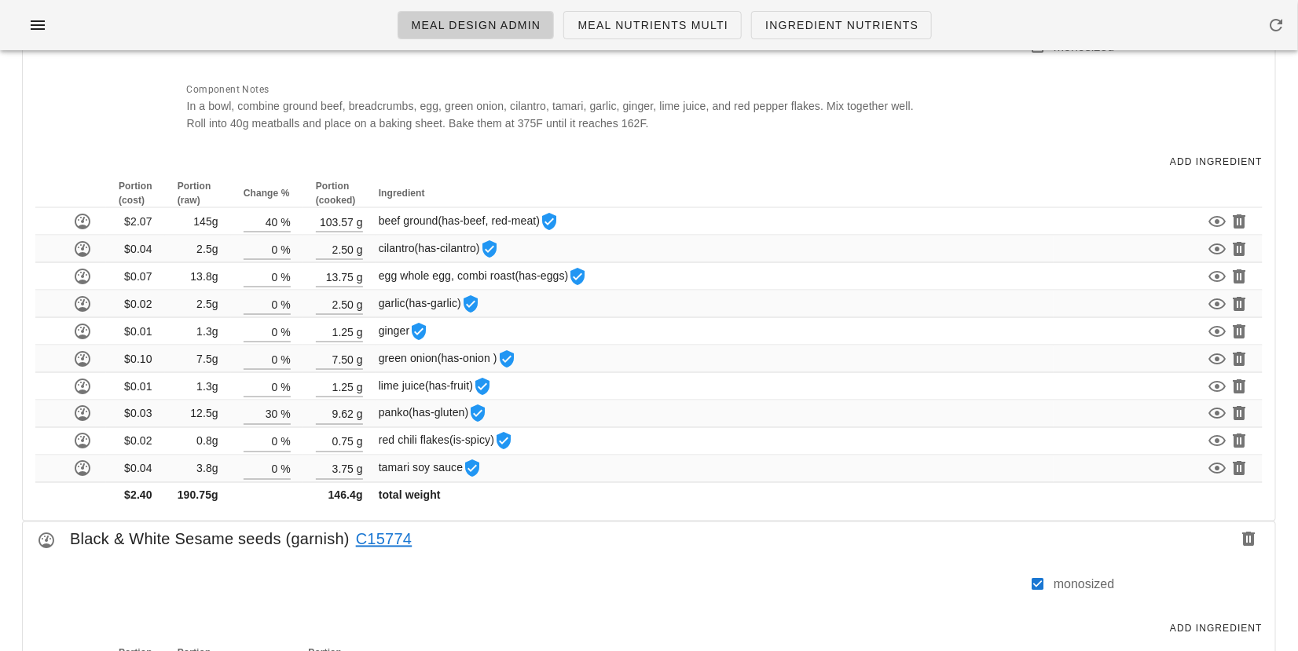
scroll to position [876, 0]
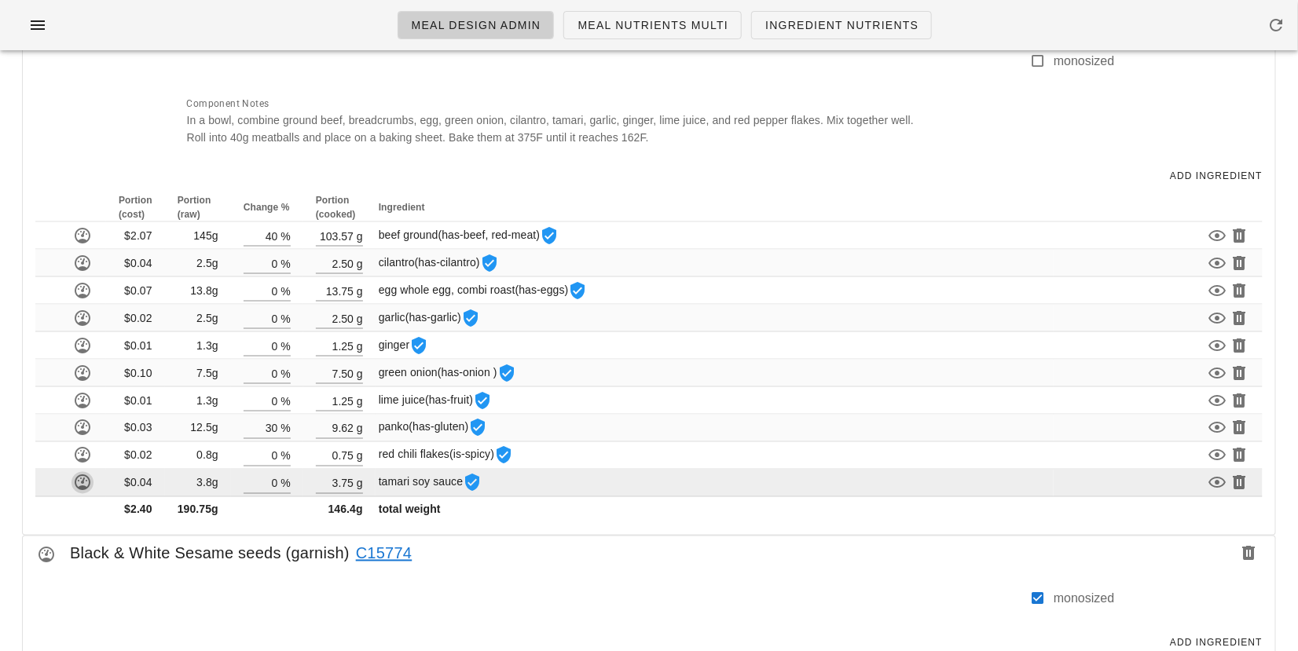
click at [79, 476] on icon "button" at bounding box center [82, 483] width 19 height 19
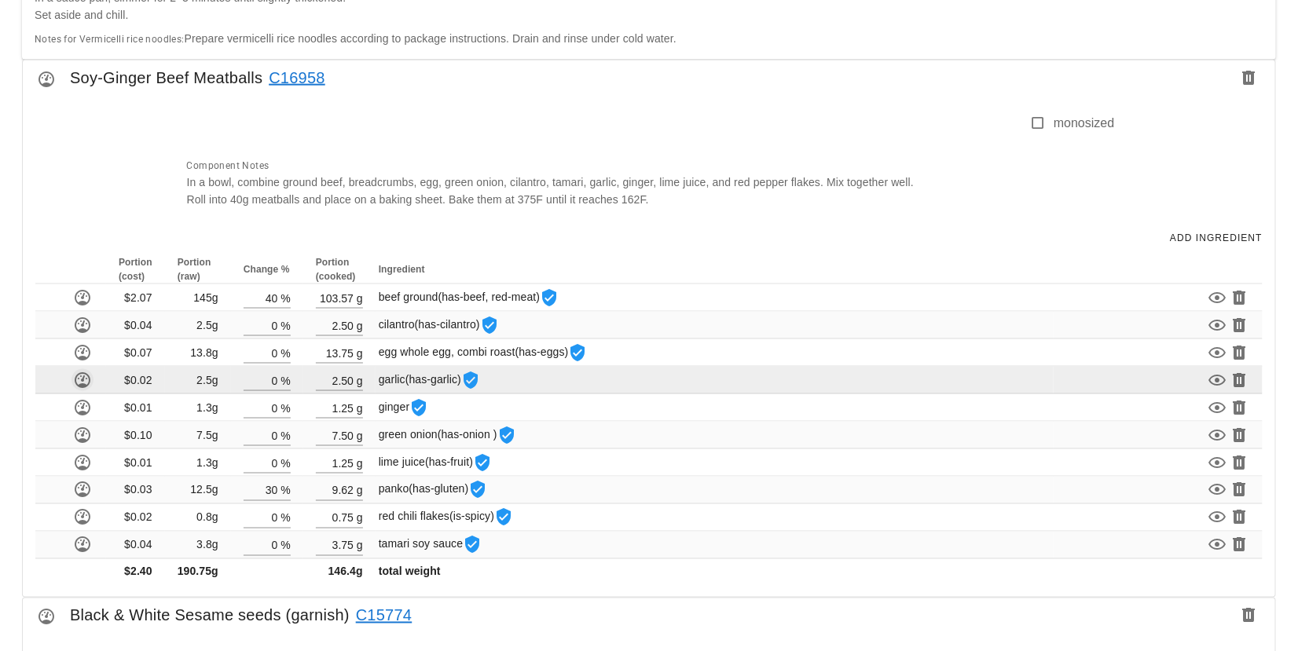
scroll to position [822, 0]
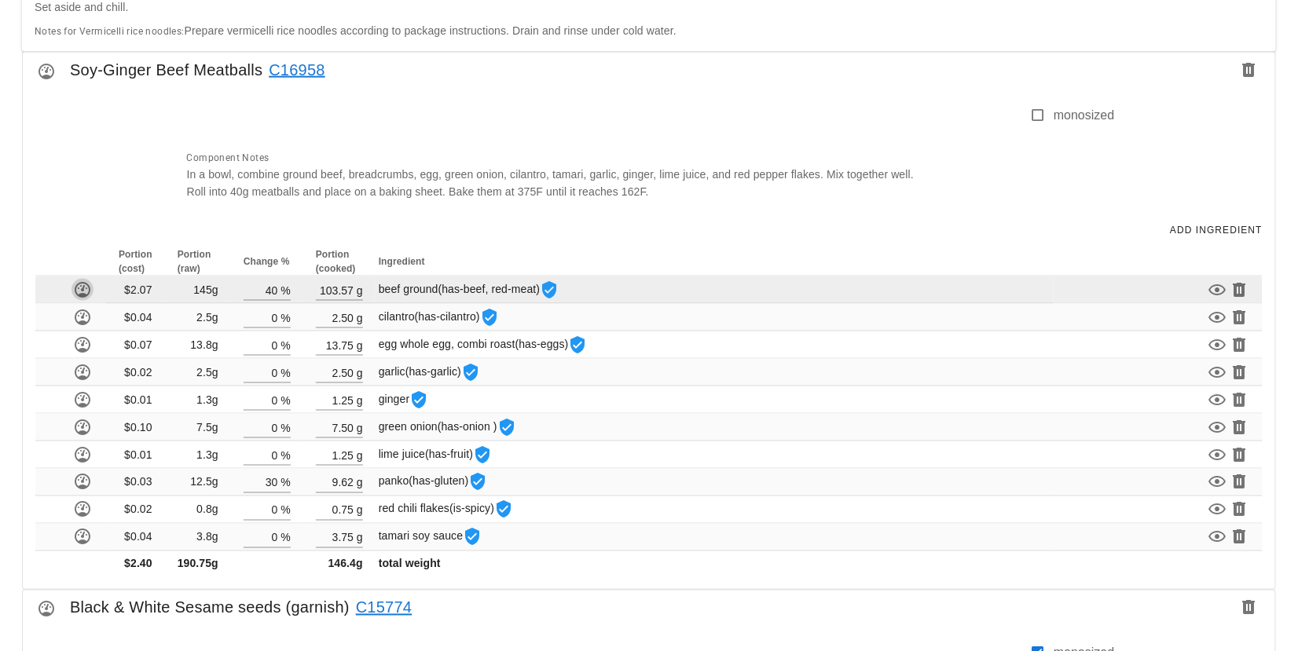
click at [84, 286] on icon "button" at bounding box center [82, 289] width 19 height 19
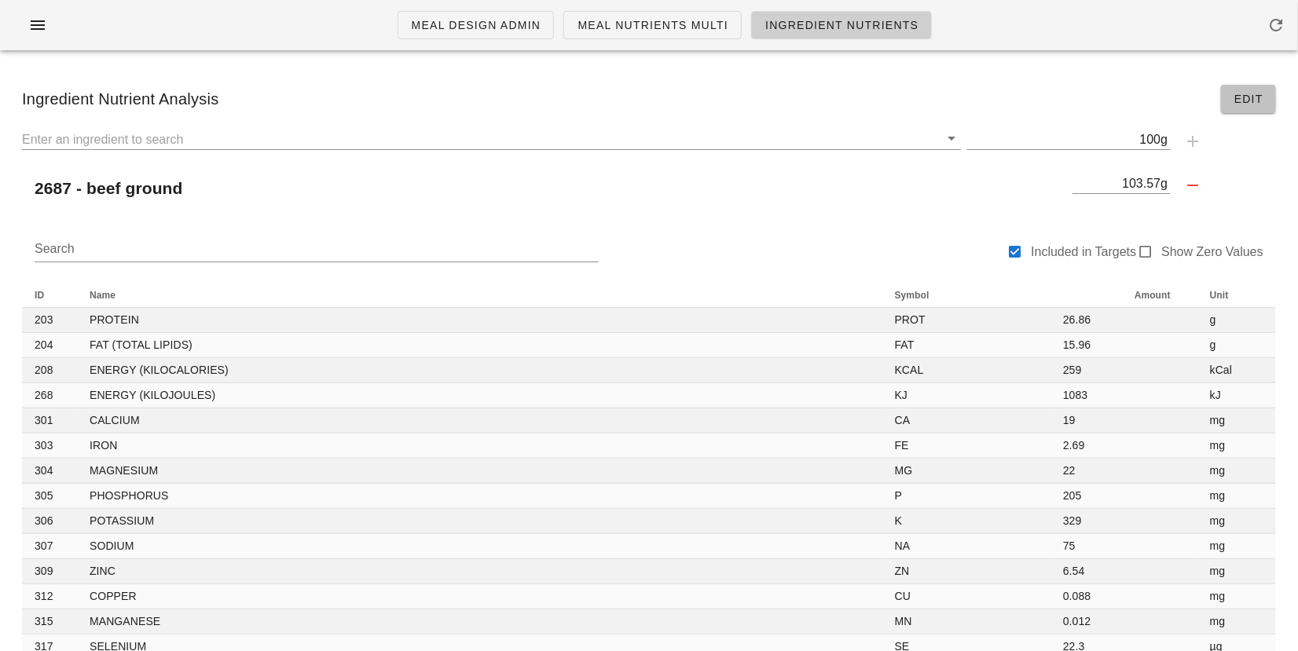
click at [1245, 100] on span "Edit" at bounding box center [1248, 99] width 30 height 13
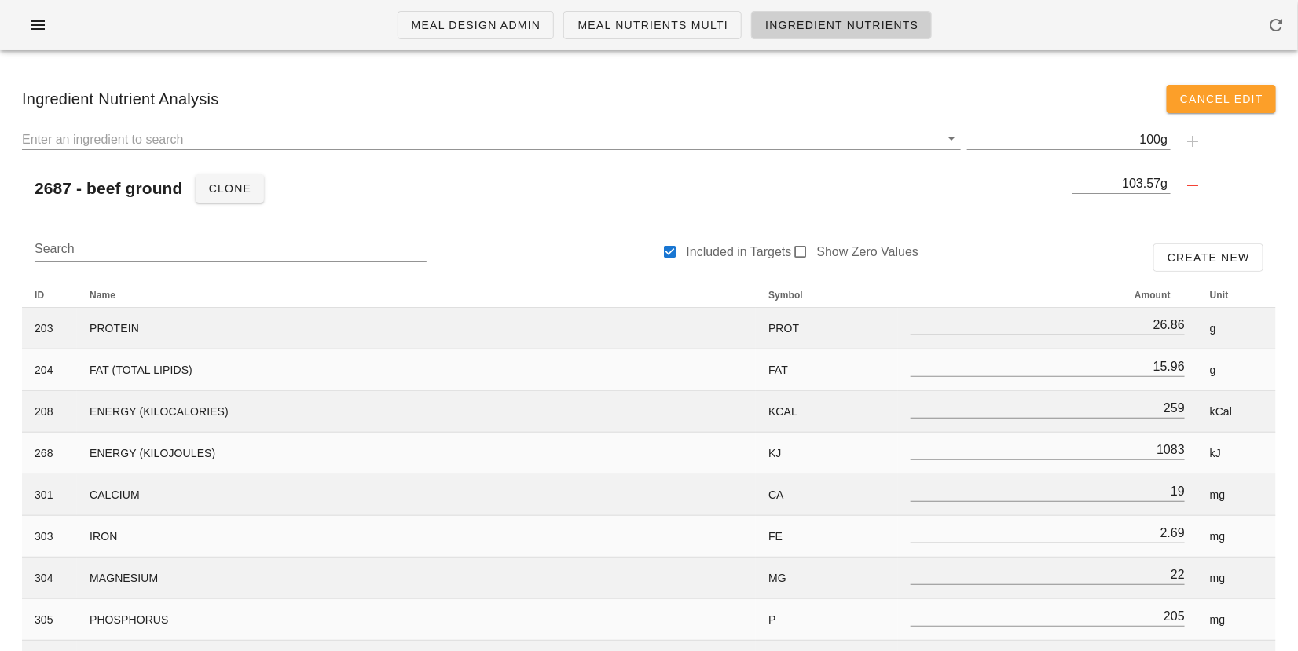
click at [1208, 97] on span "Cancel Edit" at bounding box center [1221, 99] width 84 height 13
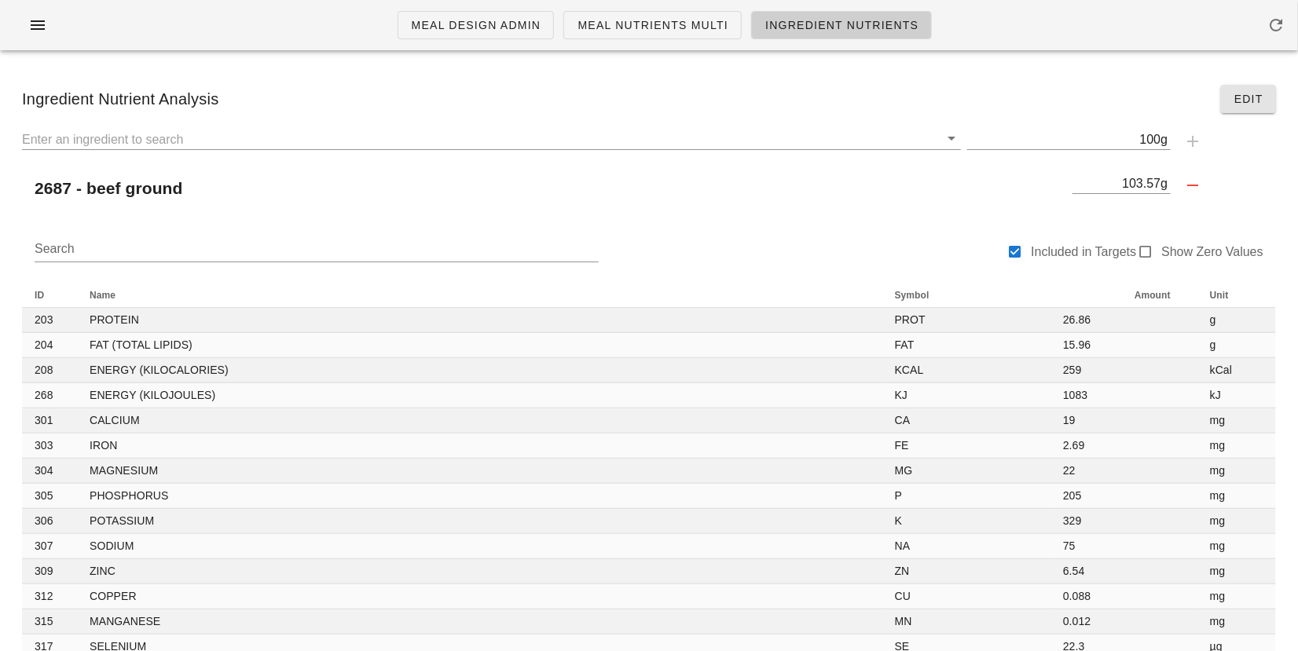
click at [1208, 97] on div "Ingredient Nutrient Analysis Edit" at bounding box center [648, 98] width 1279 height 53
click at [1238, 103] on span "Edit" at bounding box center [1248, 99] width 30 height 13
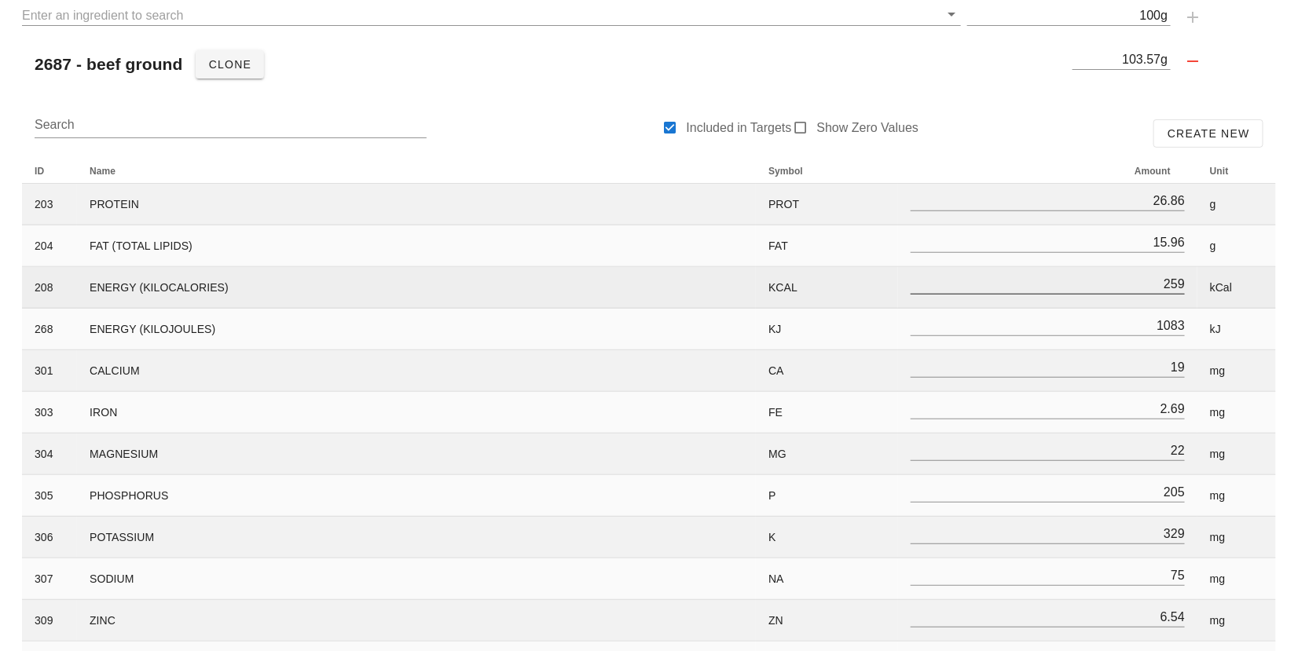
click at [1175, 282] on input "259" at bounding box center [1047, 283] width 274 height 20
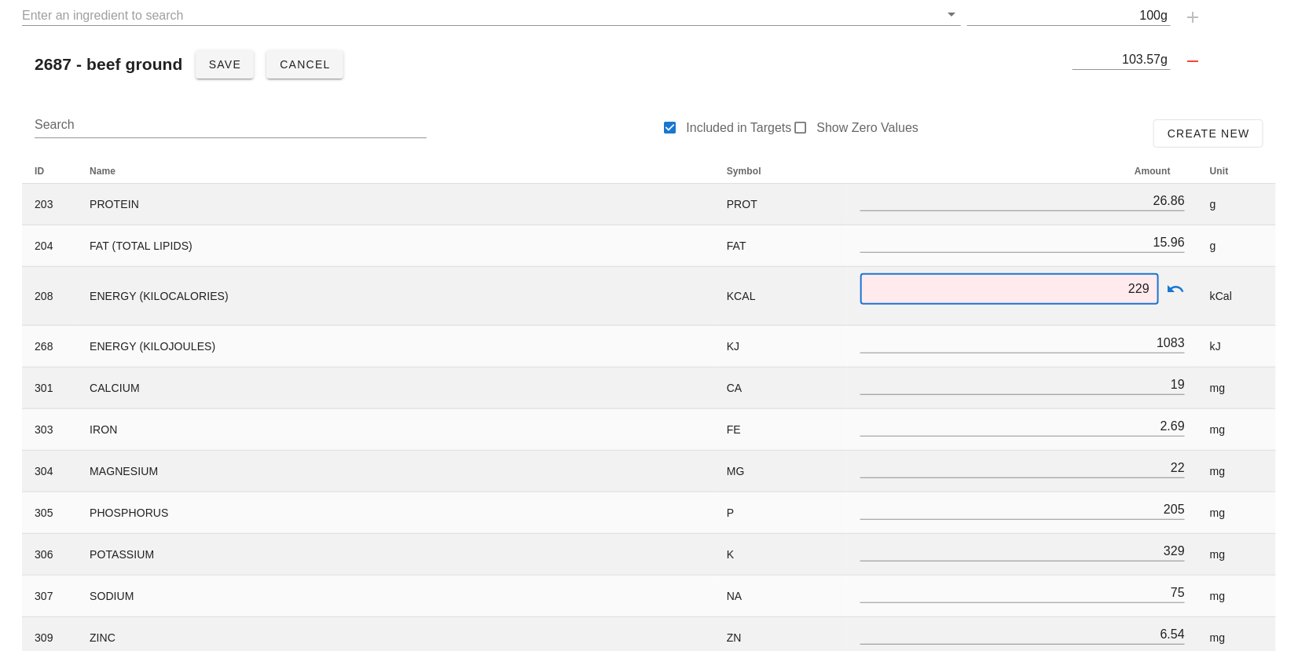
type input "229"
click at [1092, 112] on div "Search Included in Targets Show Zero Values Create New" at bounding box center [649, 133] width 1254 height 50
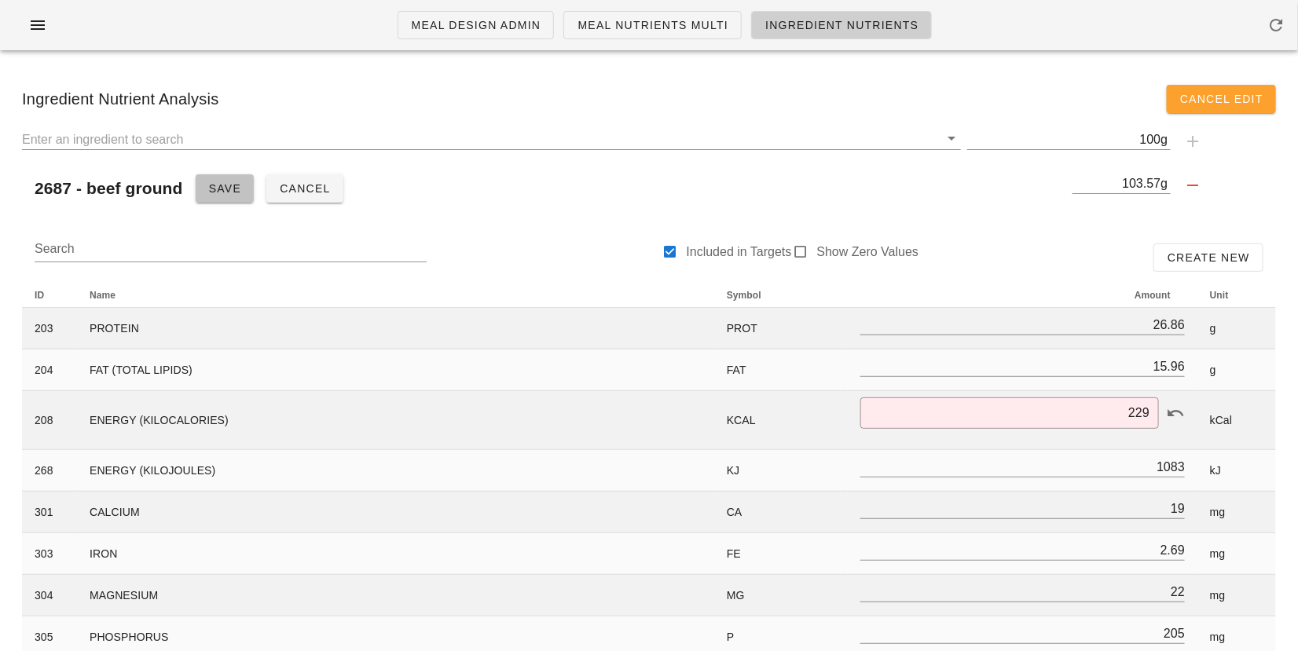
click at [221, 176] on button "Save" at bounding box center [225, 188] width 59 height 28
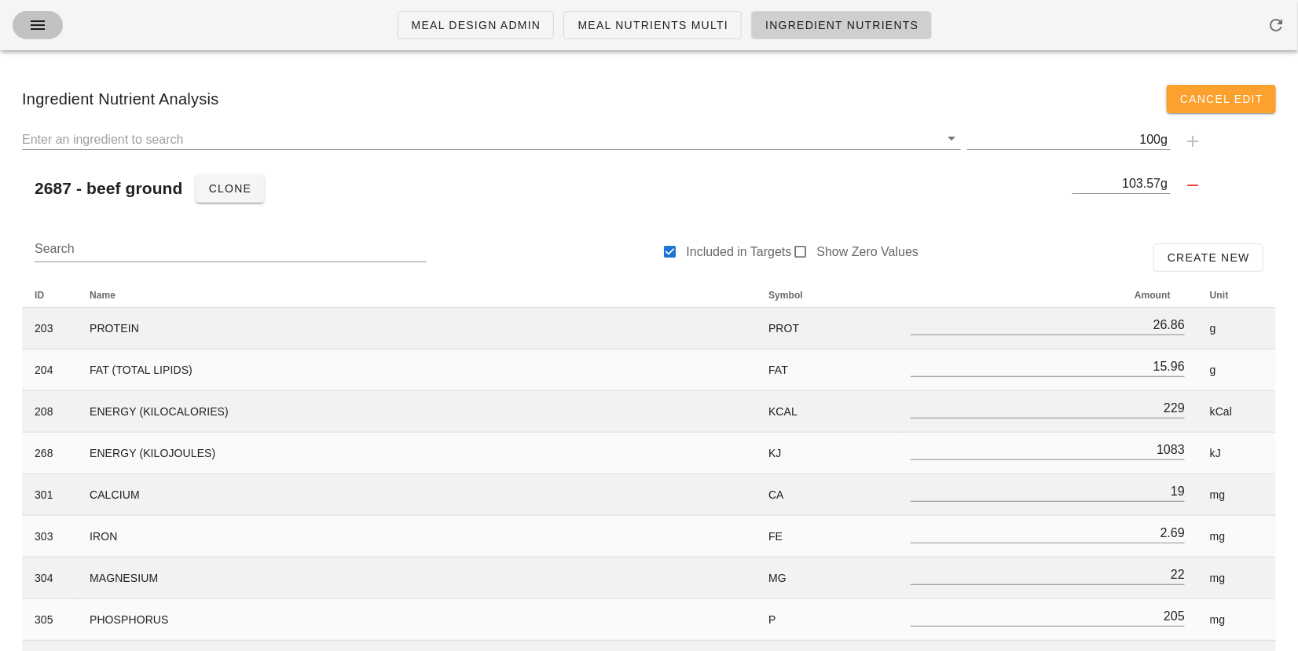
click at [40, 22] on icon "button" at bounding box center [37, 25] width 19 height 19
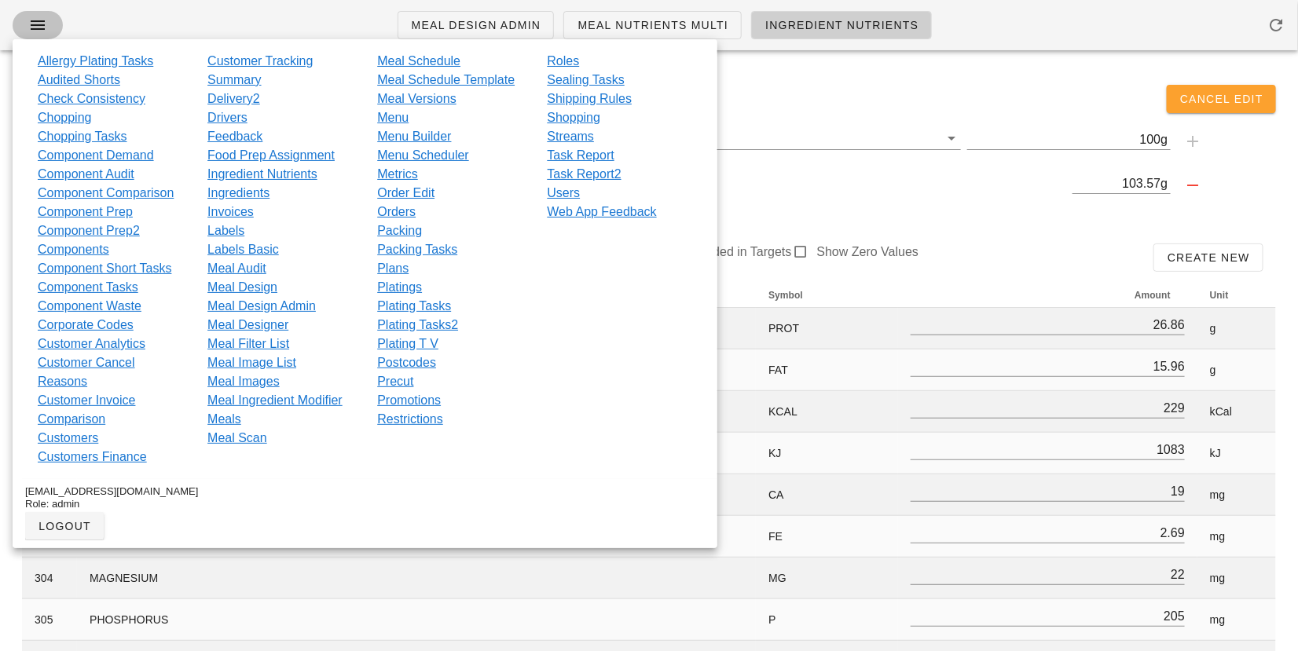
click at [40, 23] on icon "button" at bounding box center [37, 25] width 19 height 19
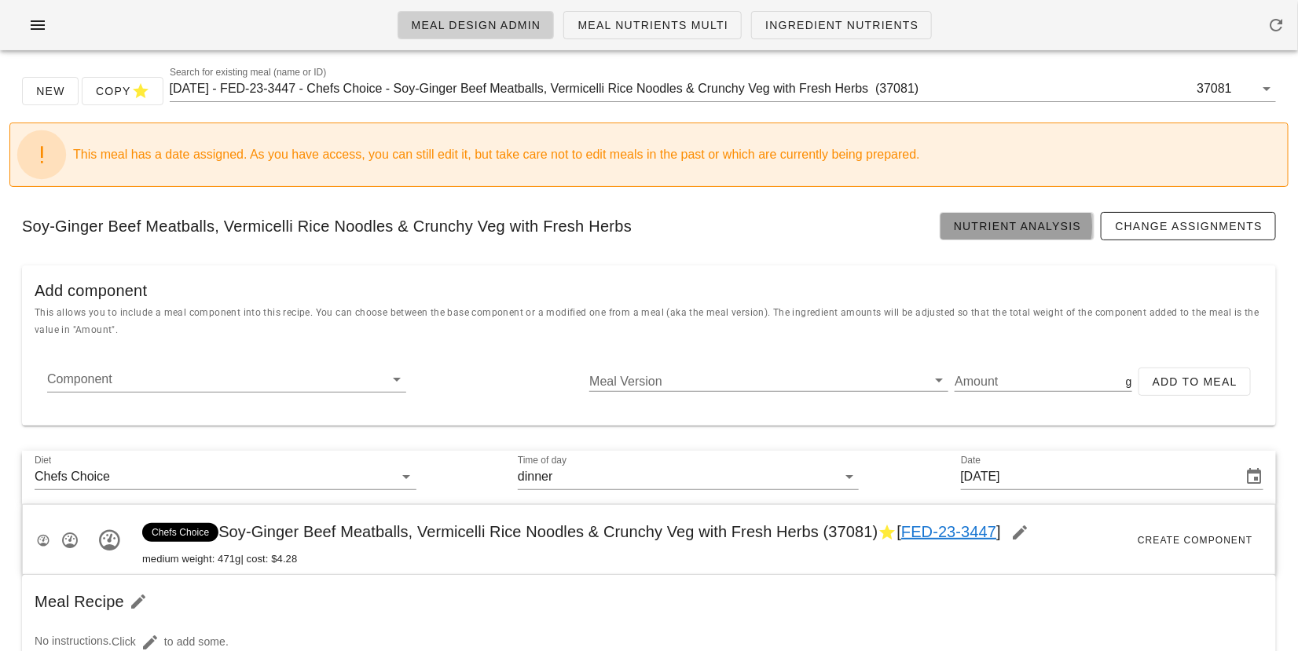
click at [1034, 233] on link "Nutrient Analysis" at bounding box center [1017, 226] width 156 height 28
click at [546, 82] on input "[DATE] - FED-23-3447 - Chefs Choice - Soy-Ginger Beef Meatballs, Vermicelli Ric…" at bounding box center [682, 88] width 1024 height 25
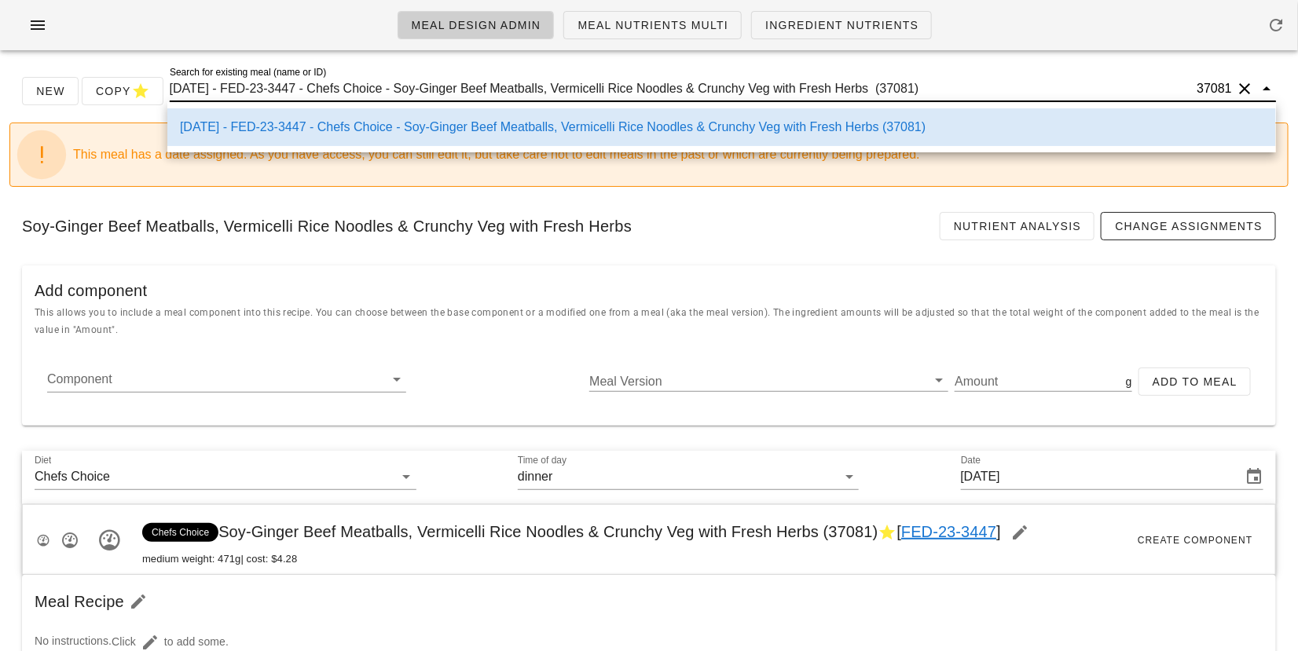
click at [546, 82] on input "[DATE] - FED-23-3447 - Chefs Choice - Soy-Ginger Beef Meatballs, Vermicelli Ric…" at bounding box center [682, 88] width 1024 height 25
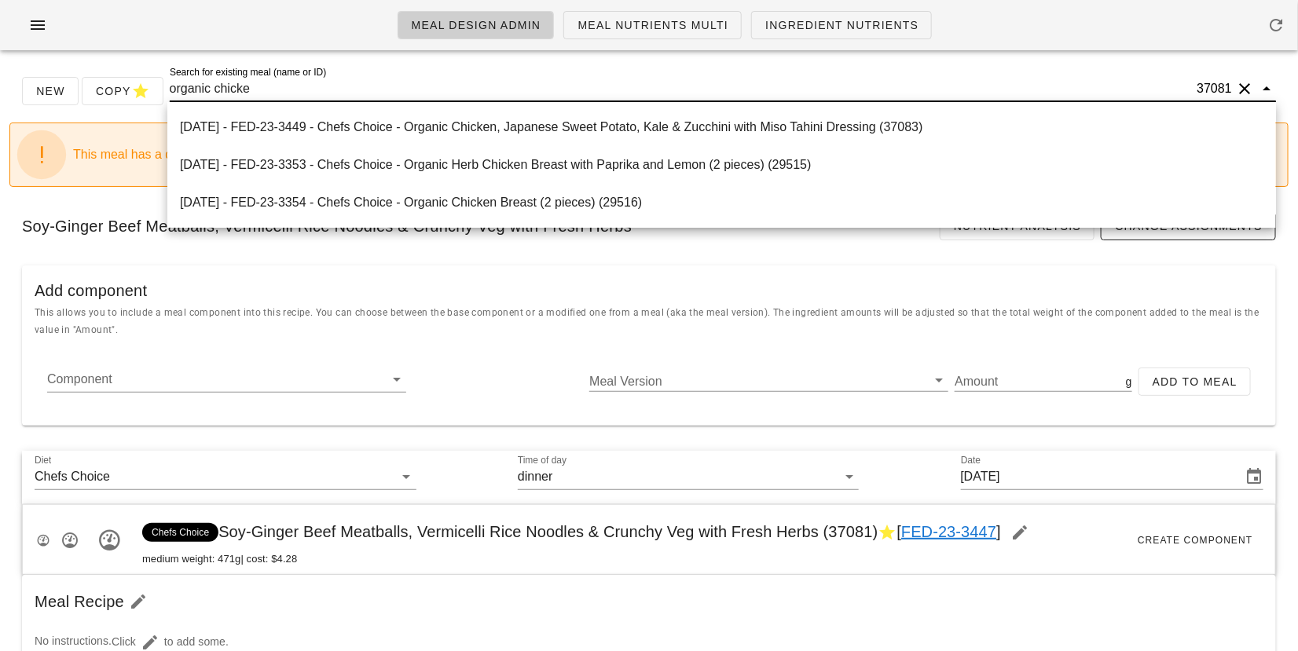
type input "organic chicken"
click at [533, 124] on div "[DATE] - FED-23-3449 - Chefs Choice - Organic Chicken, Japanese Sweet Potato, K…" at bounding box center [721, 126] width 1083 height 15
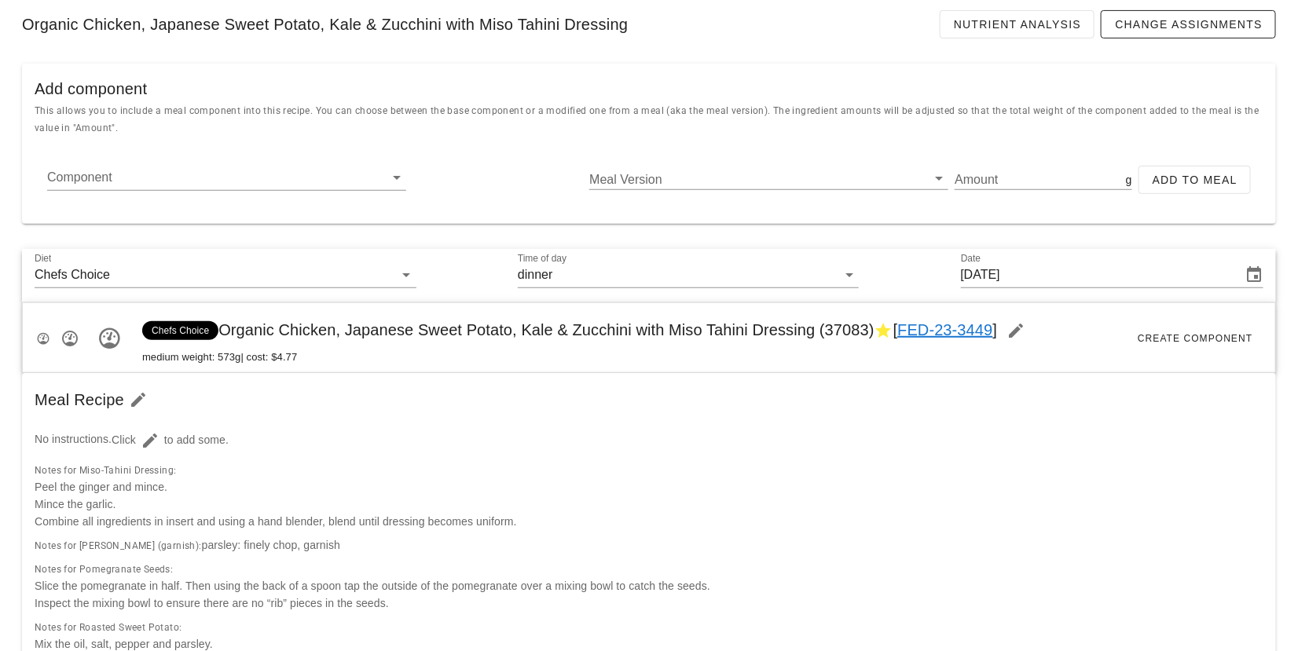
scroll to position [242, 0]
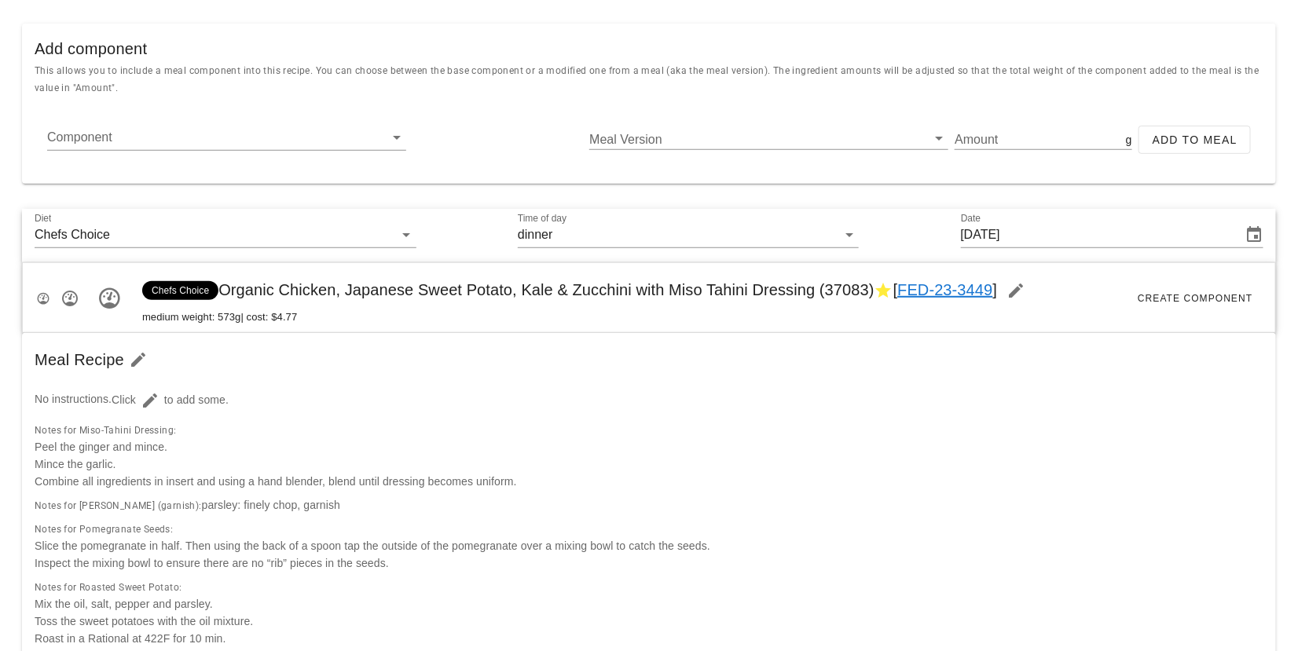
click at [935, 284] on link "FED-23-3449" at bounding box center [944, 289] width 95 height 17
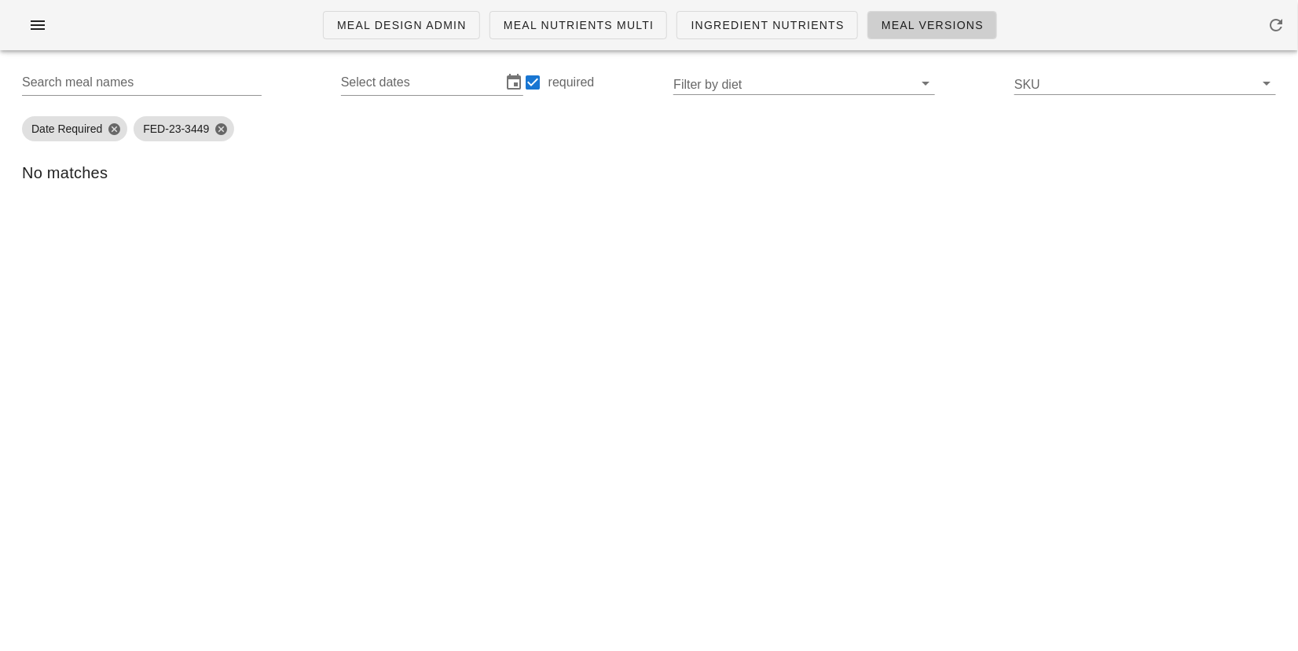
type input "FED-23-3449 (Organic Chicken, Japanese Sweet Potato, Kale & Zucchini with Miso …"
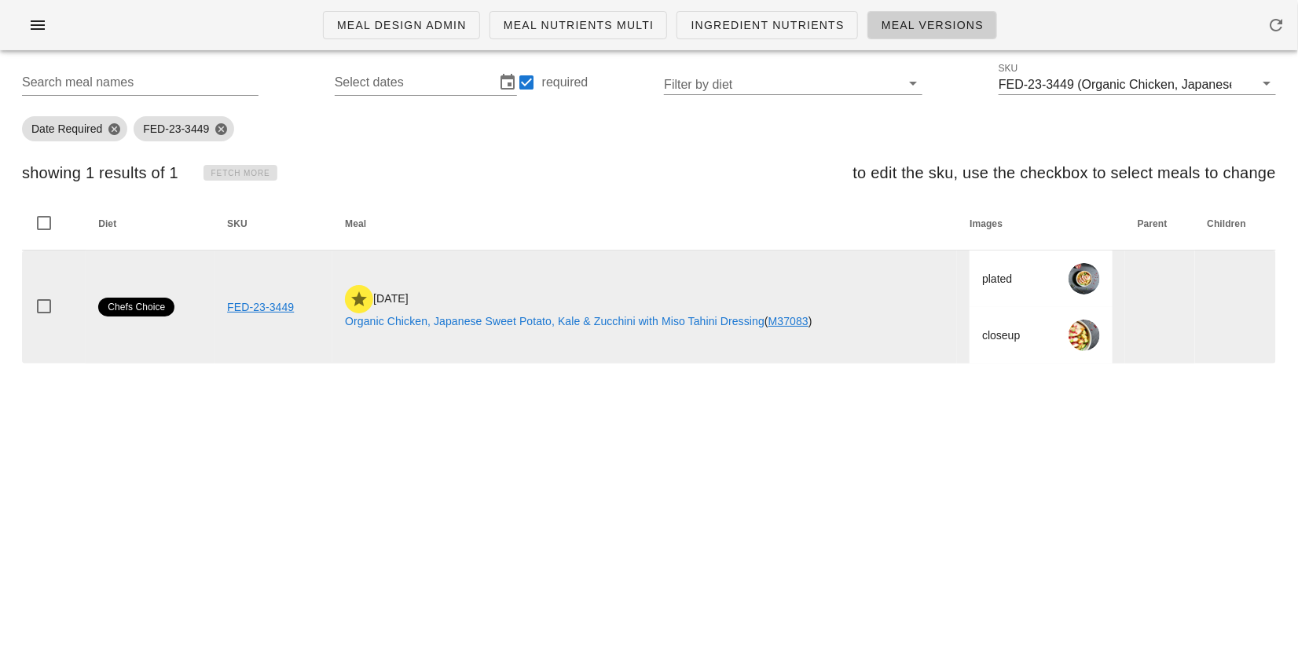
click at [258, 295] on td "FED-23-3449" at bounding box center [273, 307] width 118 height 113
click at [258, 301] on link "FED-23-3449" at bounding box center [260, 307] width 67 height 13
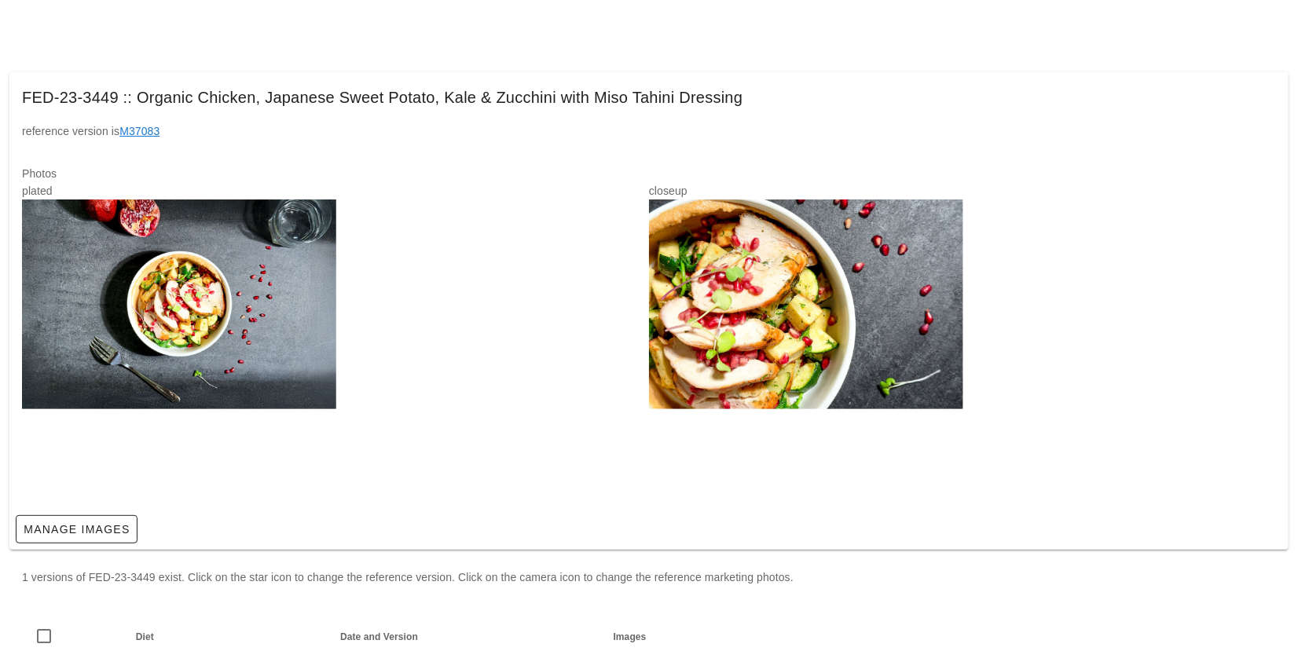
scroll to position [147, 0]
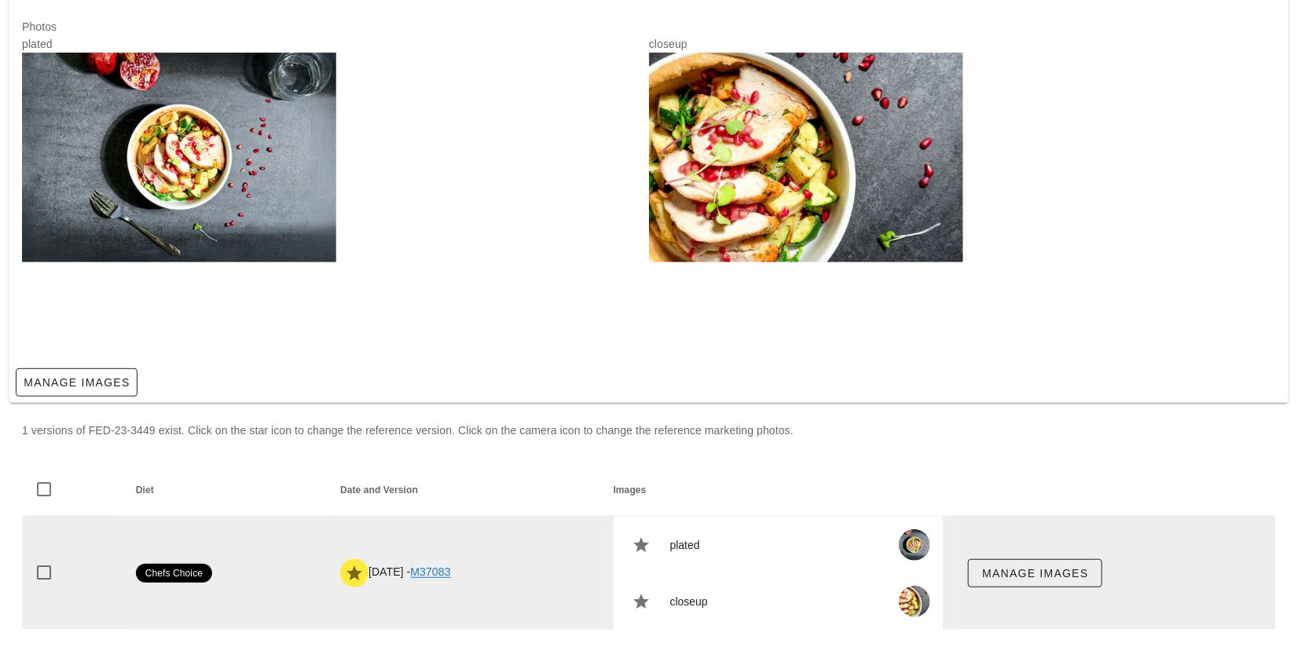
click at [431, 568] on link "M37083" at bounding box center [431, 572] width 40 height 13
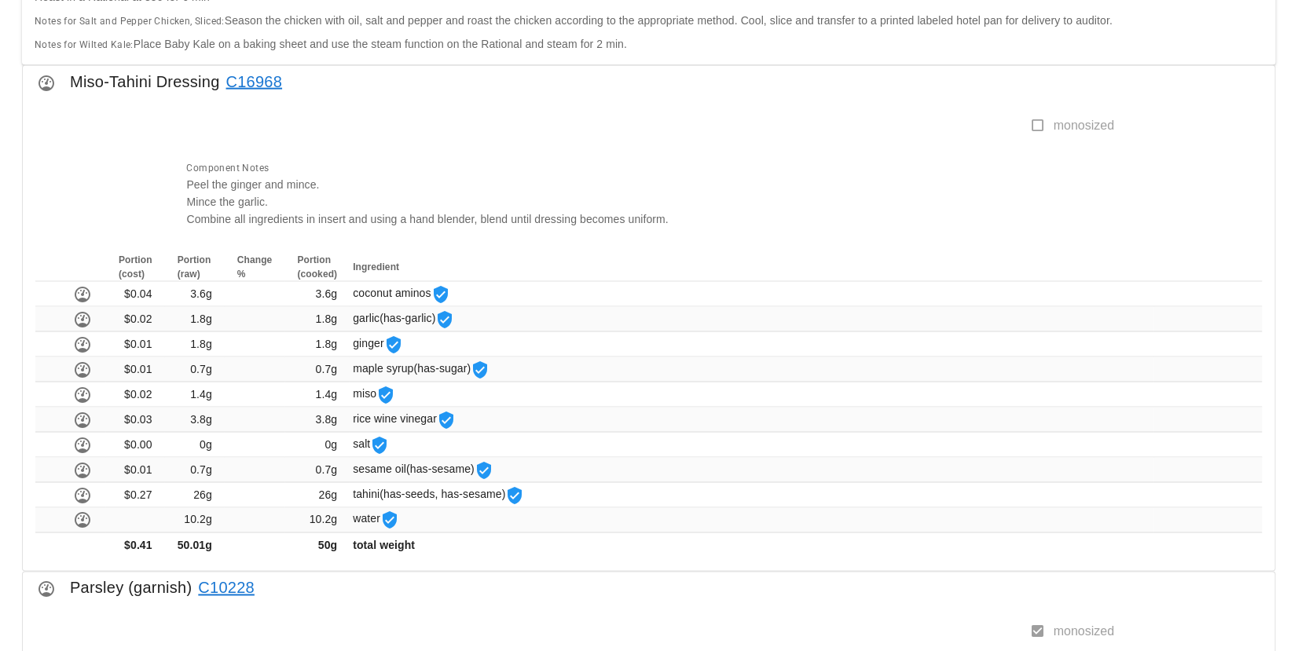
scroll to position [791, 0]
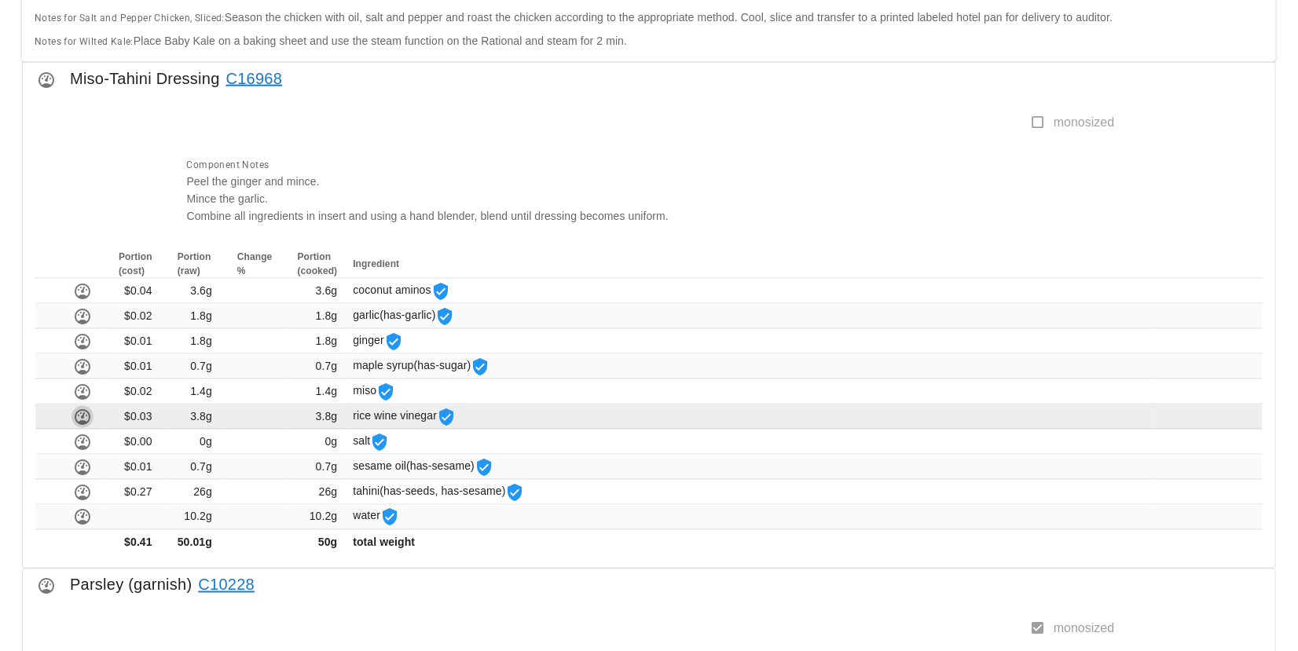
click at [79, 414] on icon "button" at bounding box center [82, 417] width 19 height 19
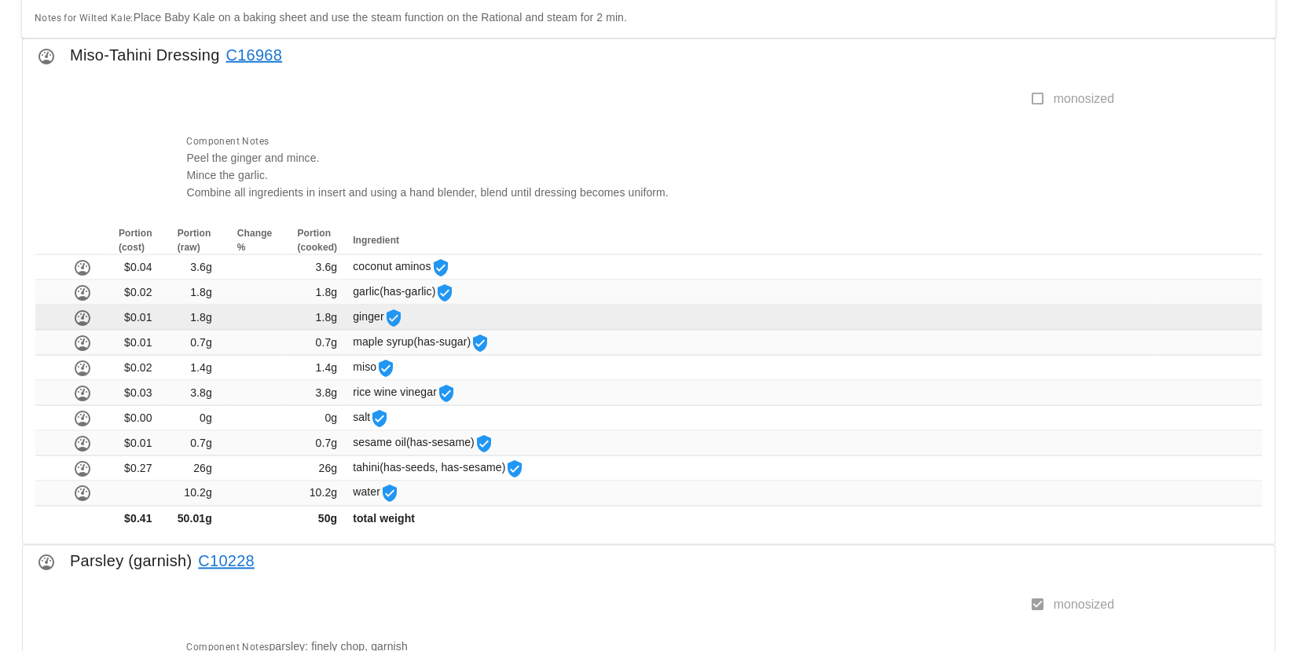
scroll to position [826, 0]
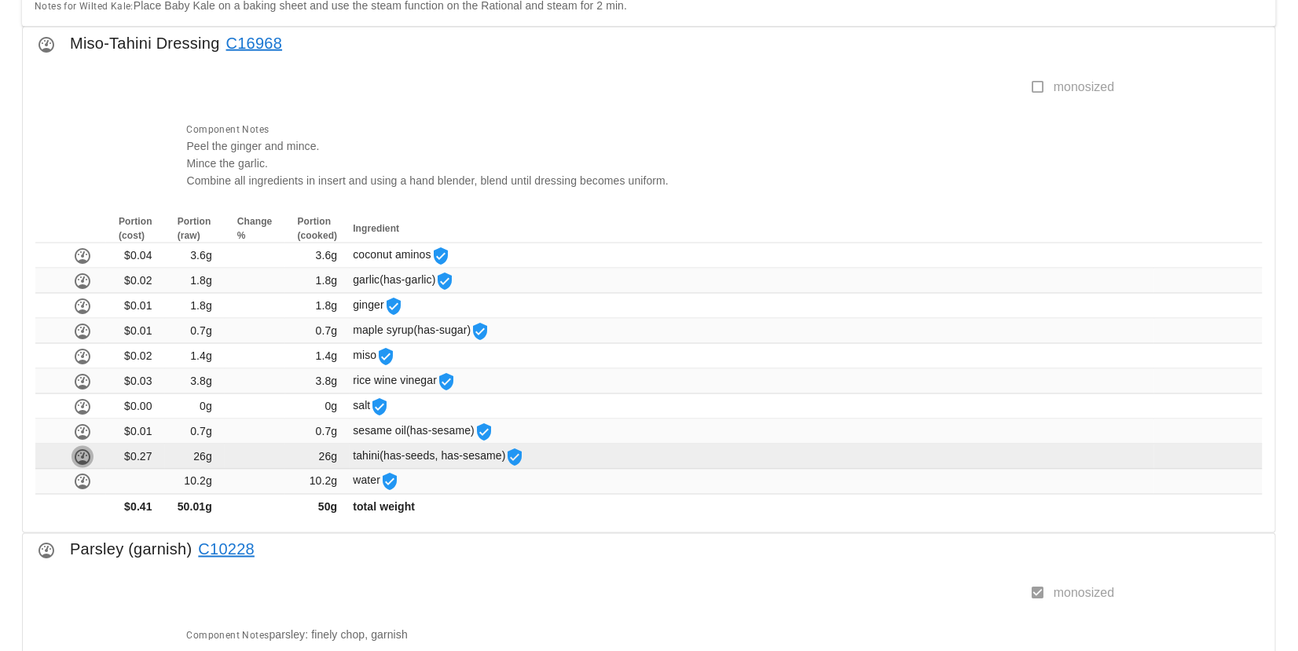
click at [89, 456] on icon "button" at bounding box center [82, 457] width 19 height 19
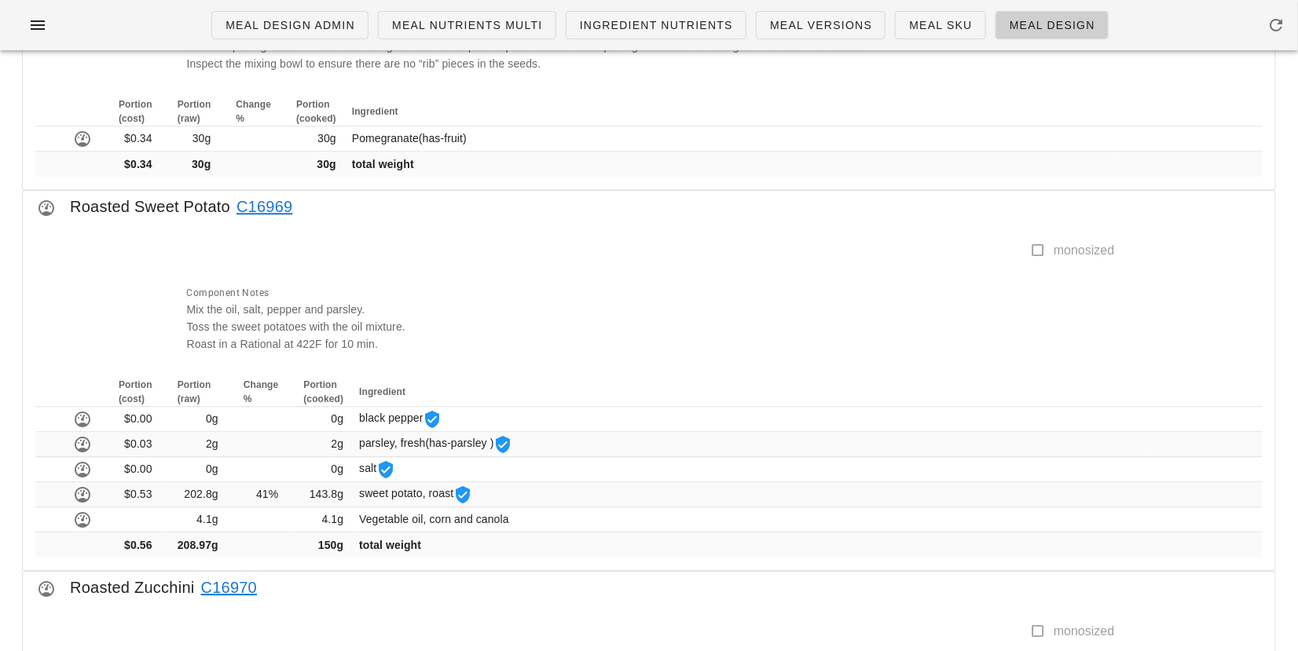
scroll to position [1631, 0]
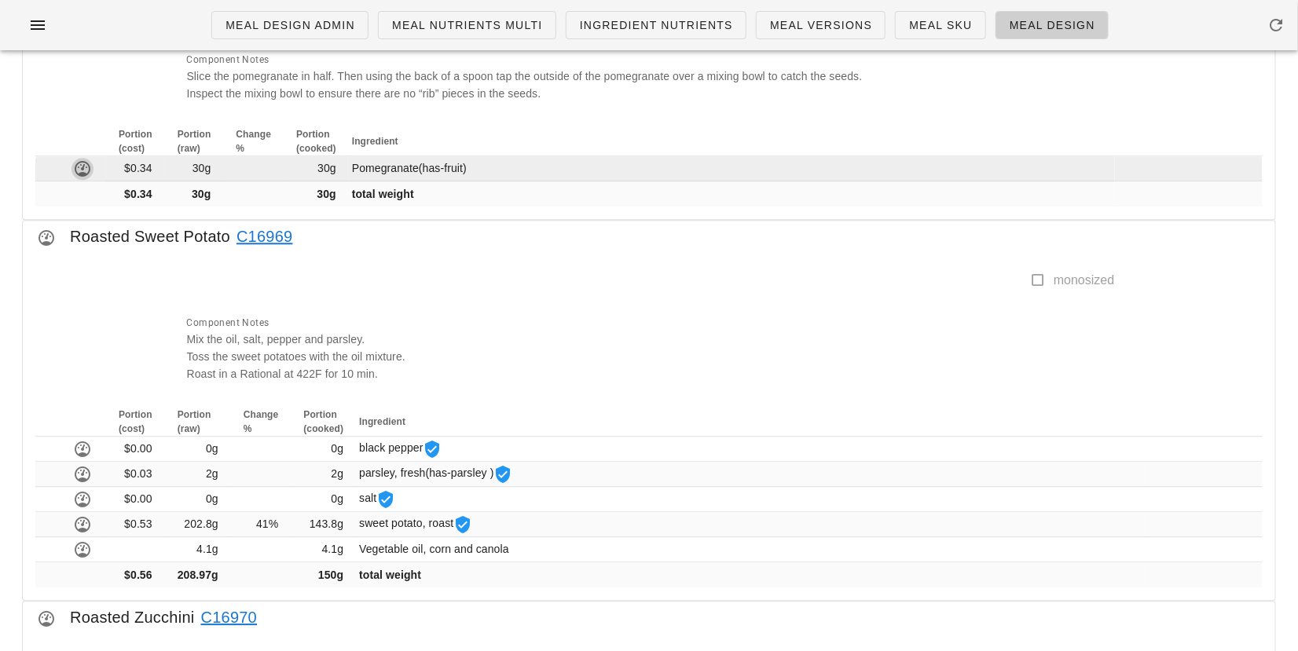
click at [87, 161] on icon "button" at bounding box center [82, 168] width 19 height 19
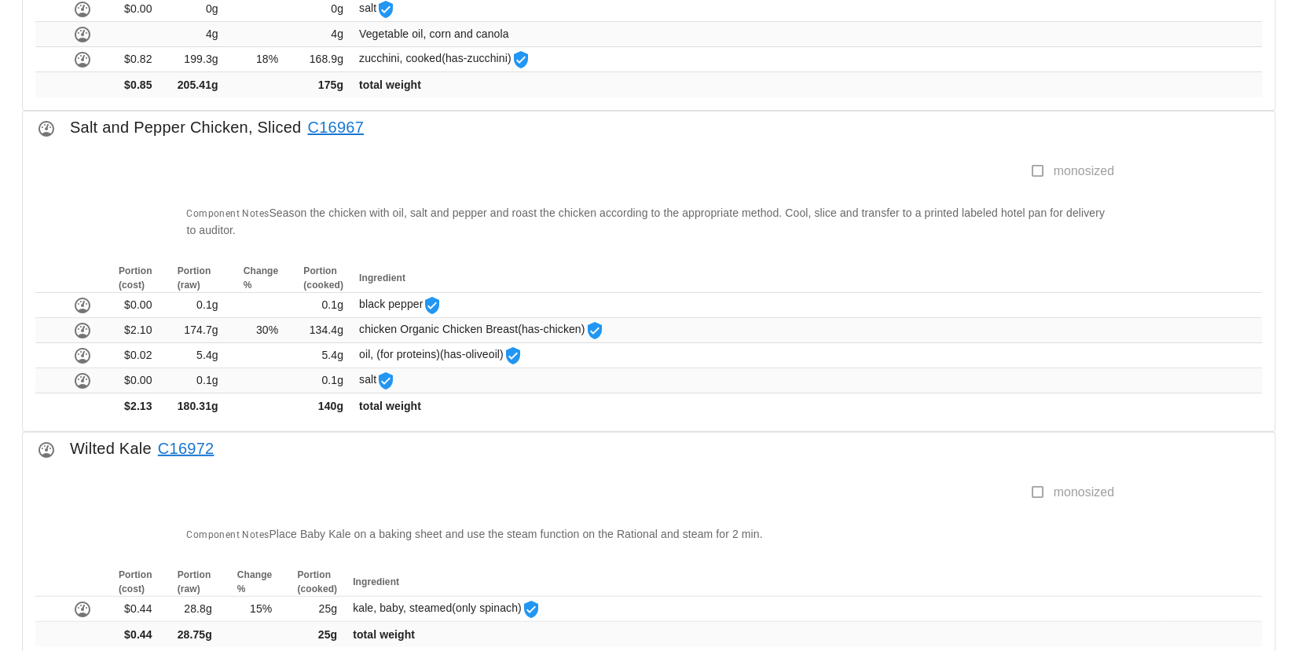
scroll to position [2520, 0]
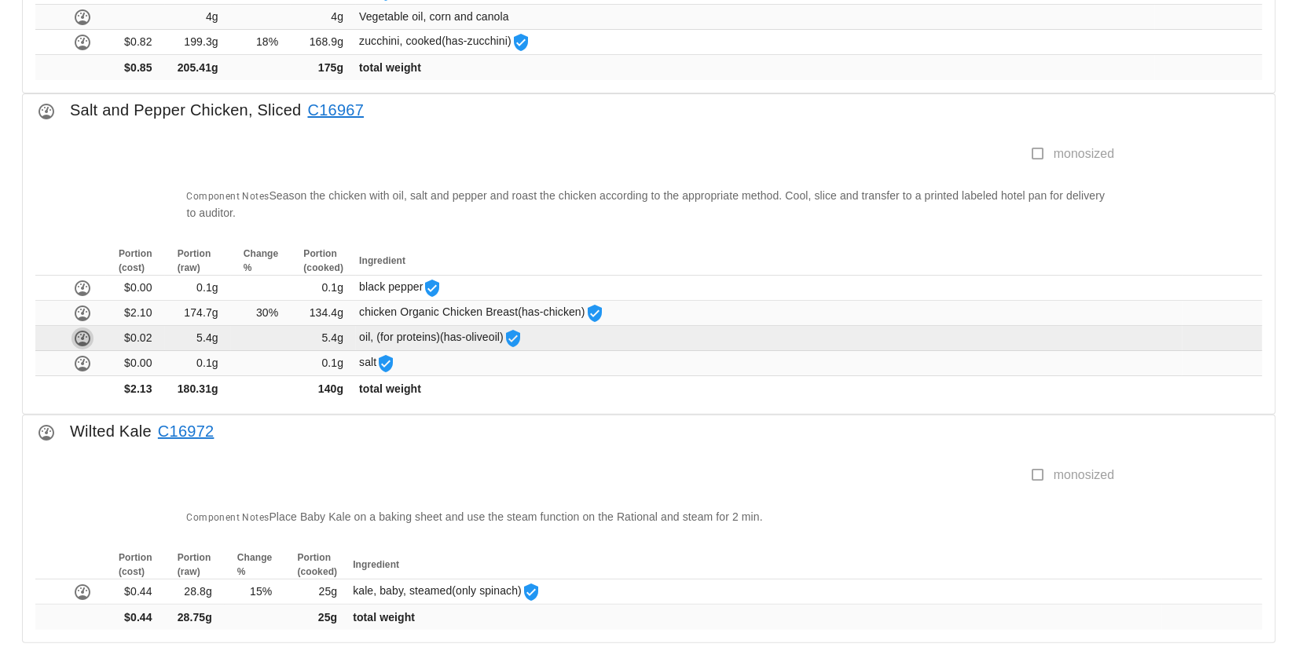
click at [79, 331] on icon "button" at bounding box center [82, 338] width 19 height 19
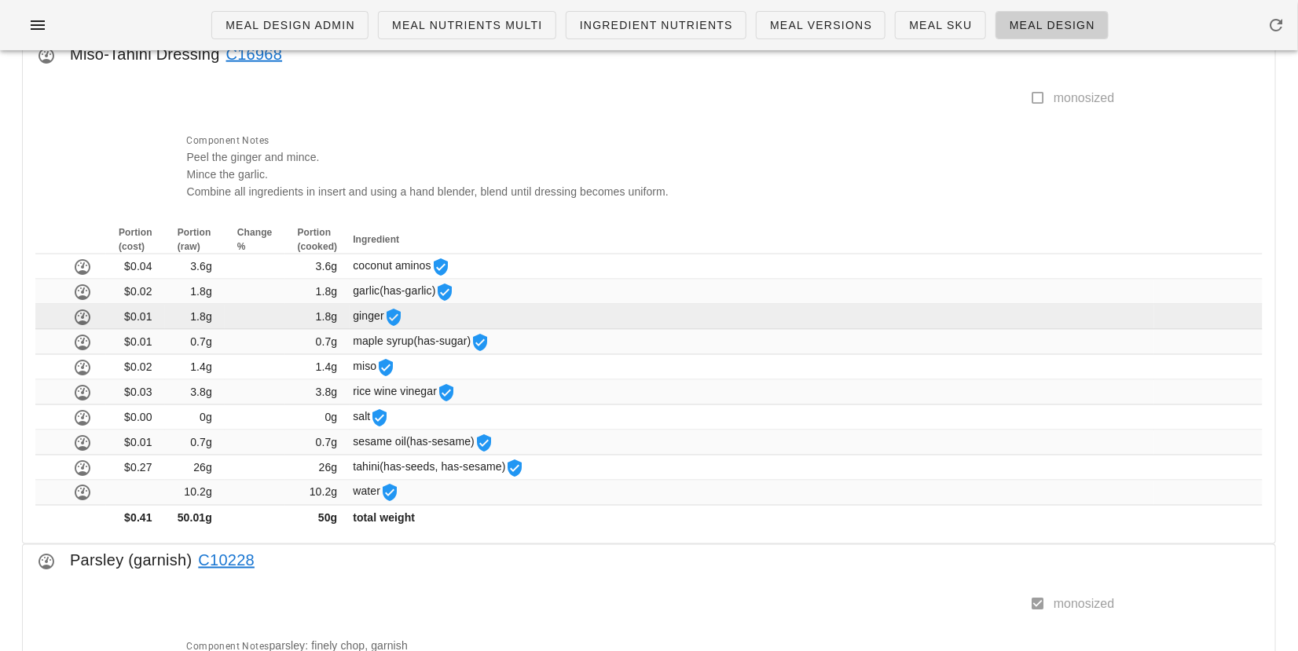
scroll to position [804, 0]
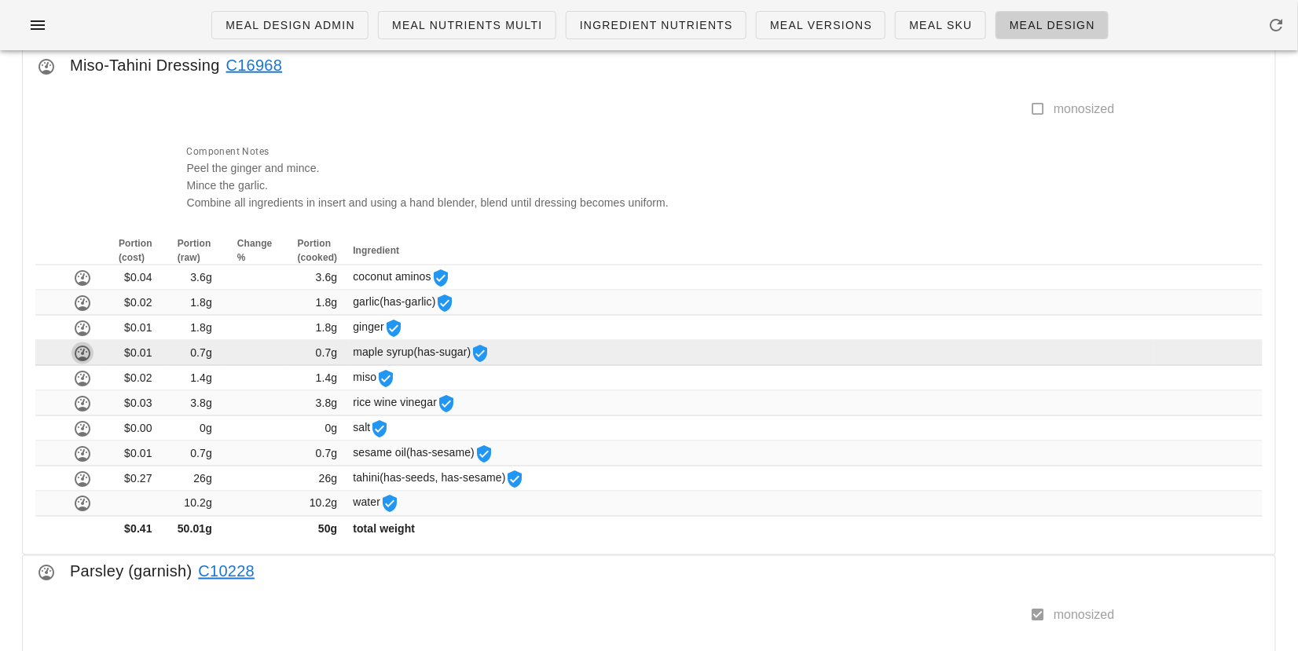
click at [81, 351] on icon "button" at bounding box center [82, 353] width 19 height 19
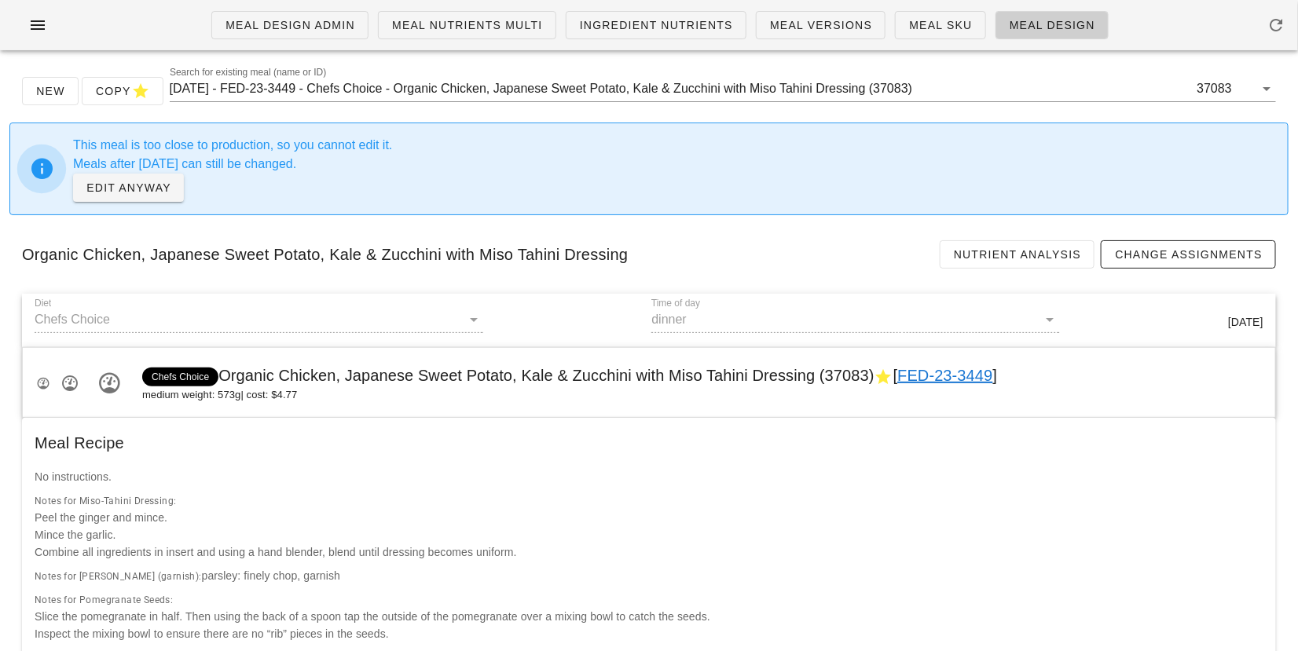
scroll to position [804, 0]
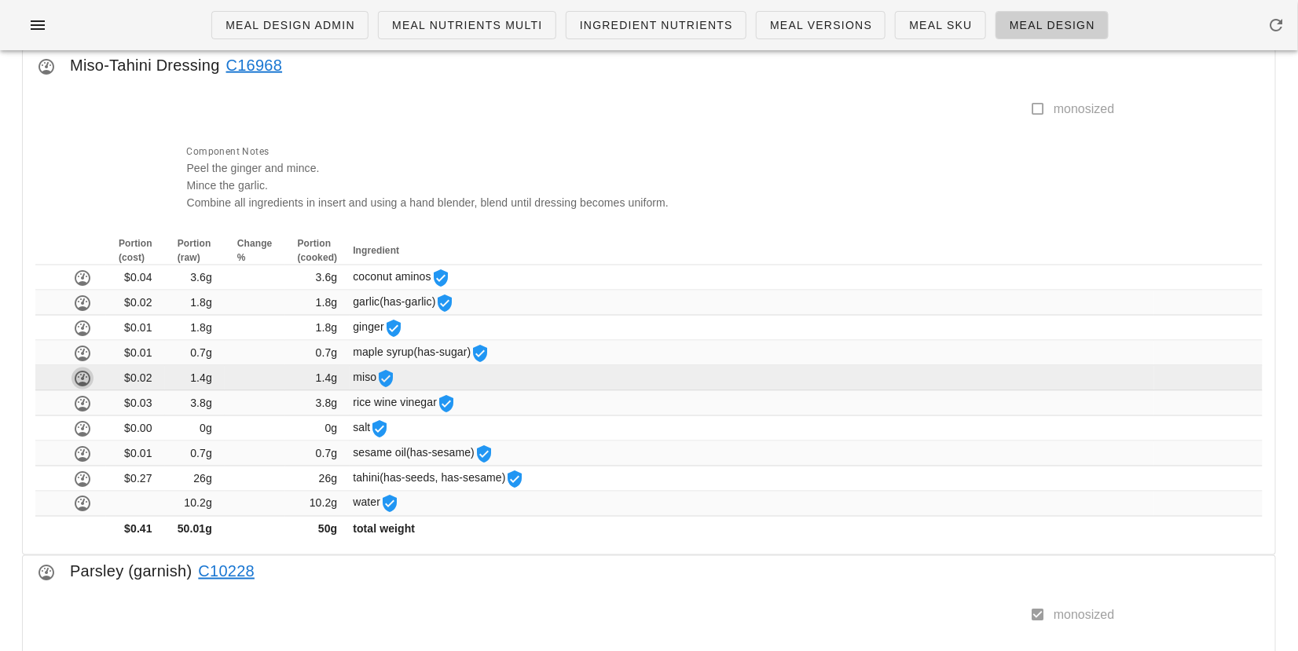
click at [81, 371] on icon "button" at bounding box center [82, 378] width 19 height 19
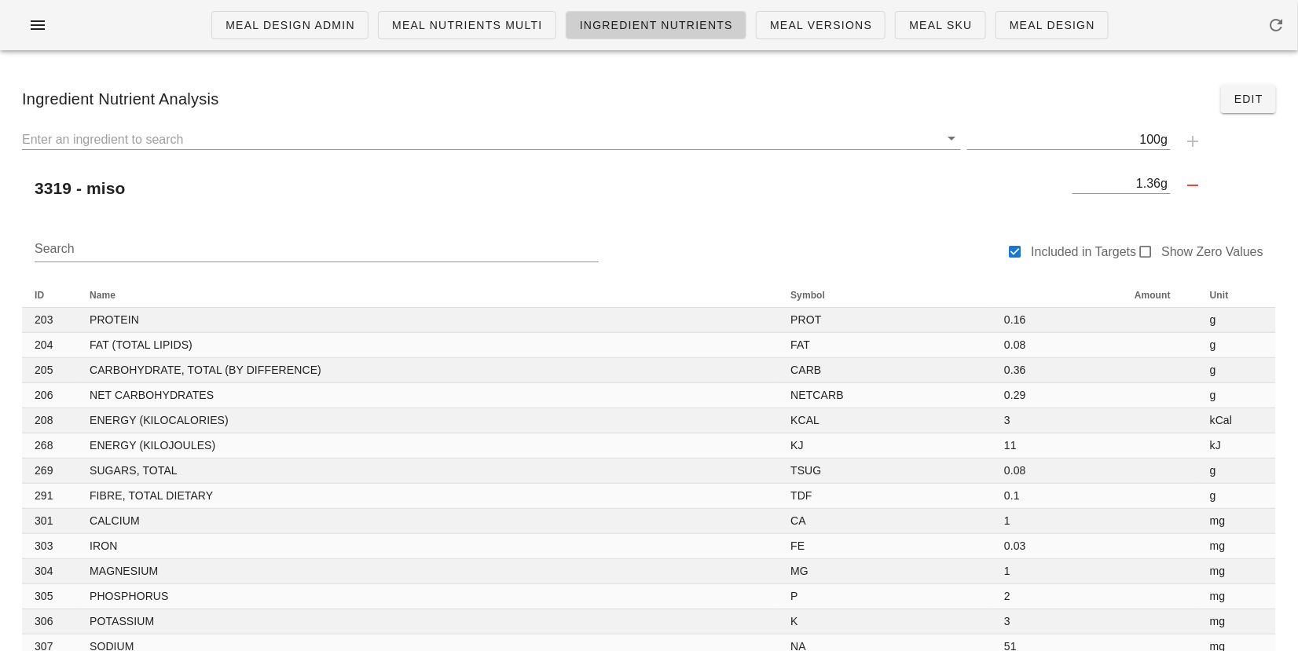
scroll to position [804, 0]
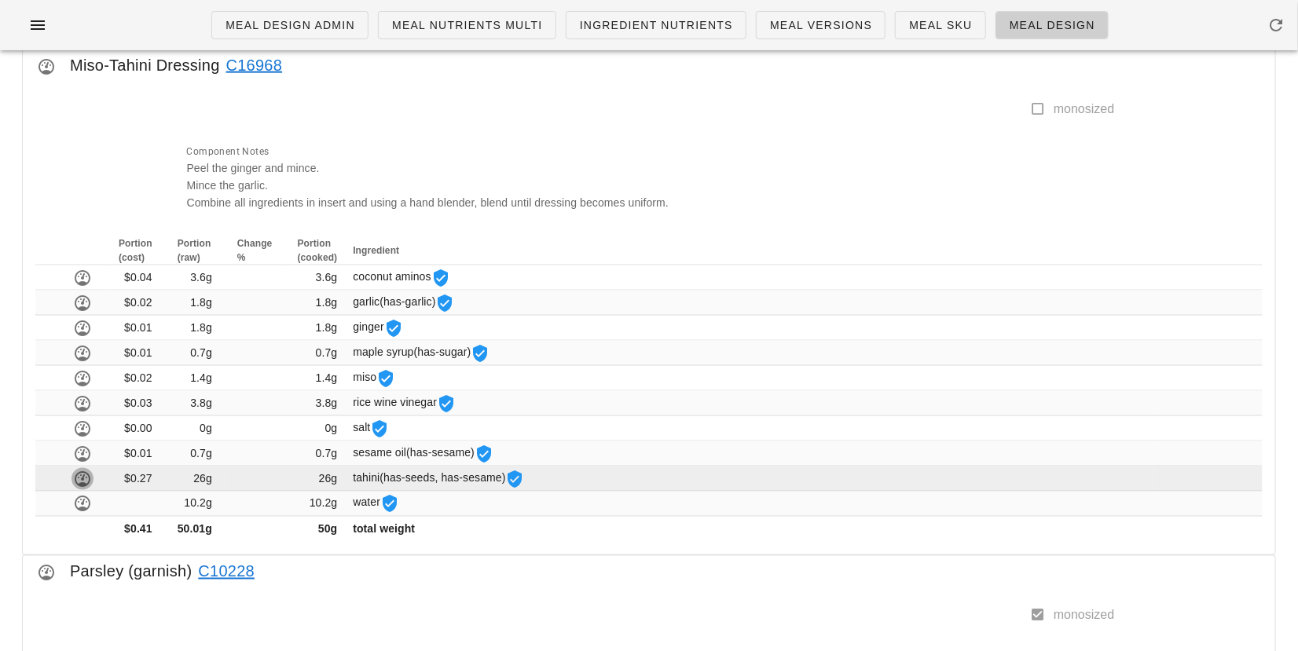
click at [84, 474] on icon "button" at bounding box center [82, 479] width 19 height 19
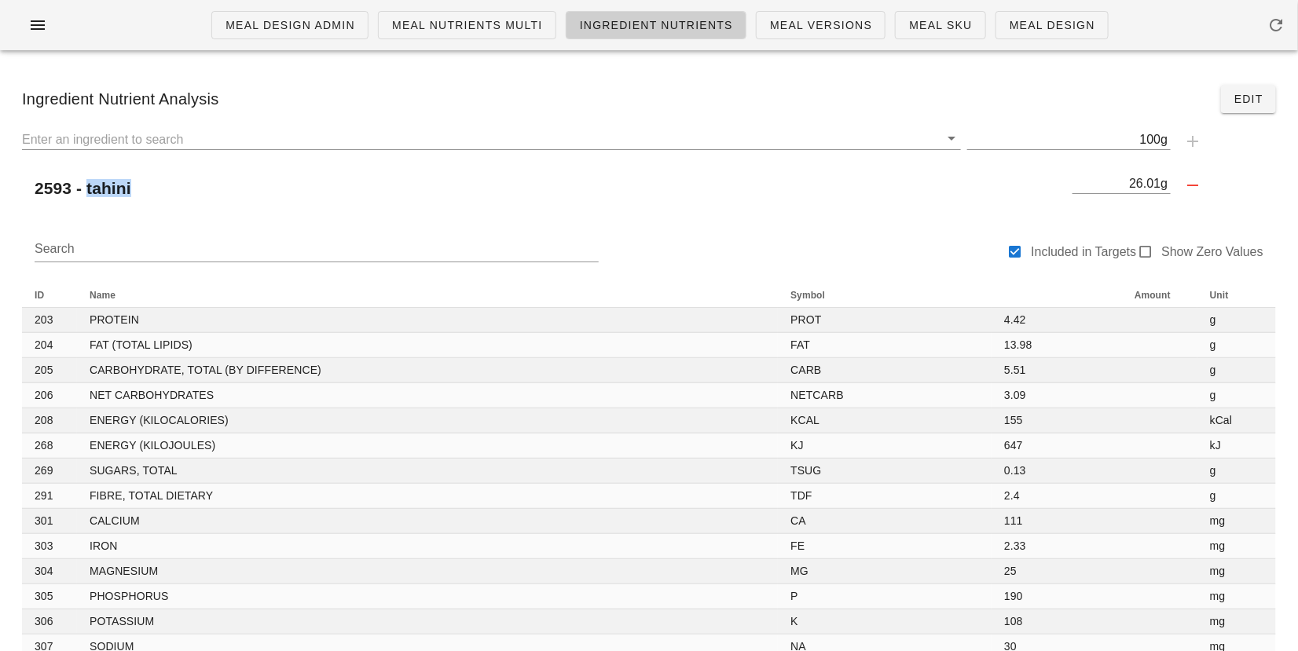
drag, startPoint x: 132, startPoint y: 193, endPoint x: 92, endPoint y: 192, distance: 40.1
click at [92, 192] on div "2593 - tahini" at bounding box center [544, 189] width 1044 height 38
copy h2 "tahini"
click at [1248, 87] on button "Edit" at bounding box center [1248, 99] width 55 height 28
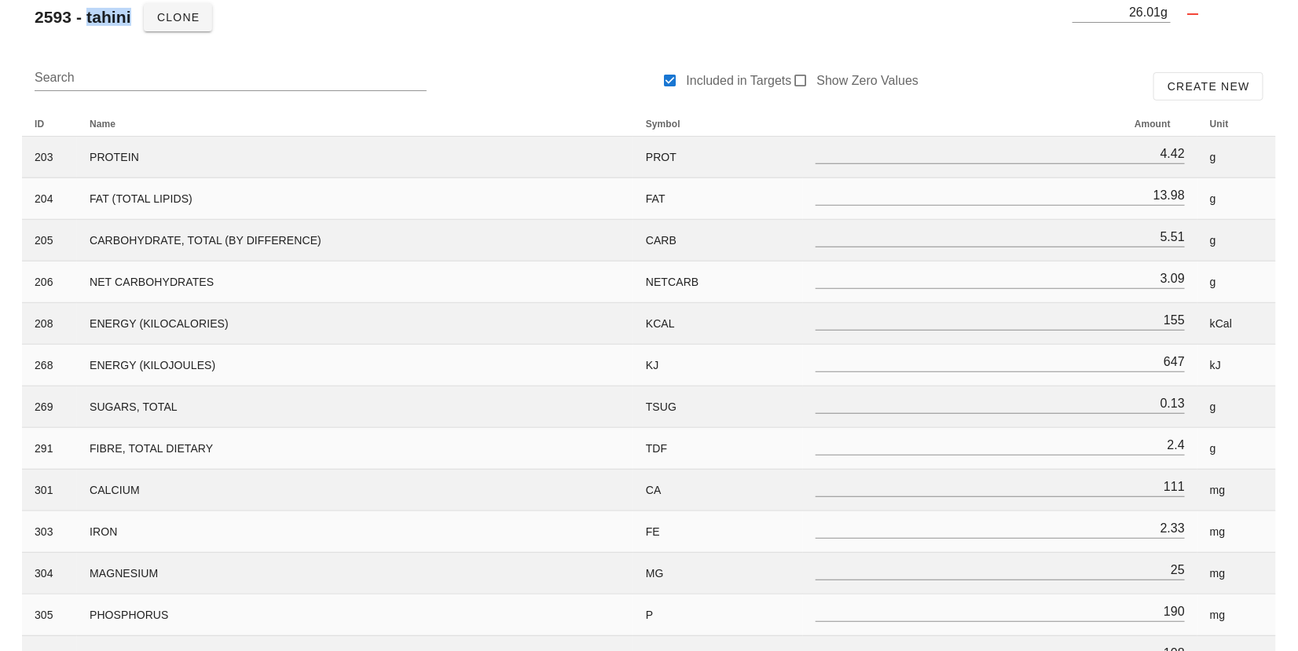
scroll to position [174, 0]
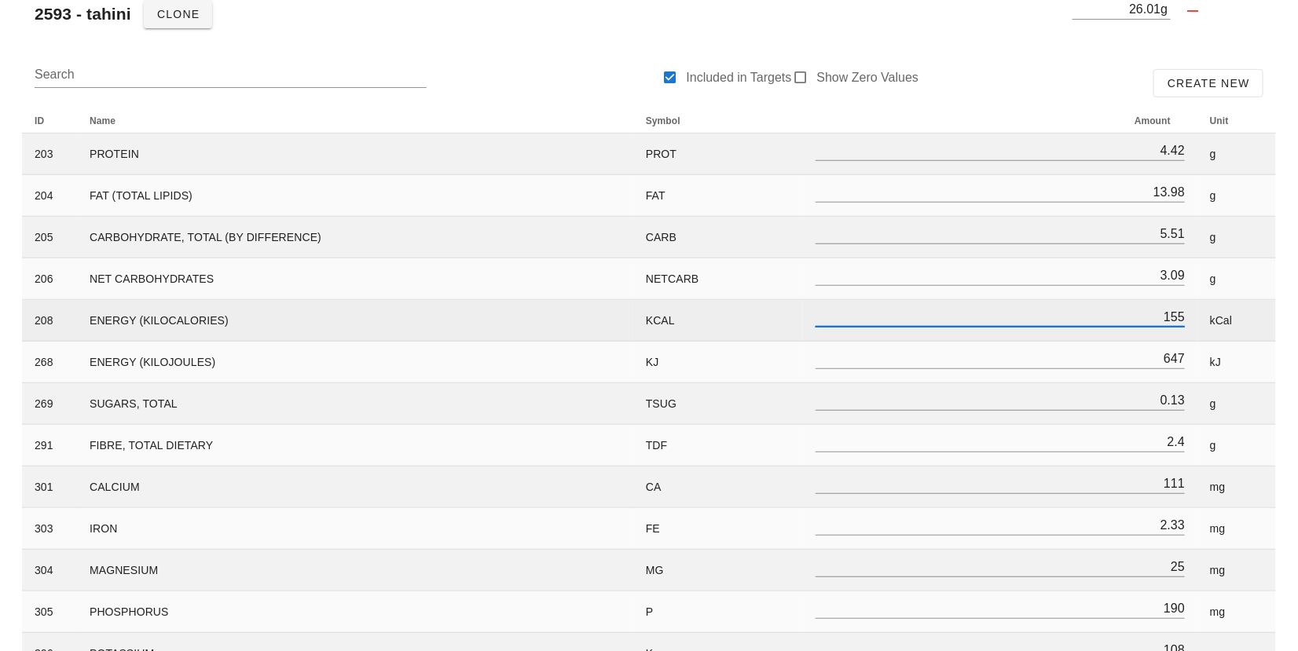
click at [1170, 312] on input "155" at bounding box center [999, 316] width 369 height 20
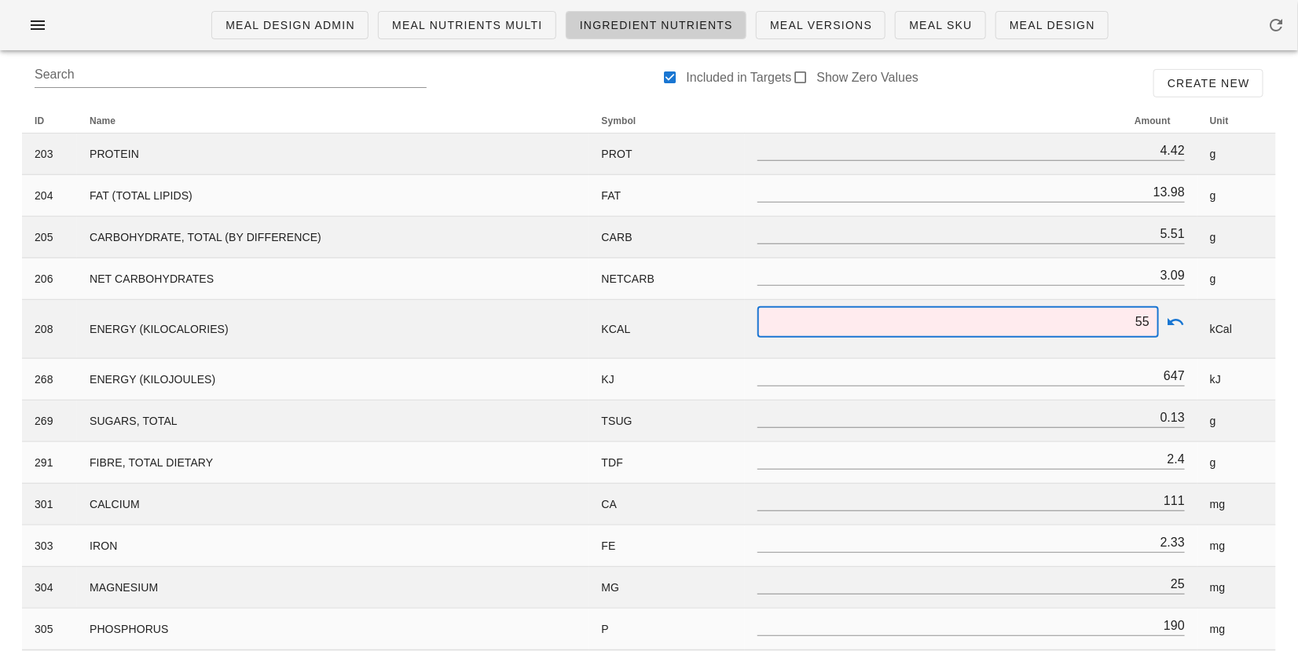
scroll to position [0, 0]
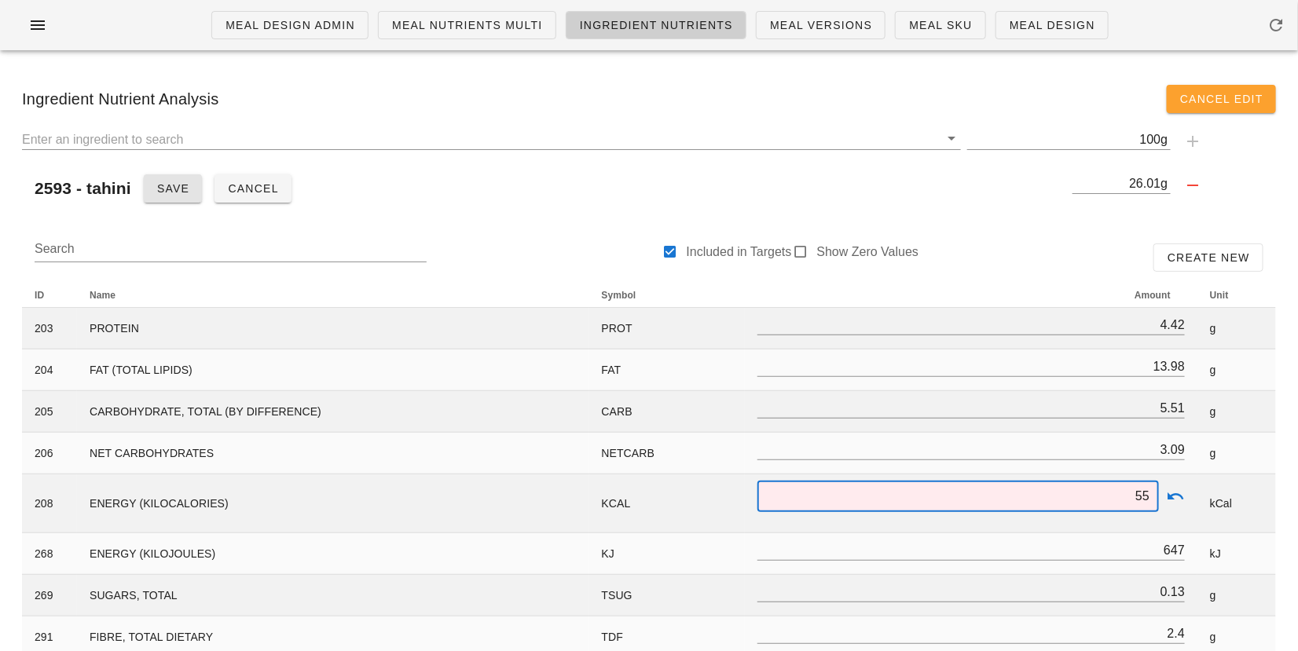
type input "55"
click at [181, 196] on button "Save" at bounding box center [173, 188] width 59 height 28
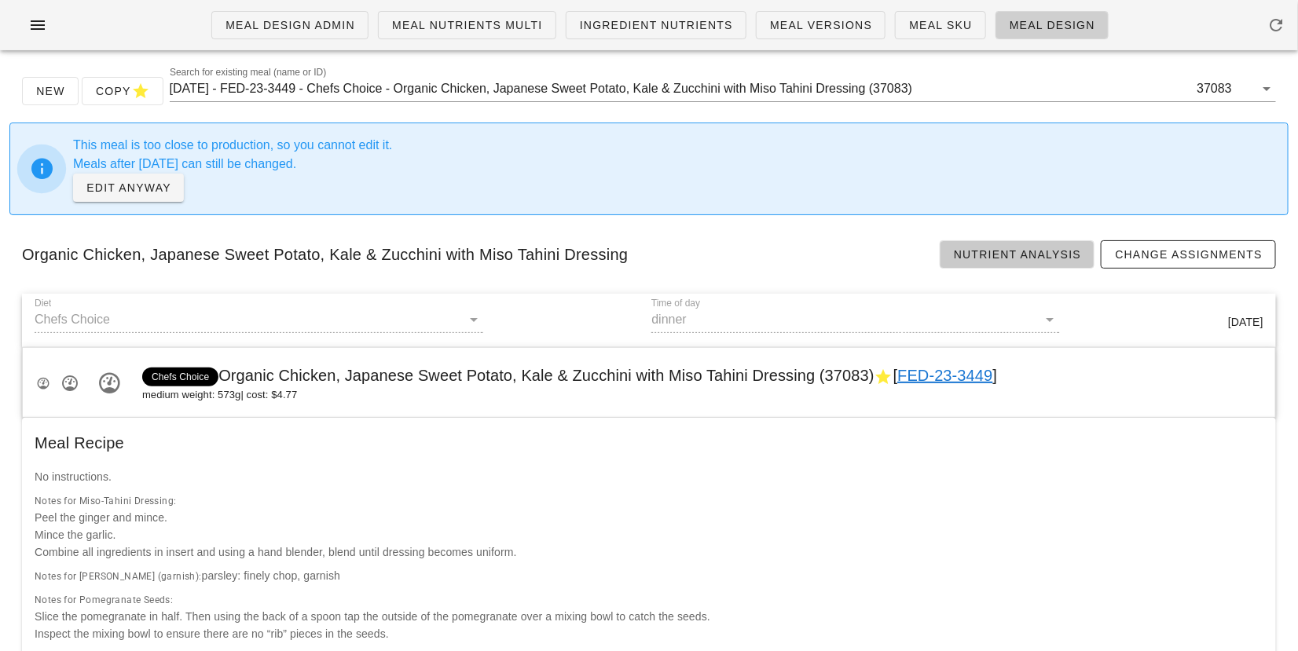
click at [1013, 248] on span "Nutrient Analysis" at bounding box center [1017, 254] width 129 height 13
click at [325, 93] on input "[DATE] - FED-23-3449 - Chefs Choice - Organic Chicken, Japanese Sweet Potato, K…" at bounding box center [682, 88] width 1024 height 25
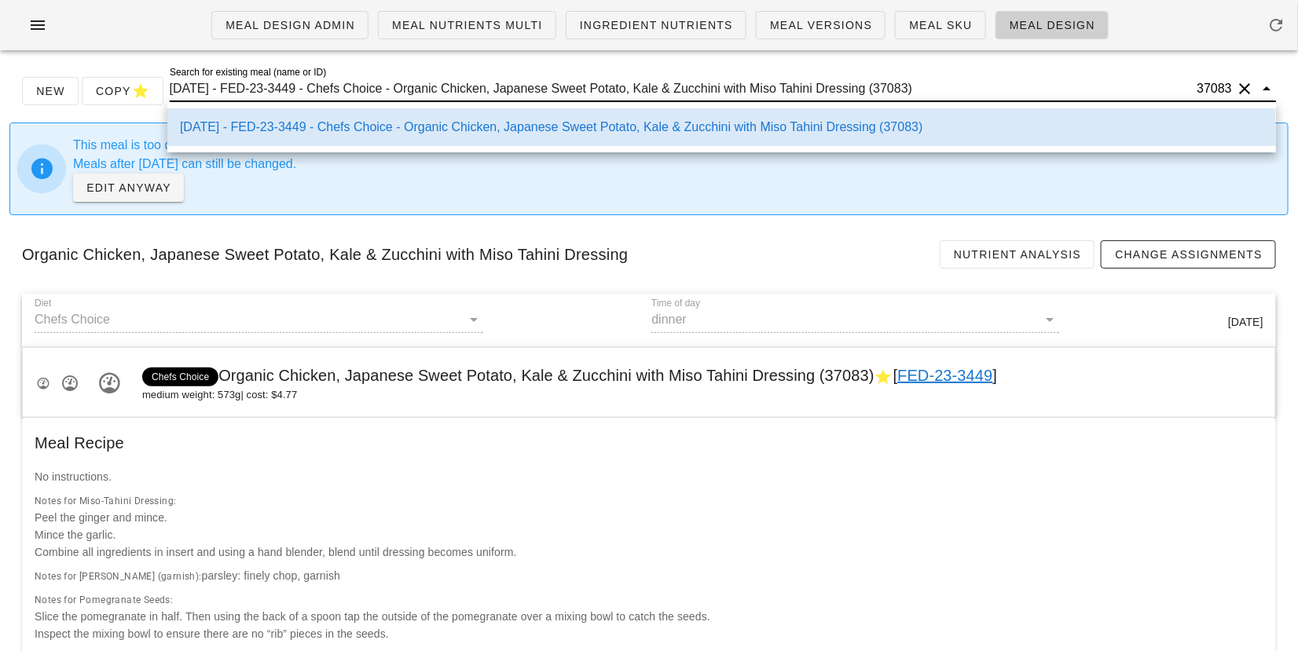
click at [325, 93] on input "[DATE] - FED-23-3449 - Chefs Choice - Organic Chicken, Japanese Sweet Potato, K…" at bounding box center [682, 88] width 1024 height 25
paste input "Cajun Salmon & Coconut Rice Bowl with Mango Cucumber Slaw"
type input "Cajun Salmon & Coconut Rice Bowl with Mango Cucumber Slaw"
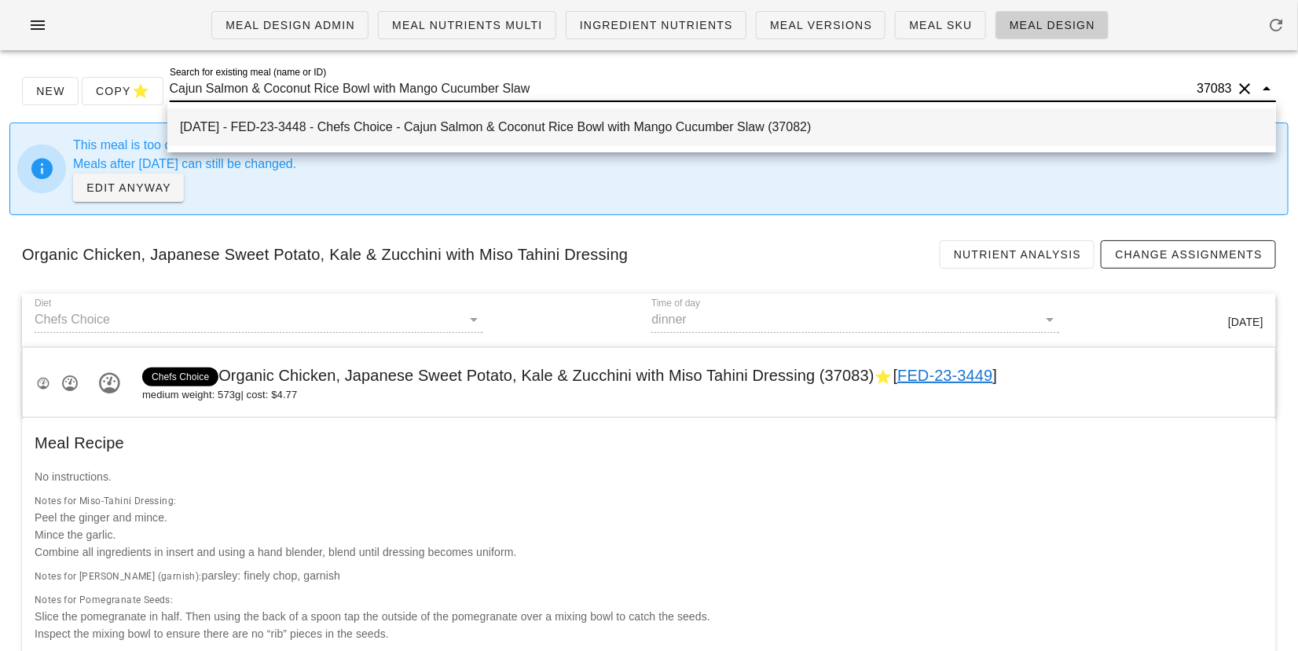
click at [313, 130] on div "[DATE] - FED-23-3448 - Chefs Choice - Cajun Salmon & Coconut Rice Bowl with Man…" at bounding box center [721, 126] width 1083 height 15
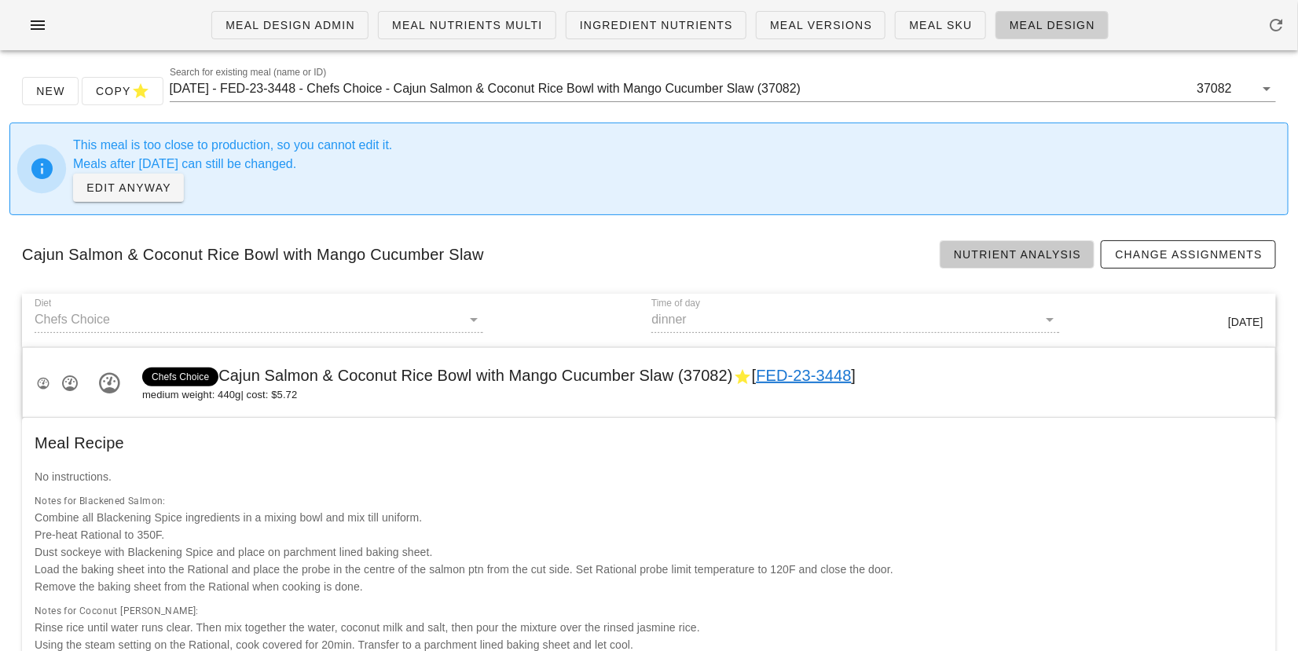
click at [985, 253] on span "Nutrient Analysis" at bounding box center [1017, 254] width 129 height 13
